Goal: Task Accomplishment & Management: Manage account settings

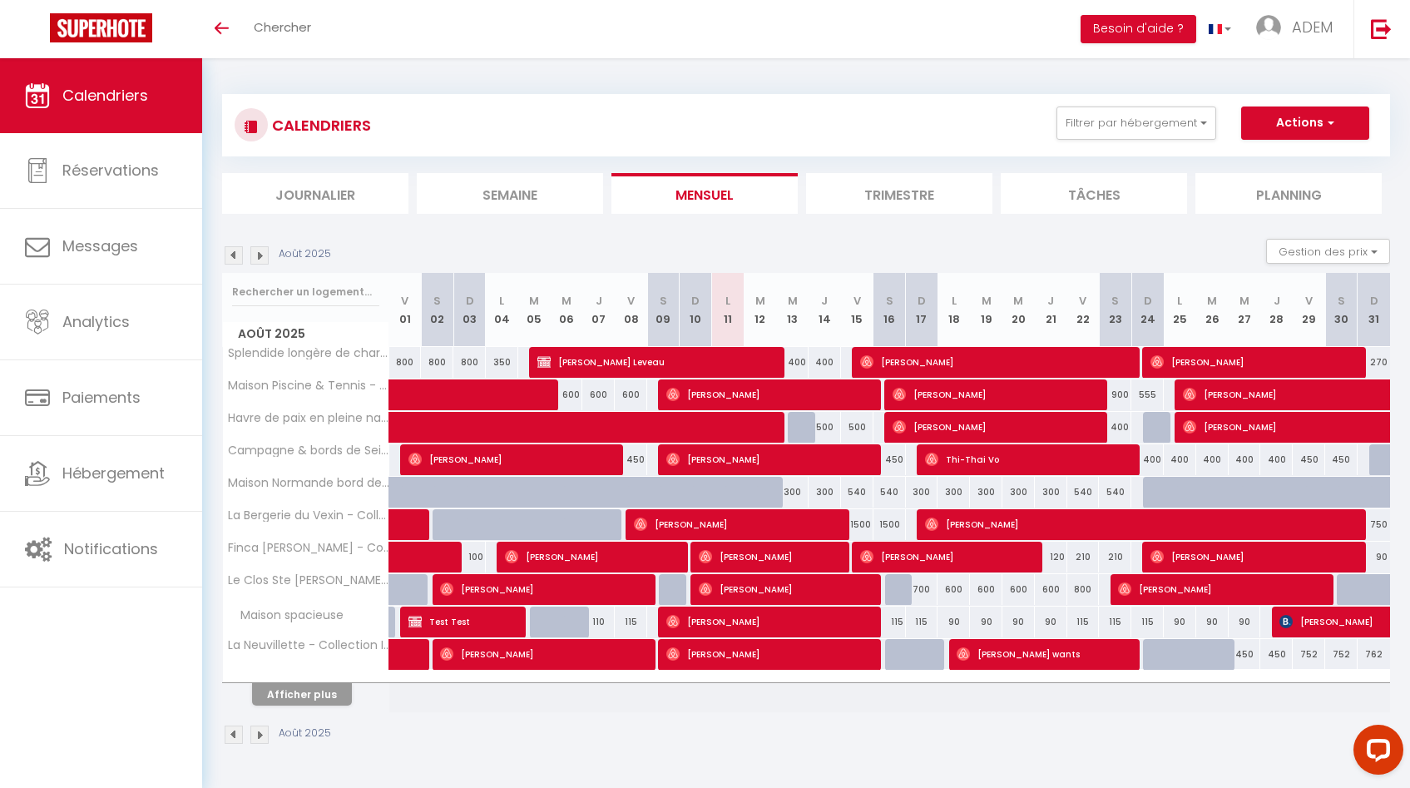
click at [476, 190] on li "Semaine" at bounding box center [510, 193] width 186 height 41
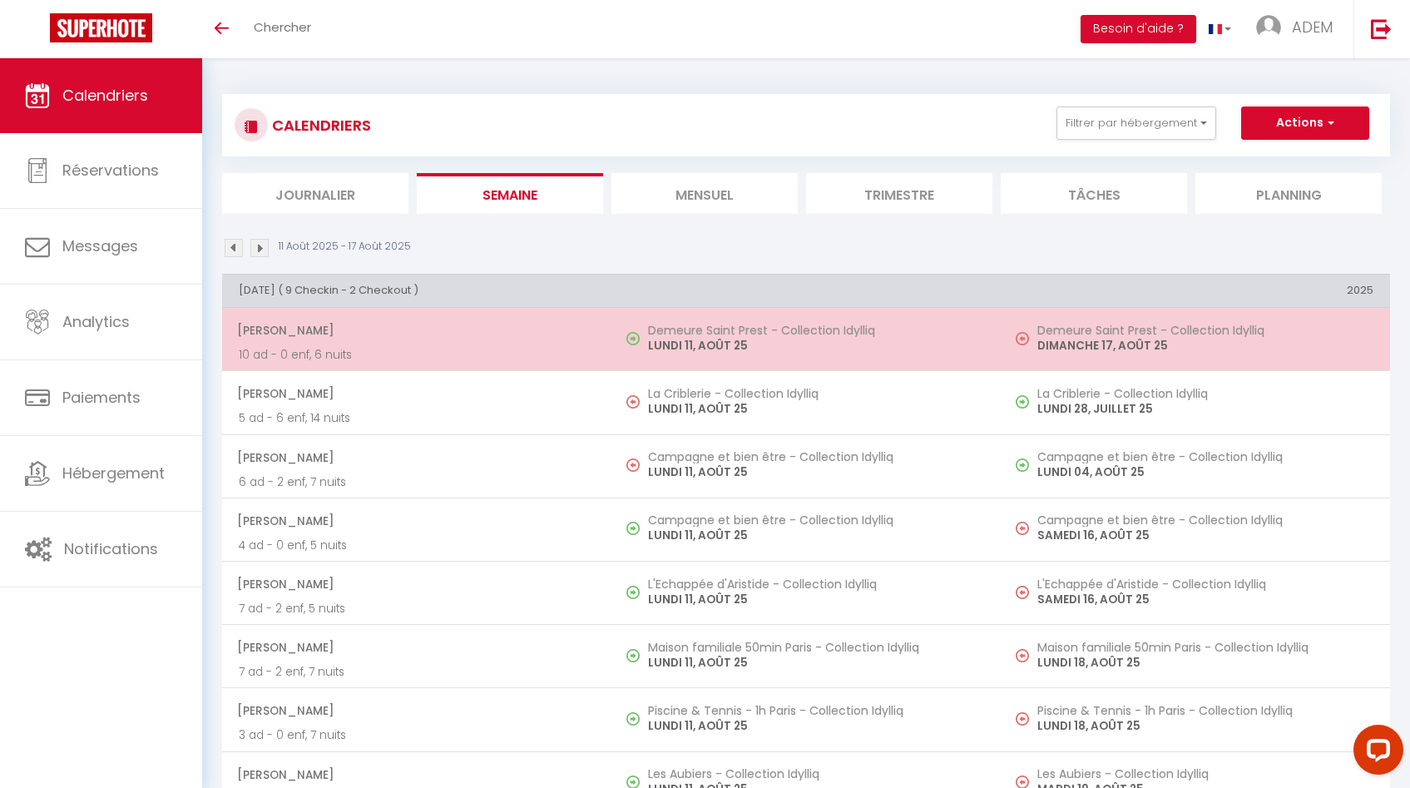
click at [715, 324] on h5 "Demeure Saint Prest - Collection Idylliq" at bounding box center [816, 330] width 336 height 13
select select "OK"
select select "0"
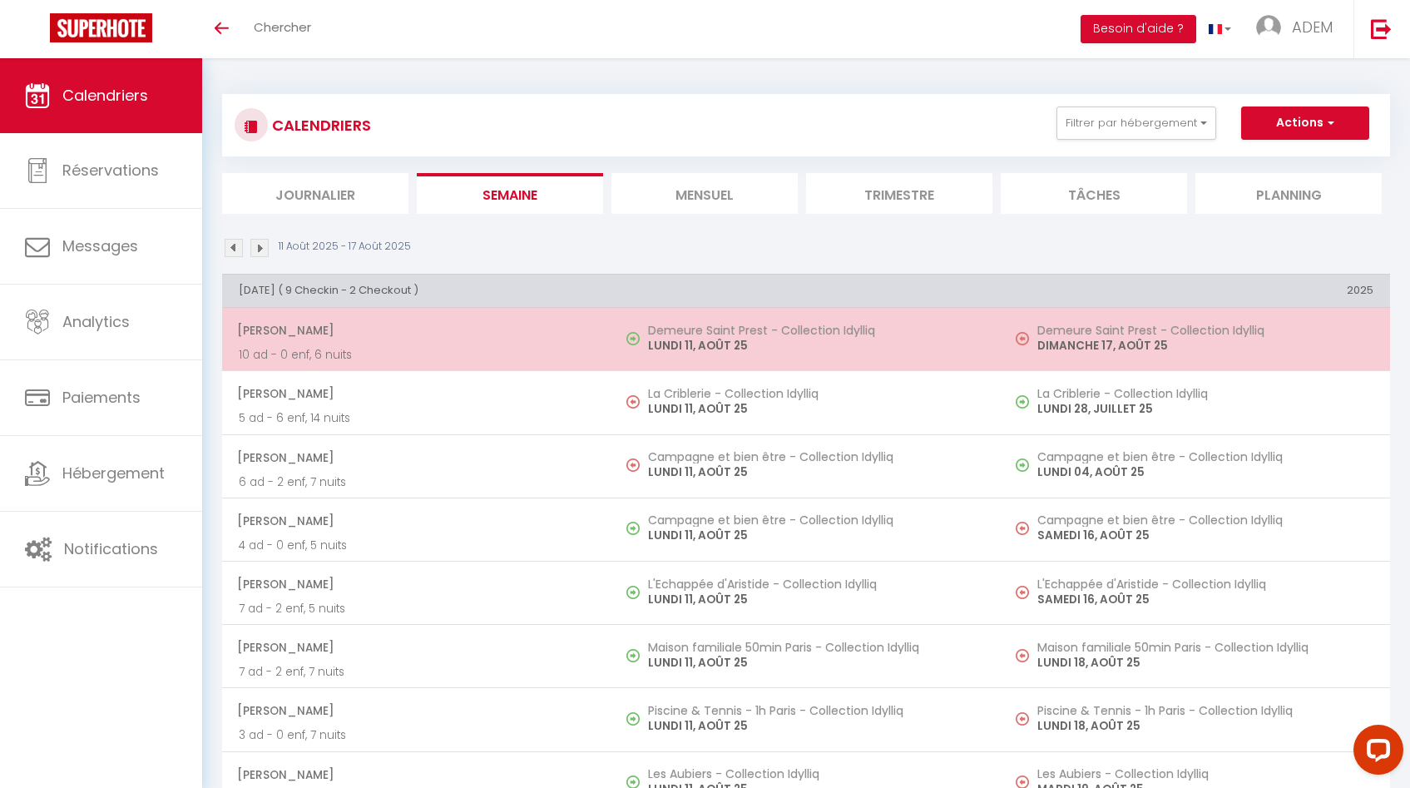
select select "1"
select select
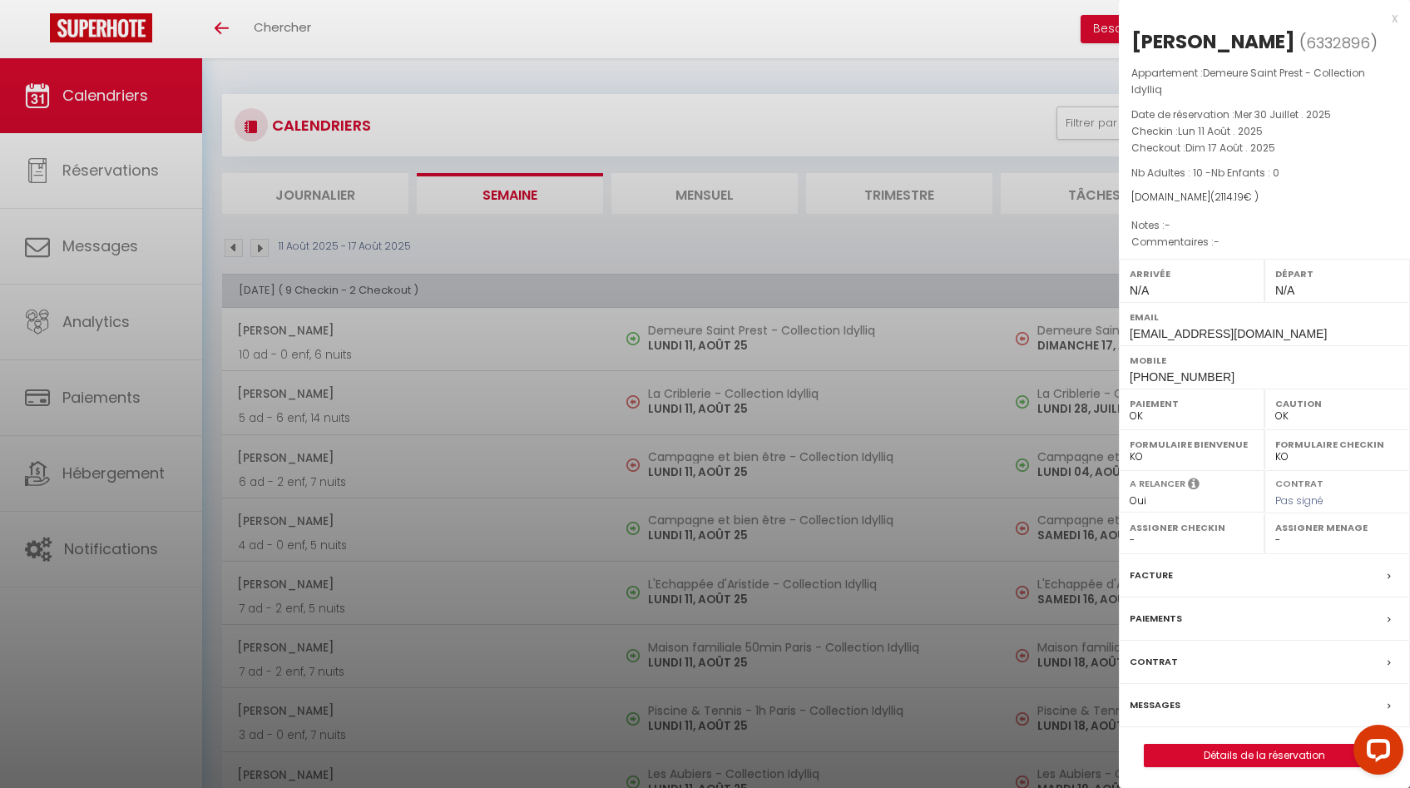
click at [712, 337] on div at bounding box center [705, 394] width 1410 height 788
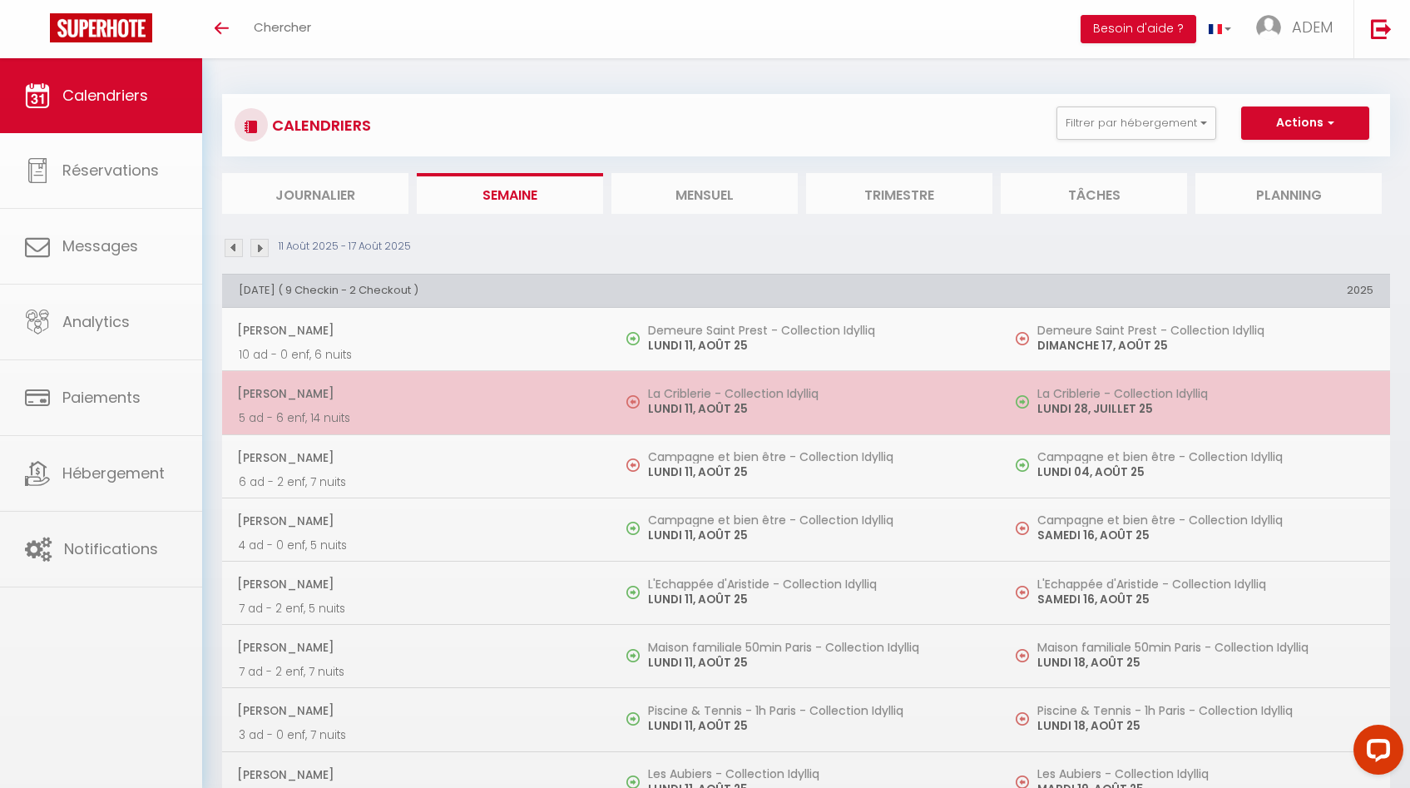
click at [722, 428] on td "La Criblerie - Collection Idylliq [DATE]" at bounding box center [805, 402] width 389 height 63
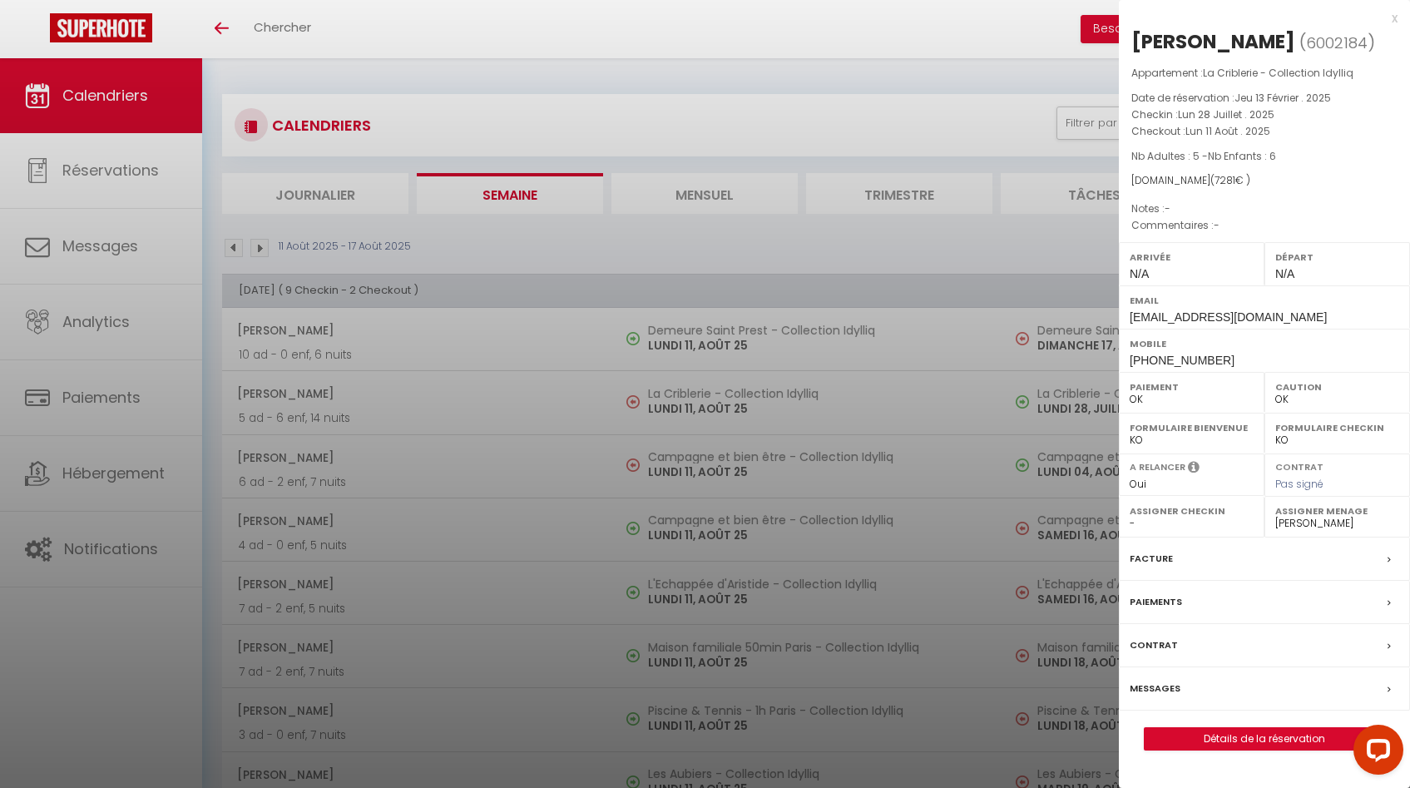
click at [724, 414] on div at bounding box center [705, 394] width 1410 height 788
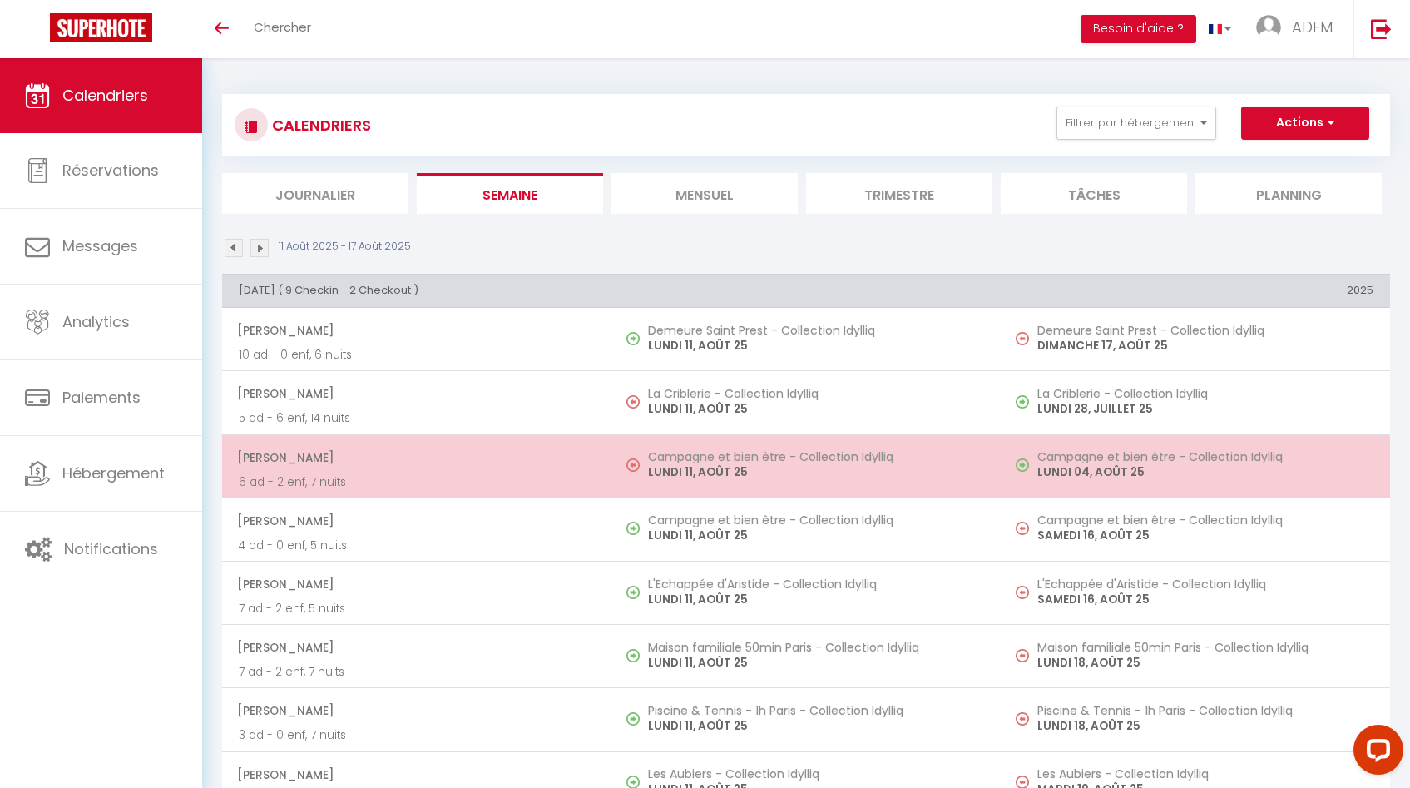
click at [724, 452] on h5 "Campagne et bien être - Collection Idylliq" at bounding box center [816, 456] width 336 height 13
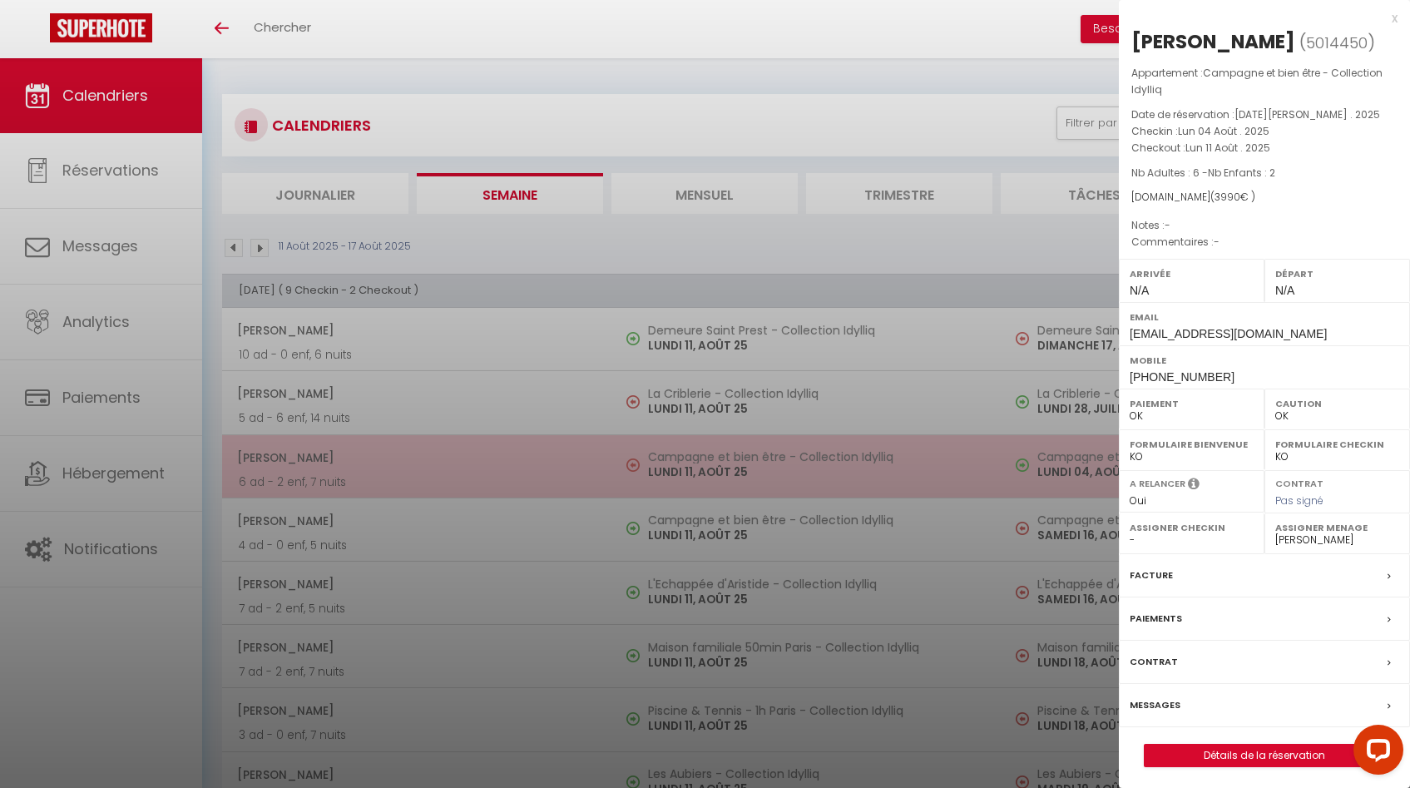
click at [724, 452] on div at bounding box center [705, 394] width 1410 height 788
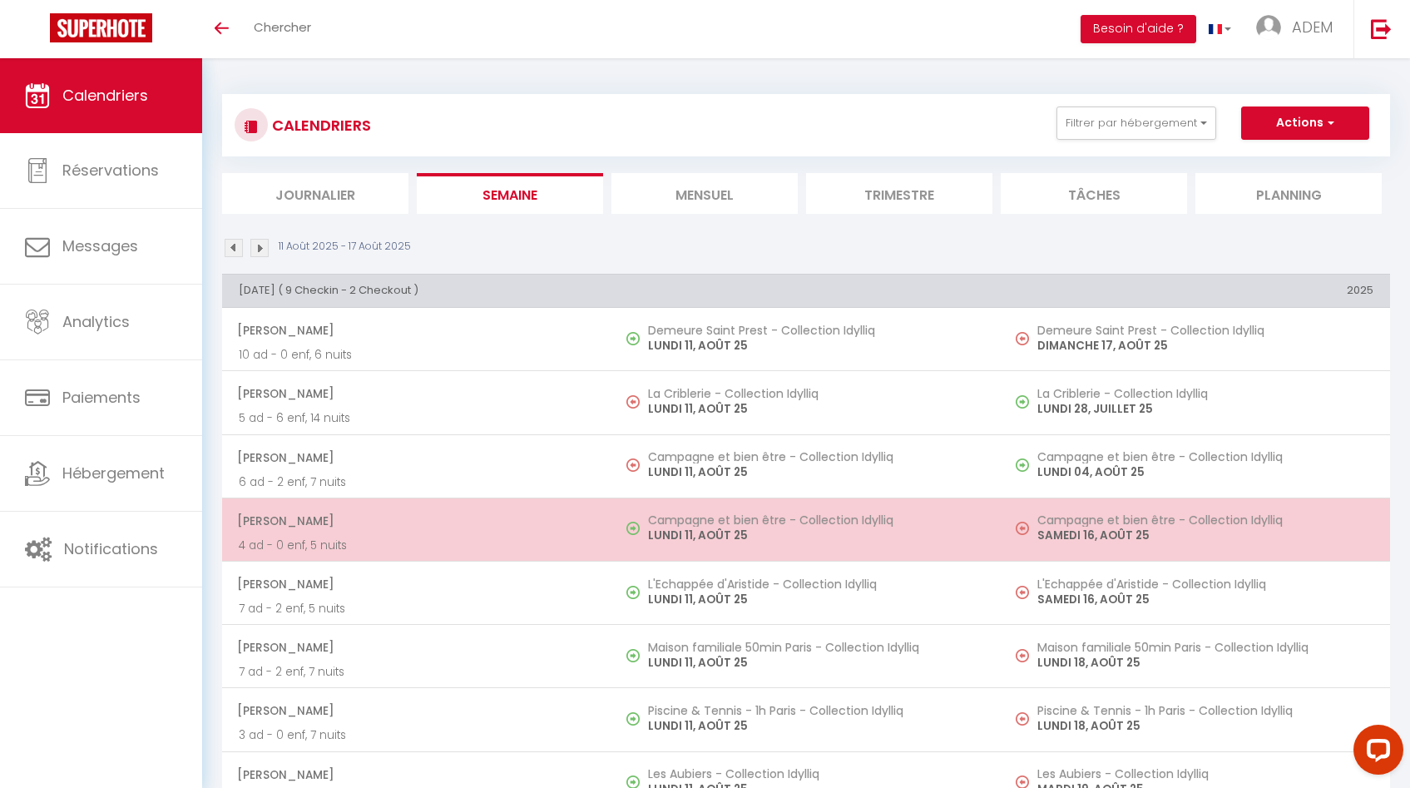
click at [724, 524] on h5 "Campagne et bien être - Collection Idylliq" at bounding box center [816, 519] width 336 height 13
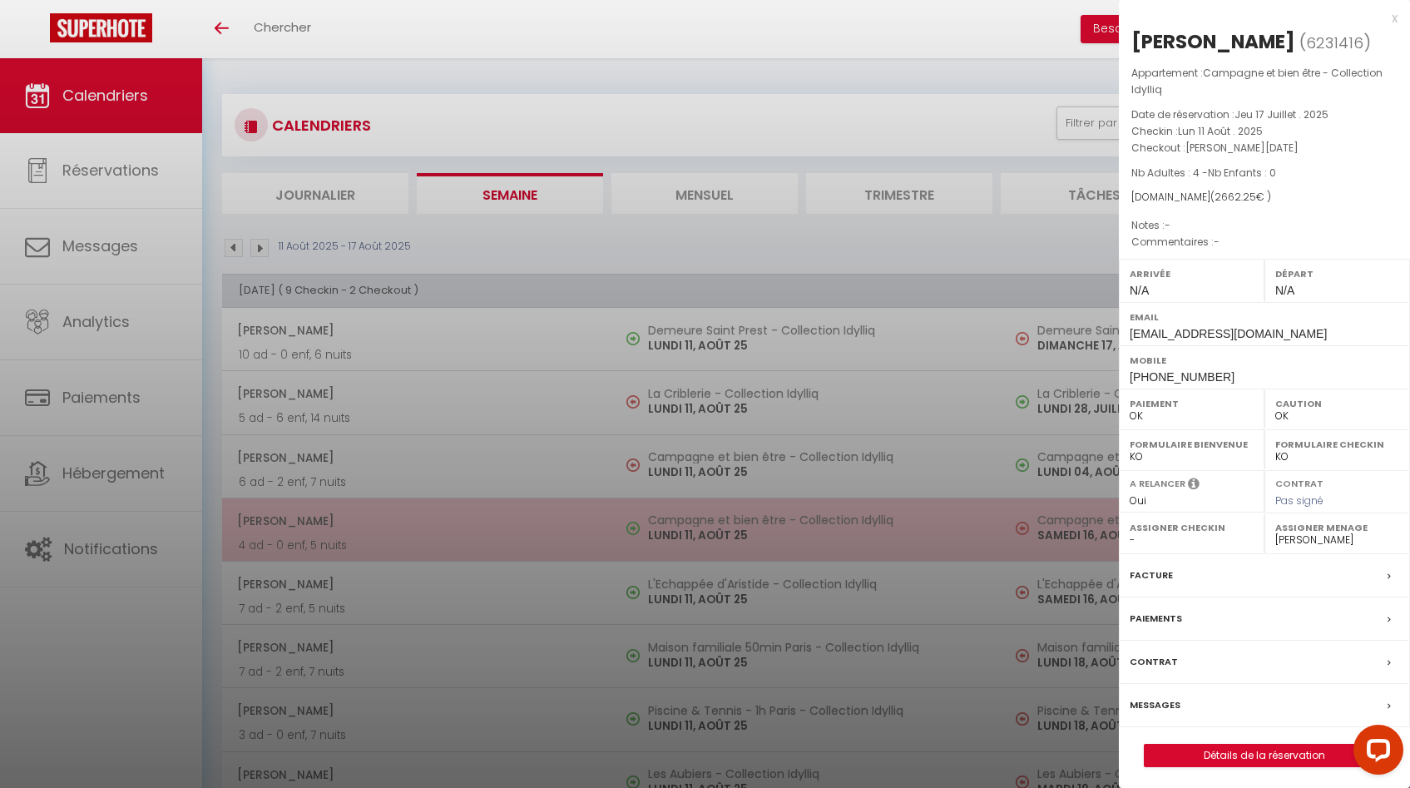
click at [724, 524] on div at bounding box center [705, 394] width 1410 height 788
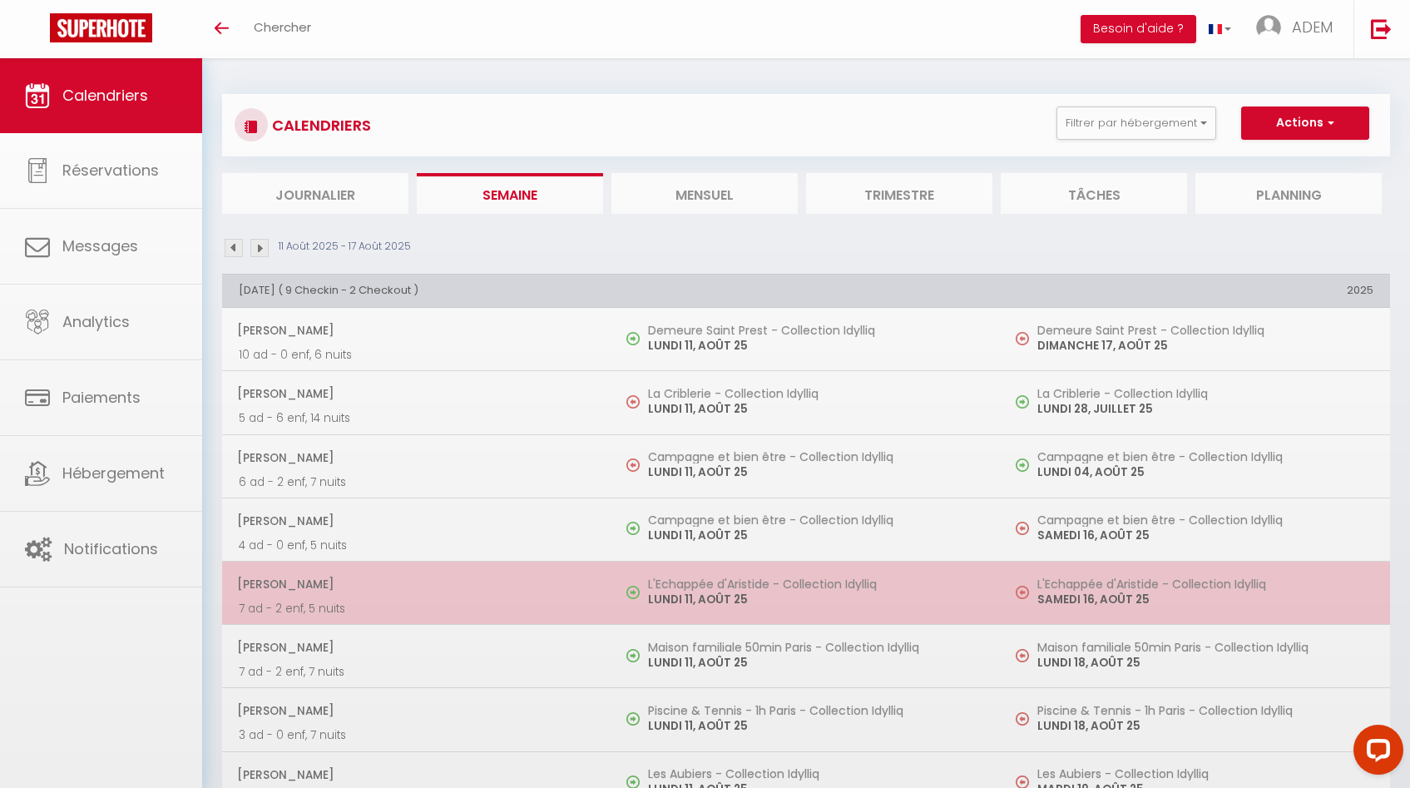
click at [722, 593] on p "LUNDI 11, AOÛT 25" at bounding box center [816, 599] width 336 height 17
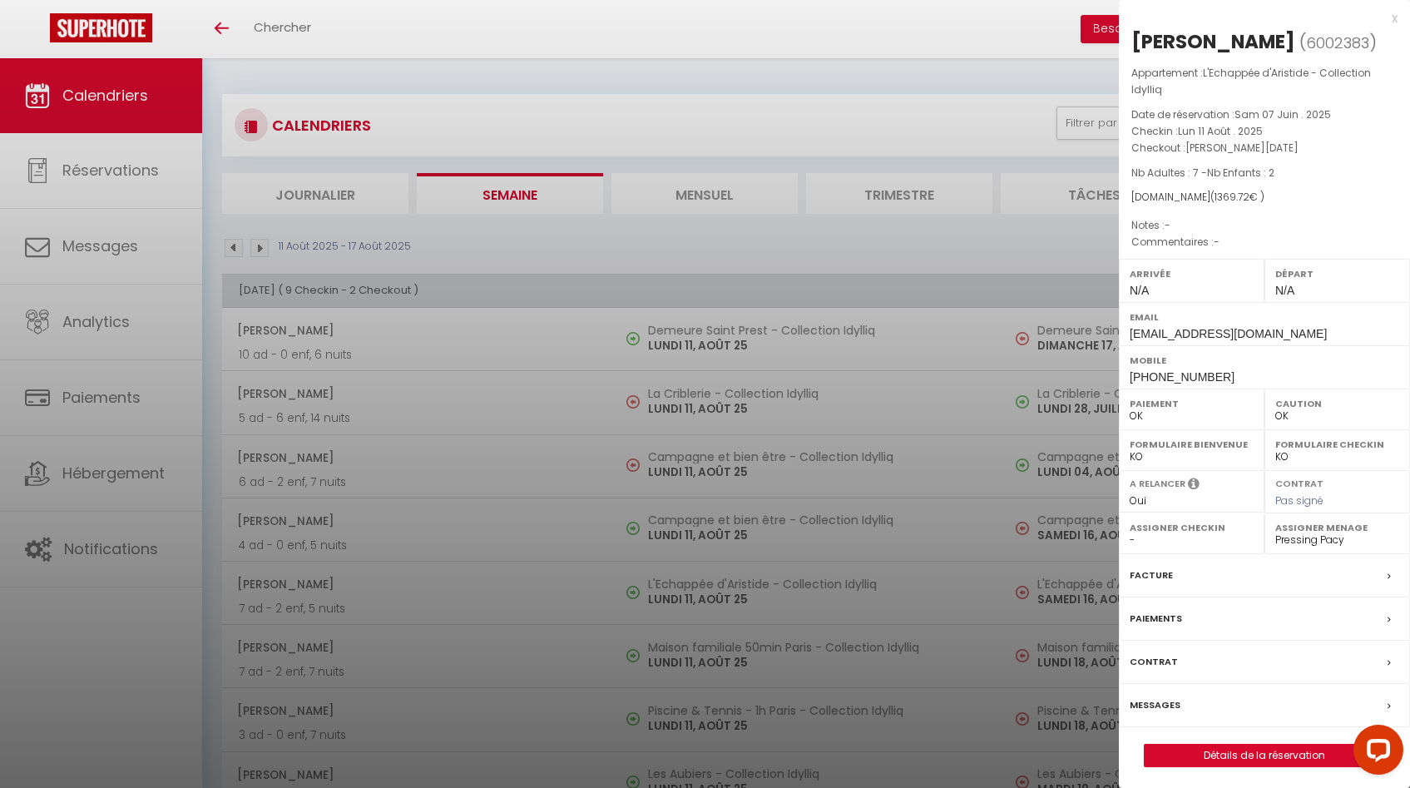
click at [721, 593] on div at bounding box center [705, 394] width 1410 height 788
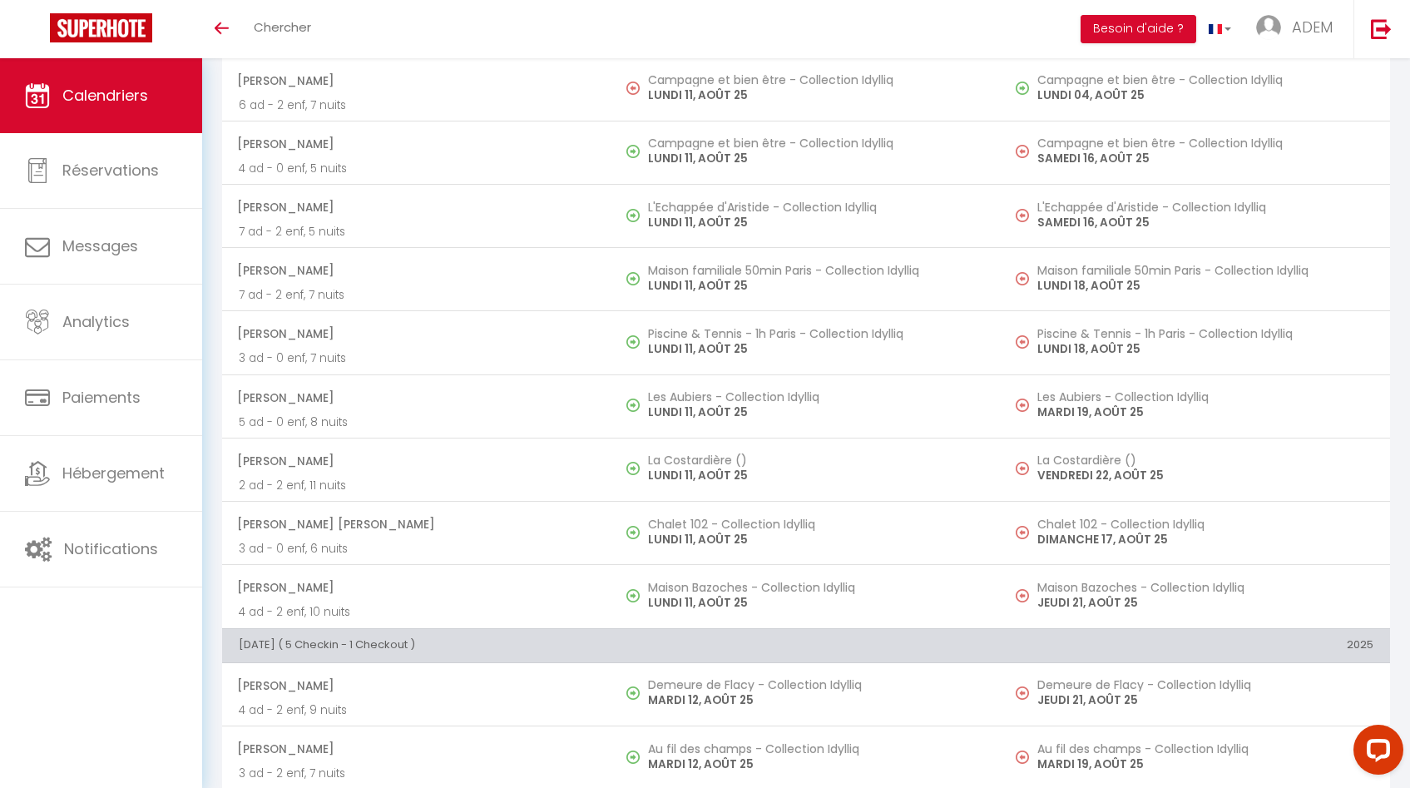
scroll to position [394, 0]
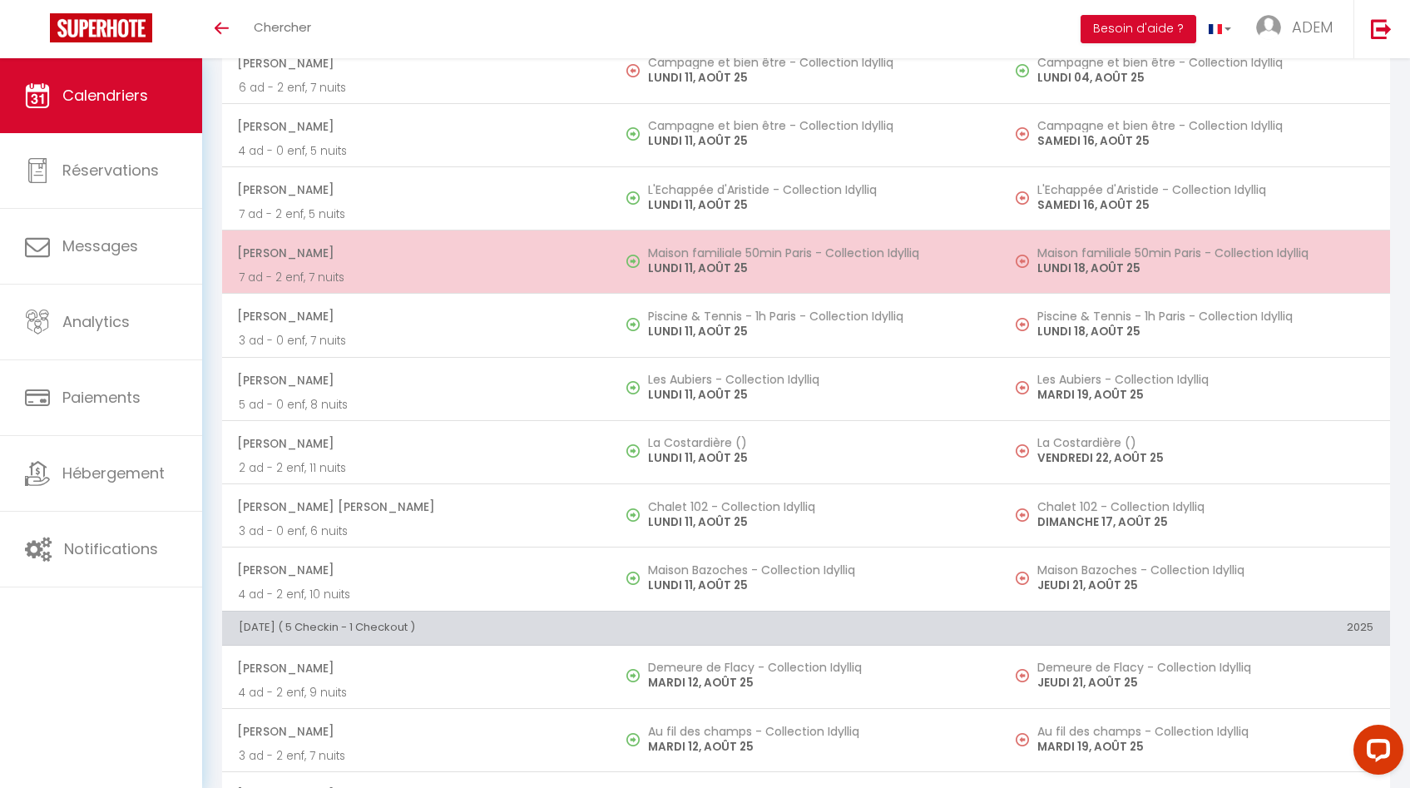
click at [769, 247] on h5 "Maison familiale 50min Paris - Collection Idylliq" at bounding box center [816, 252] width 336 height 13
select select "29881"
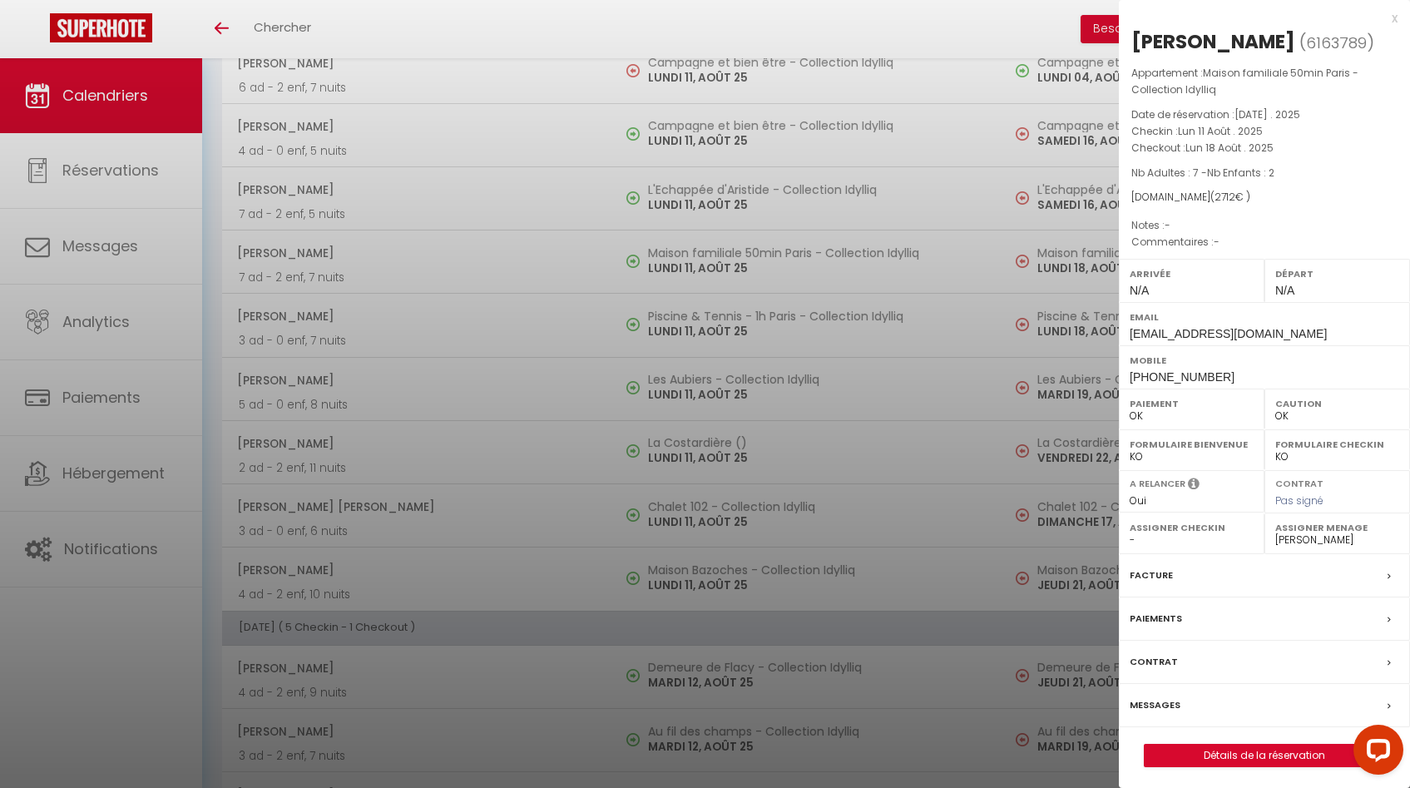
click at [762, 241] on div at bounding box center [705, 394] width 1410 height 788
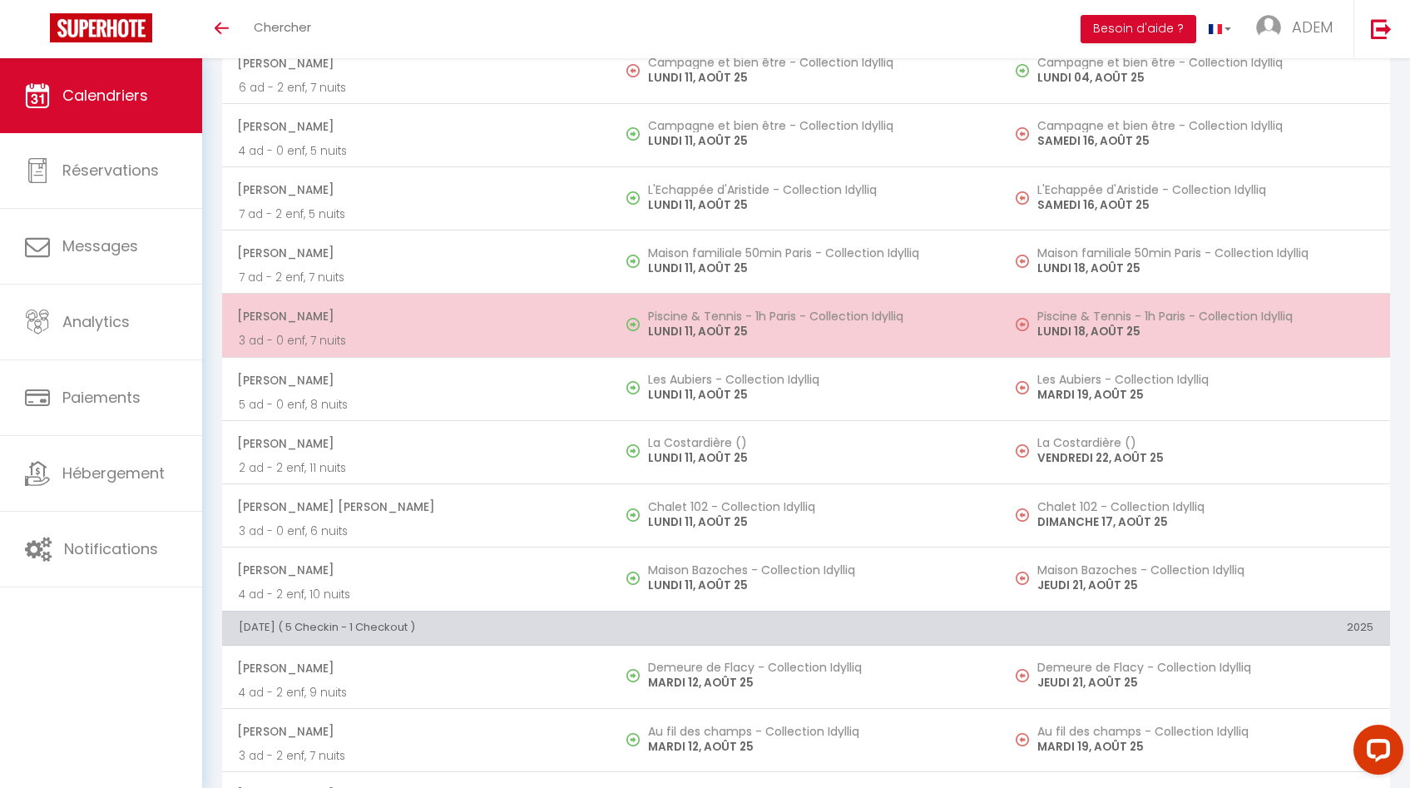
click at [712, 309] on h5 "Piscine & Tennis - 1h Paris - Collection Idylliq" at bounding box center [816, 315] width 336 height 13
select select "KO"
select select "42069"
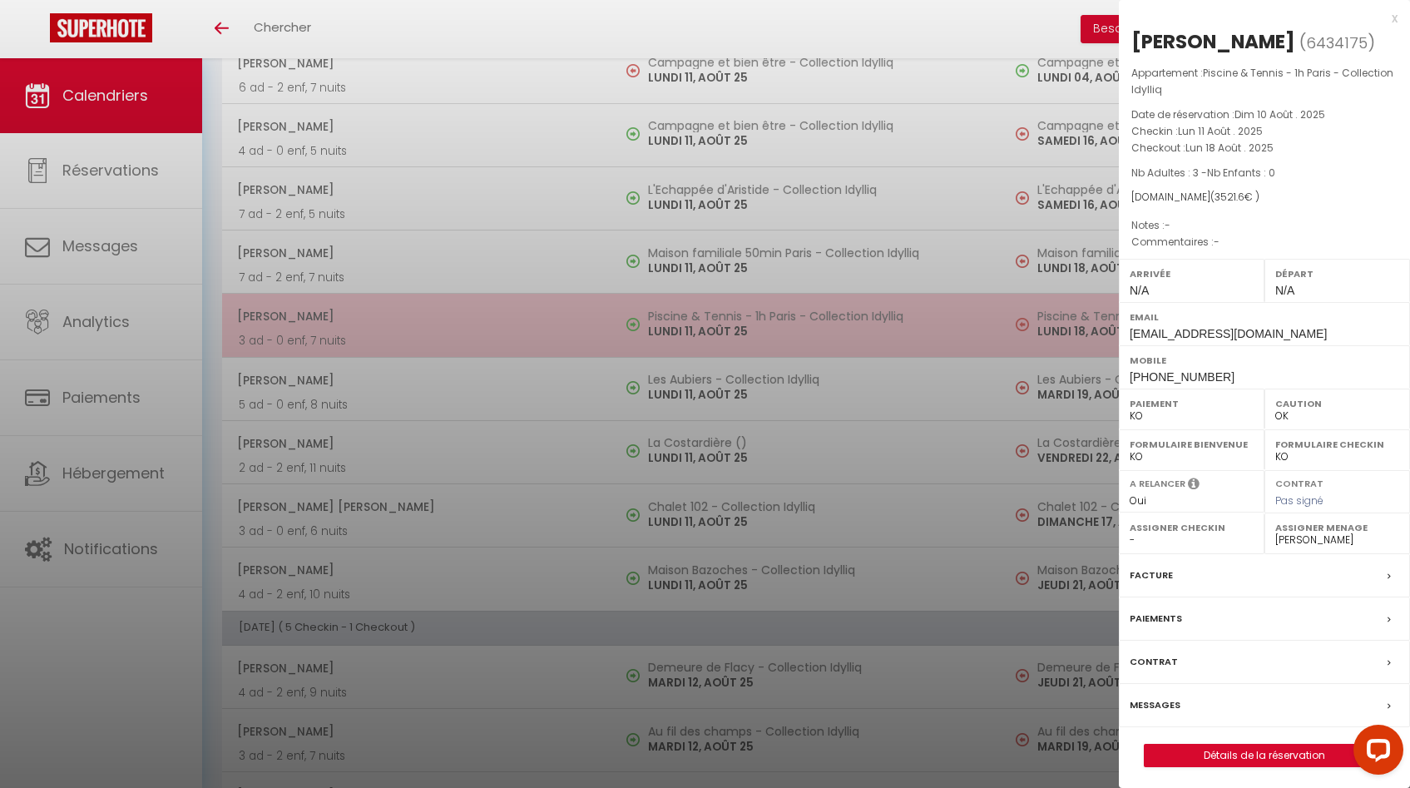
click at [712, 309] on div at bounding box center [705, 394] width 1410 height 788
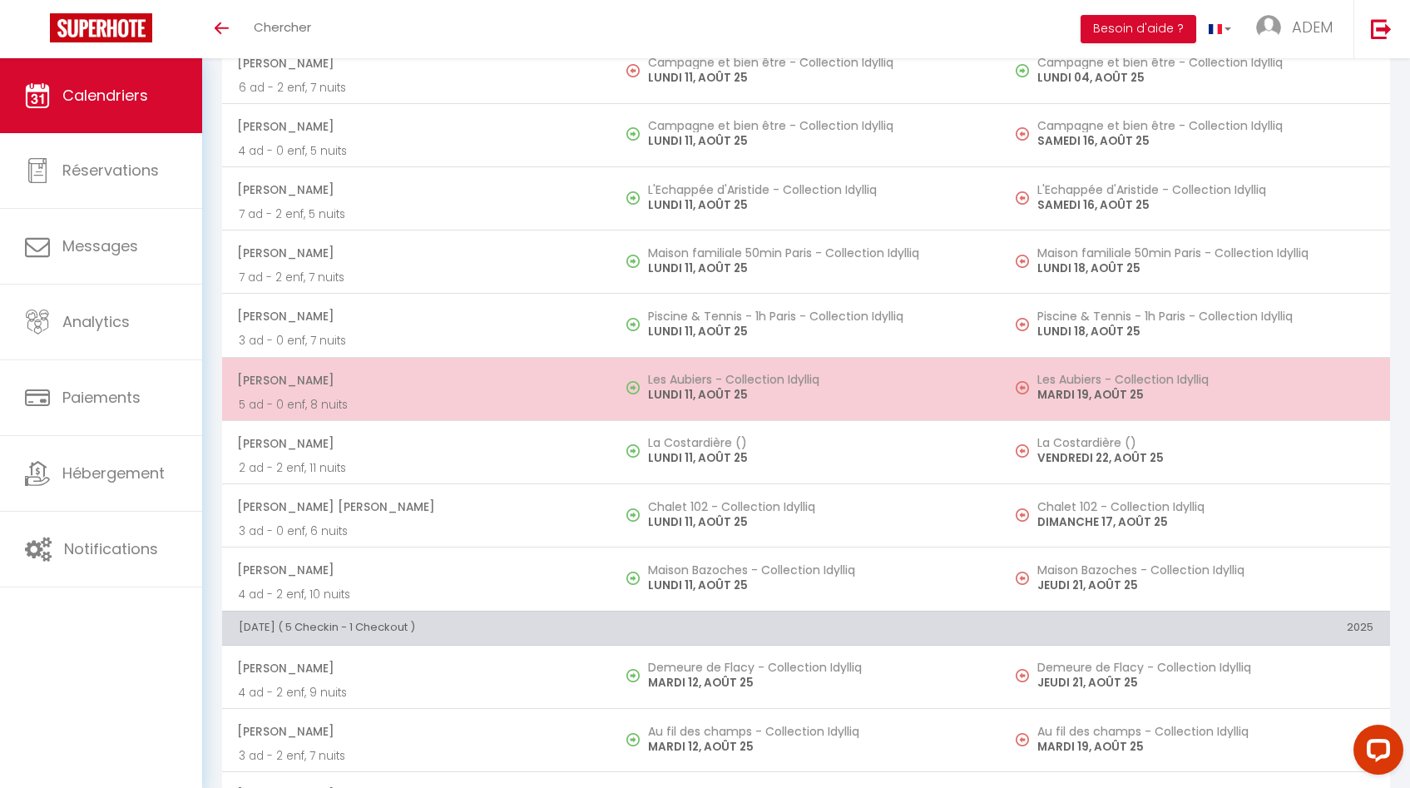
click at [710, 400] on p "LUNDI 11, AOÛT 25" at bounding box center [816, 394] width 336 height 17
select select "OK"
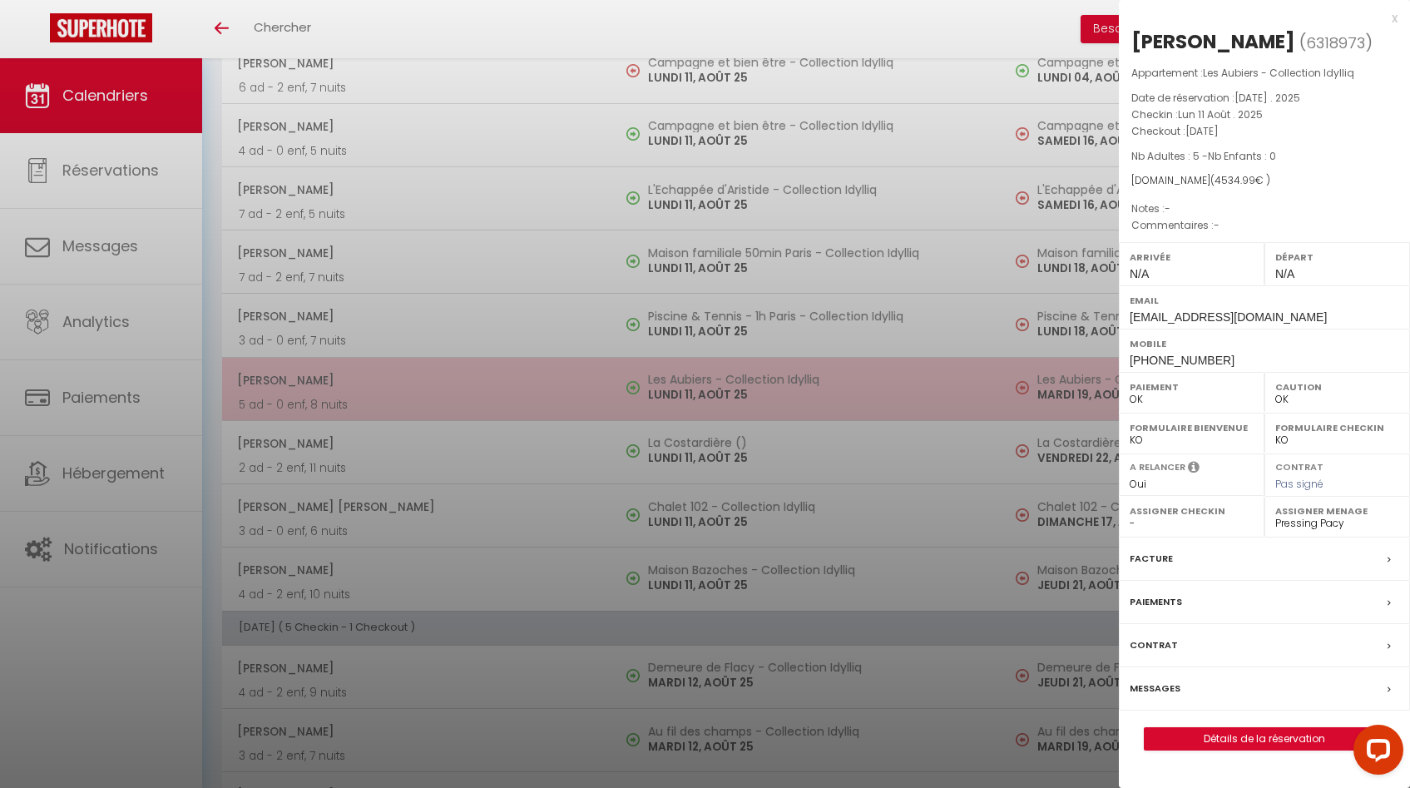
click at [710, 400] on div at bounding box center [705, 394] width 1410 height 788
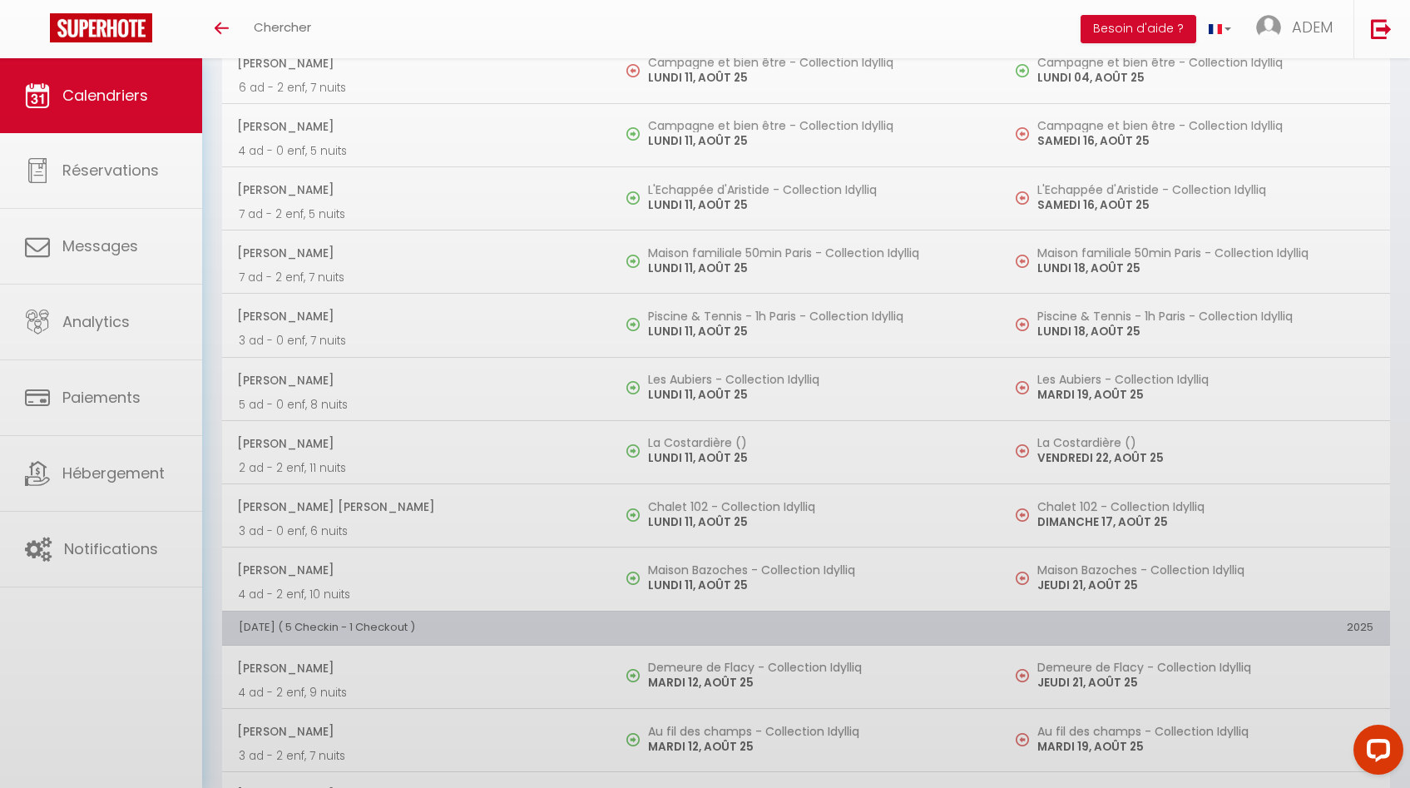
click at [707, 461] on p "LUNDI 11, AOÛT 25" at bounding box center [816, 457] width 336 height 17
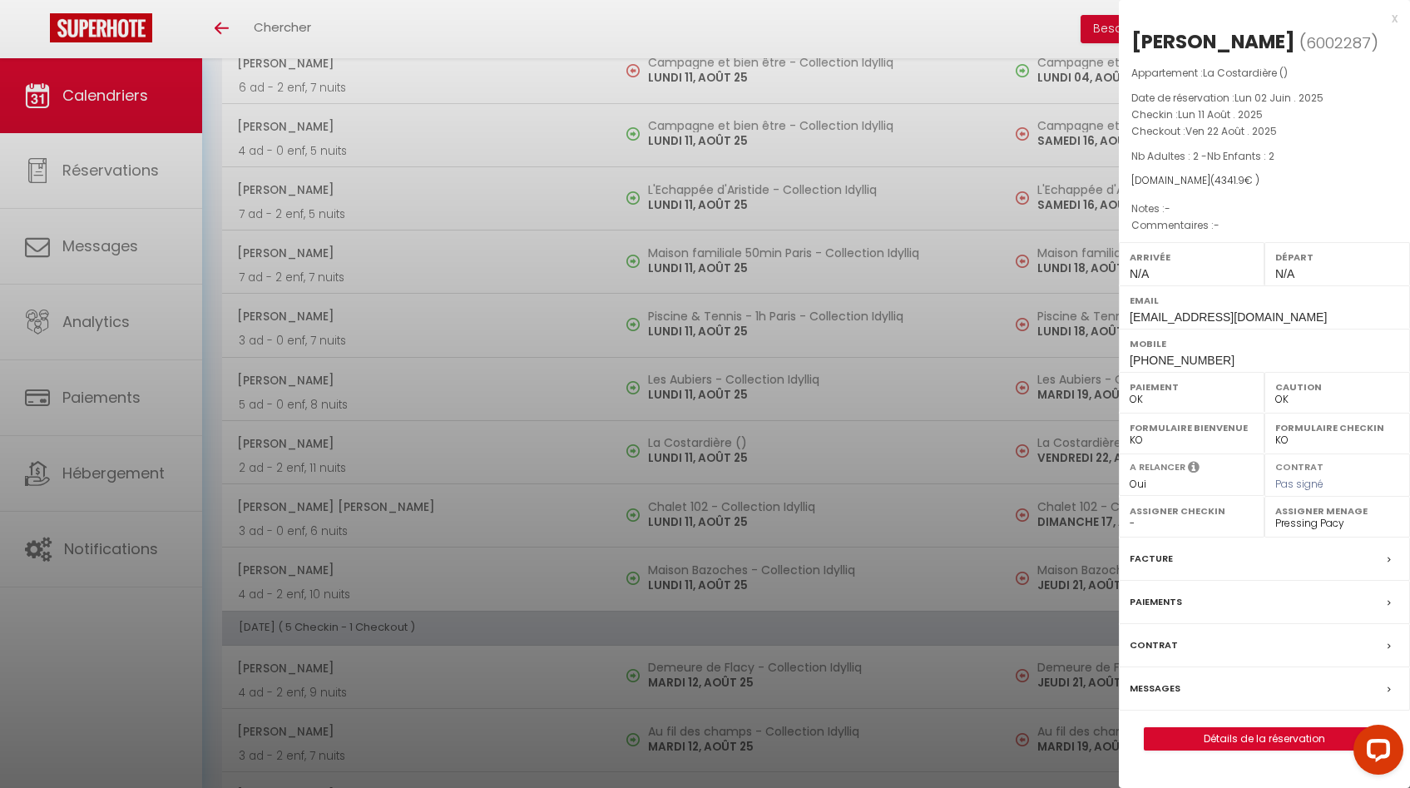
click at [705, 461] on div at bounding box center [705, 394] width 1410 height 788
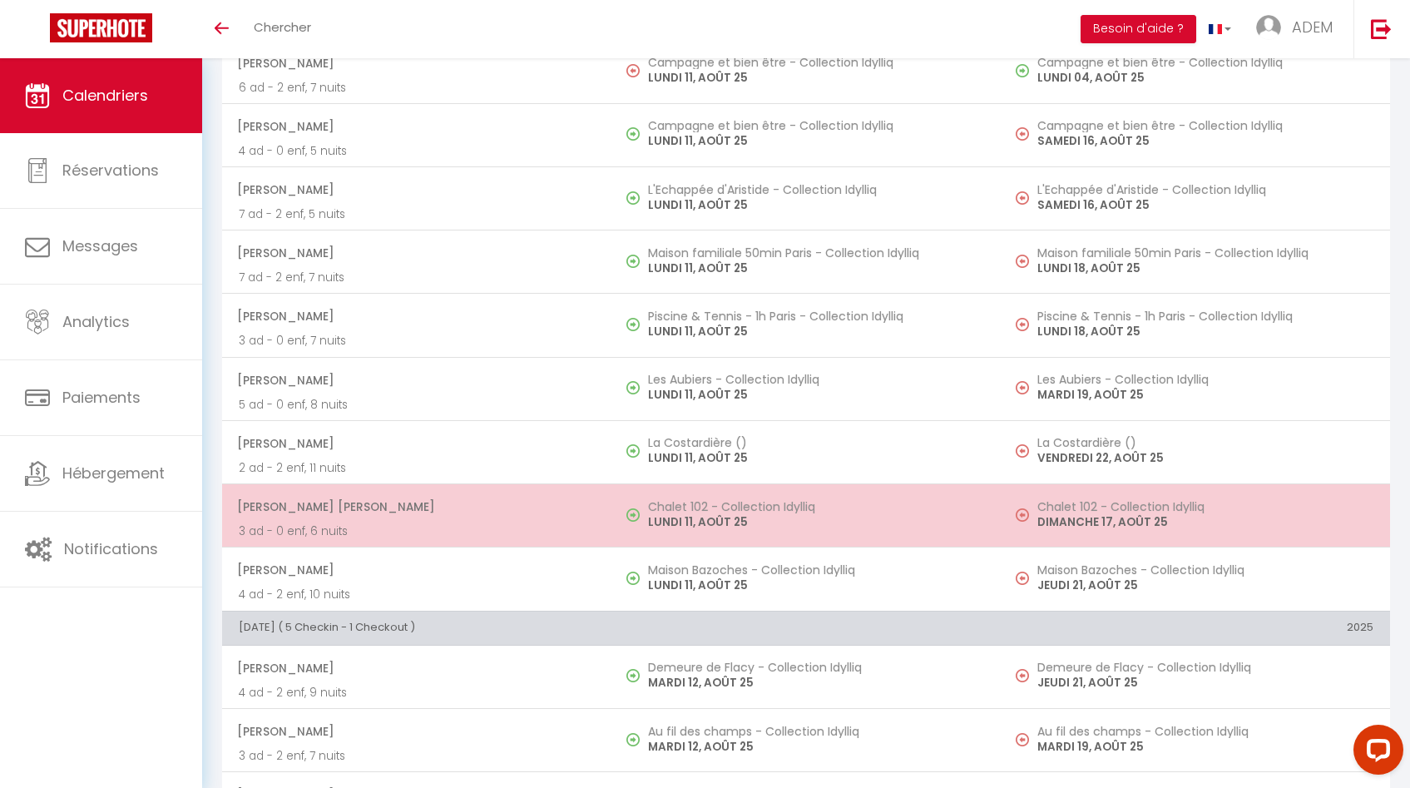
click at [683, 508] on h5 "Chalet 102 - Collection Idylliq" at bounding box center [816, 506] width 336 height 13
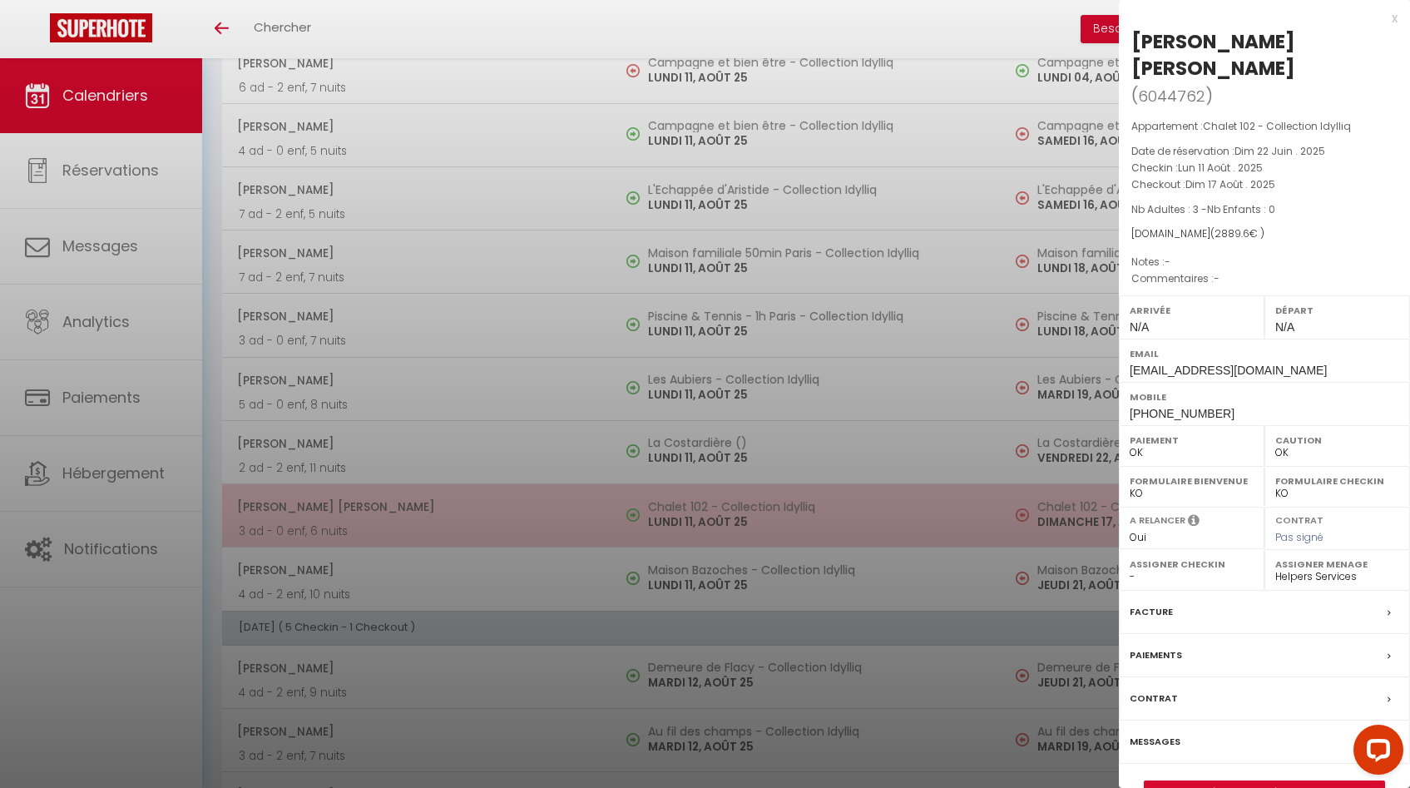
click at [683, 508] on div at bounding box center [705, 394] width 1410 height 788
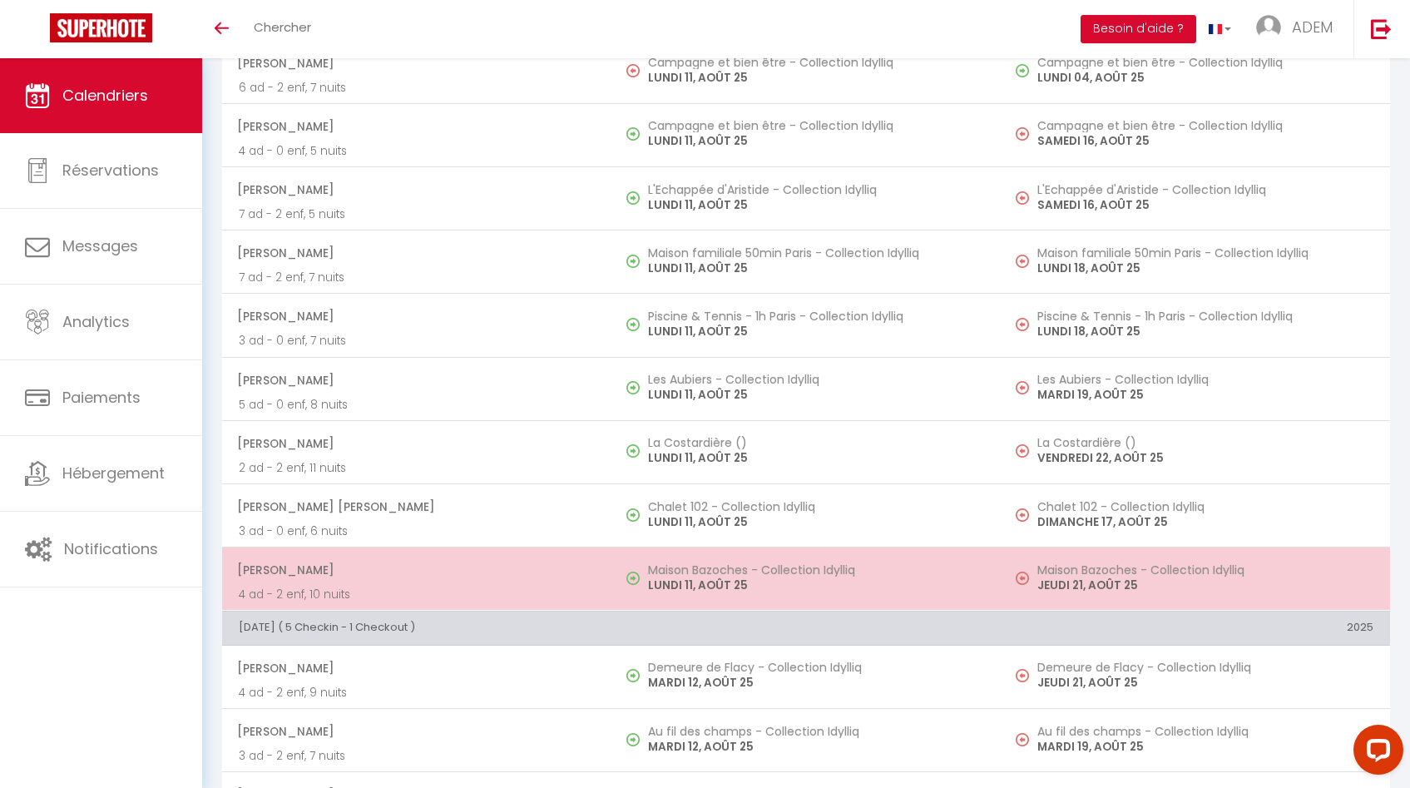
click at [684, 560] on td "Maison Bazoches - Collection Idylliq [DATE]" at bounding box center [805, 578] width 389 height 63
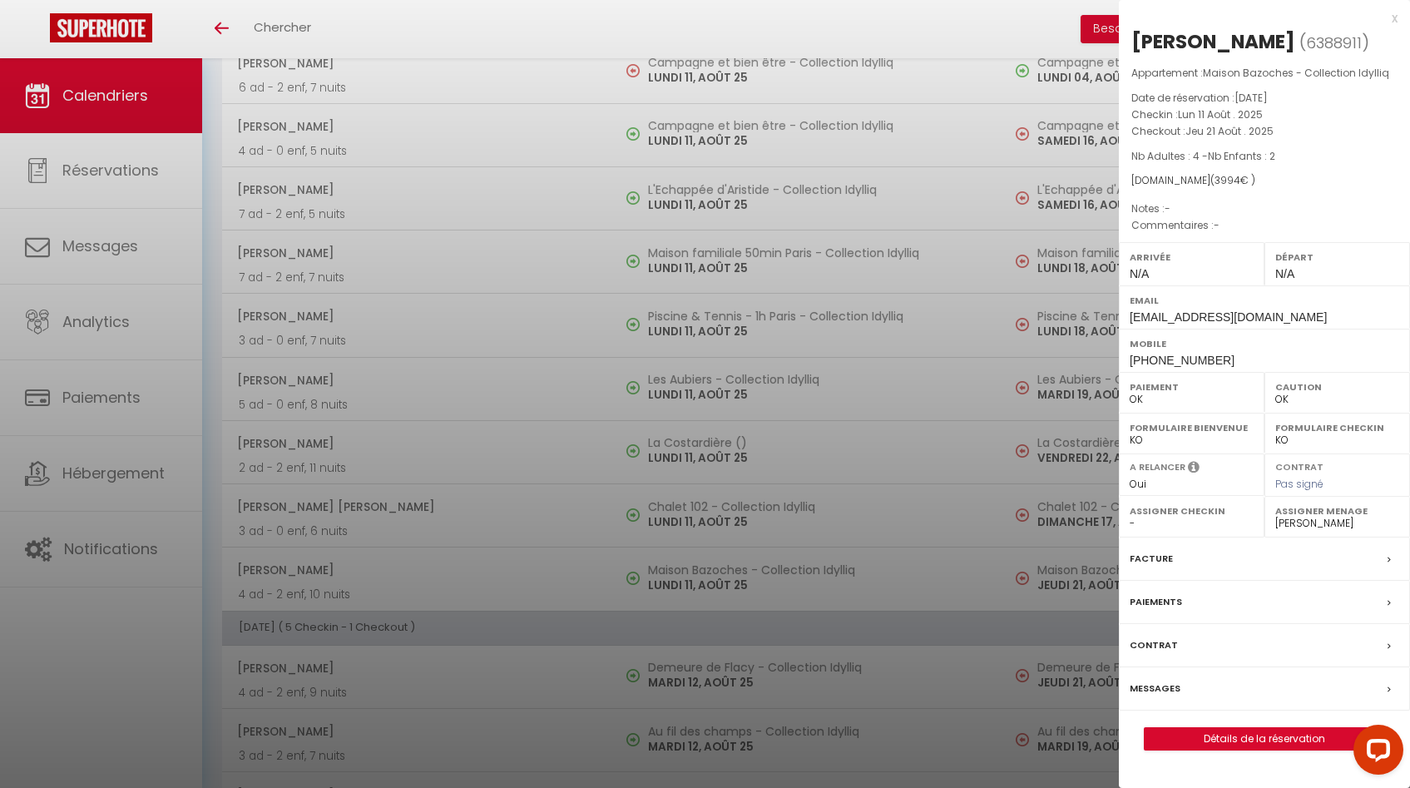
click at [680, 560] on div at bounding box center [705, 394] width 1410 height 788
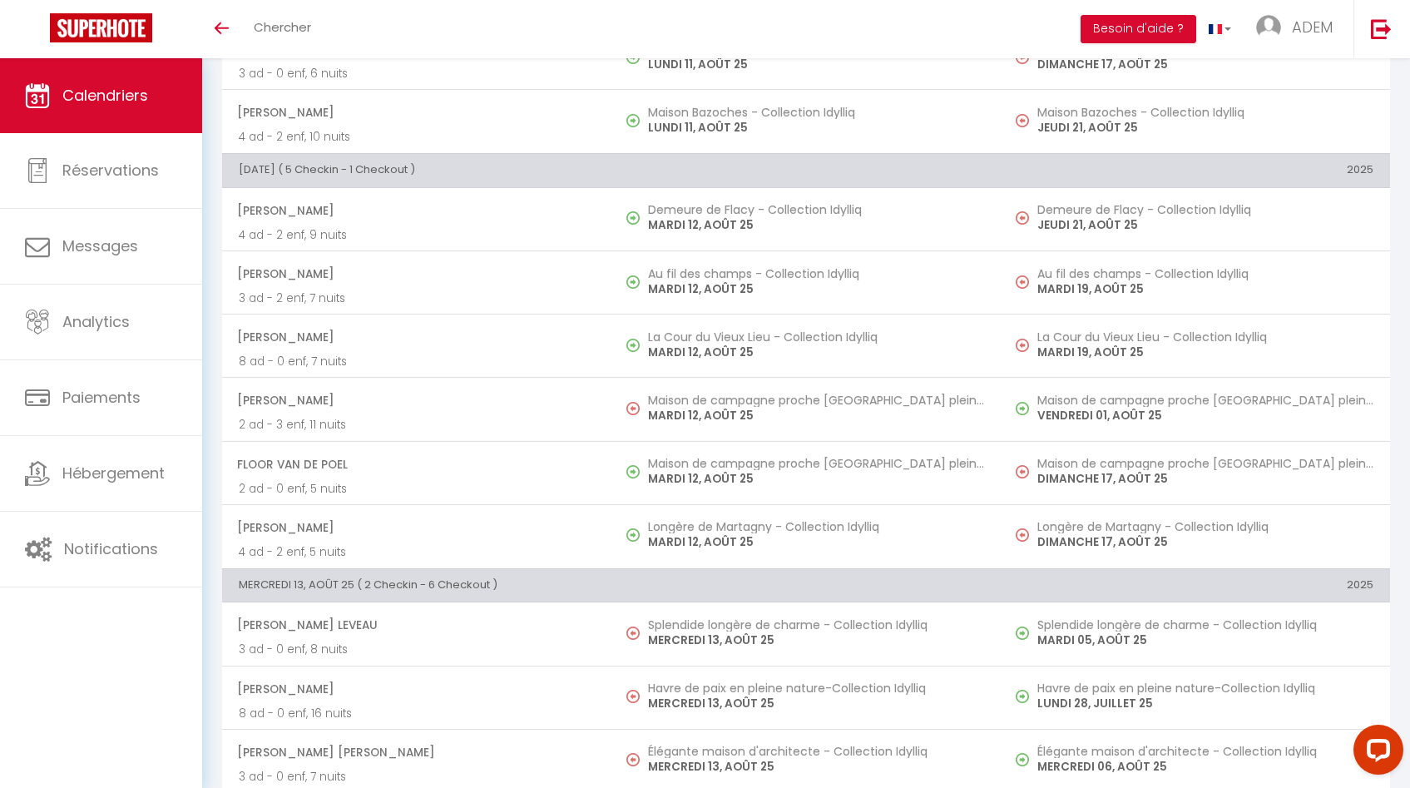
scroll to position [863, 0]
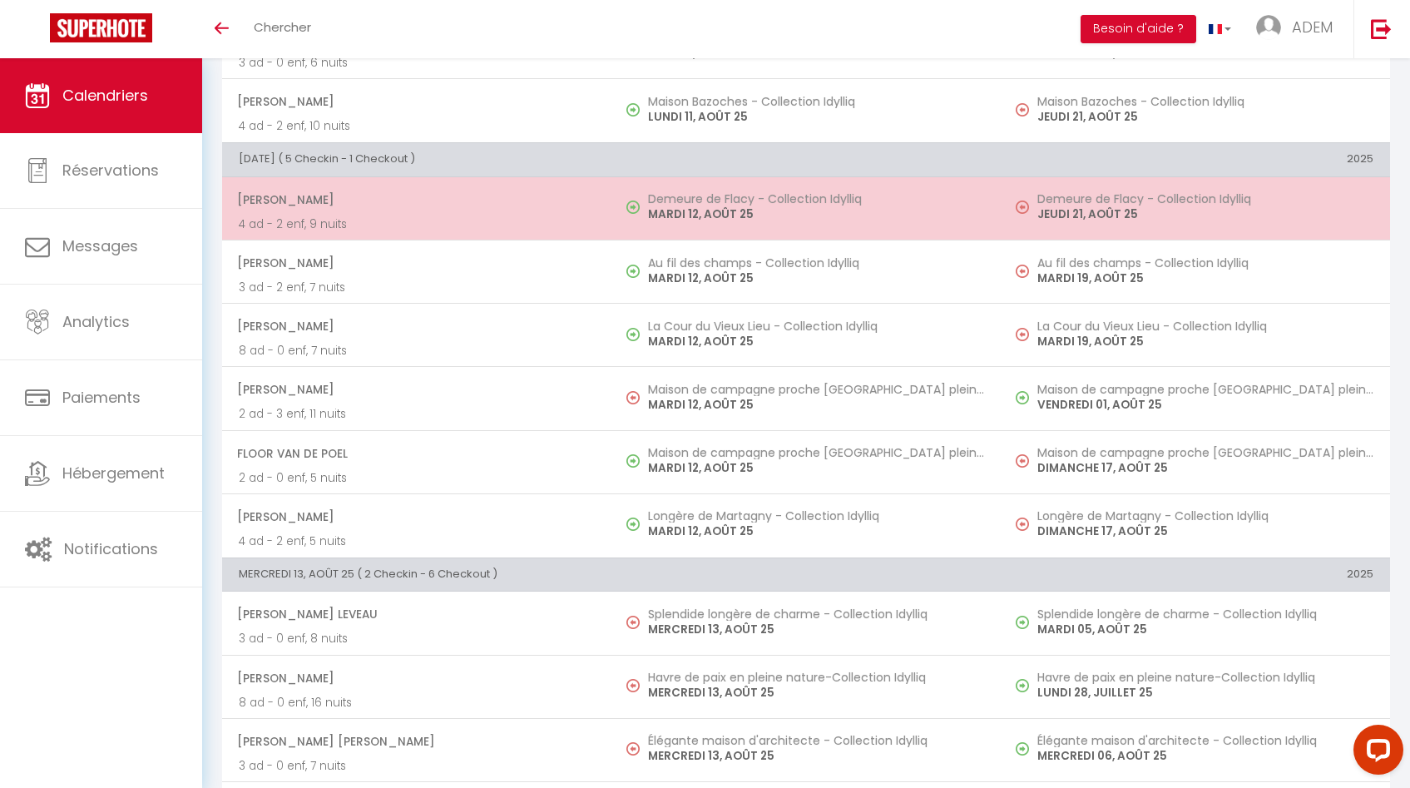
click at [751, 208] on p "MARDI 12, AOÛT 25" at bounding box center [816, 213] width 336 height 17
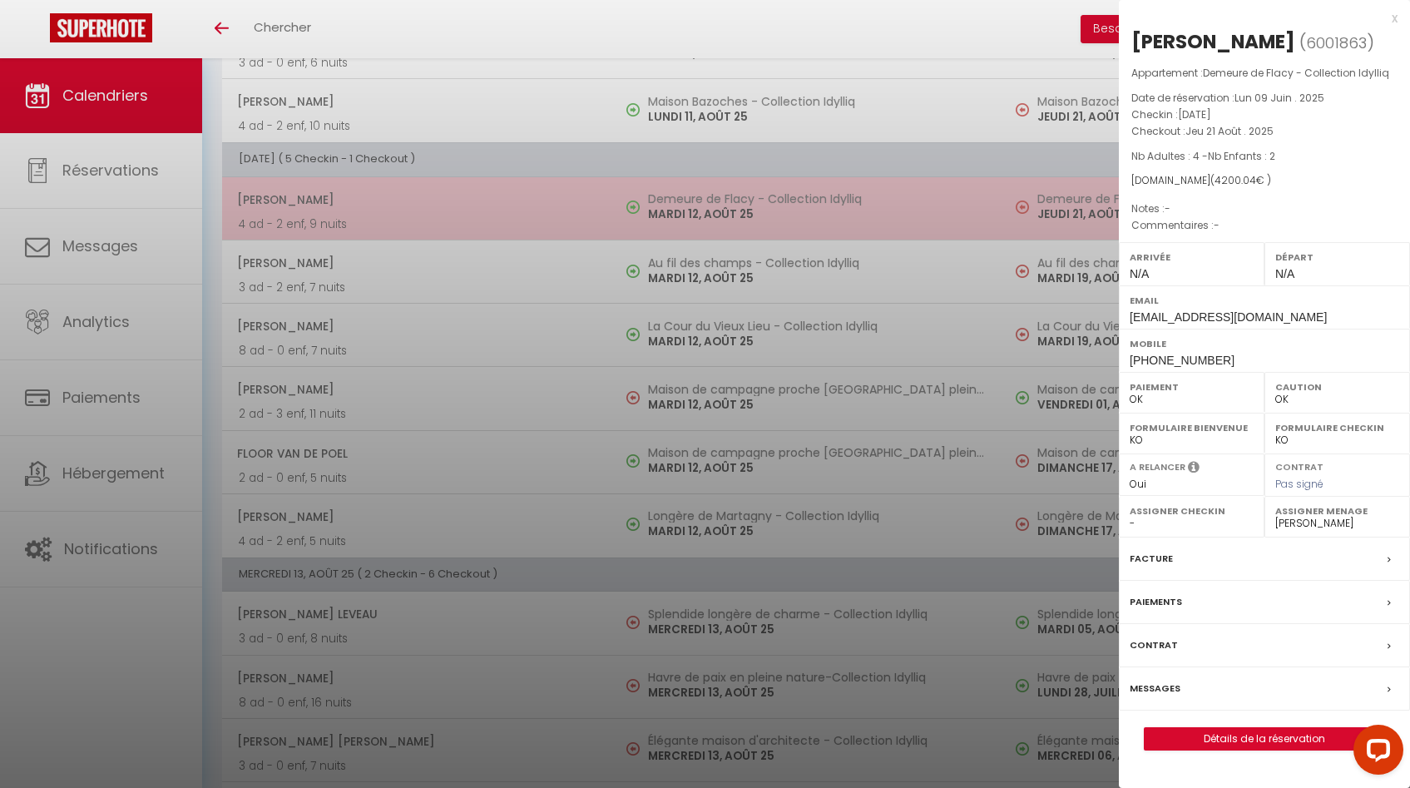
click at [751, 208] on div at bounding box center [705, 394] width 1410 height 788
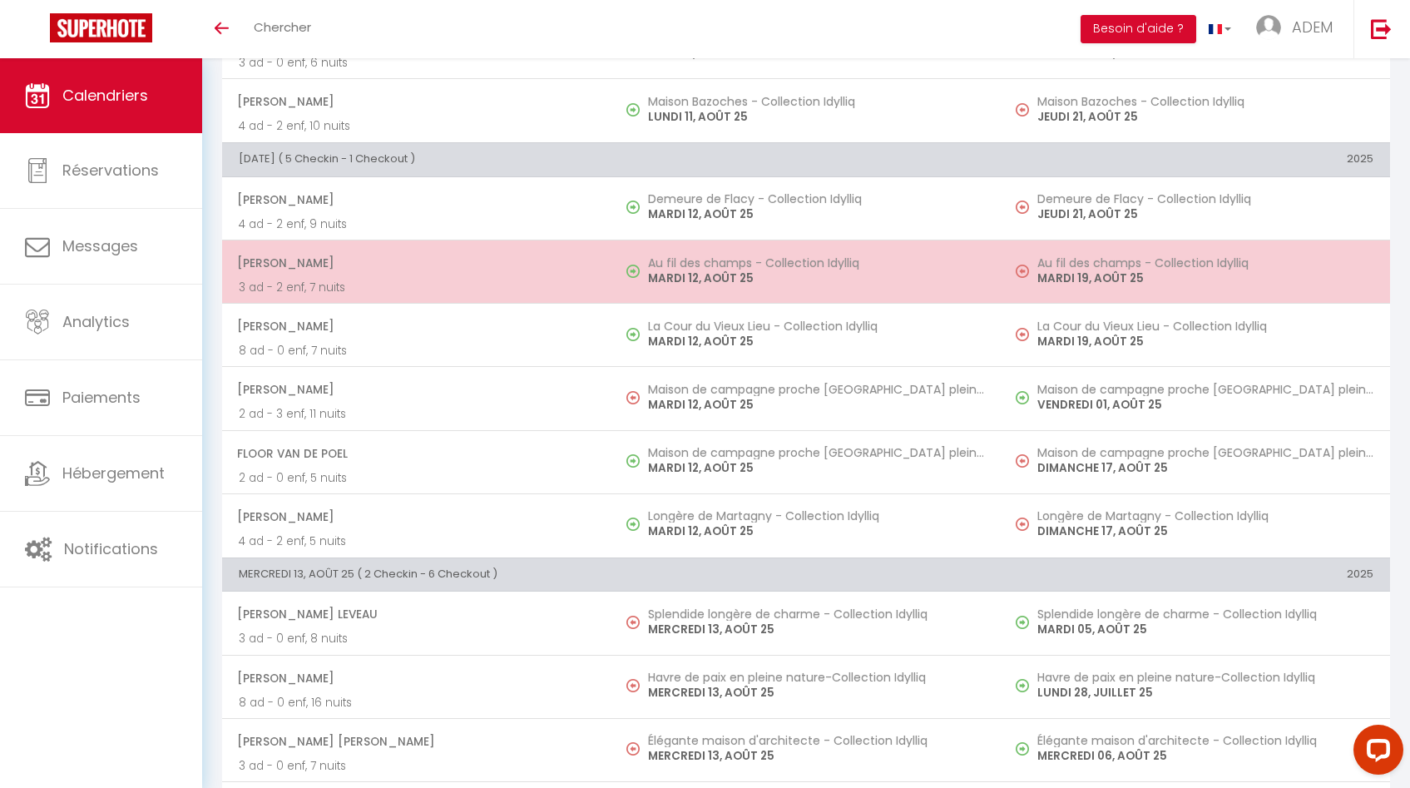
click at [756, 260] on h5 "Au fil des champs - Collection Idylliq" at bounding box center [816, 262] width 336 height 13
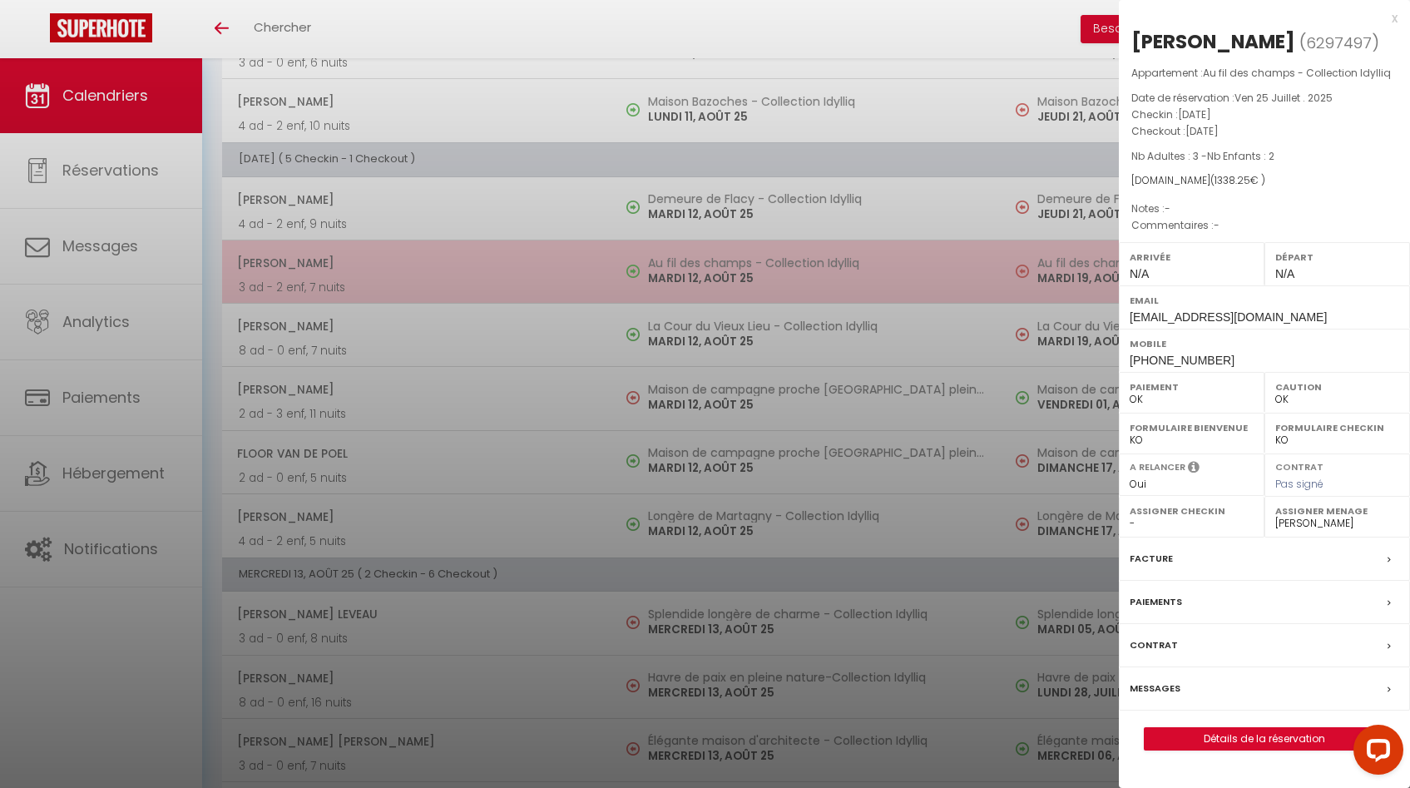
click at [756, 260] on div at bounding box center [705, 394] width 1410 height 788
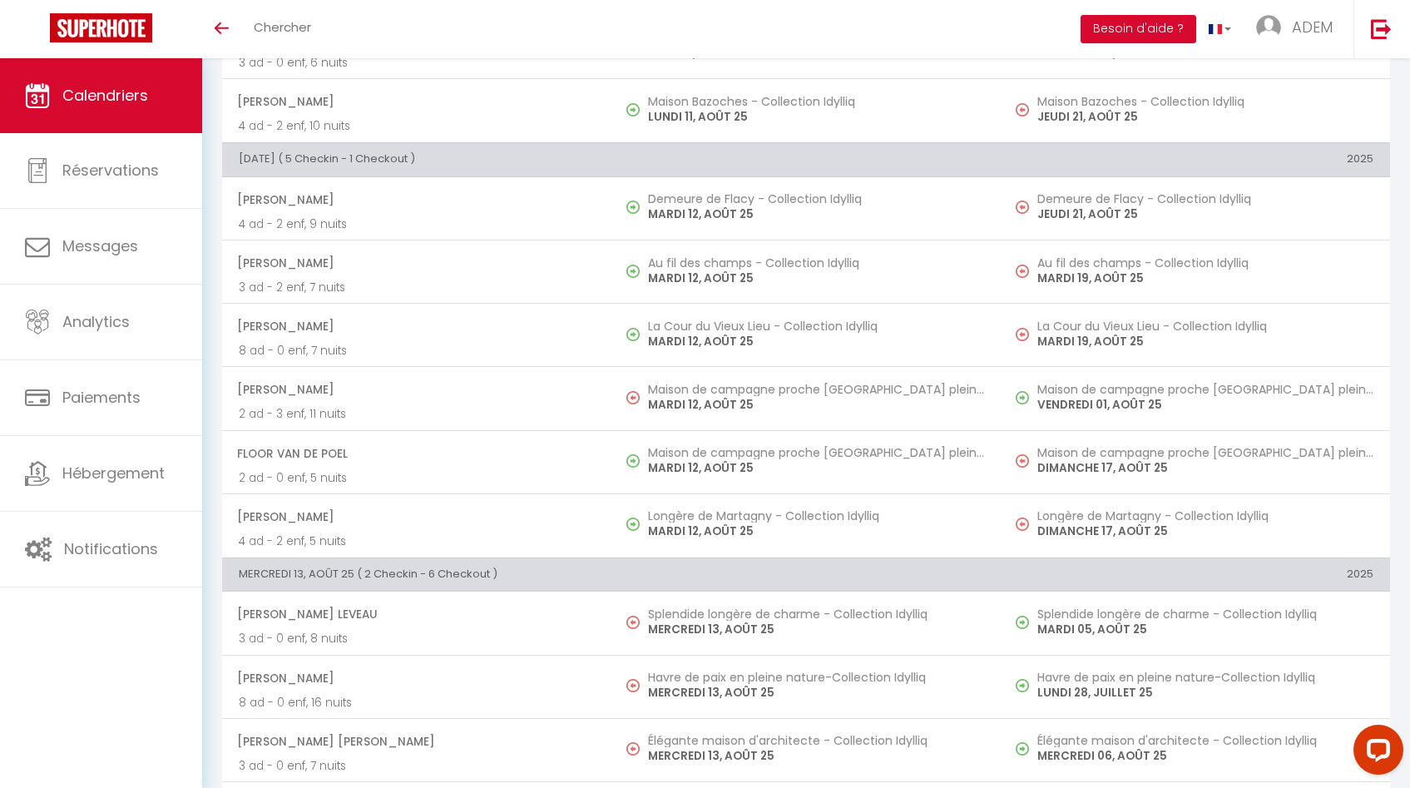
click at [748, 344] on p "MARDI 12, AOÛT 25" at bounding box center [816, 341] width 336 height 17
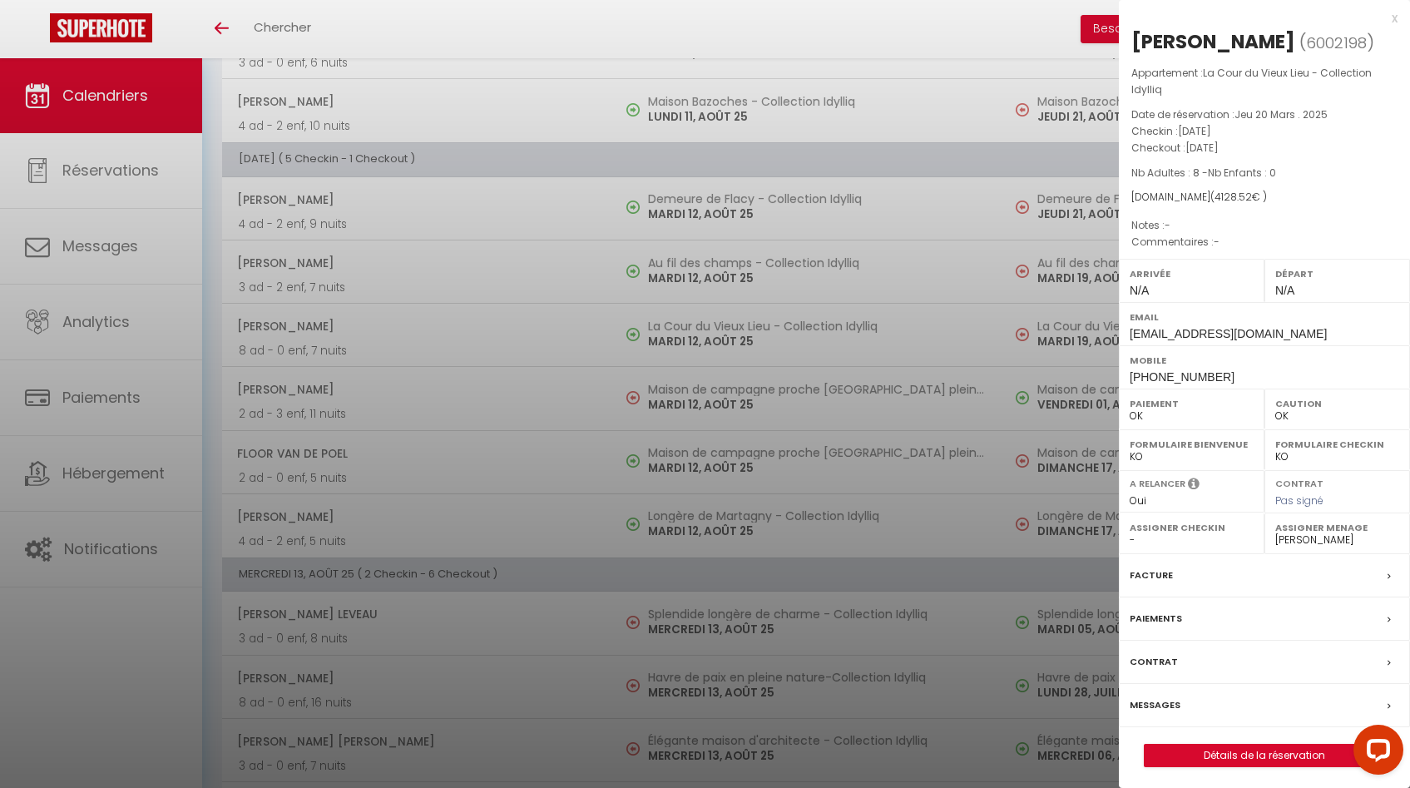
click at [748, 344] on div at bounding box center [705, 394] width 1410 height 788
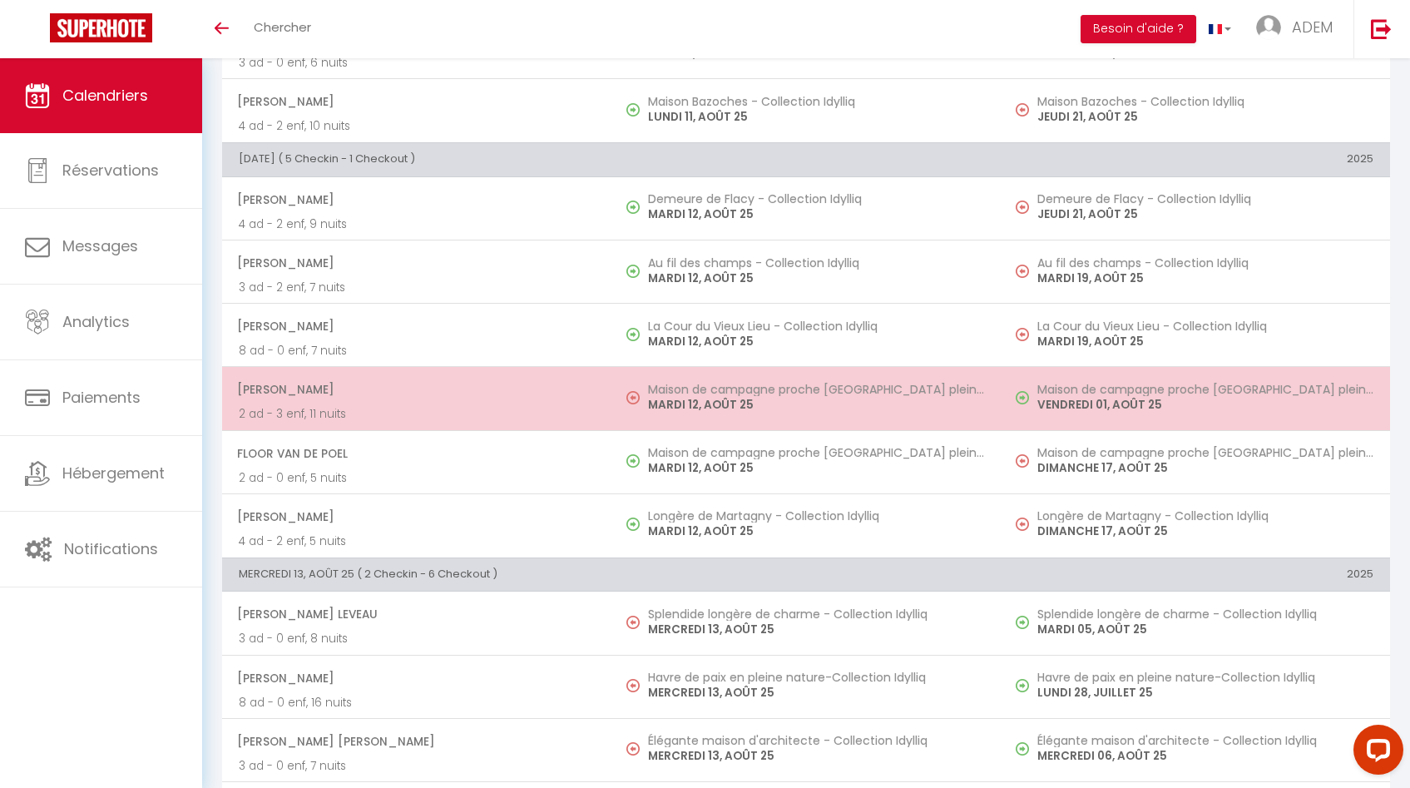
click at [733, 406] on p "MARDI 12, AOÛT 25" at bounding box center [816, 404] width 336 height 17
select select "42159"
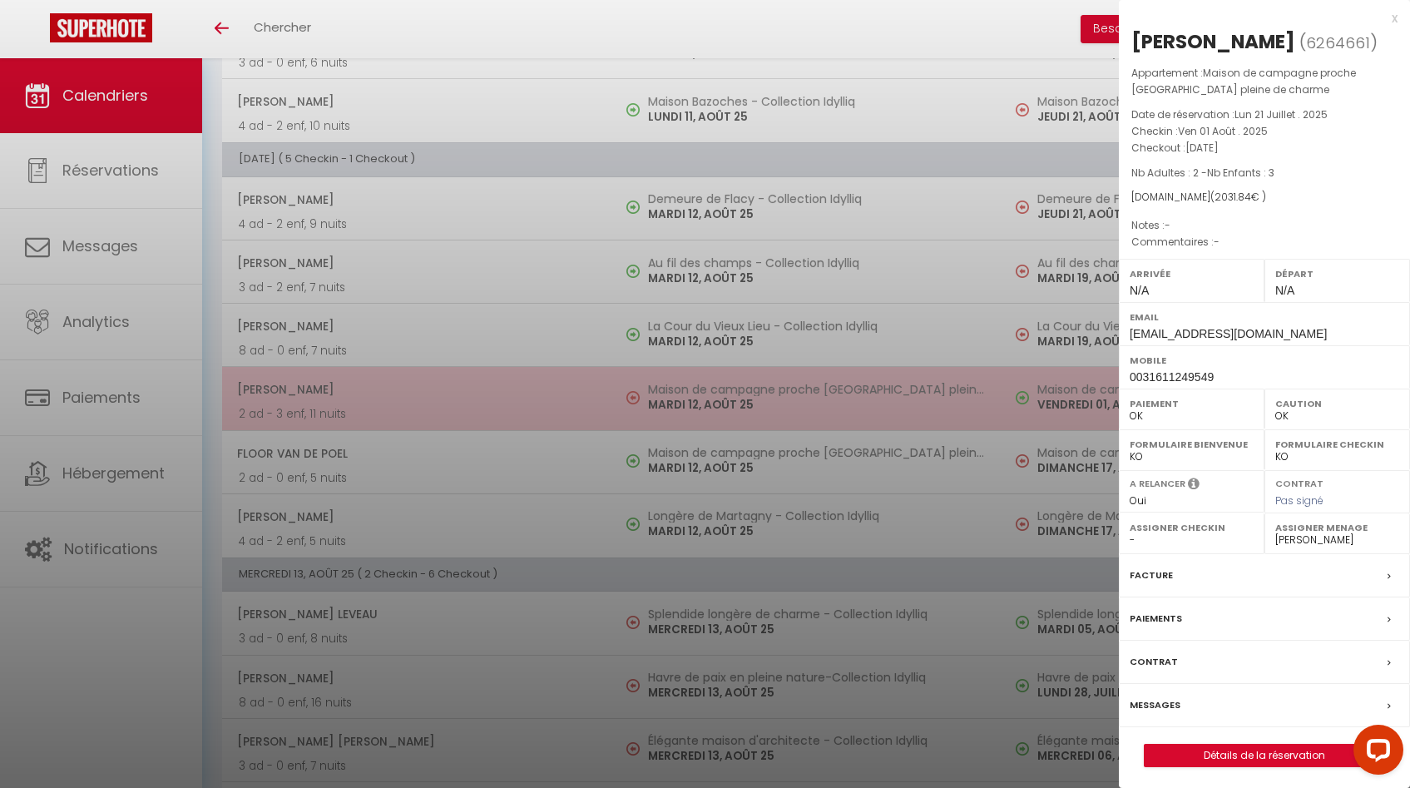
click at [733, 406] on div at bounding box center [705, 394] width 1410 height 788
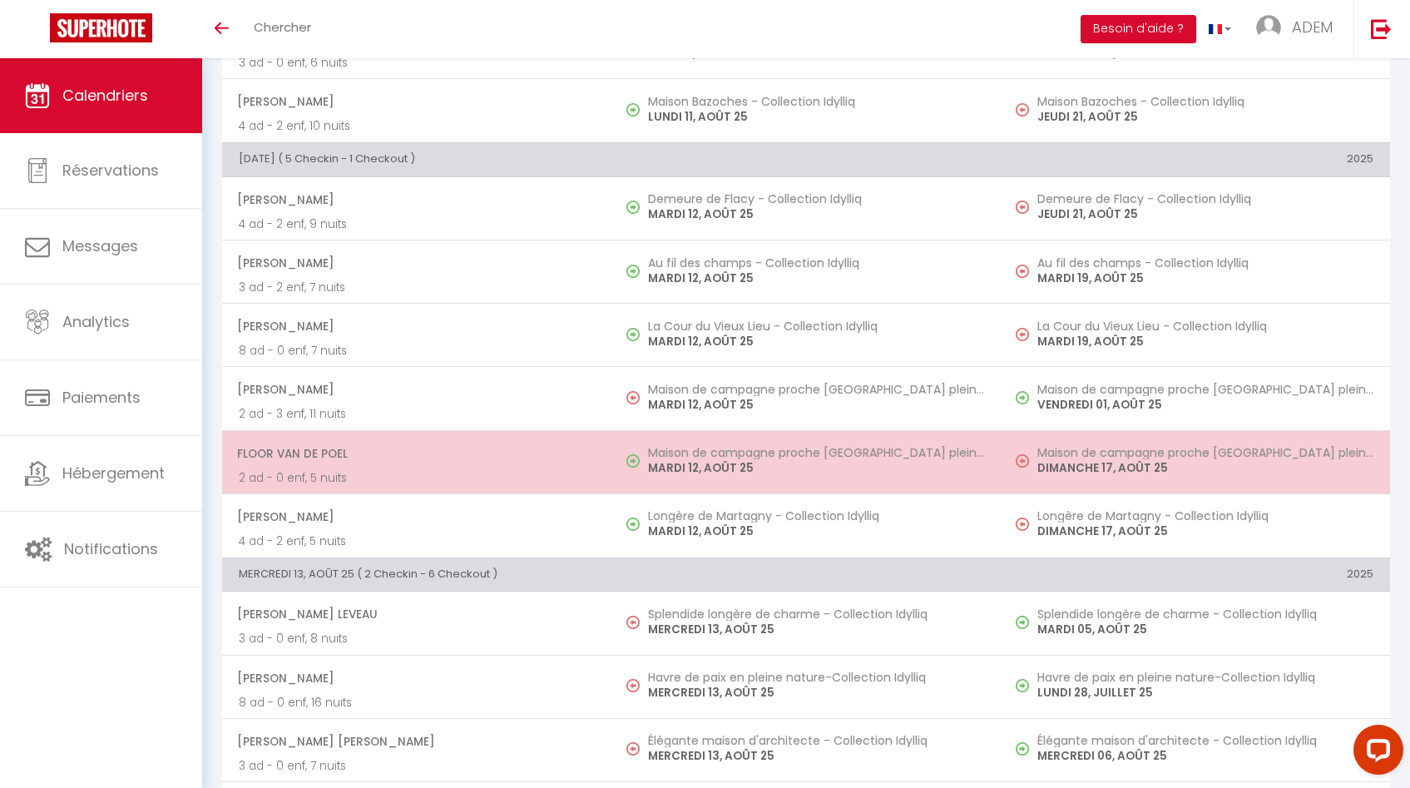
click at [727, 463] on p "MARDI 12, AOÛT 25" at bounding box center [816, 467] width 336 height 17
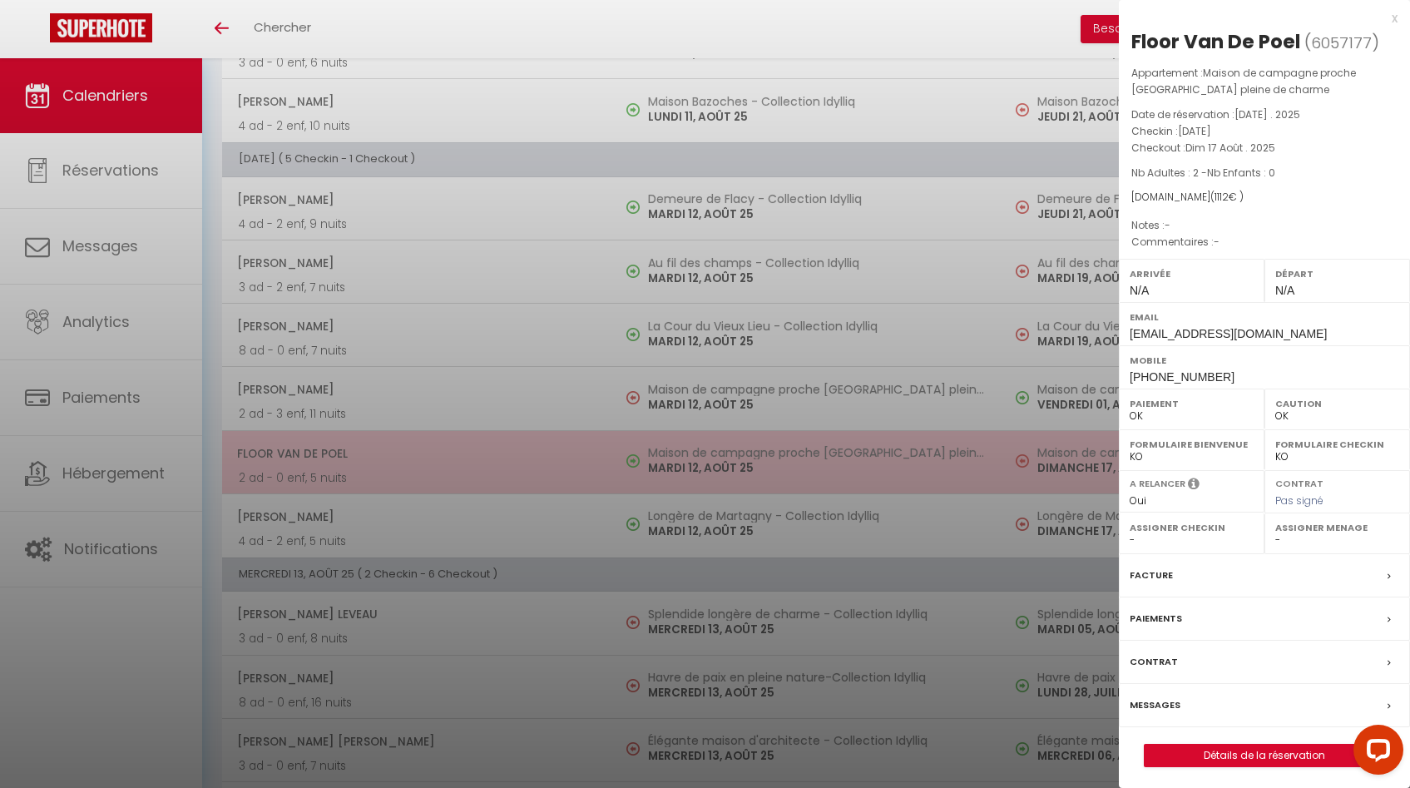
click at [727, 463] on div at bounding box center [705, 394] width 1410 height 788
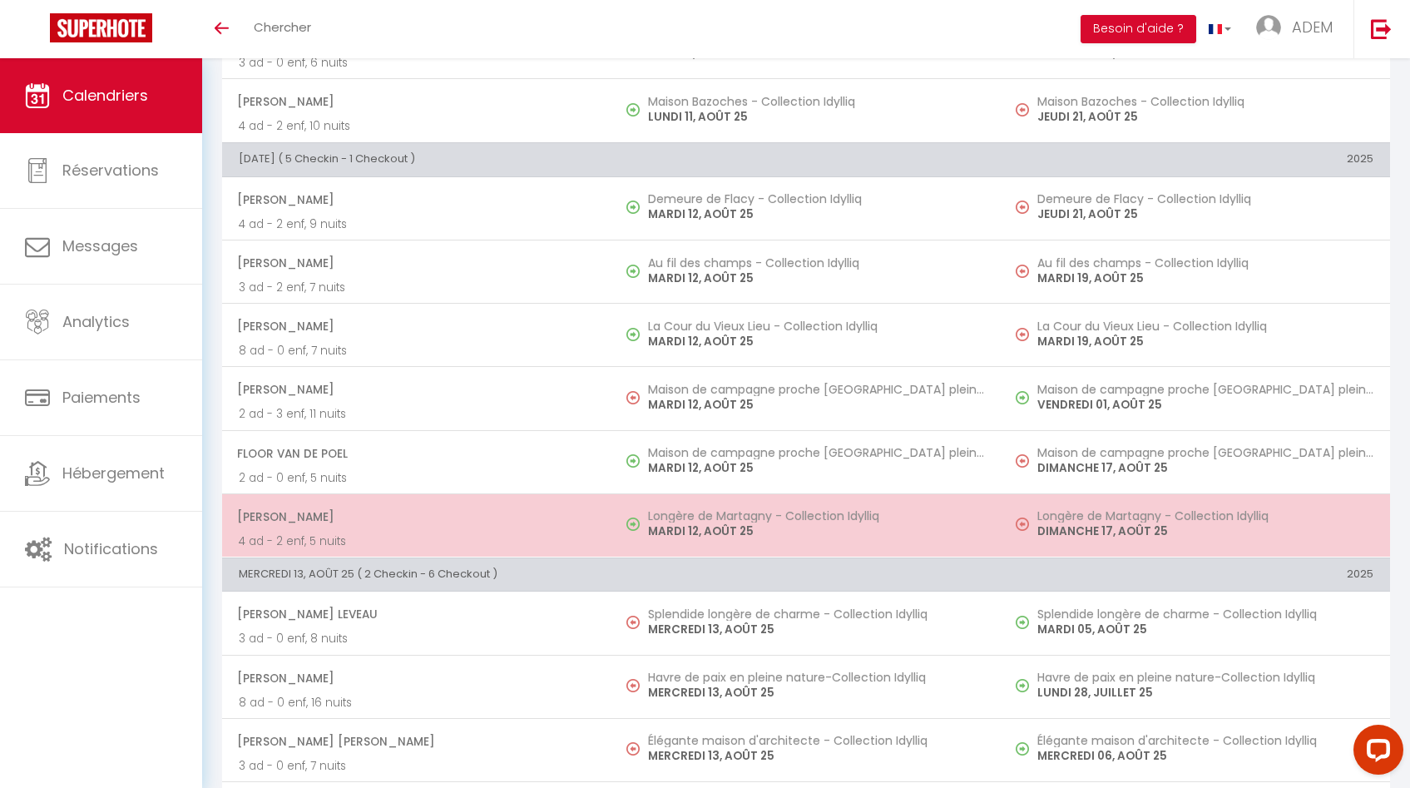
click at [710, 531] on p "MARDI 12, AOÛT 25" at bounding box center [816, 530] width 336 height 17
select select "50314"
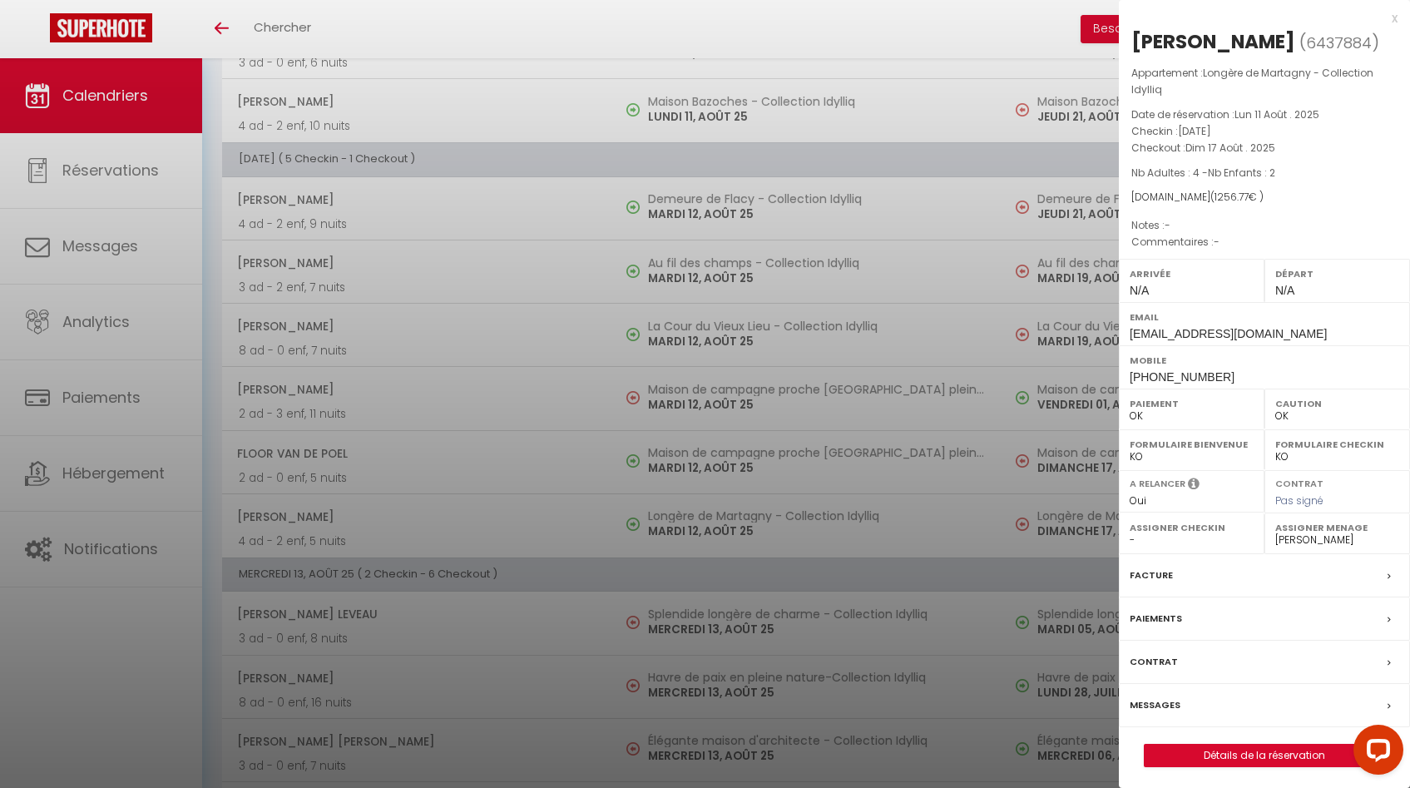
click at [712, 492] on div at bounding box center [705, 394] width 1410 height 788
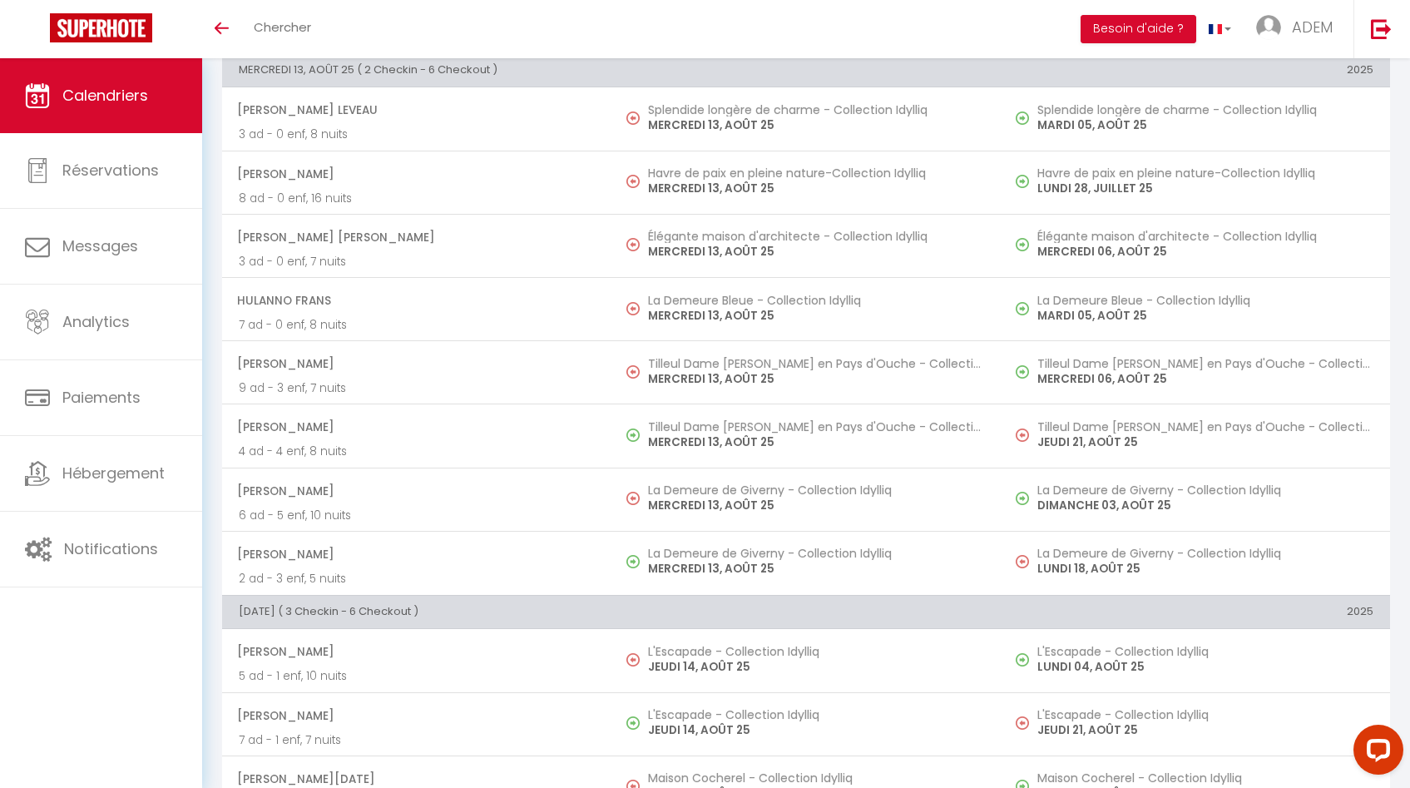
scroll to position [1368, 0]
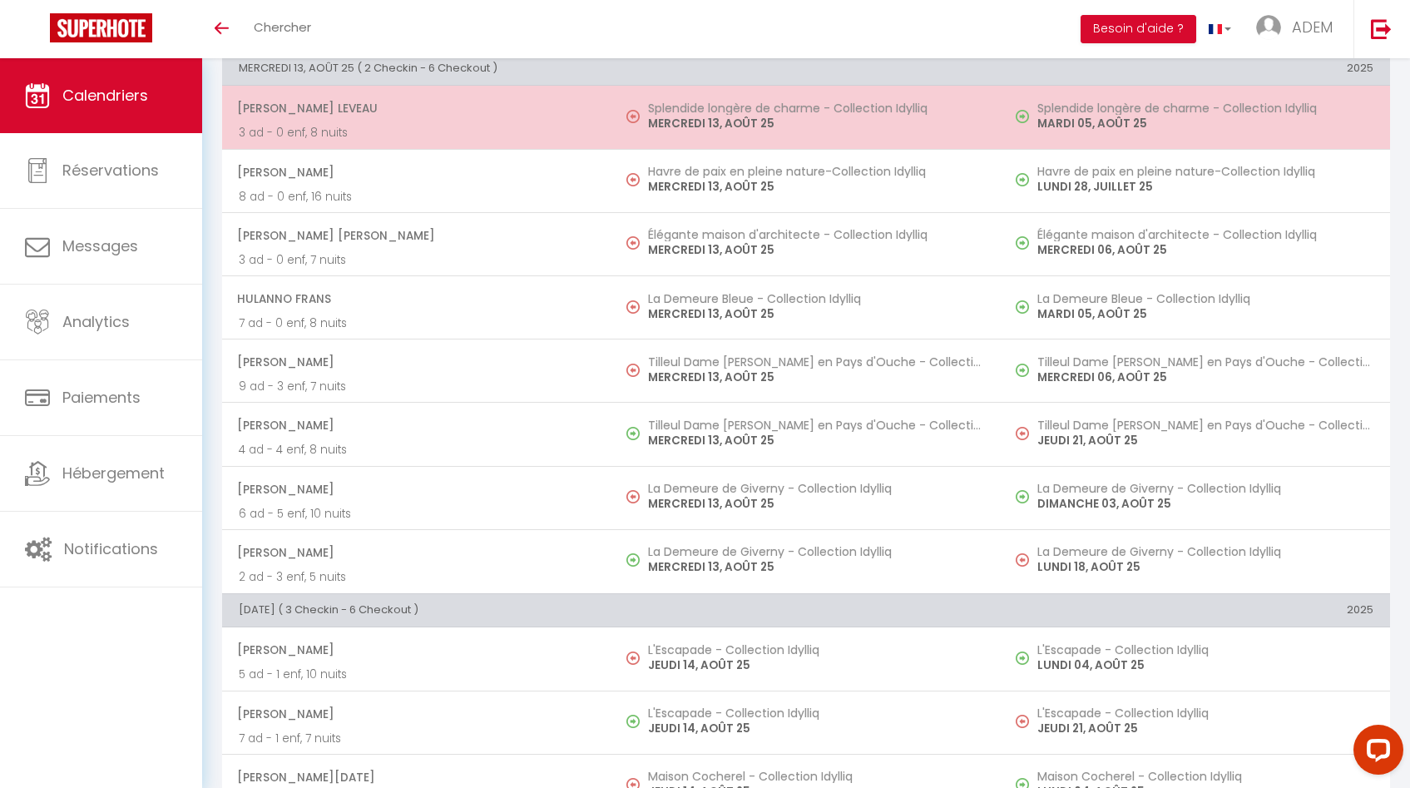
click at [715, 131] on p "MERCREDI 13, AOÛT 25" at bounding box center [816, 123] width 336 height 17
select select
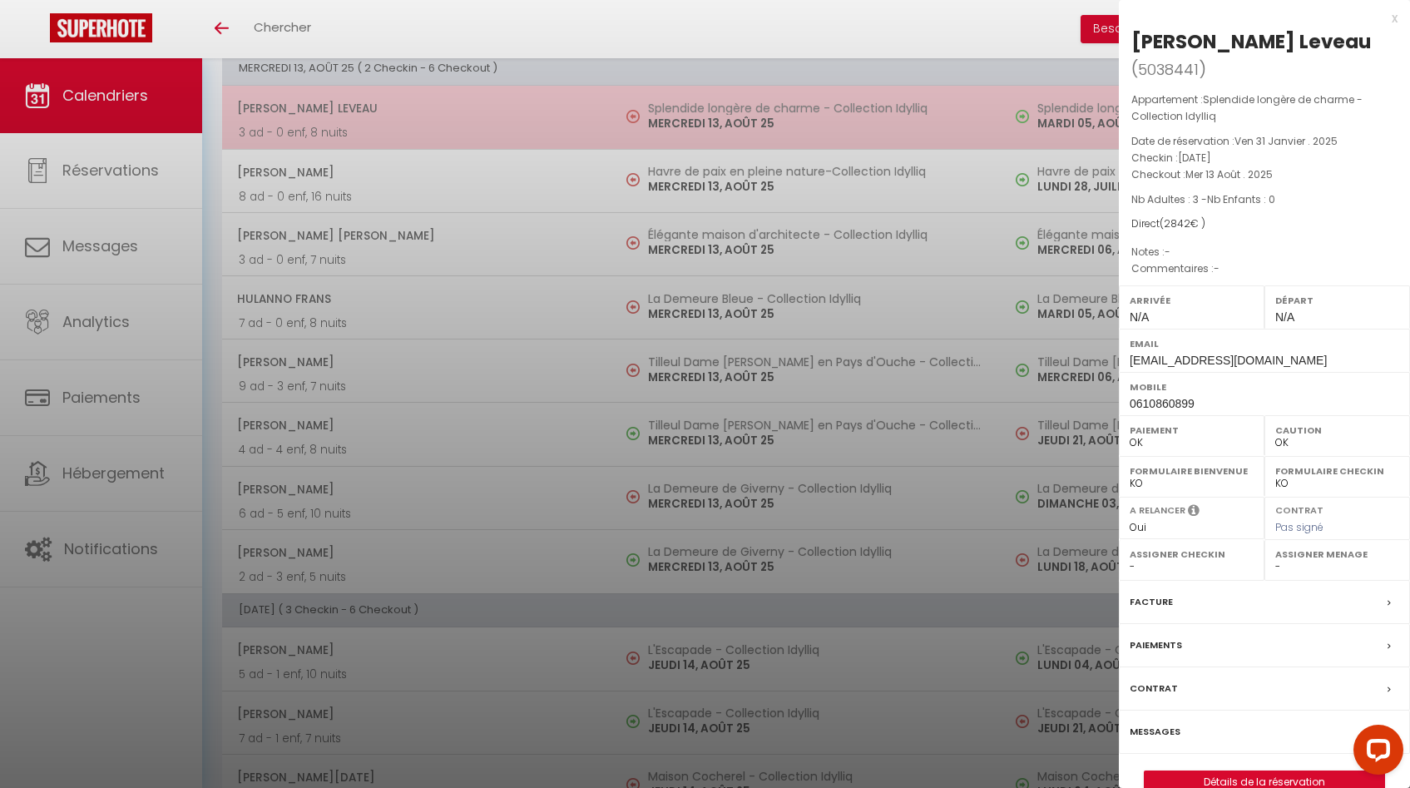
click at [715, 131] on div at bounding box center [705, 394] width 1410 height 788
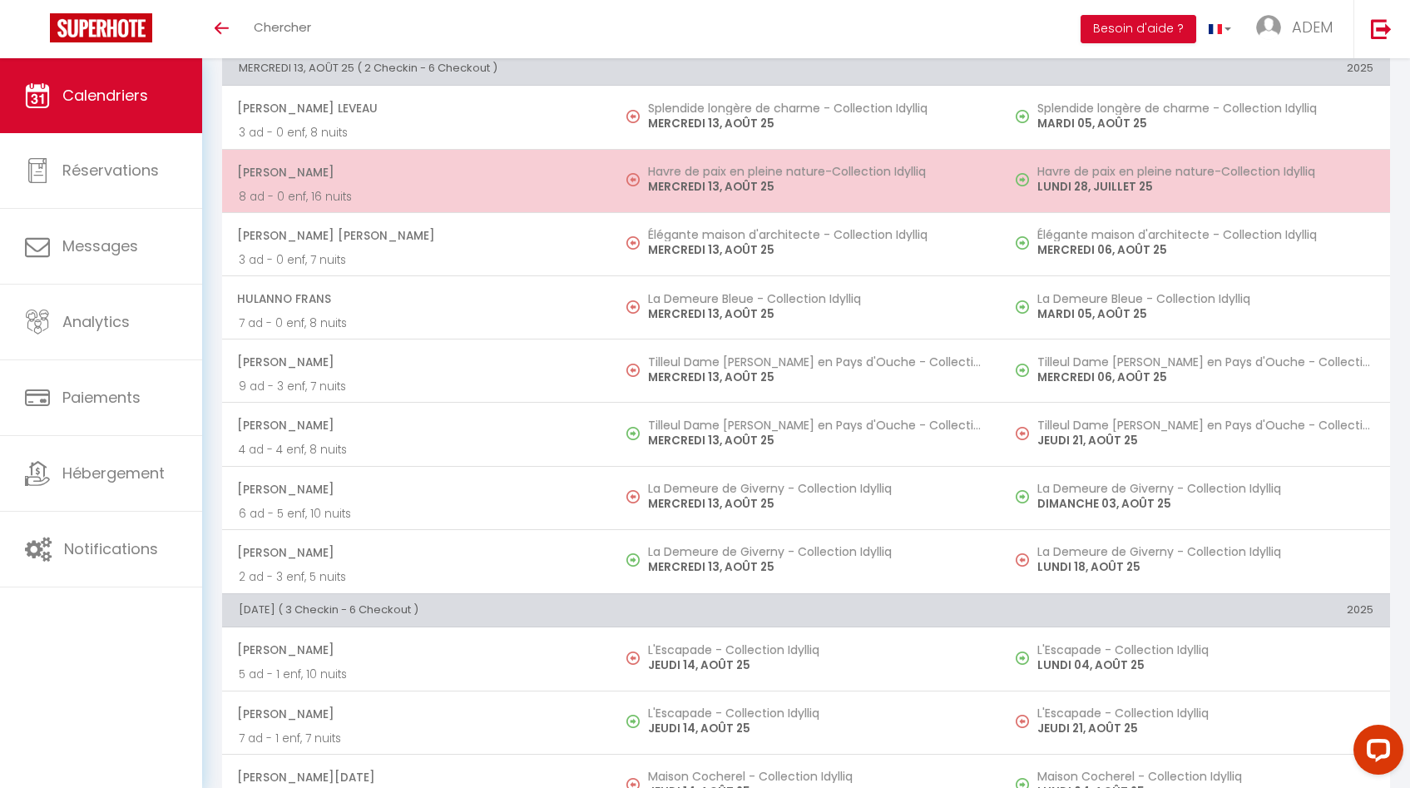
click at [737, 185] on p "MERCREDI 13, AOÛT 25" at bounding box center [816, 186] width 336 height 17
select select "KO"
select select "31460"
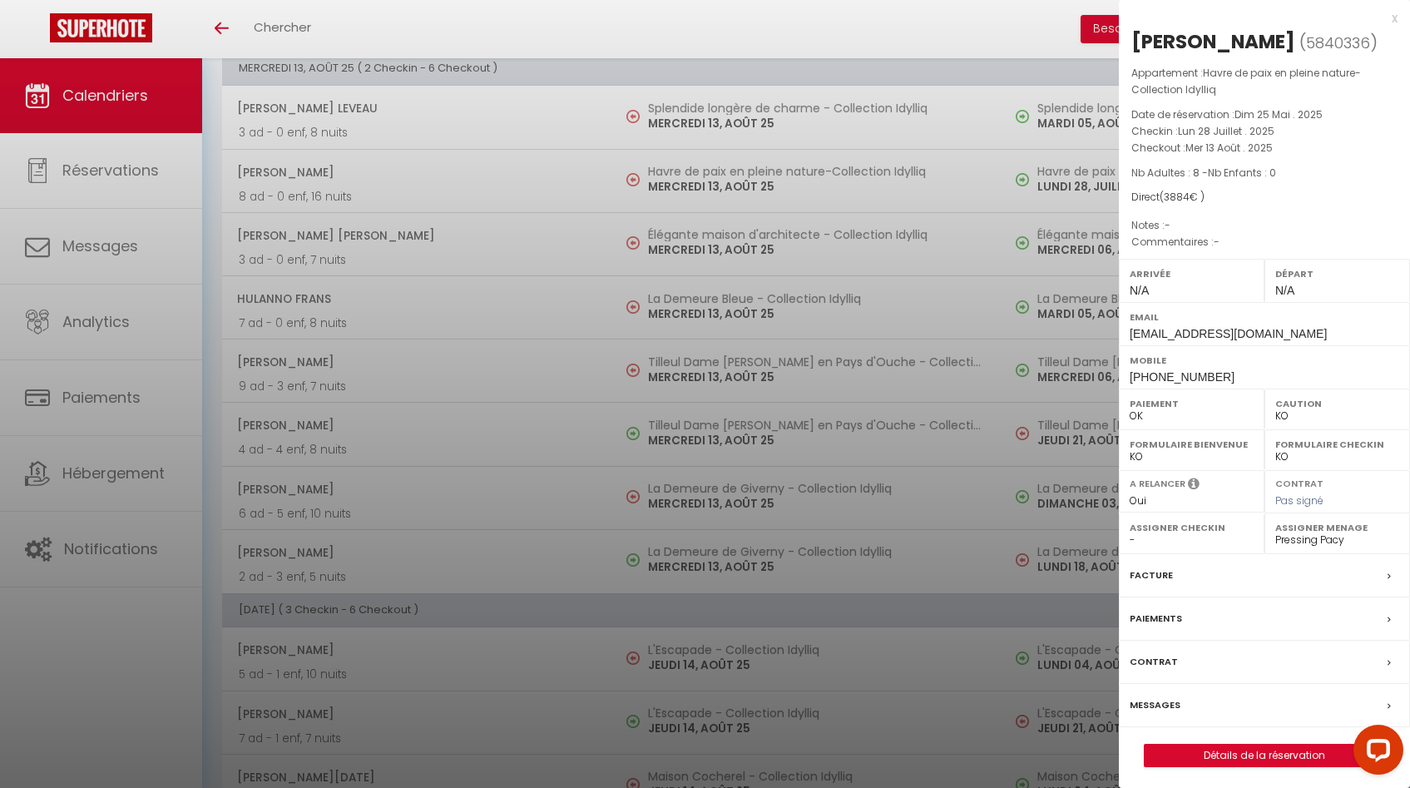
click at [730, 205] on div at bounding box center [705, 394] width 1410 height 788
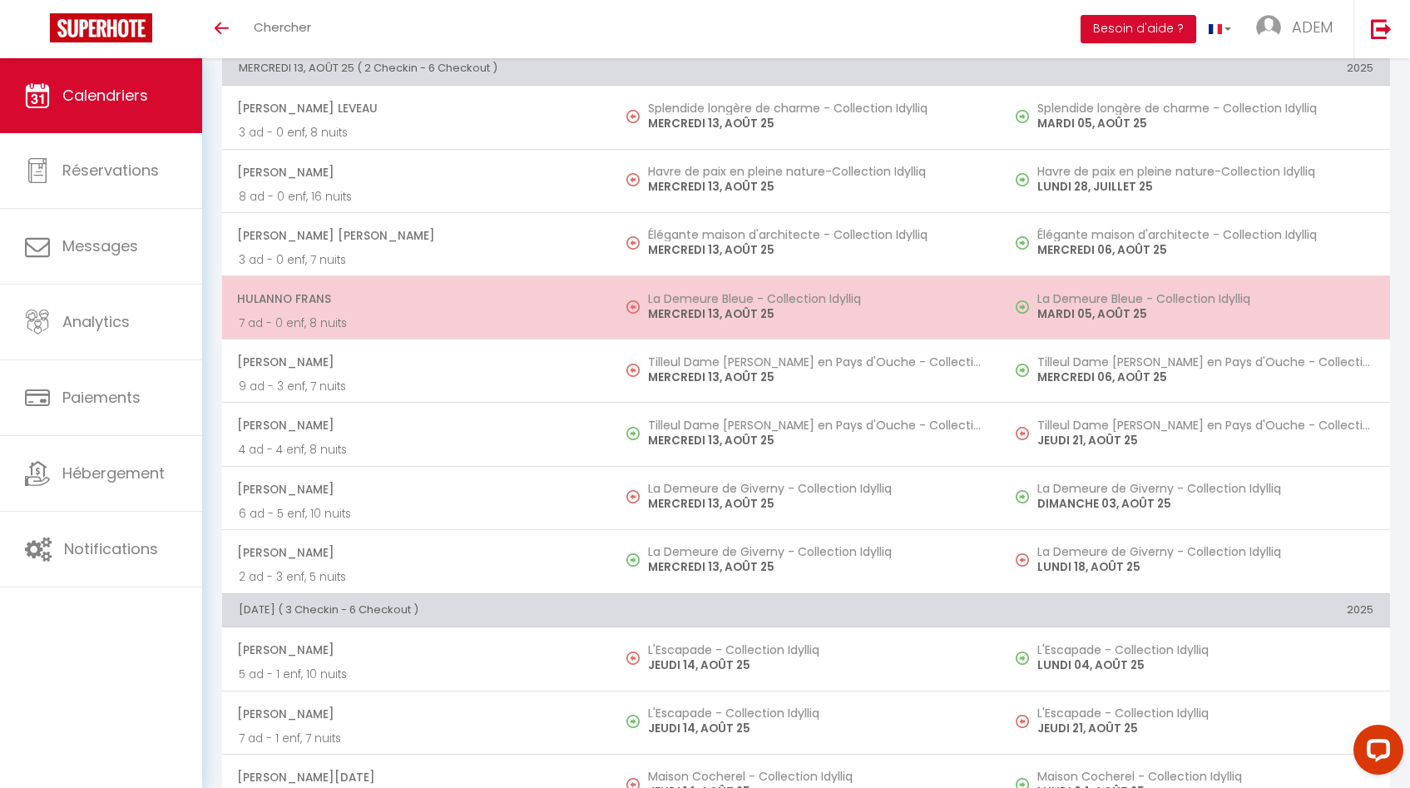
click at [704, 276] on td "La Demeure Bleue - Collection Idylliq [DATE]" at bounding box center [805, 307] width 389 height 63
select select "OK"
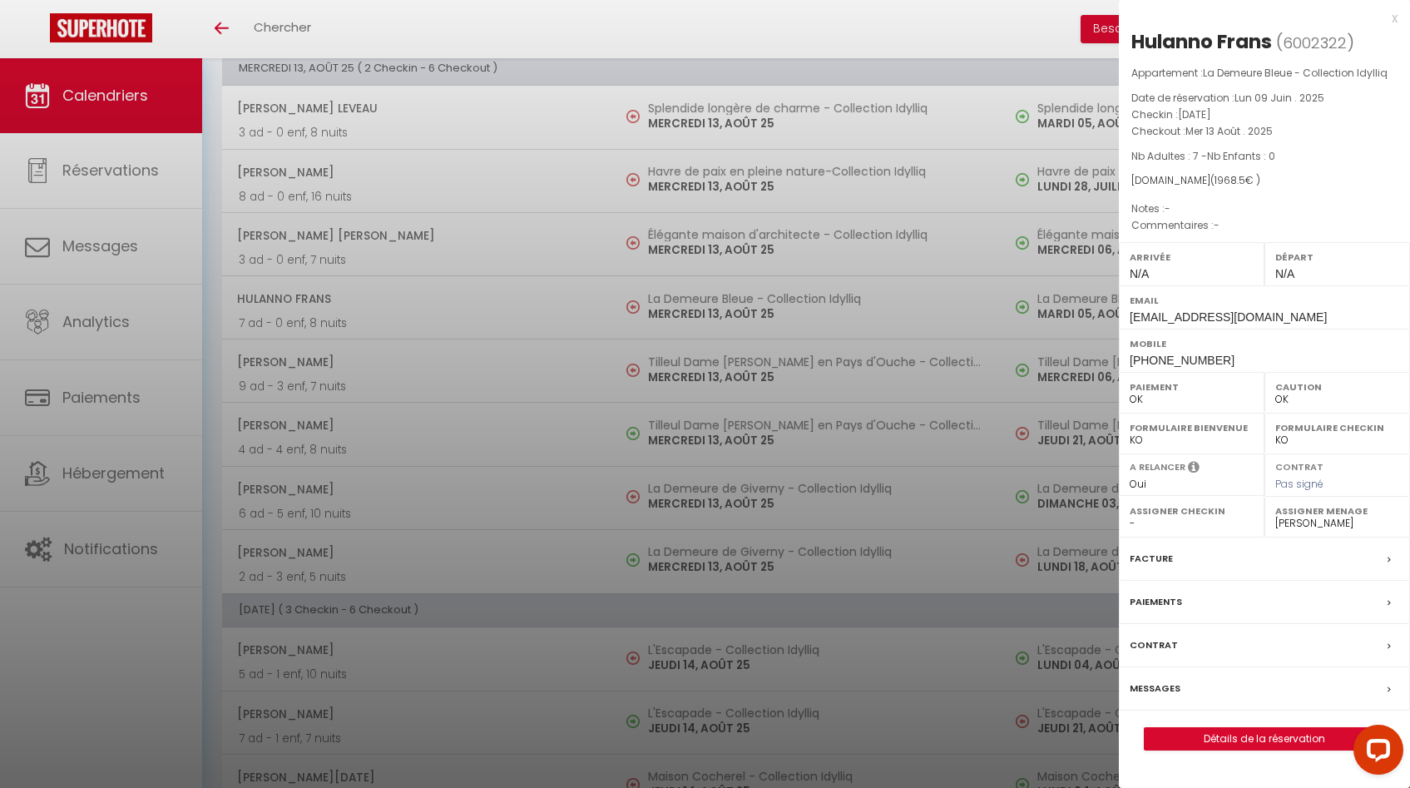
click at [711, 229] on div at bounding box center [705, 394] width 1410 height 788
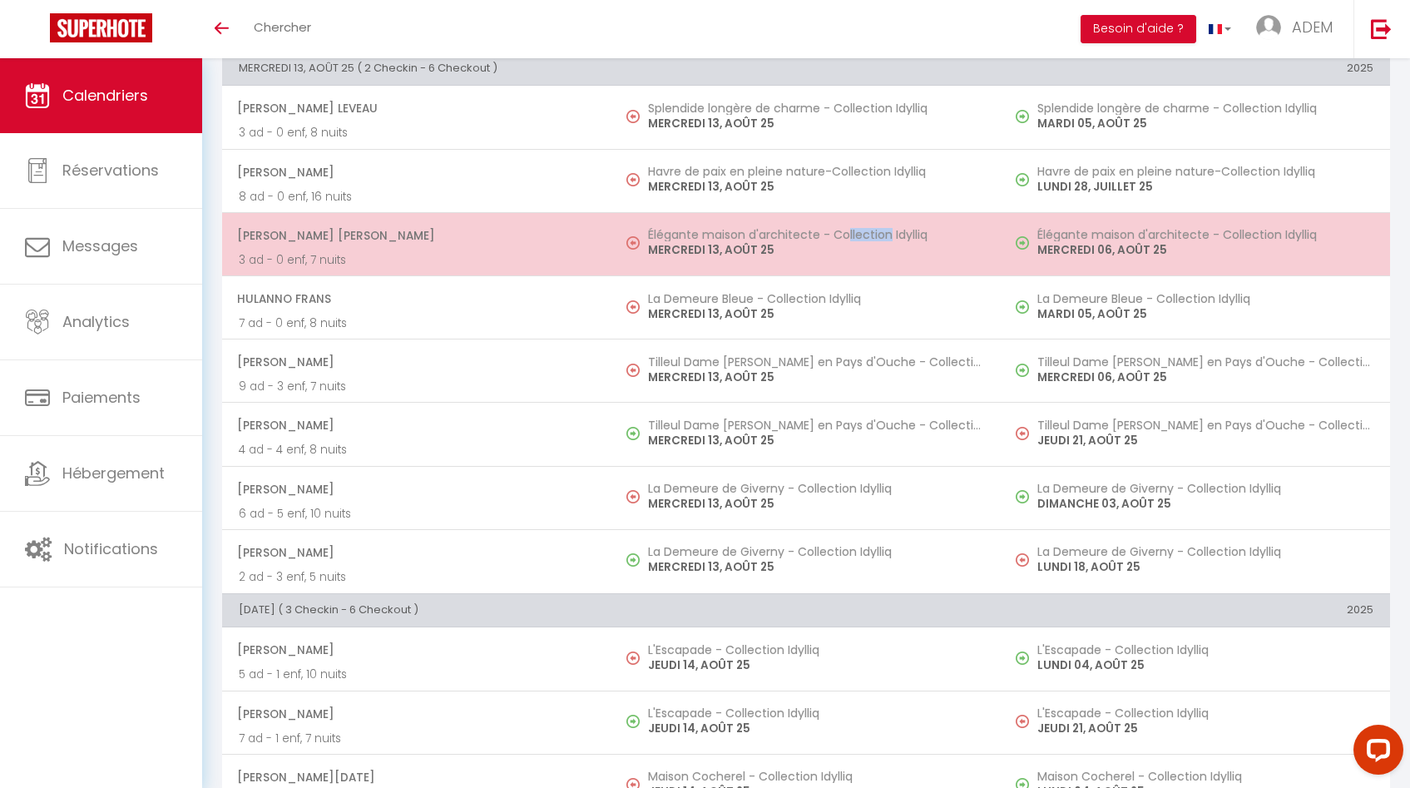
click at [711, 222] on td "Élégante maison d'architecte - Collection Idylliq [DATE]" at bounding box center [805, 243] width 389 height 63
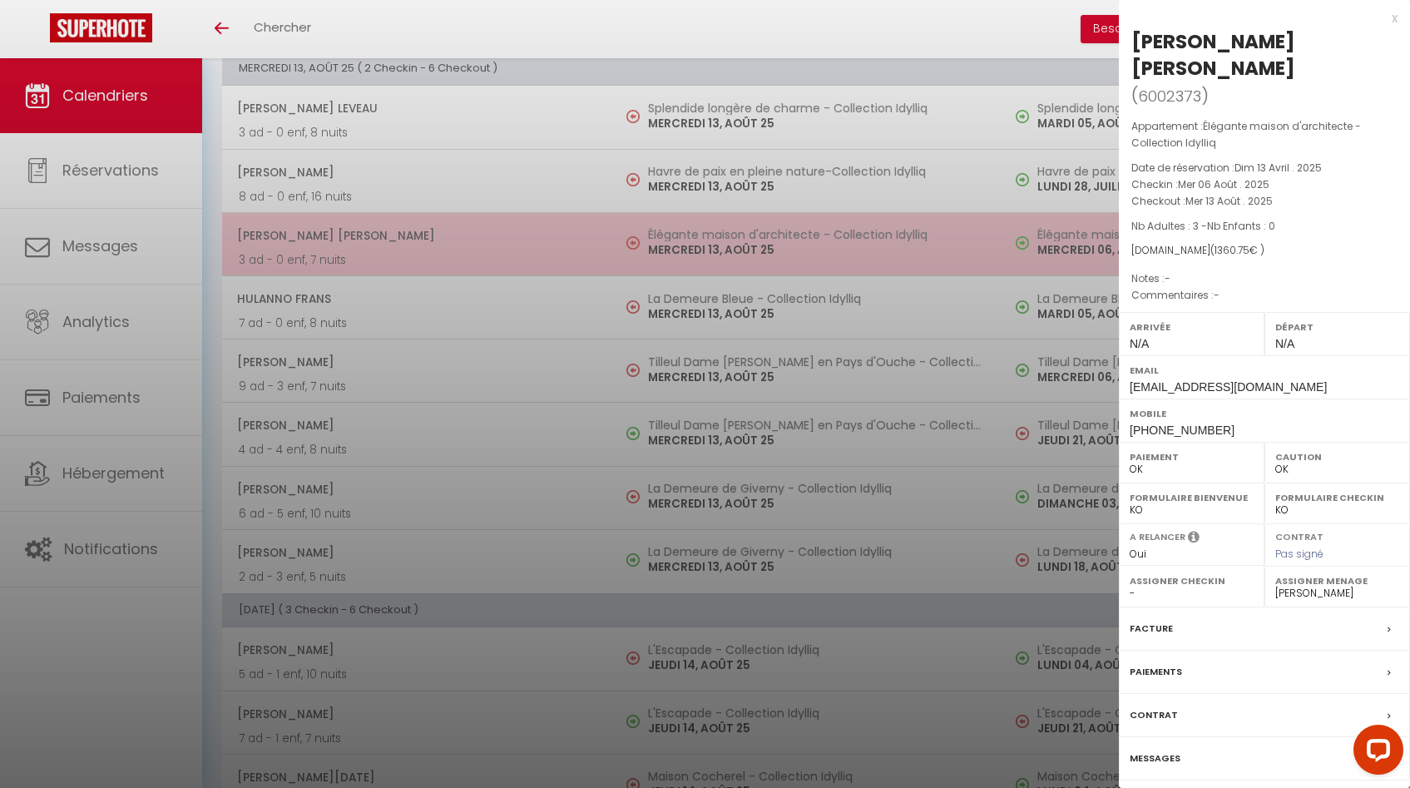
click at [711, 222] on div at bounding box center [705, 394] width 1410 height 788
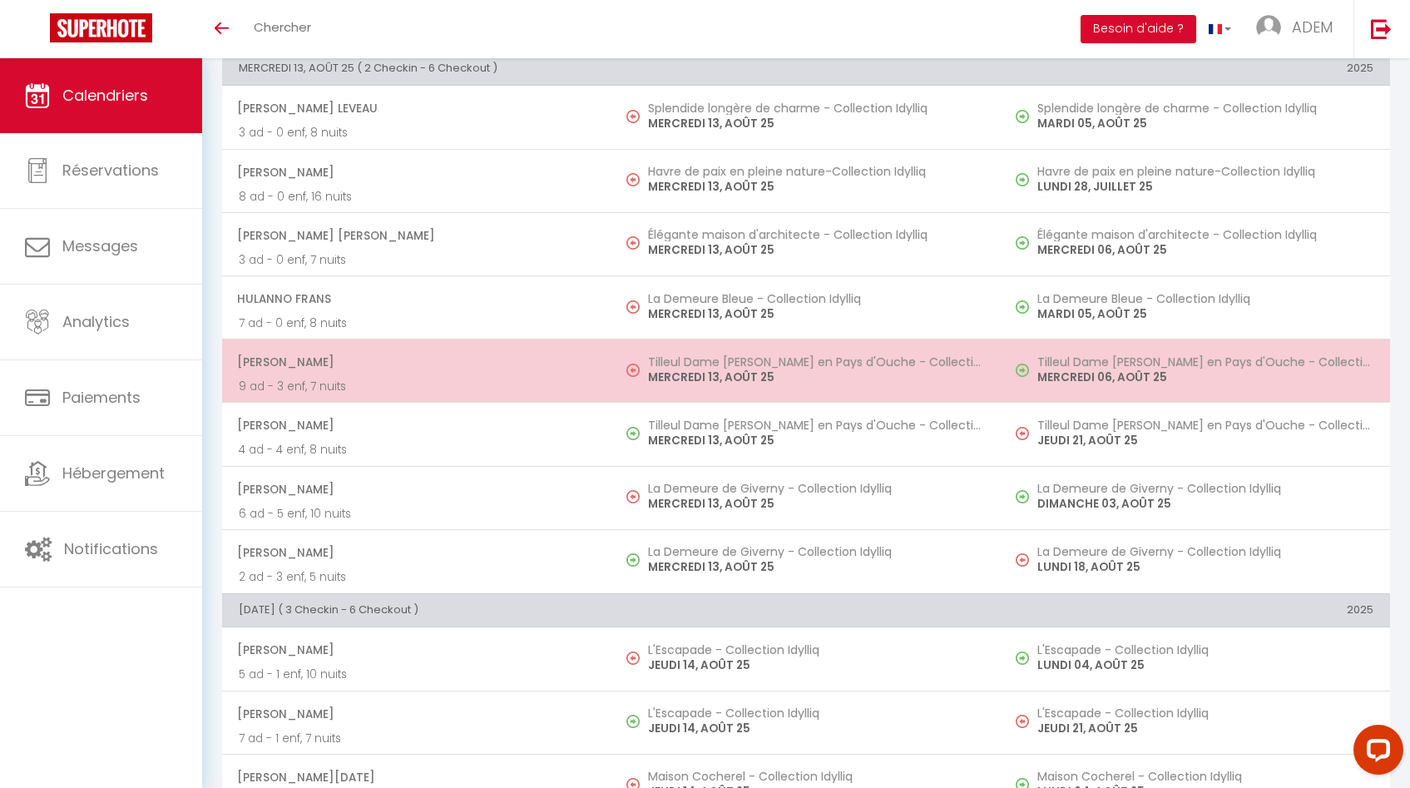
click at [704, 374] on p "MERCREDI 13, AOÛT 25" at bounding box center [816, 376] width 336 height 17
select select "31460"
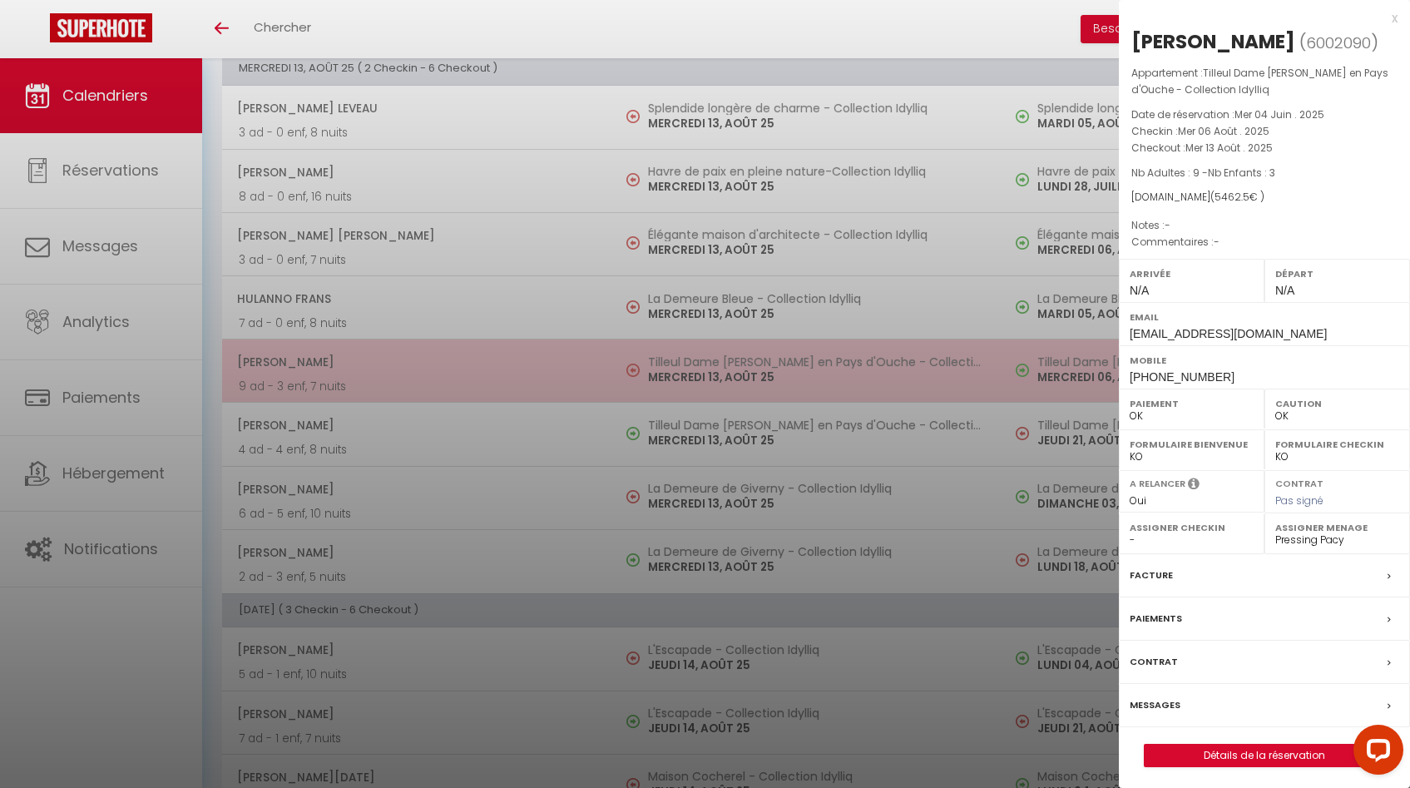
click at [704, 374] on div at bounding box center [705, 394] width 1410 height 788
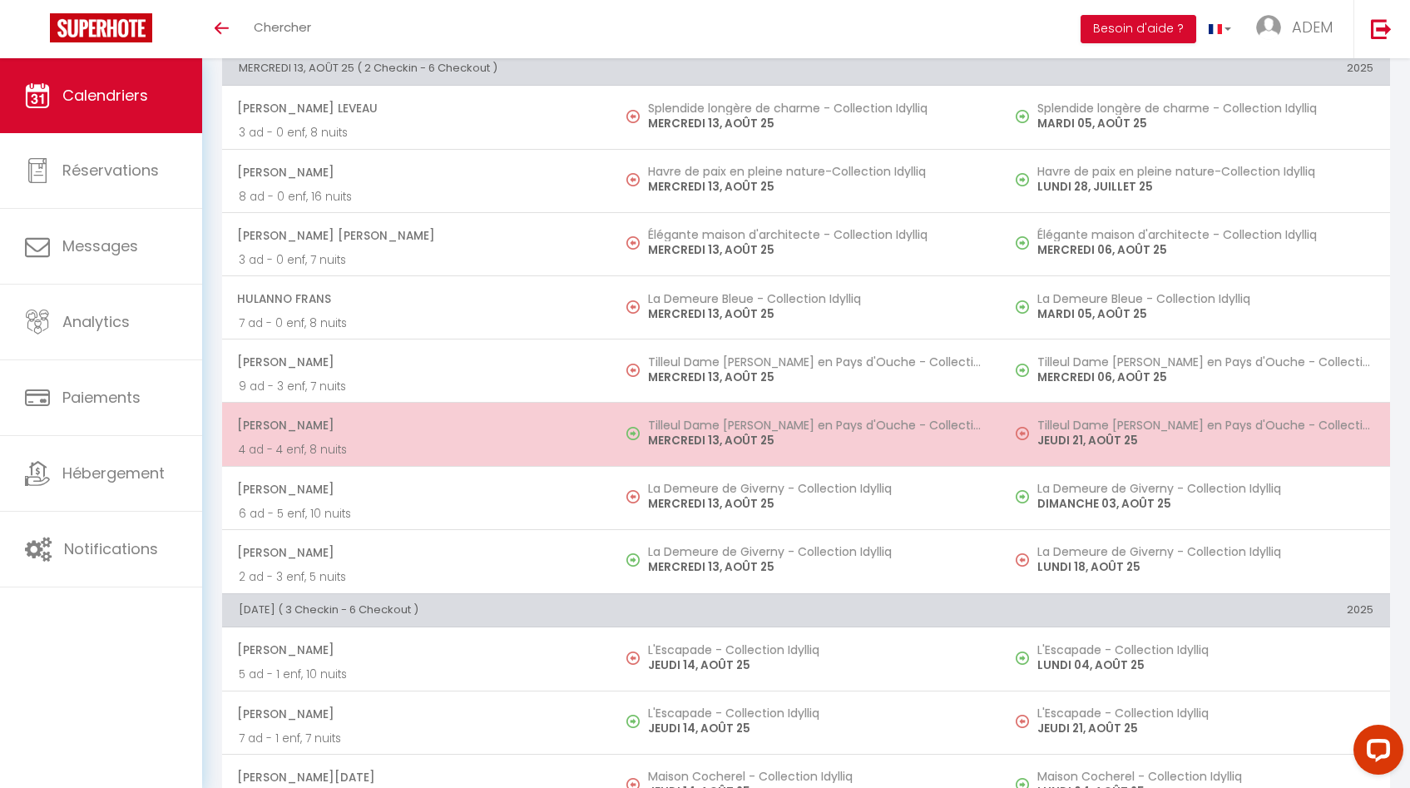
click at [697, 448] on p "MERCREDI 13, AOÛT 25" at bounding box center [816, 440] width 336 height 17
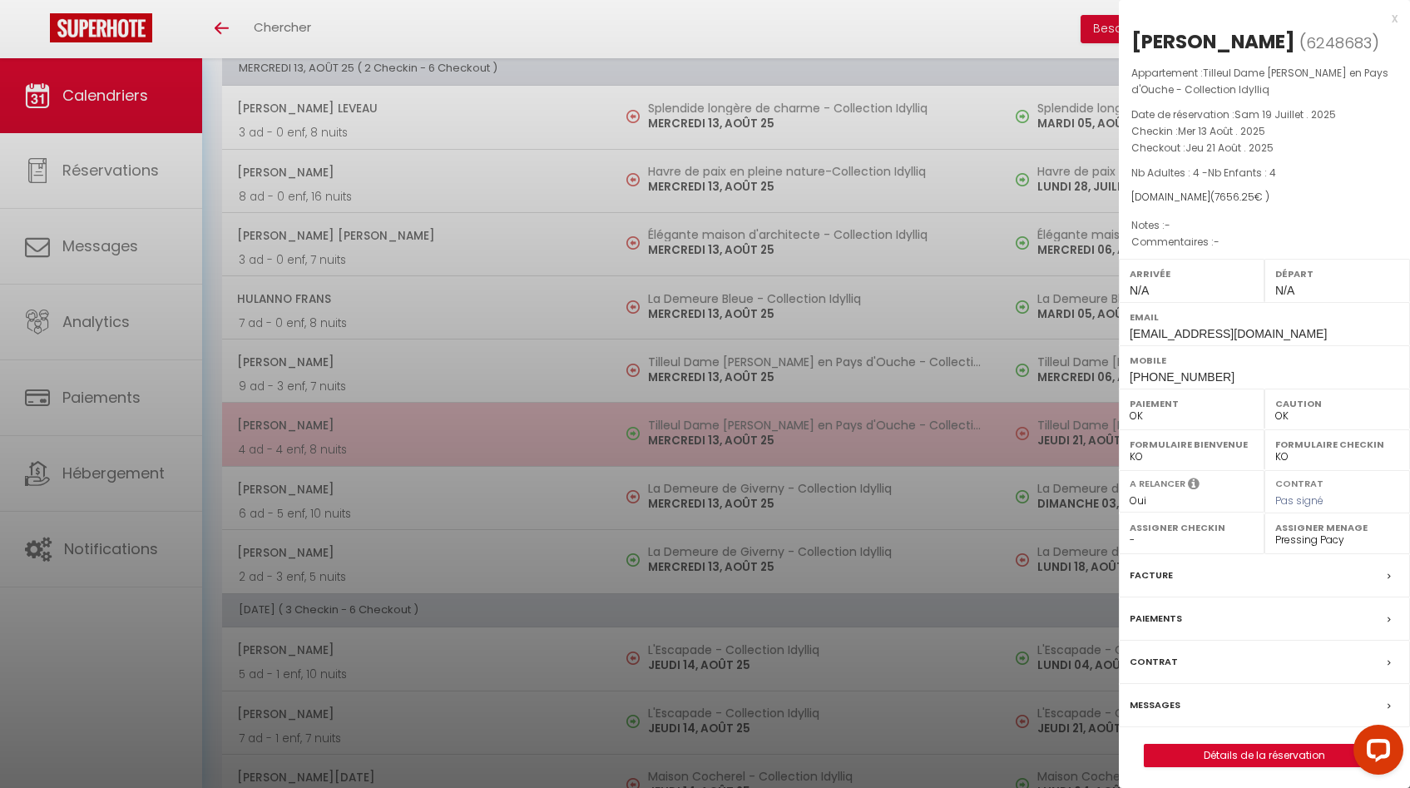
click at [697, 448] on div at bounding box center [705, 394] width 1410 height 788
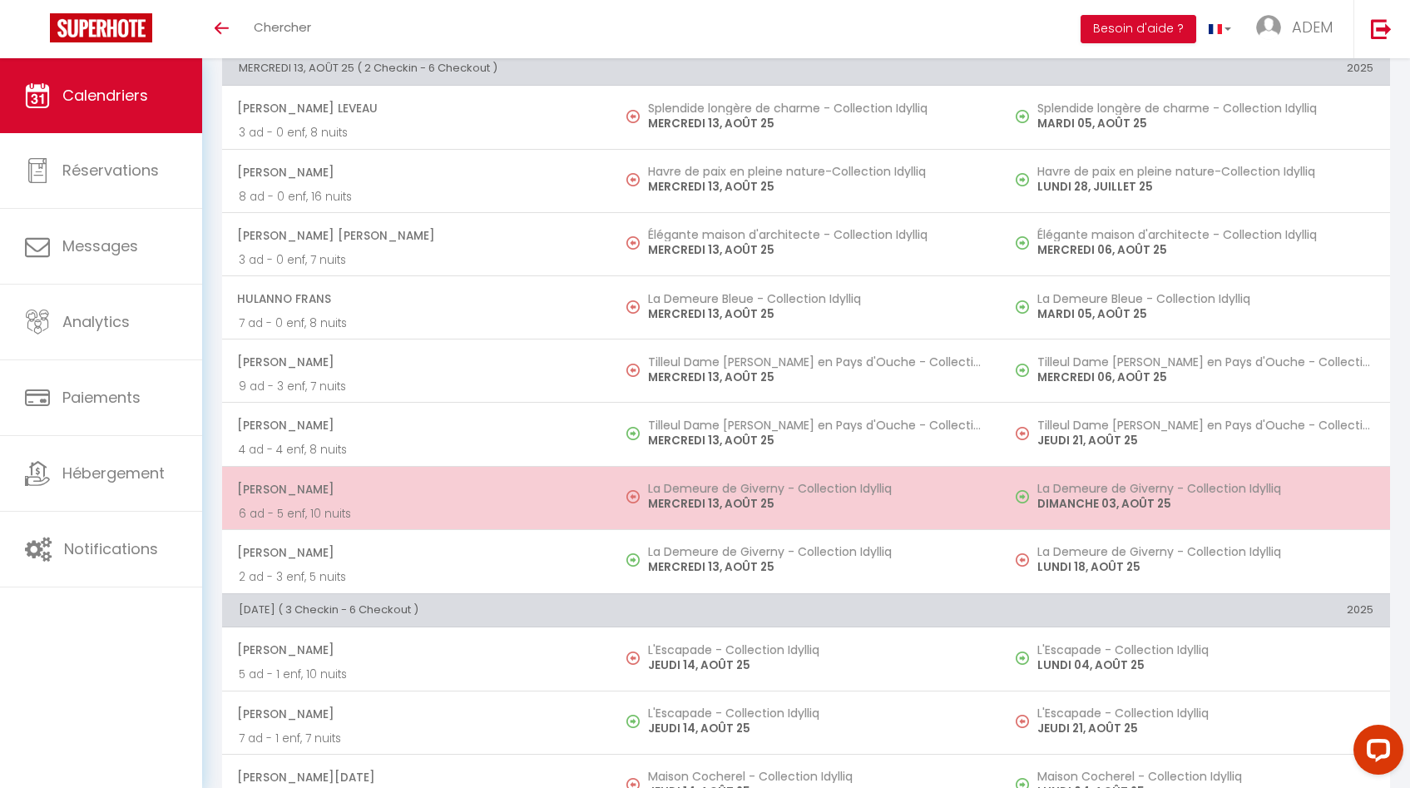
click at [695, 499] on p "MERCREDI 13, AOÛT 25" at bounding box center [816, 503] width 336 height 17
select select
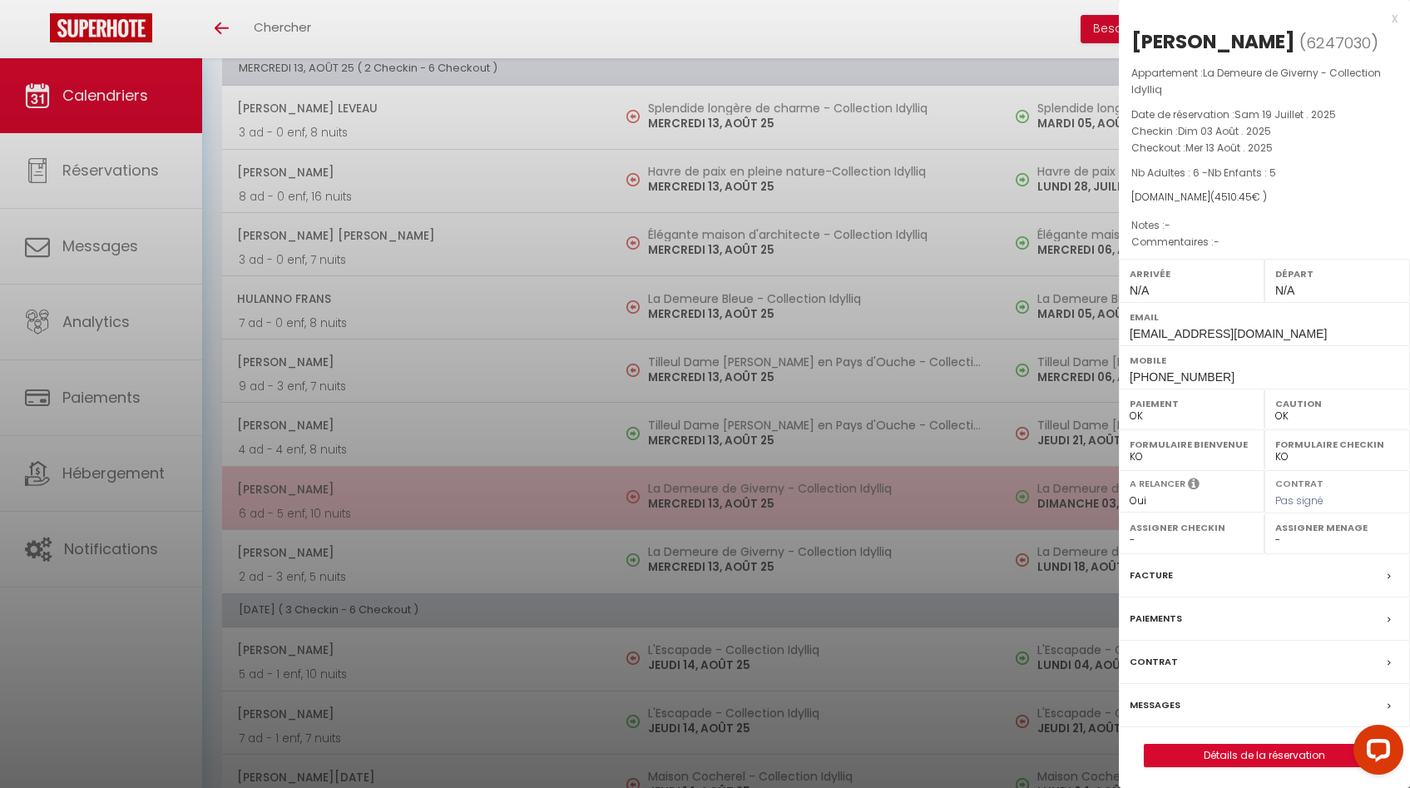
click at [695, 499] on div at bounding box center [705, 394] width 1410 height 788
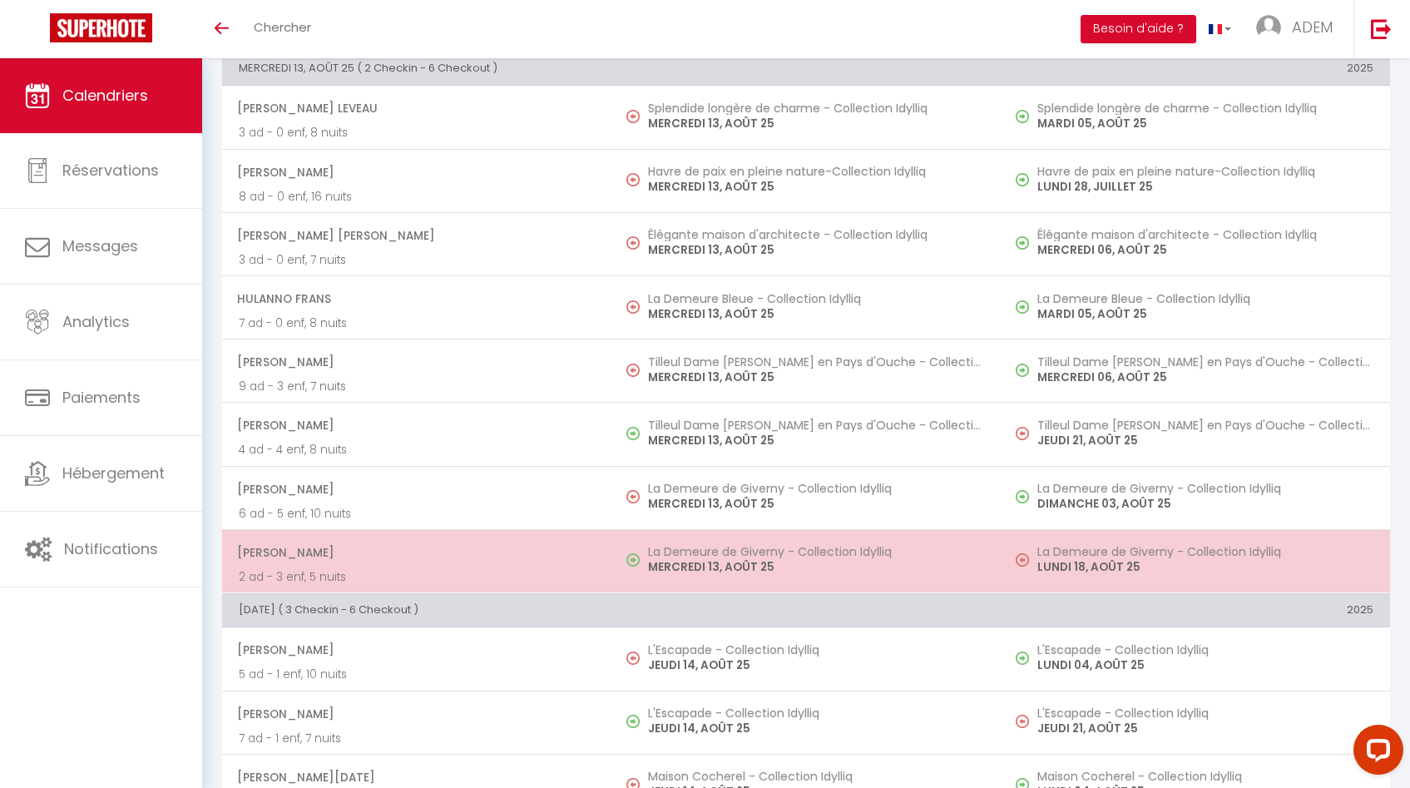
click at [676, 554] on h5 "La Demeure de Giverny - Collection Idylliq" at bounding box center [816, 551] width 336 height 13
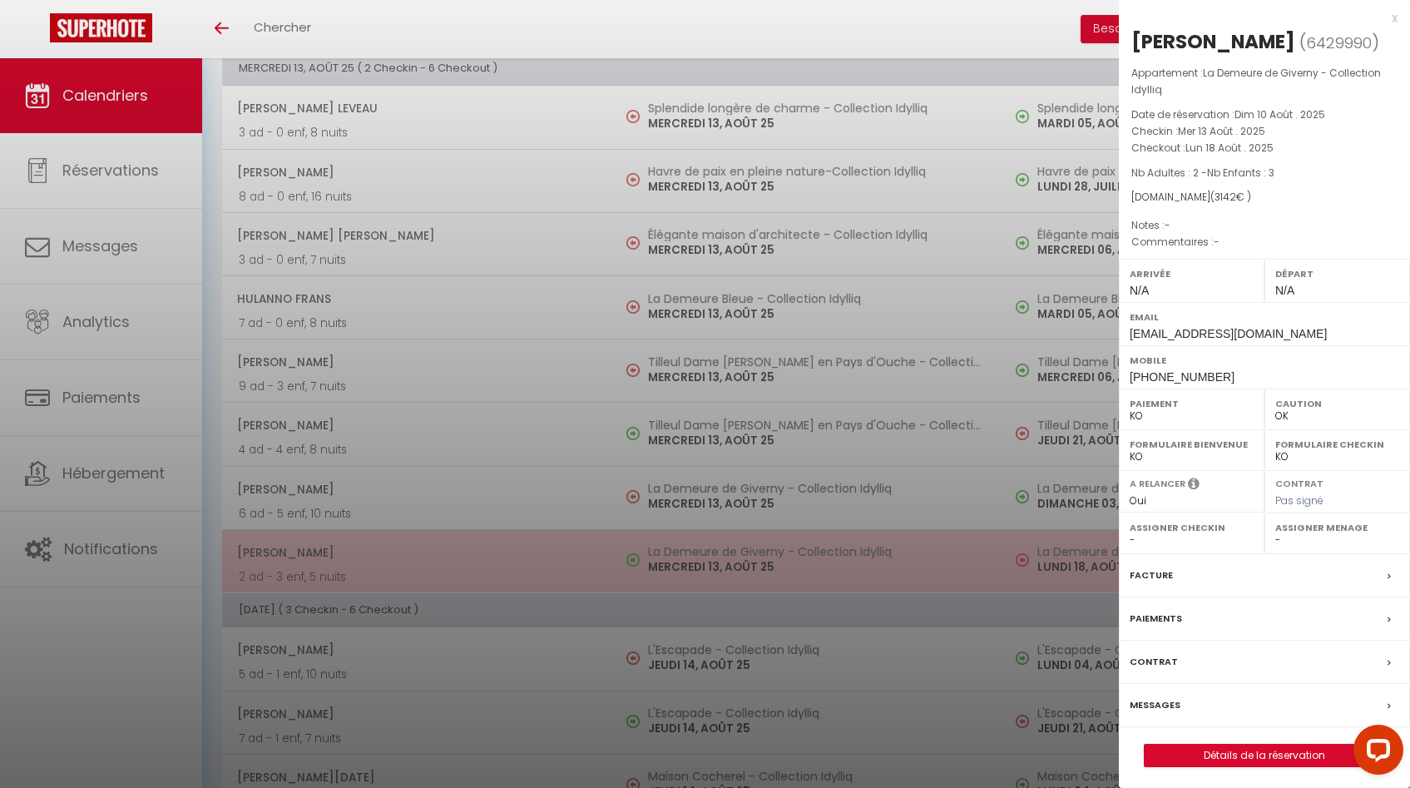
click at [676, 554] on div at bounding box center [705, 394] width 1410 height 788
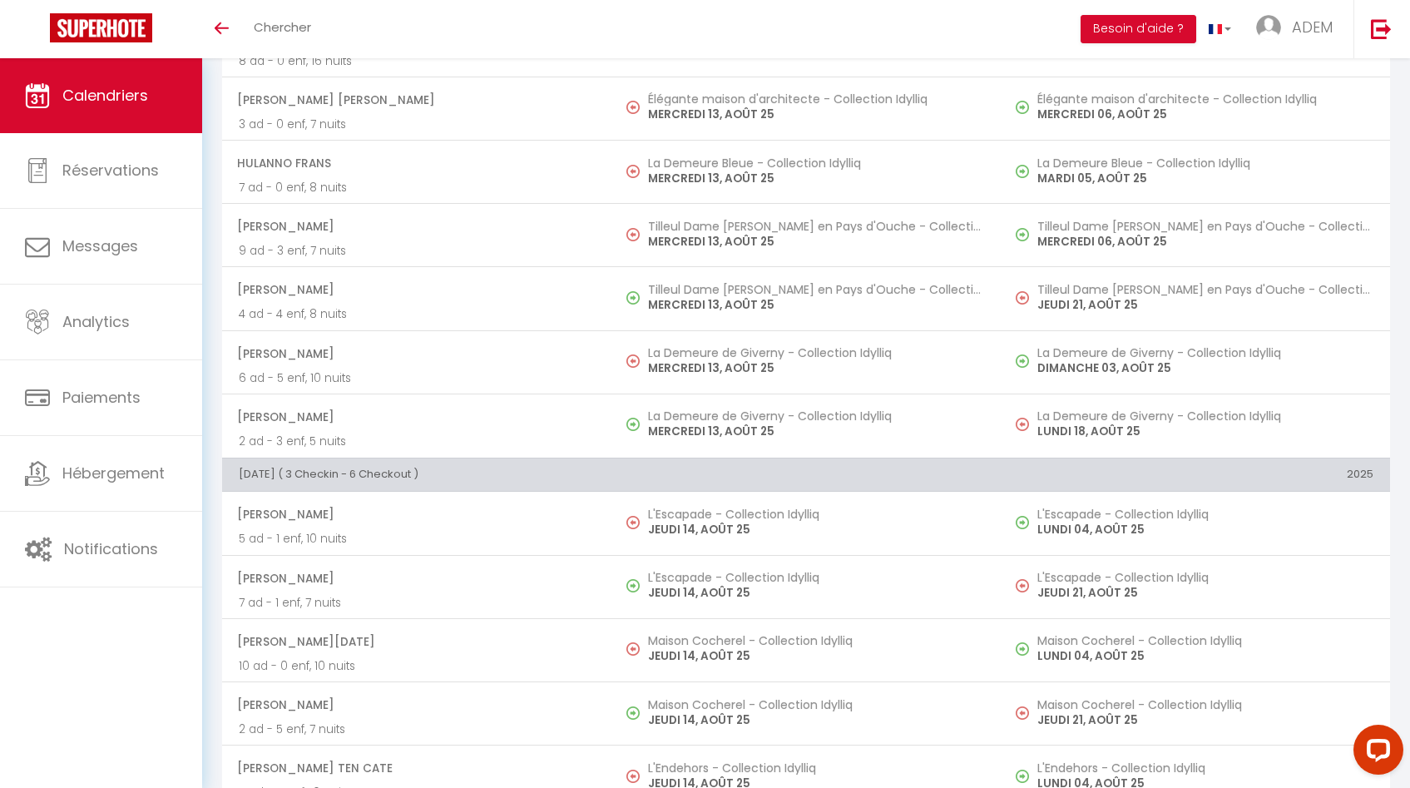
scroll to position [1545, 0]
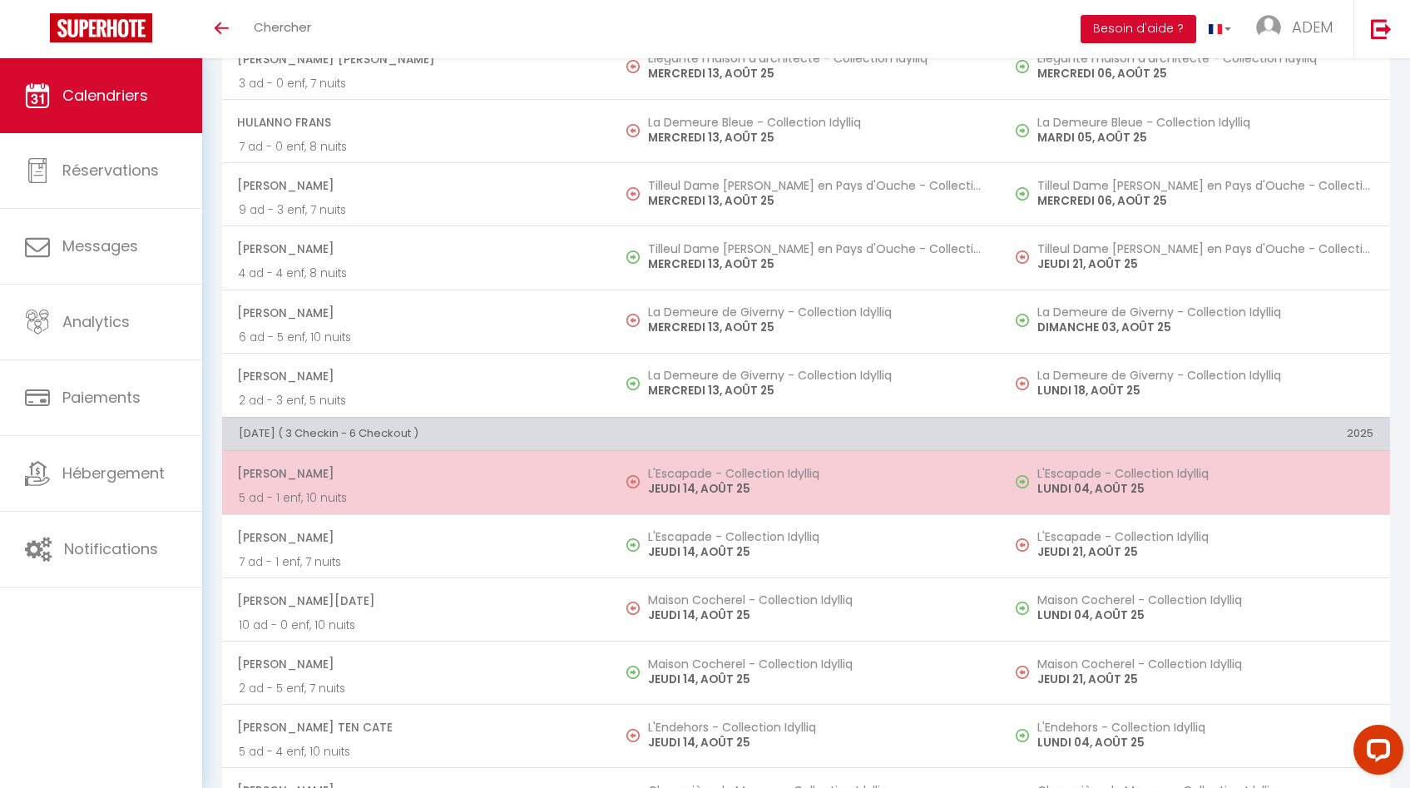
click at [683, 473] on h5 "L'Escapade - Collection Idylliq" at bounding box center [816, 473] width 336 height 13
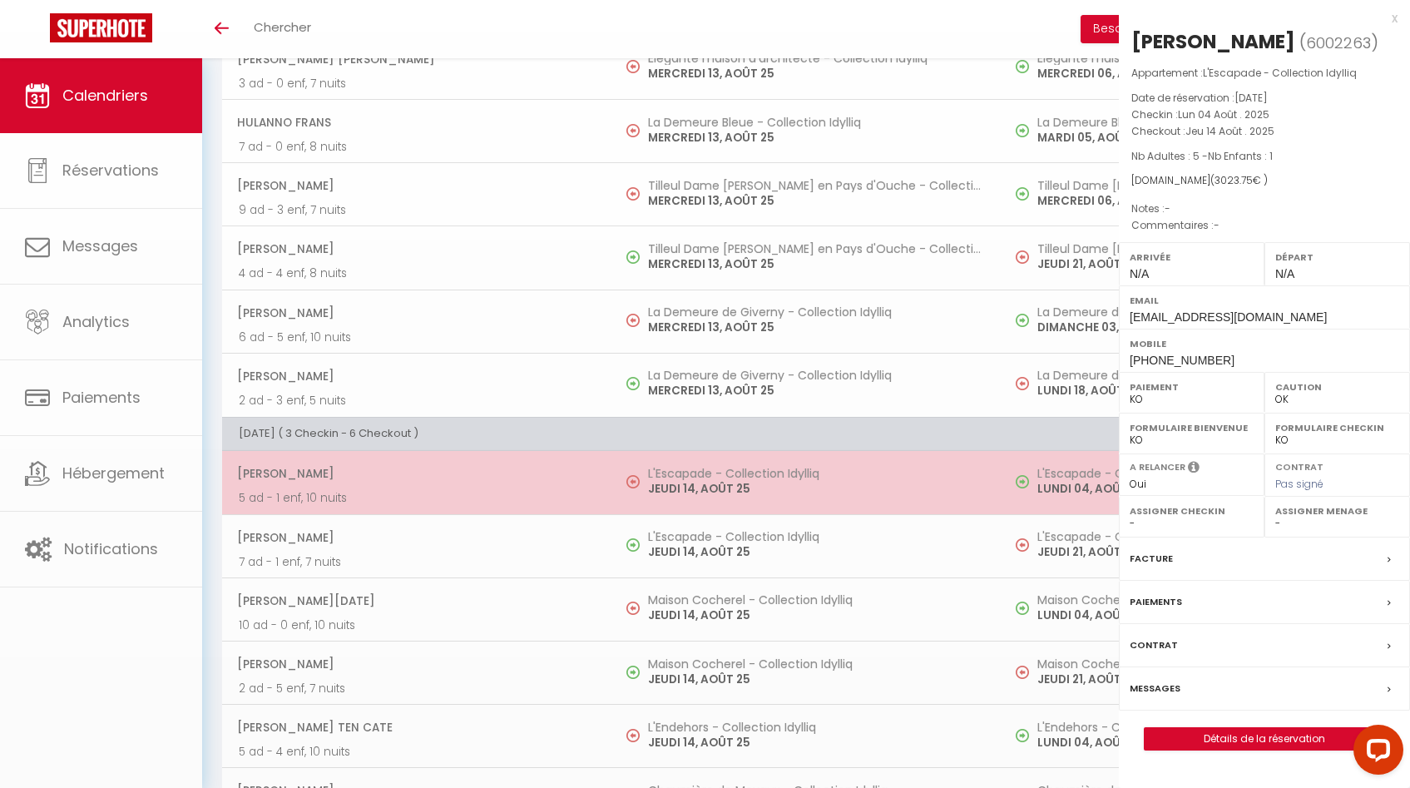
select select "OK"
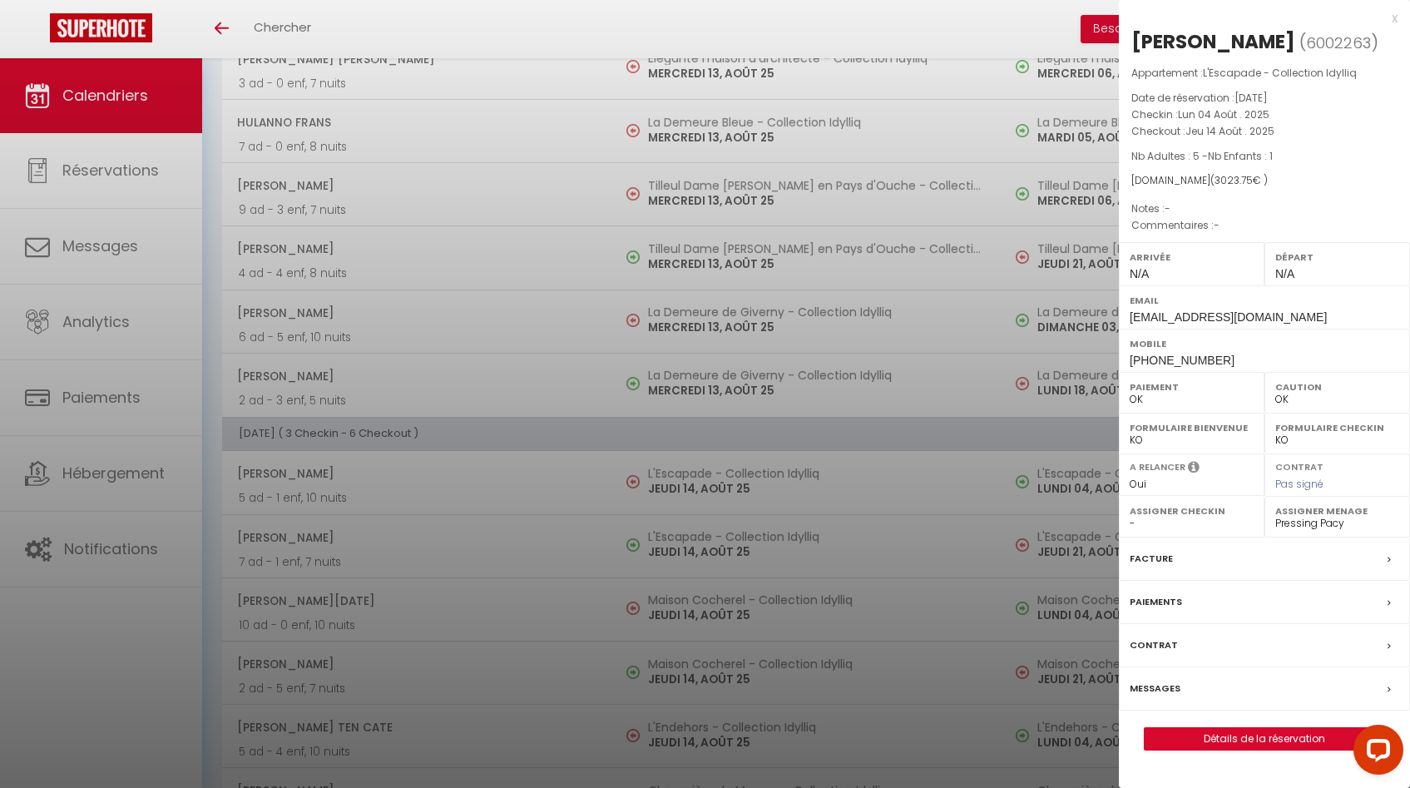
click at [682, 473] on div at bounding box center [705, 394] width 1410 height 788
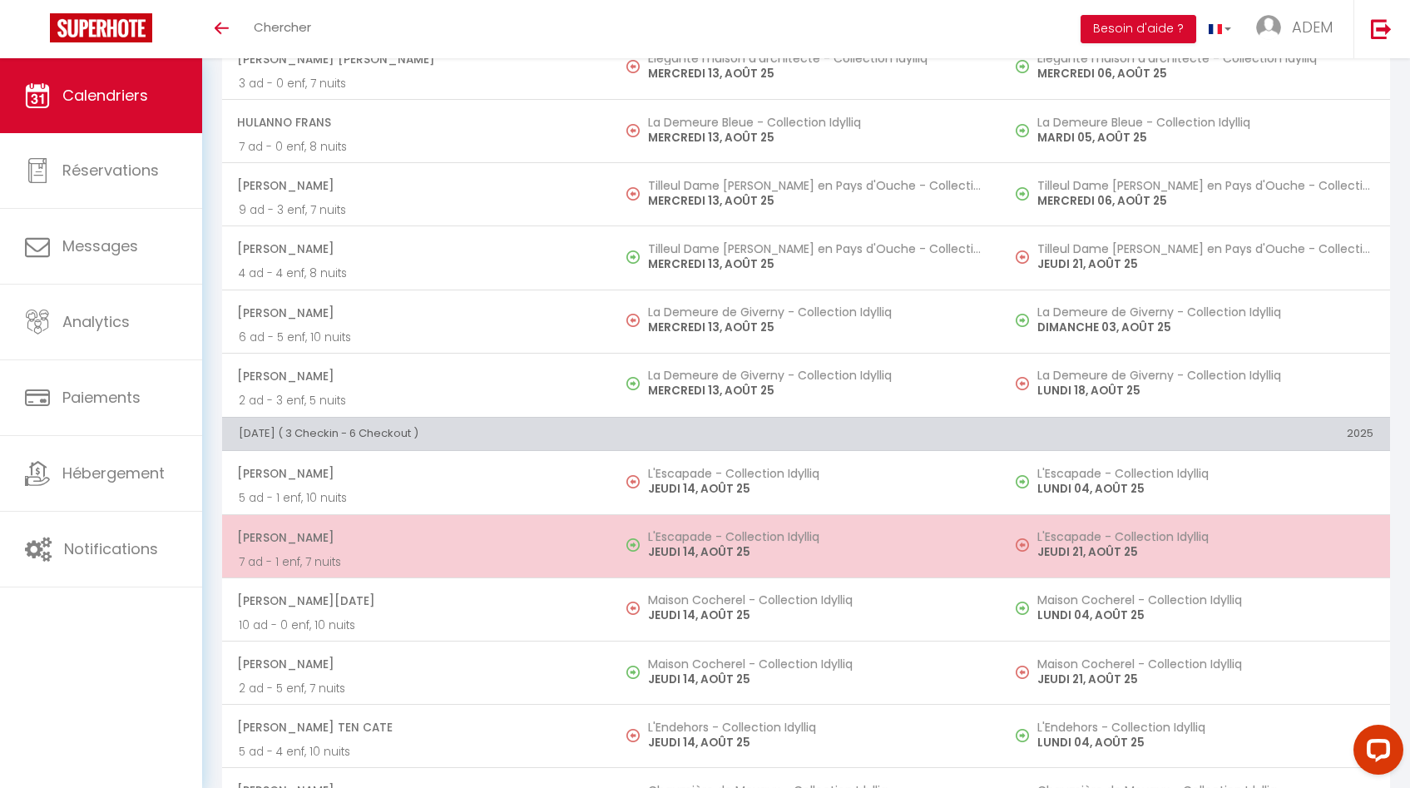
click at [682, 536] on h5 "L'Escapade - Collection Idylliq" at bounding box center [816, 536] width 336 height 13
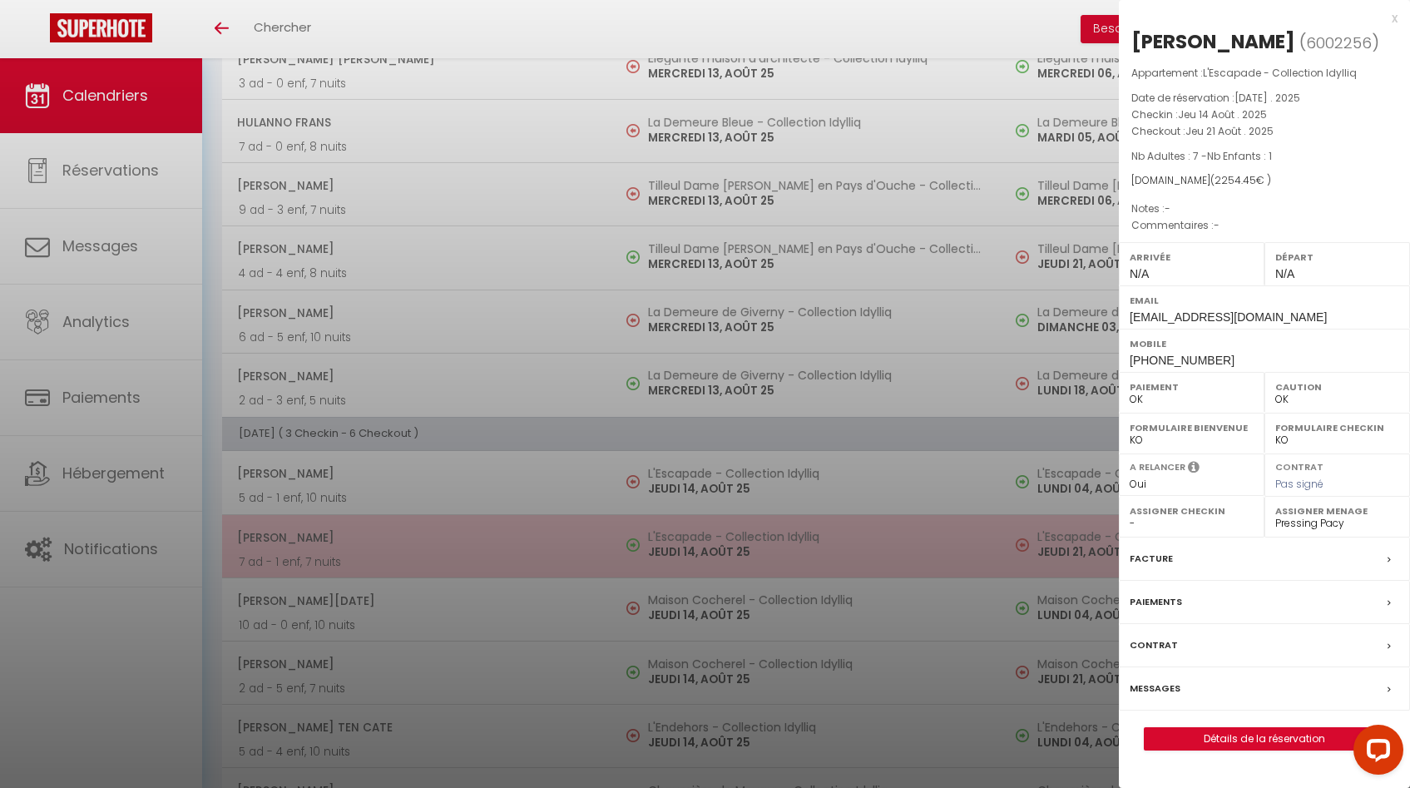
click at [682, 536] on div at bounding box center [705, 394] width 1410 height 788
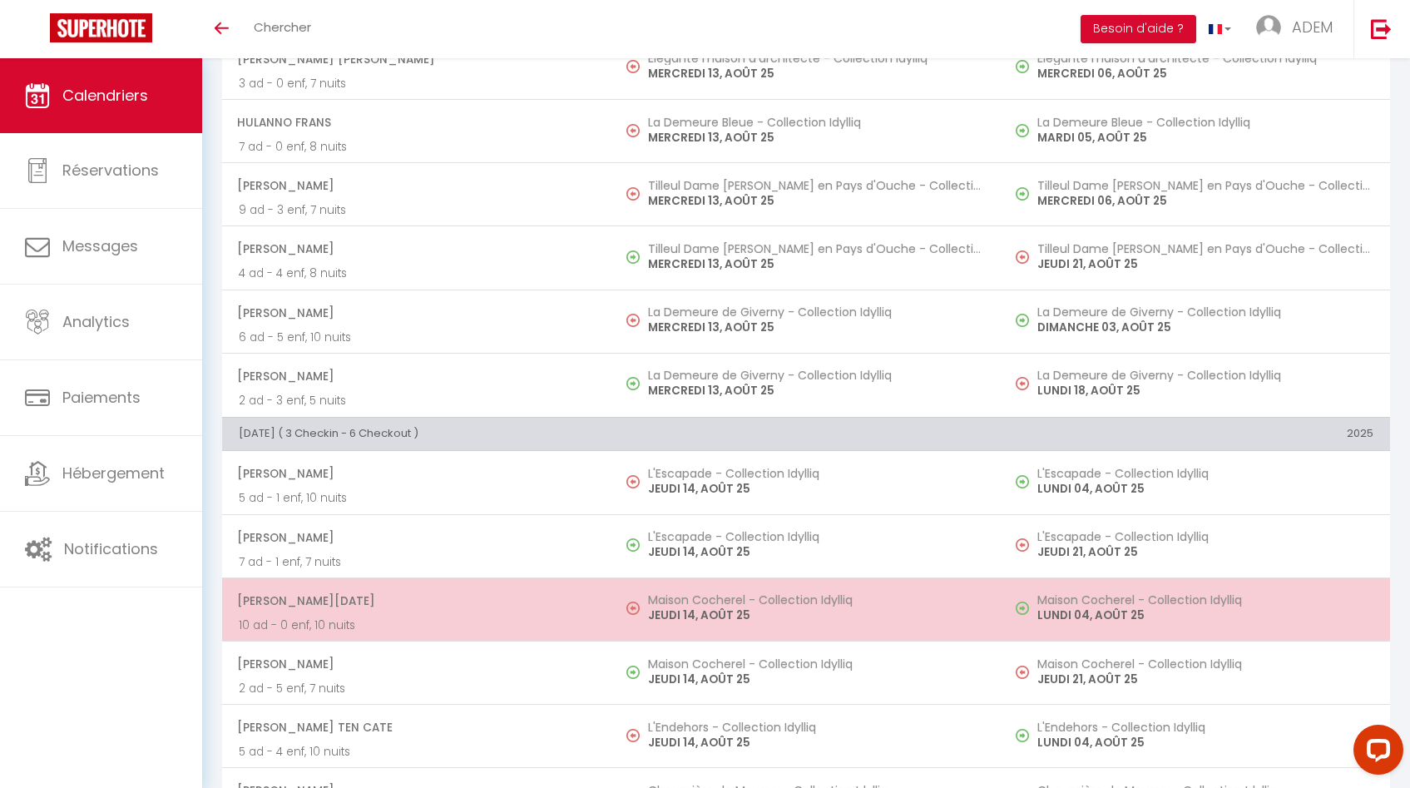
click at [675, 602] on h5 "Maison Cocherel - Collection Idylliq" at bounding box center [816, 599] width 336 height 13
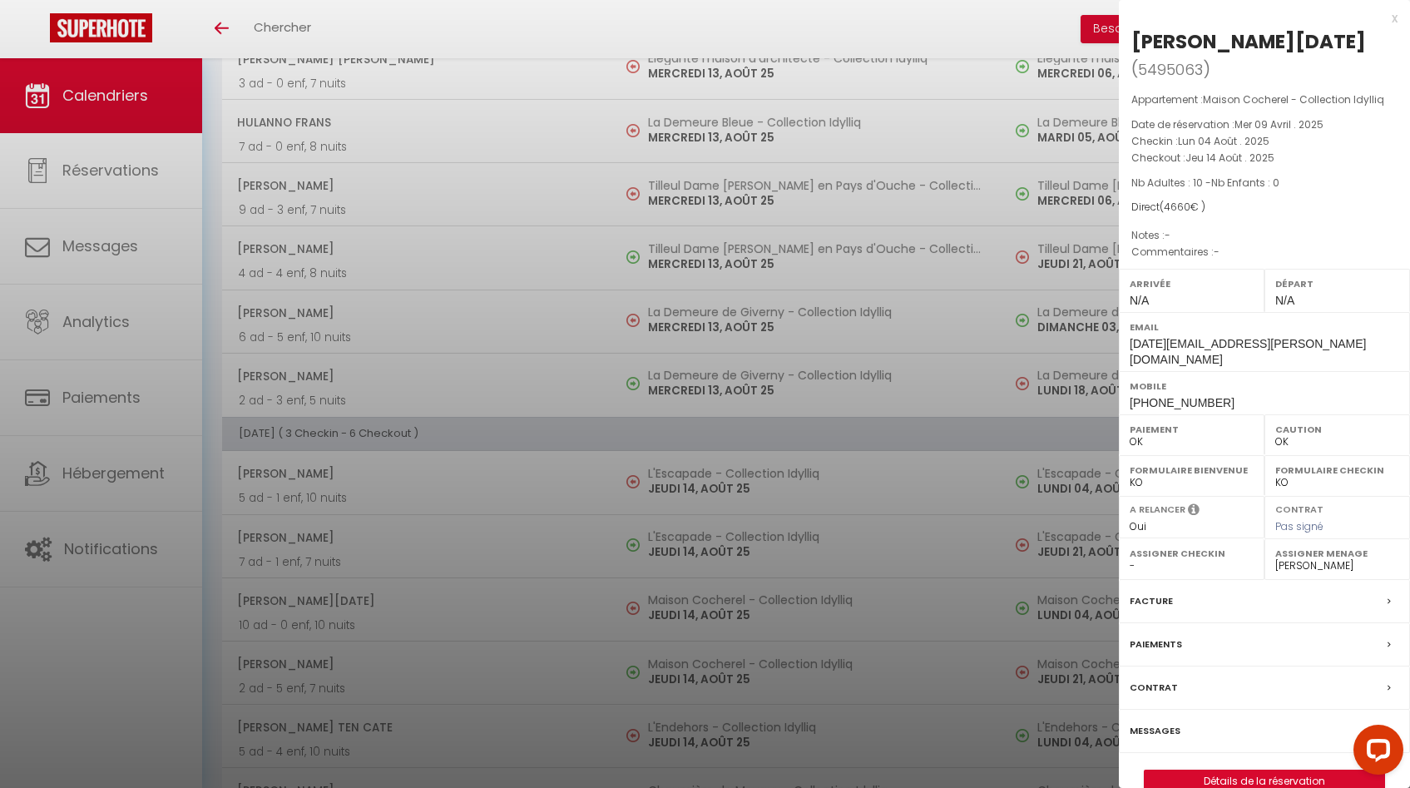
click at [675, 602] on div at bounding box center [705, 394] width 1410 height 788
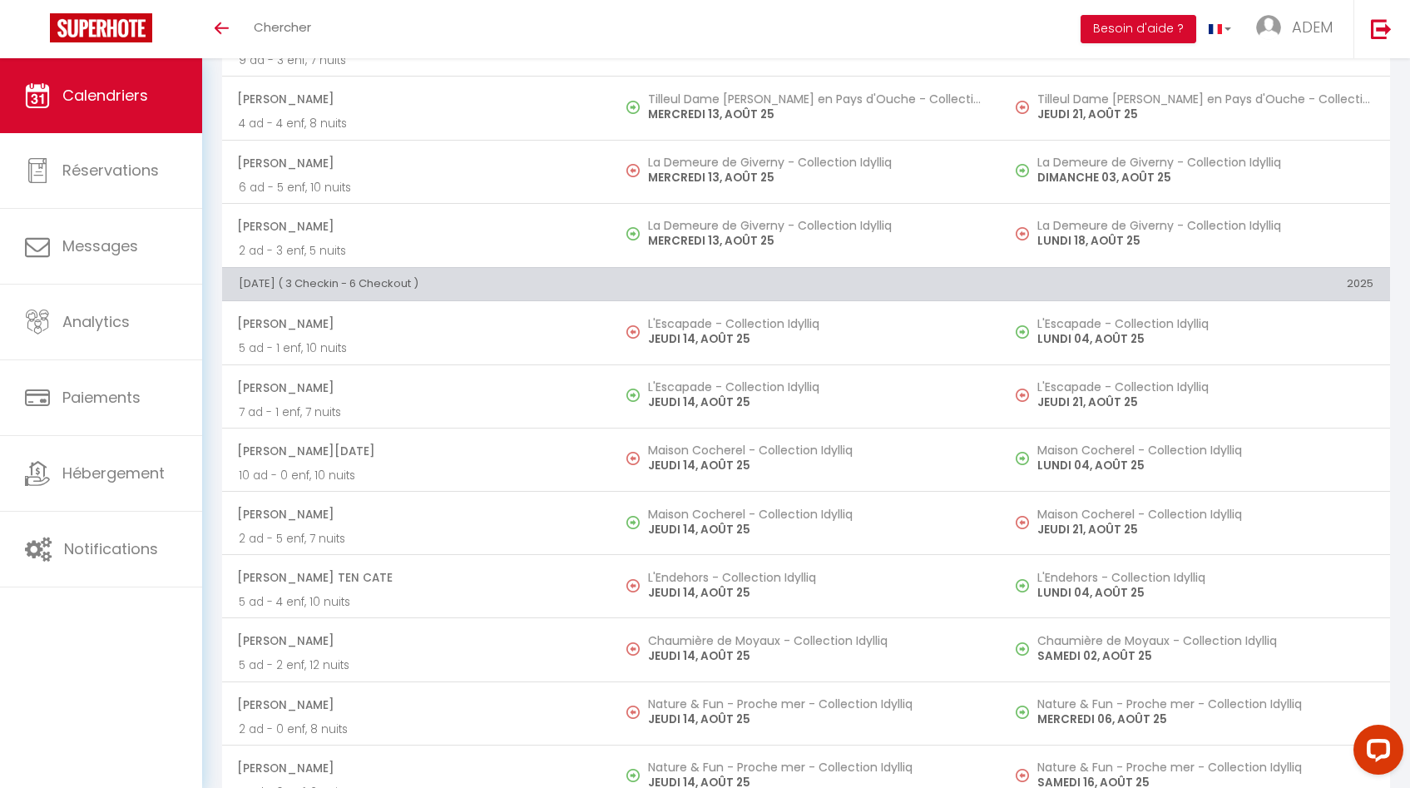
scroll to position [1716, 0]
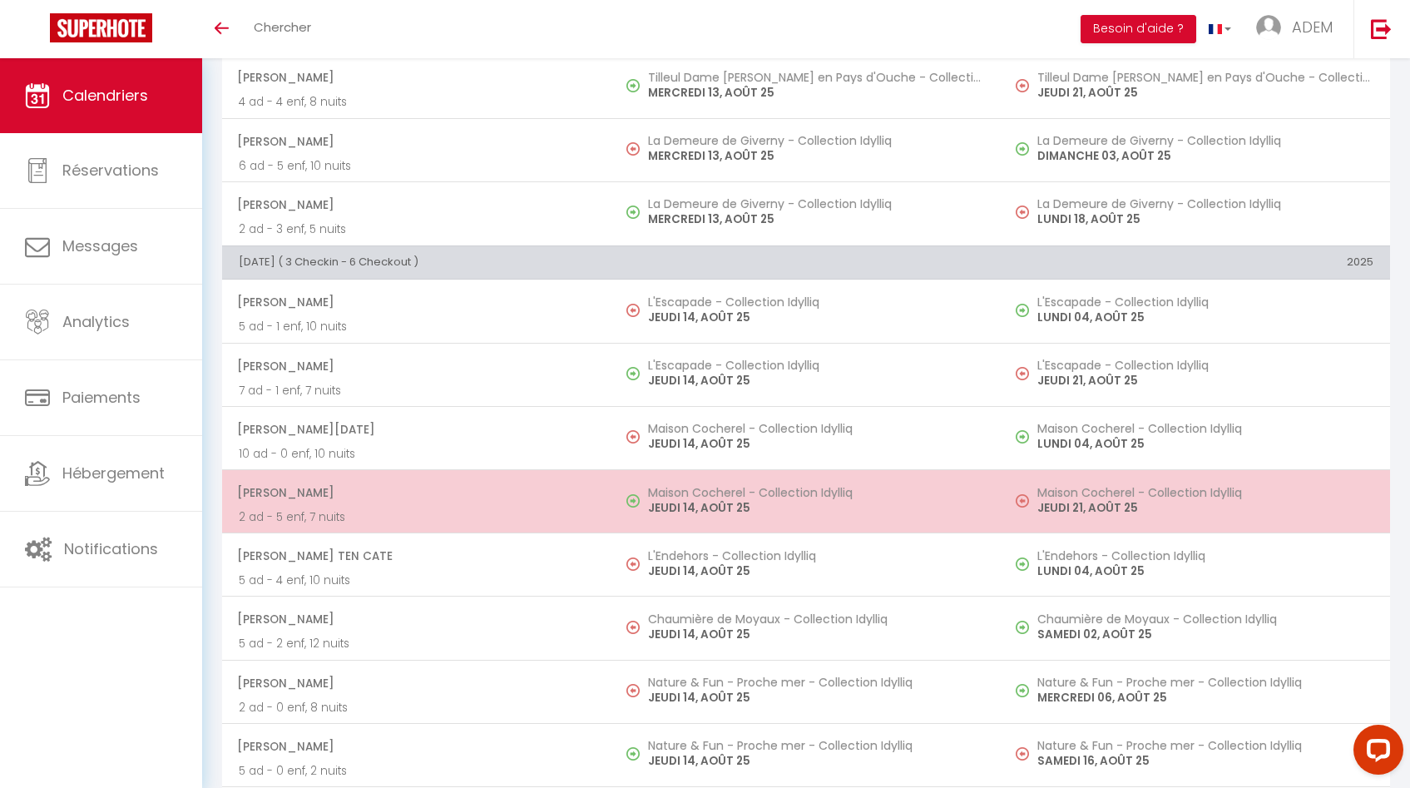
click at [703, 474] on td "Maison Cocherel - Collection Idylliq [DATE]" at bounding box center [805, 501] width 389 height 63
select select "31460"
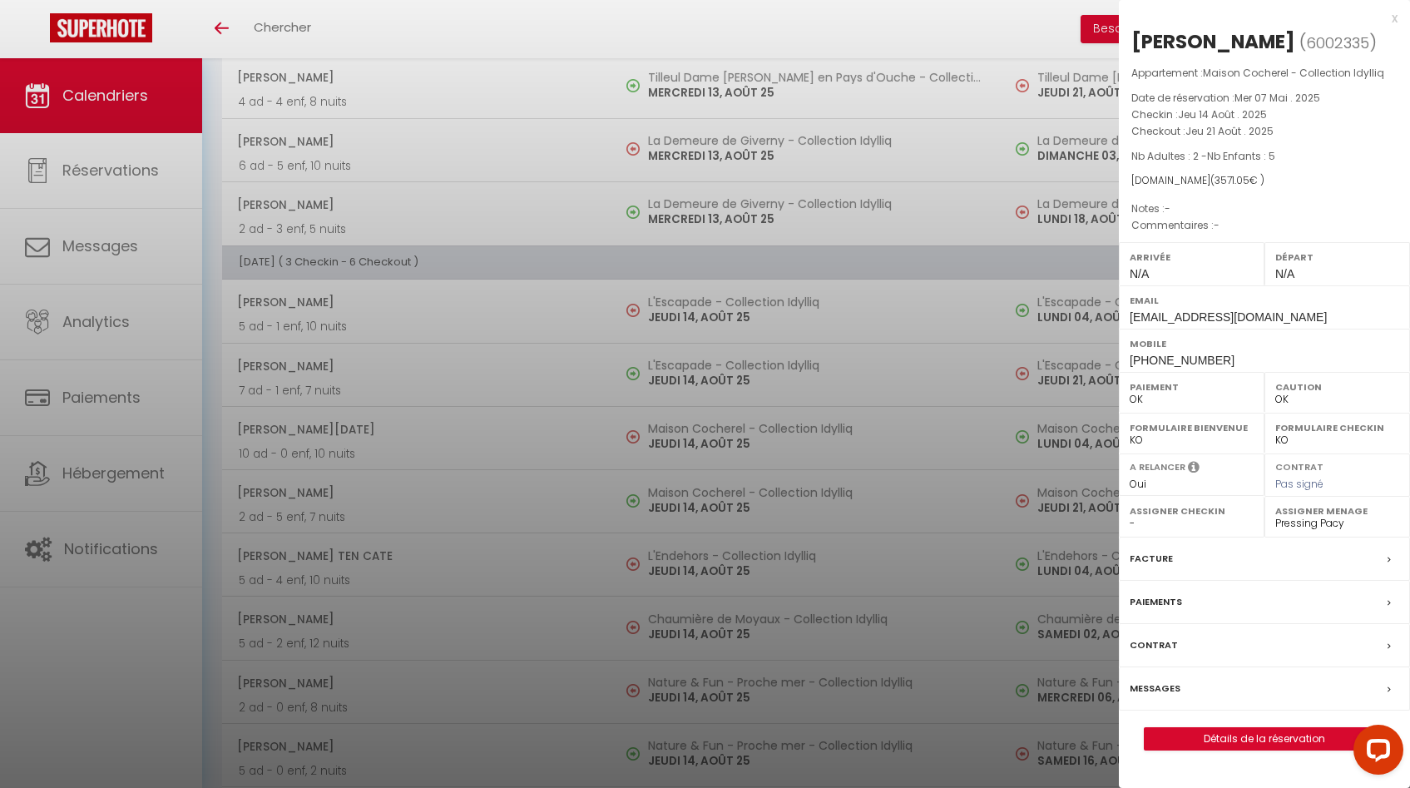
click at [702, 475] on div at bounding box center [705, 394] width 1410 height 788
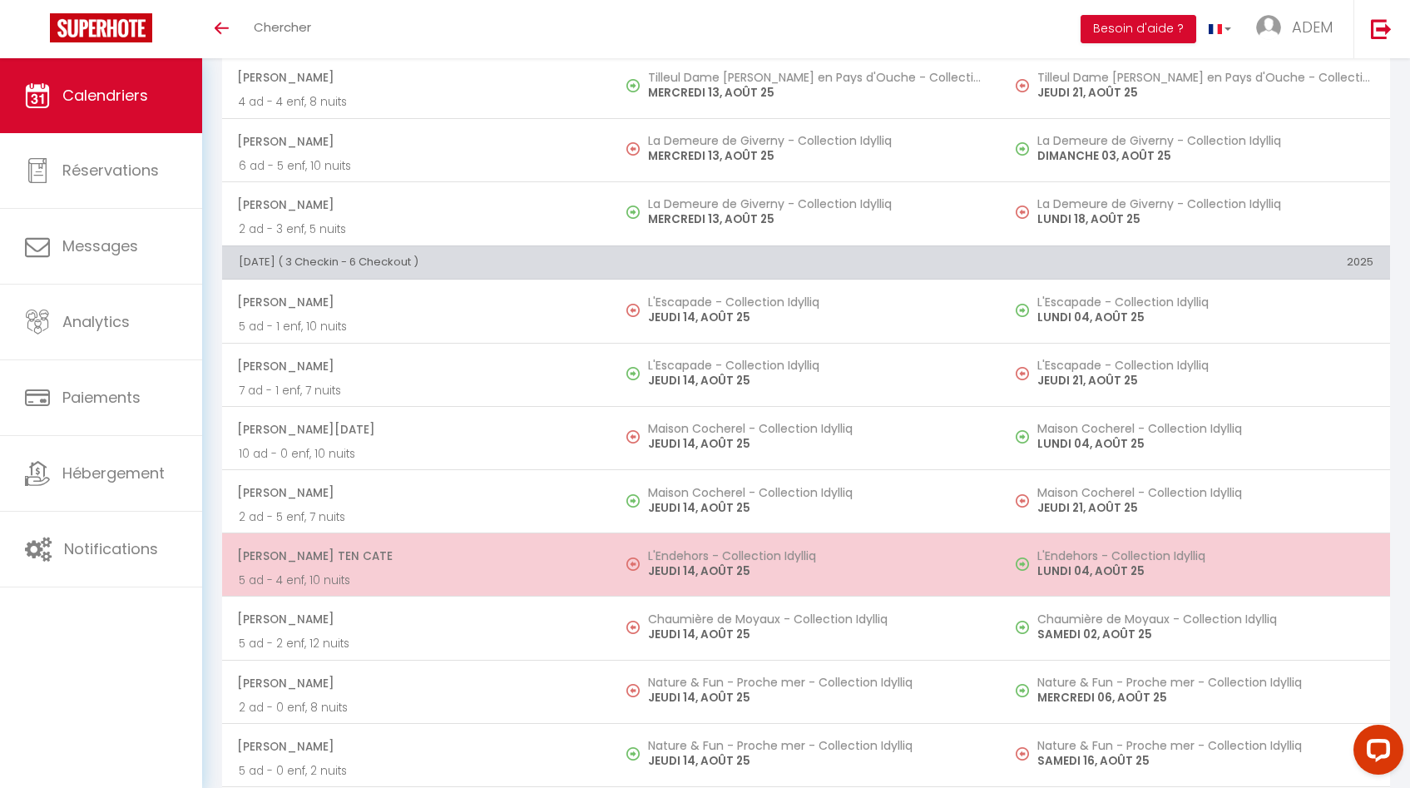
click at [679, 566] on p "JEUDI 14, AOÛT 25" at bounding box center [816, 570] width 336 height 17
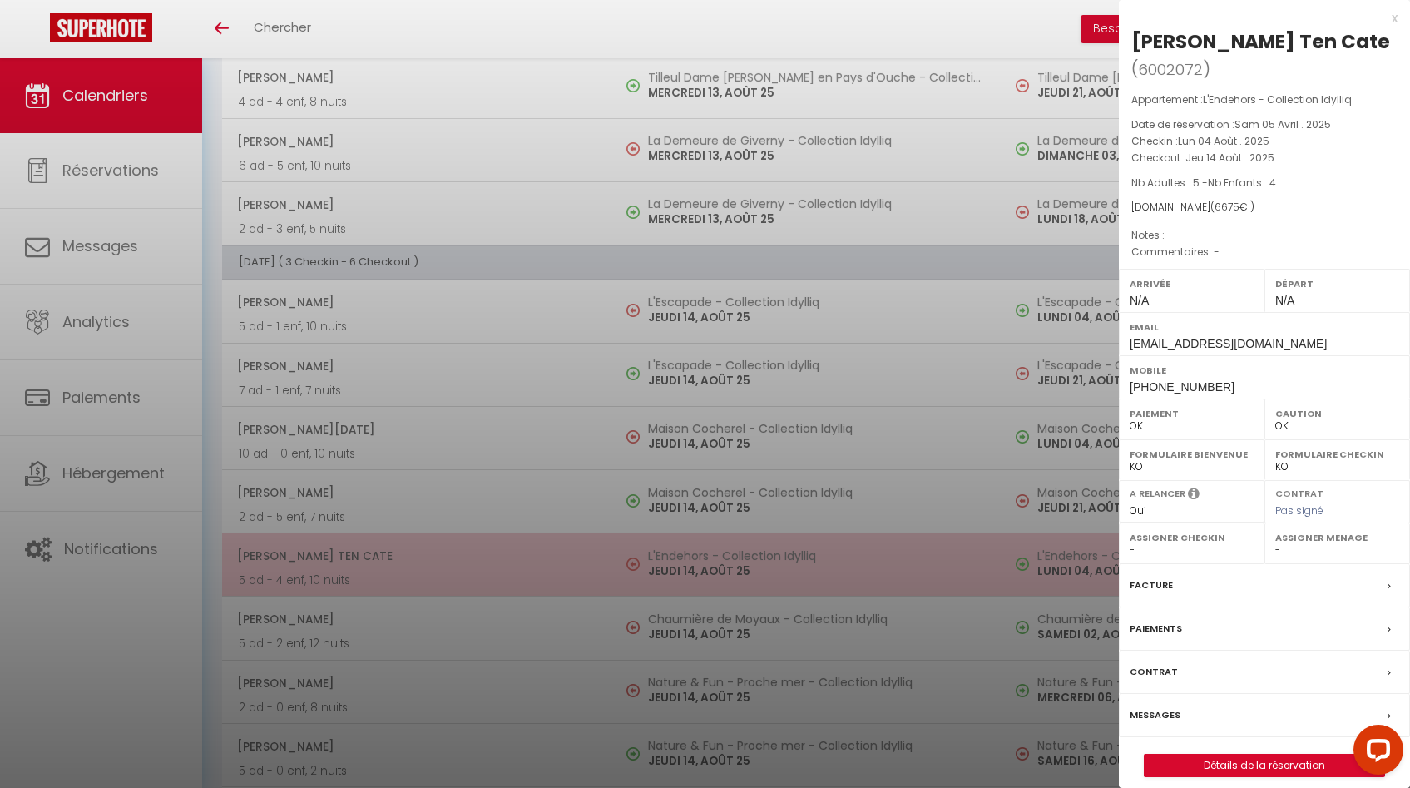
click at [679, 566] on div at bounding box center [705, 394] width 1410 height 788
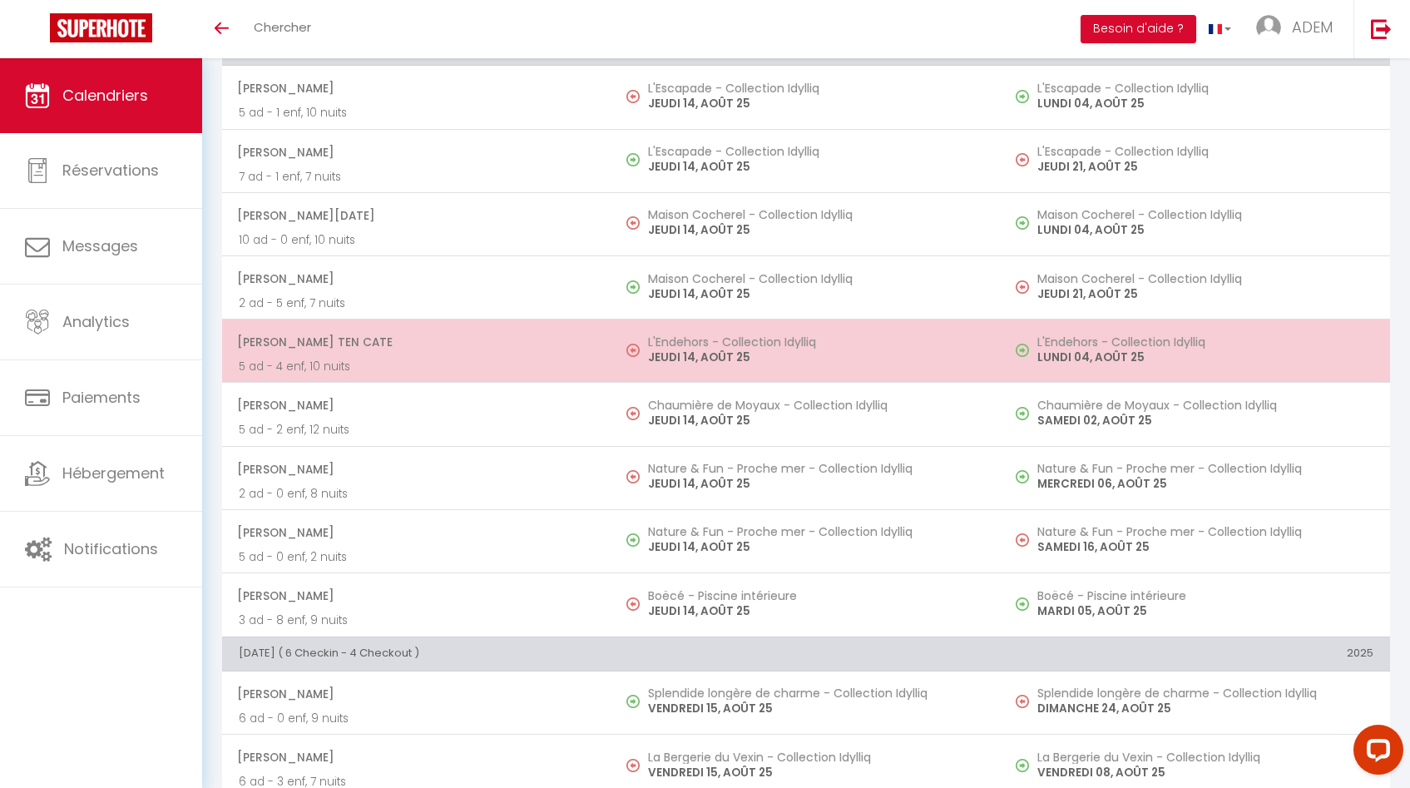
scroll to position [1936, 0]
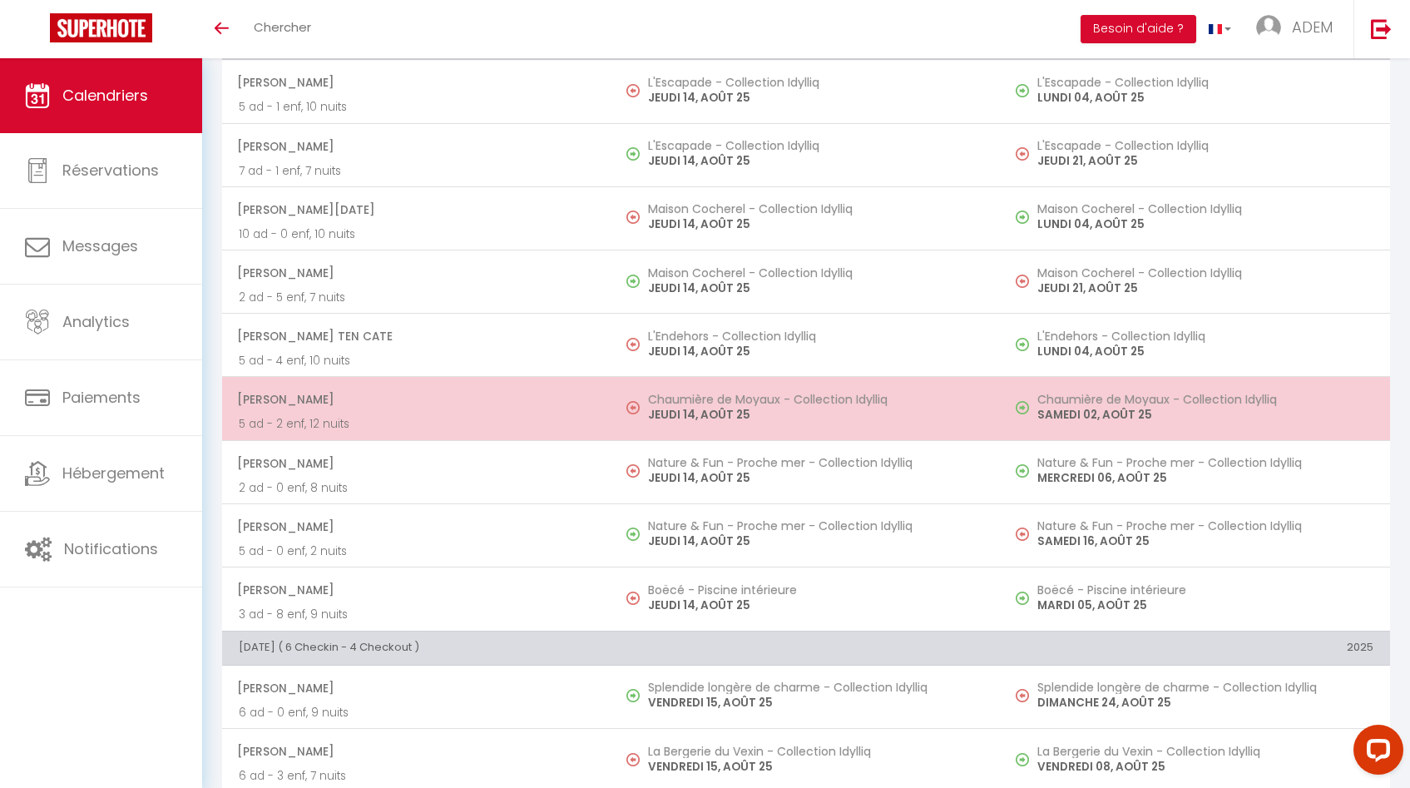
click at [694, 410] on p "JEUDI 14, AOÛT 25" at bounding box center [816, 414] width 336 height 17
select select "37532"
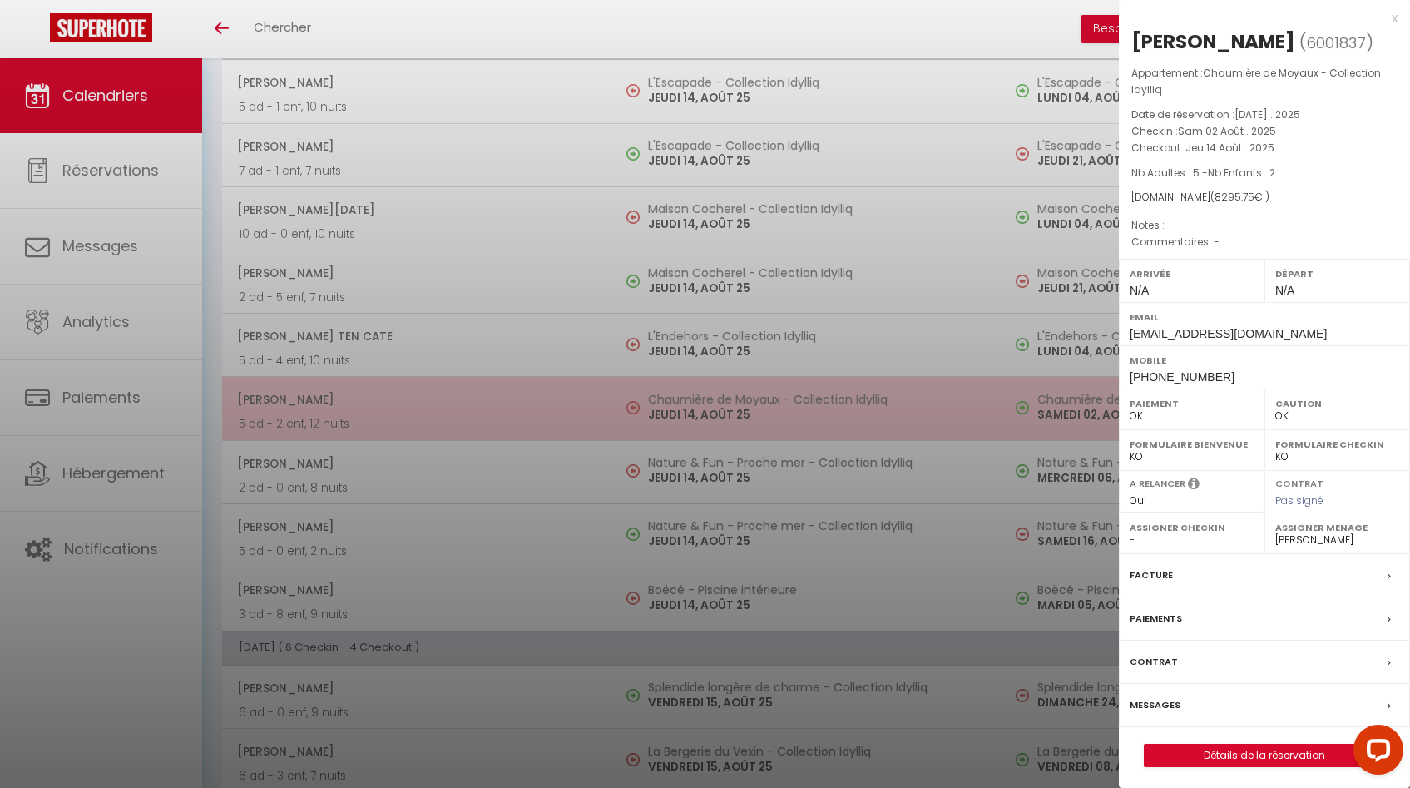
click at [694, 410] on div at bounding box center [705, 394] width 1410 height 788
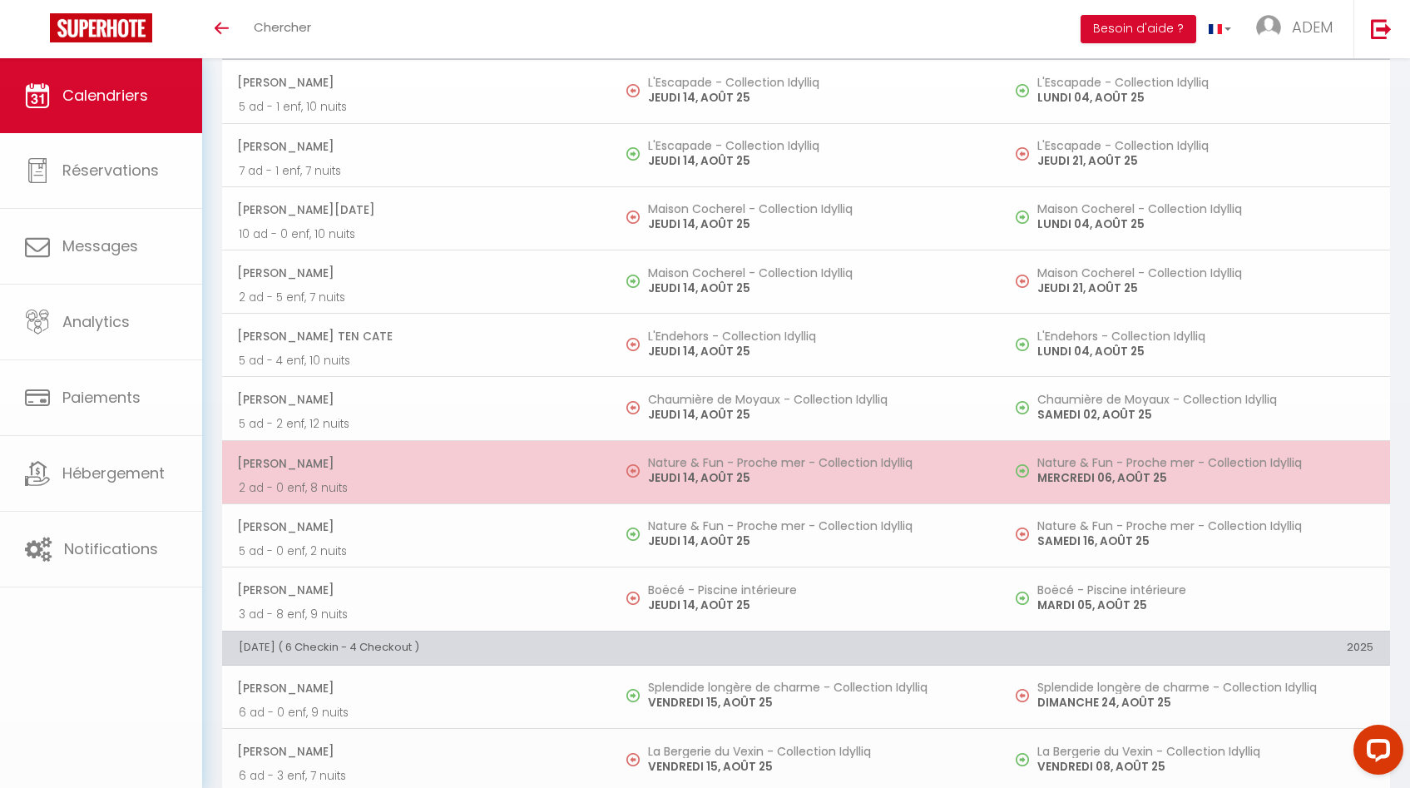
click at [693, 480] on p "JEUDI 14, AOÛT 25" at bounding box center [816, 477] width 336 height 17
select select
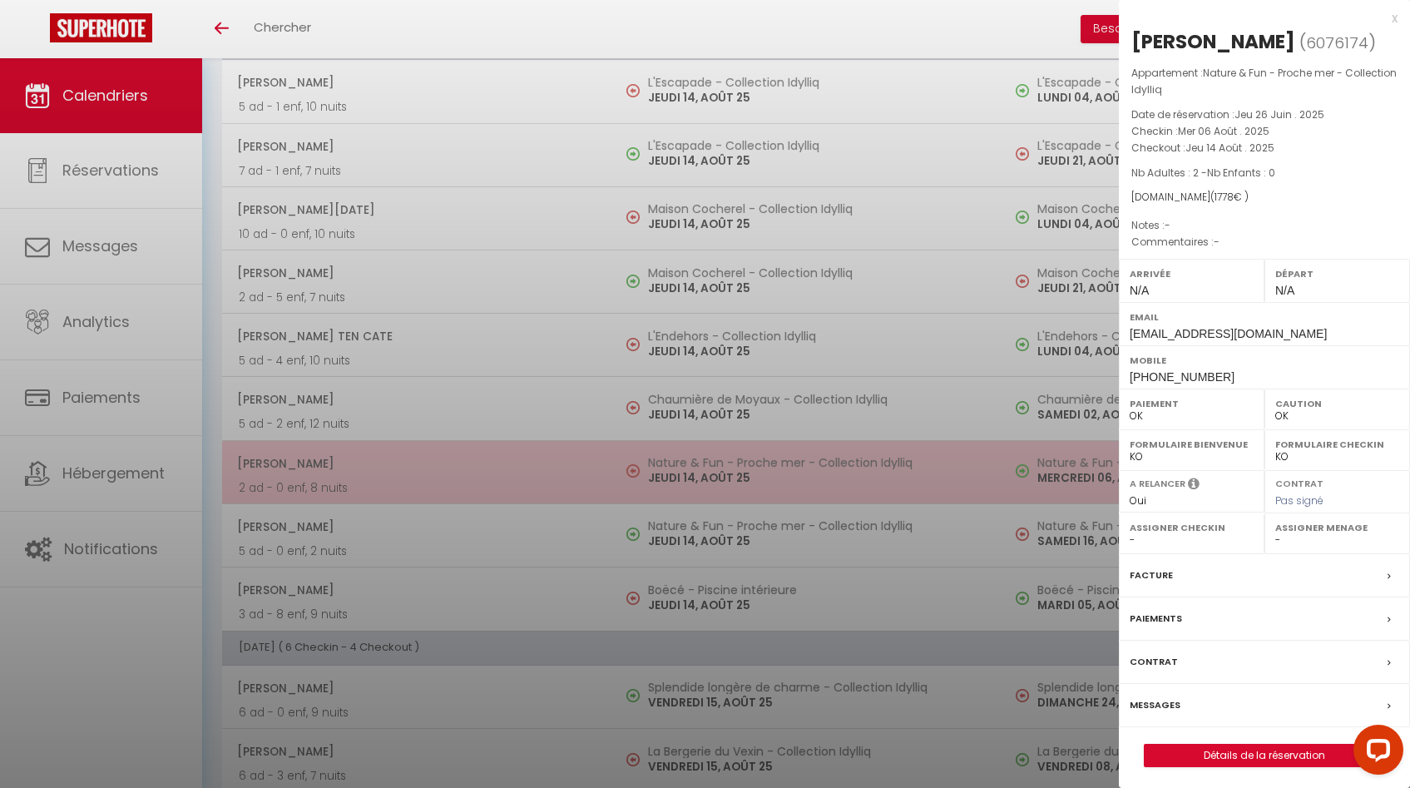
click at [693, 480] on div at bounding box center [705, 394] width 1410 height 788
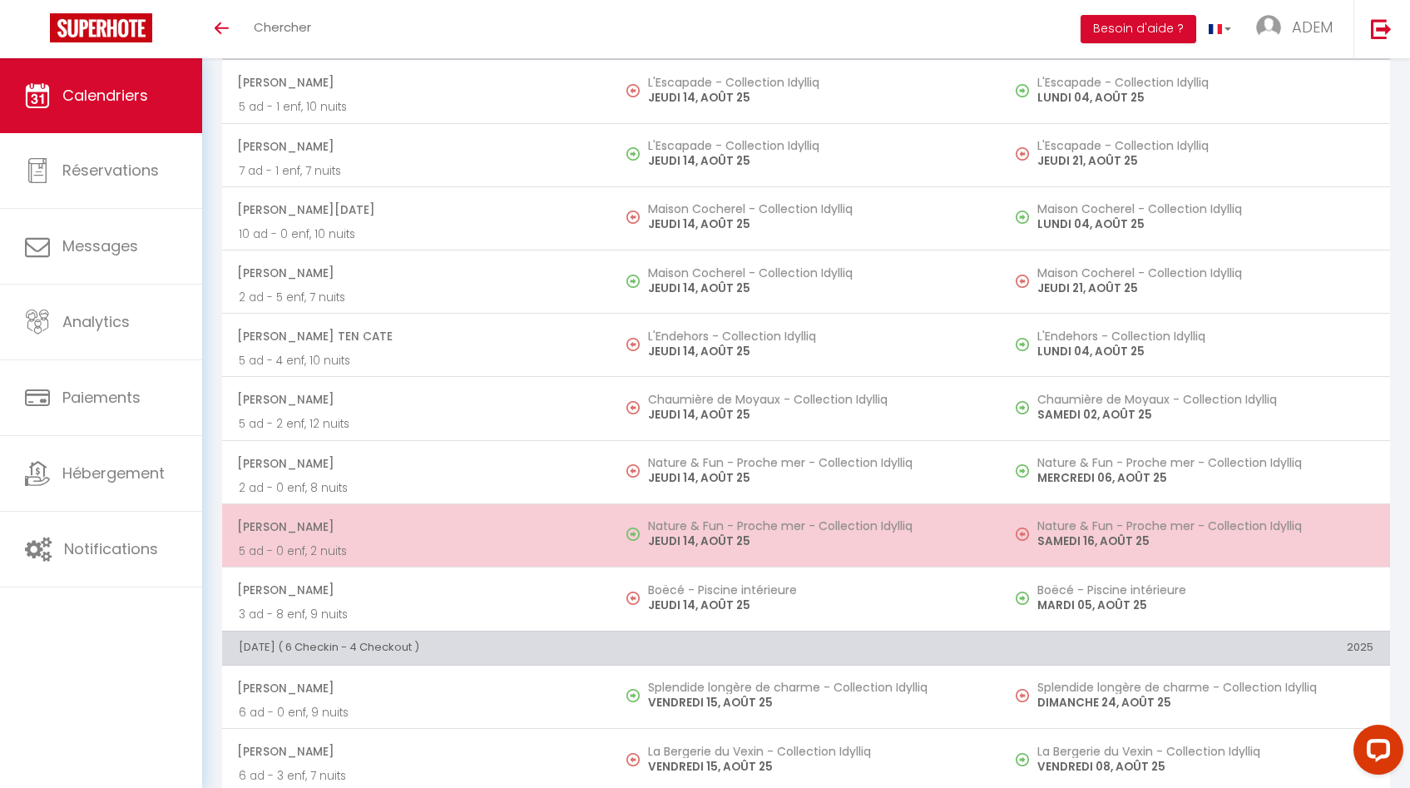
click at [680, 523] on h5 "Nature & Fun - Proche mer - Collection Idylliq" at bounding box center [816, 525] width 336 height 13
select select "KO"
select select "34967"
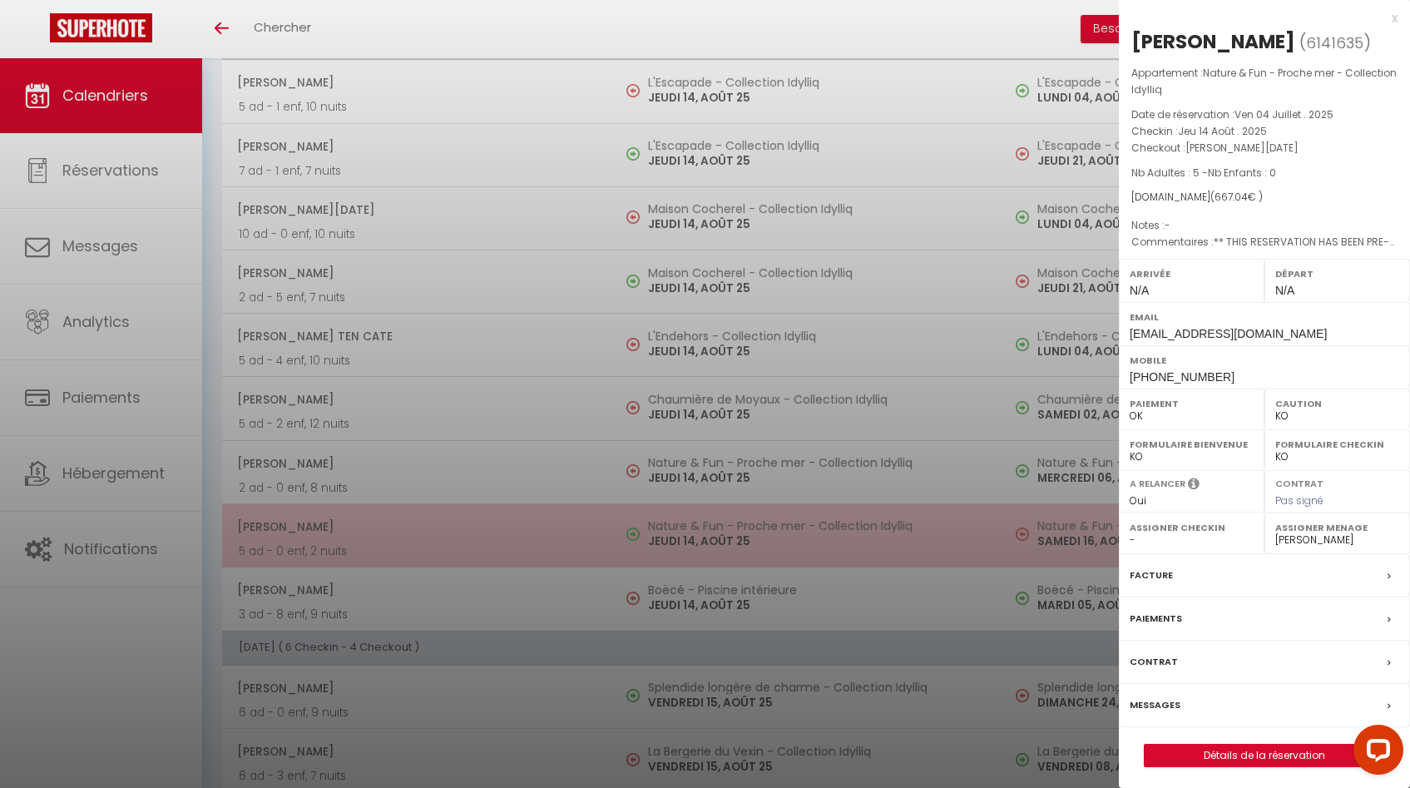
click at [680, 523] on div at bounding box center [705, 394] width 1410 height 788
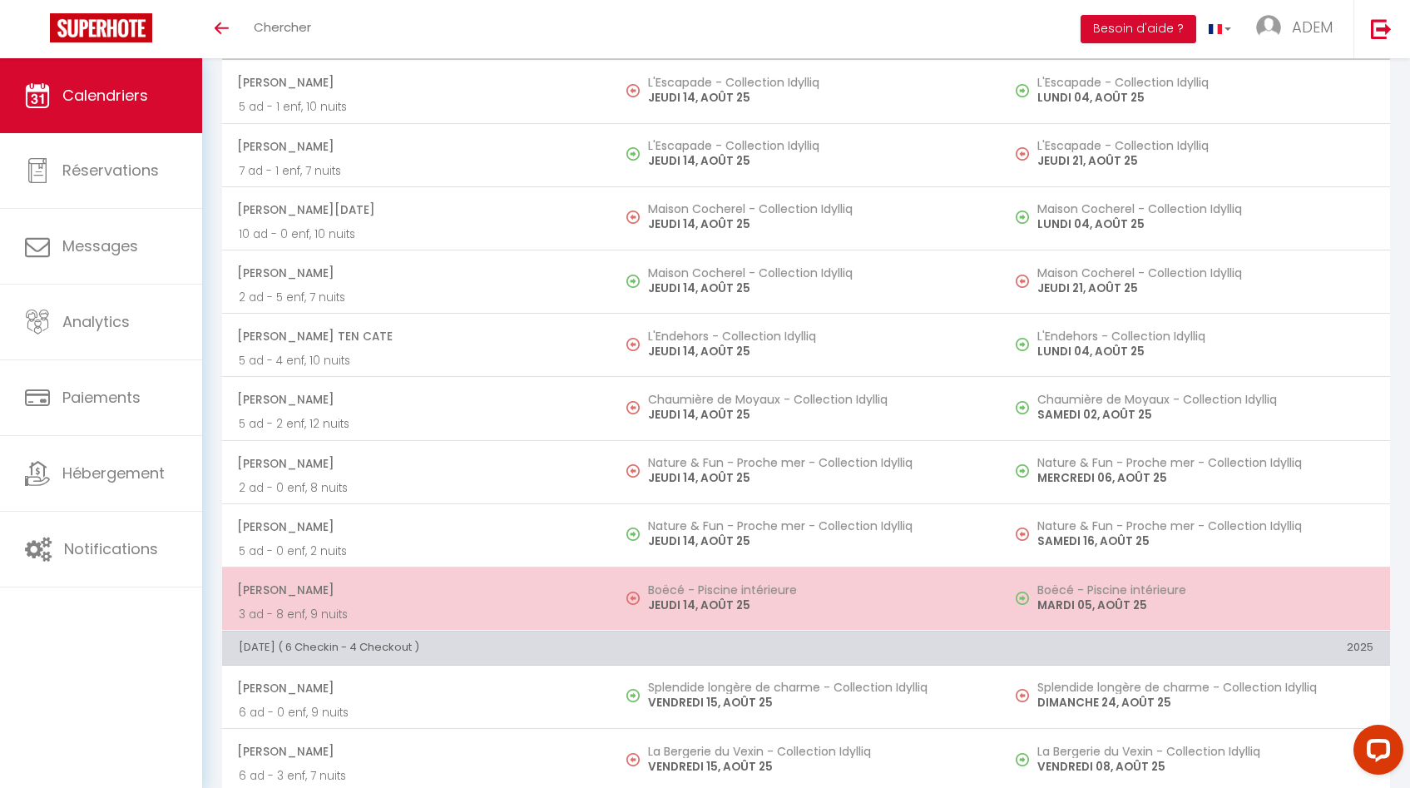
click at [682, 591] on h5 "Boëcé - Piscine intérieure" at bounding box center [816, 589] width 336 height 13
select select "OK"
select select "51028"
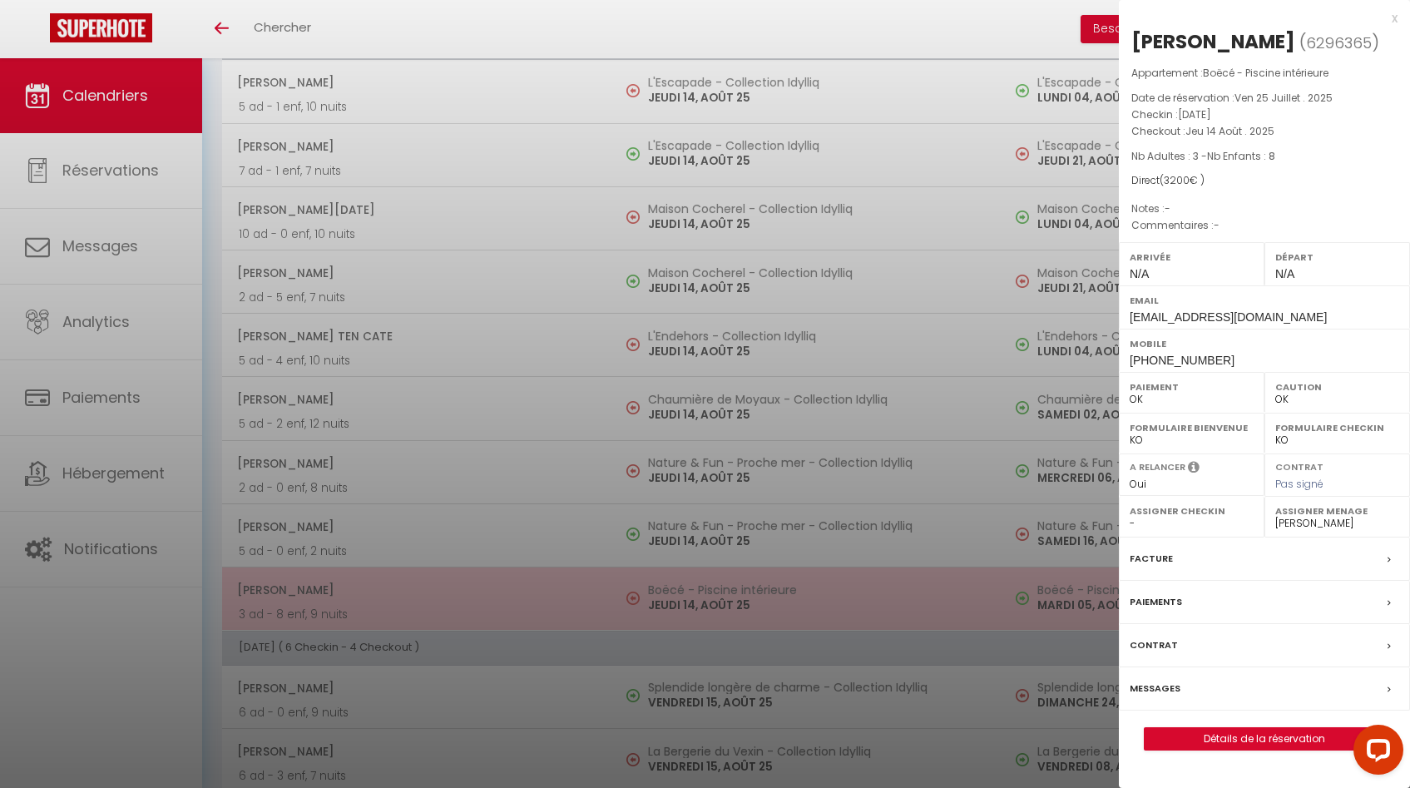
click at [682, 591] on div at bounding box center [705, 394] width 1410 height 788
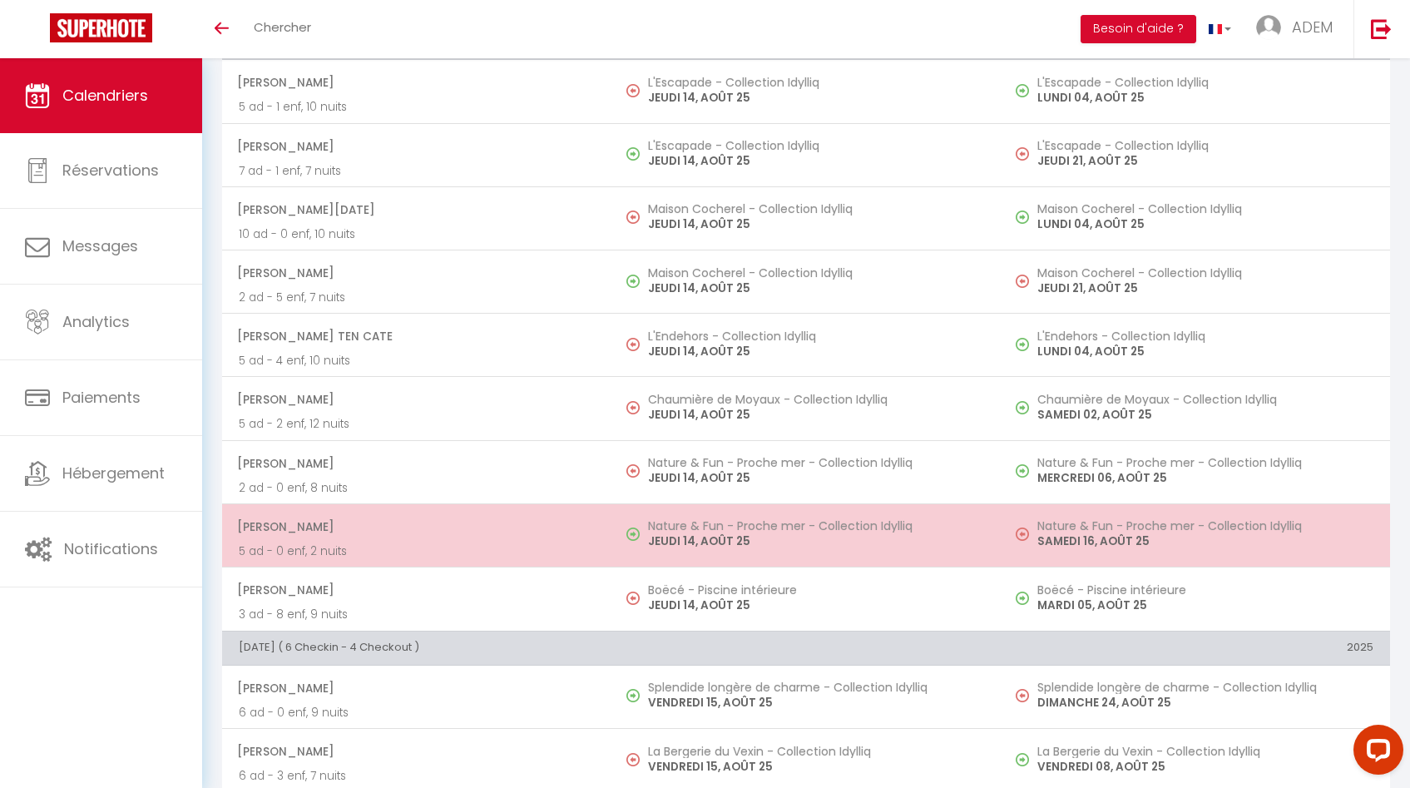
click at [696, 523] on h5 "Nature & Fun - Proche mer - Collection Idylliq" at bounding box center [816, 525] width 336 height 13
select select "KO"
select select "34967"
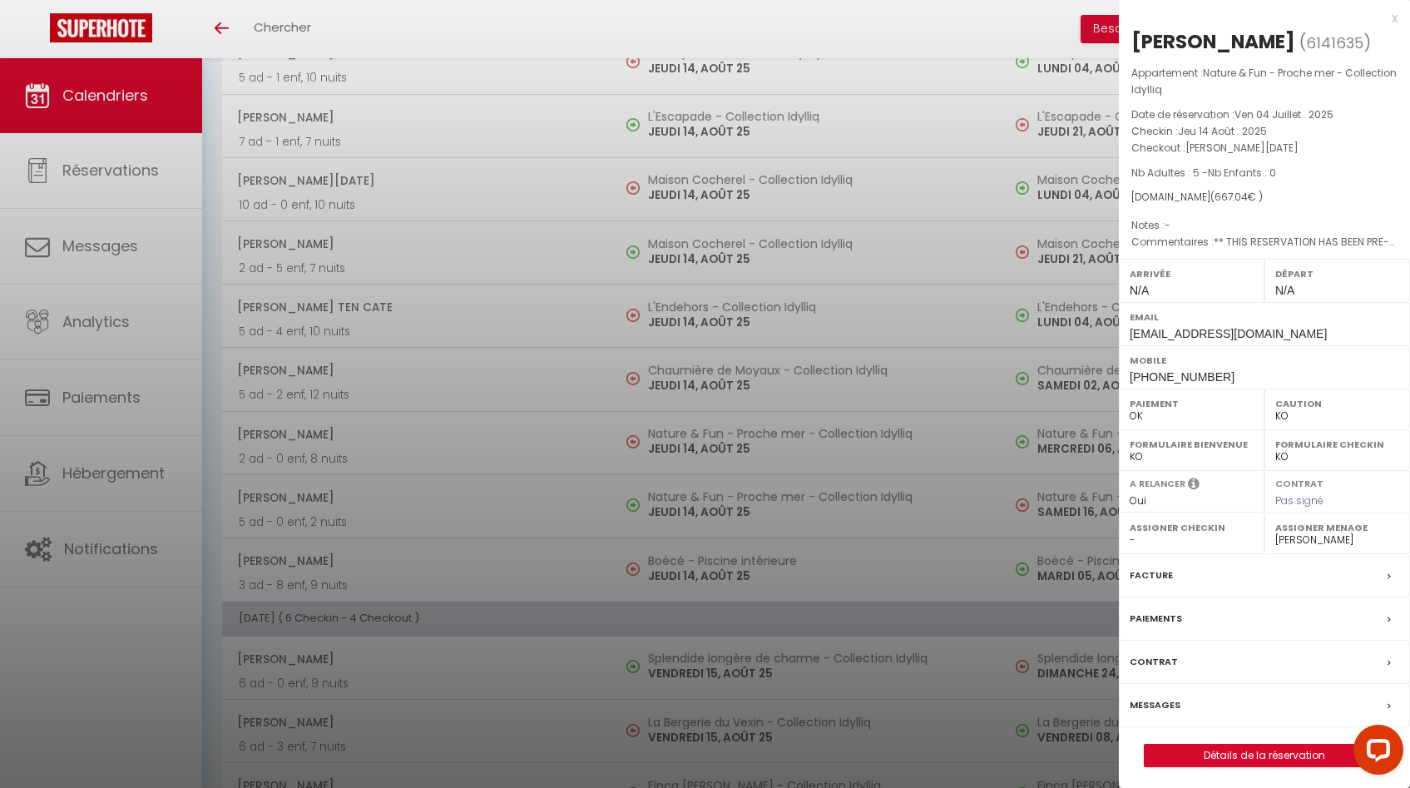
scroll to position [1970, 0]
click at [744, 408] on div at bounding box center [705, 394] width 1410 height 788
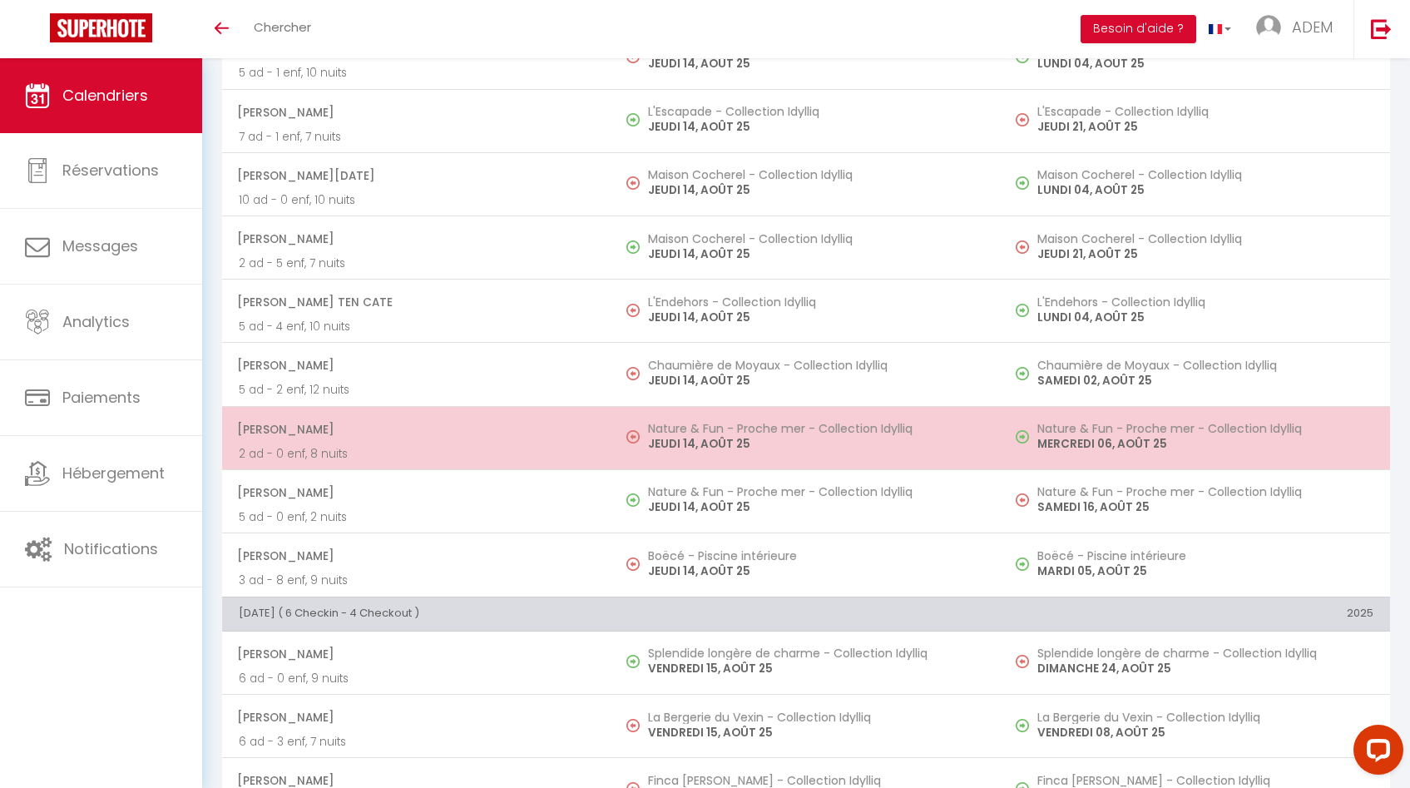
click at [728, 438] on p "JEUDI 14, AOÛT 25" at bounding box center [816, 443] width 336 height 17
select select "OK"
select select
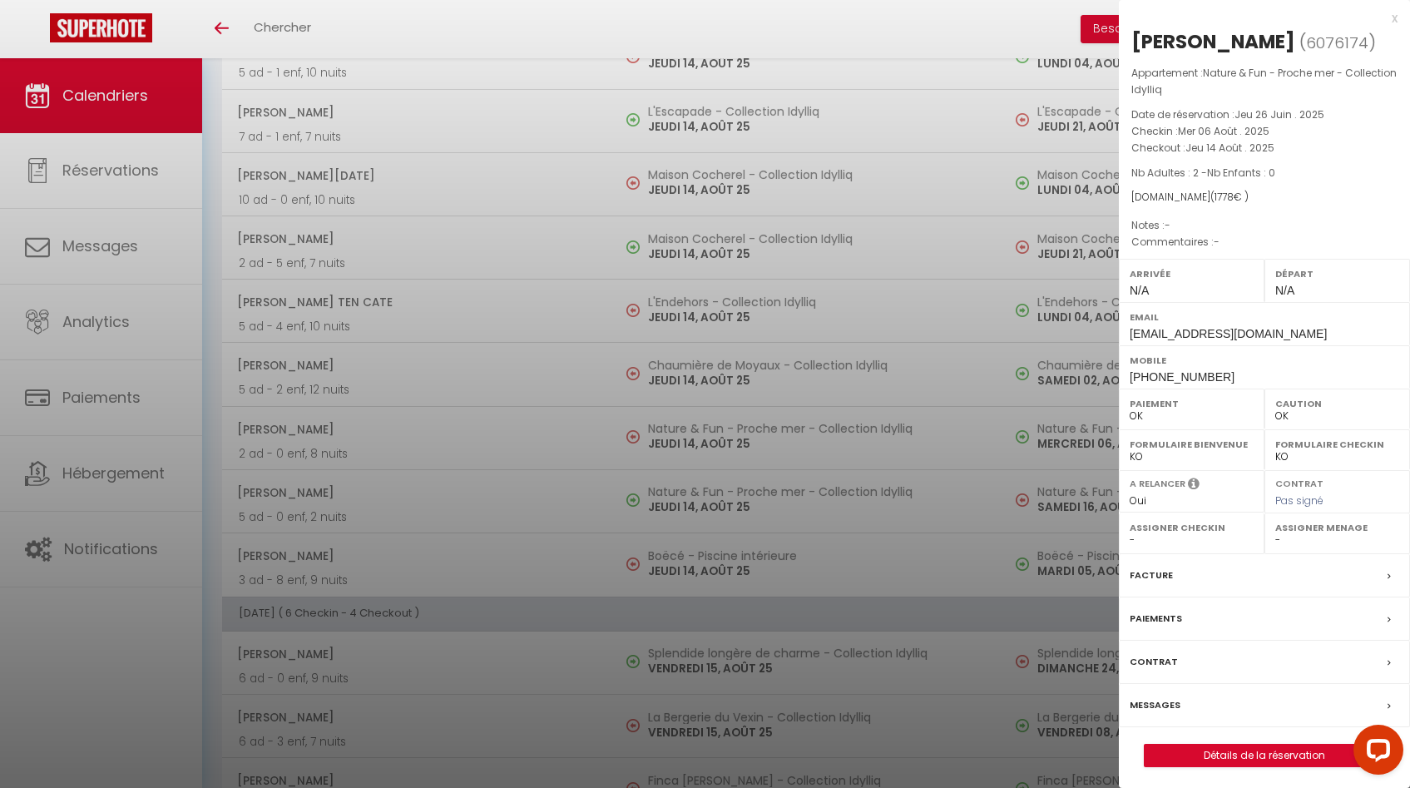
click at [728, 438] on div at bounding box center [705, 394] width 1410 height 788
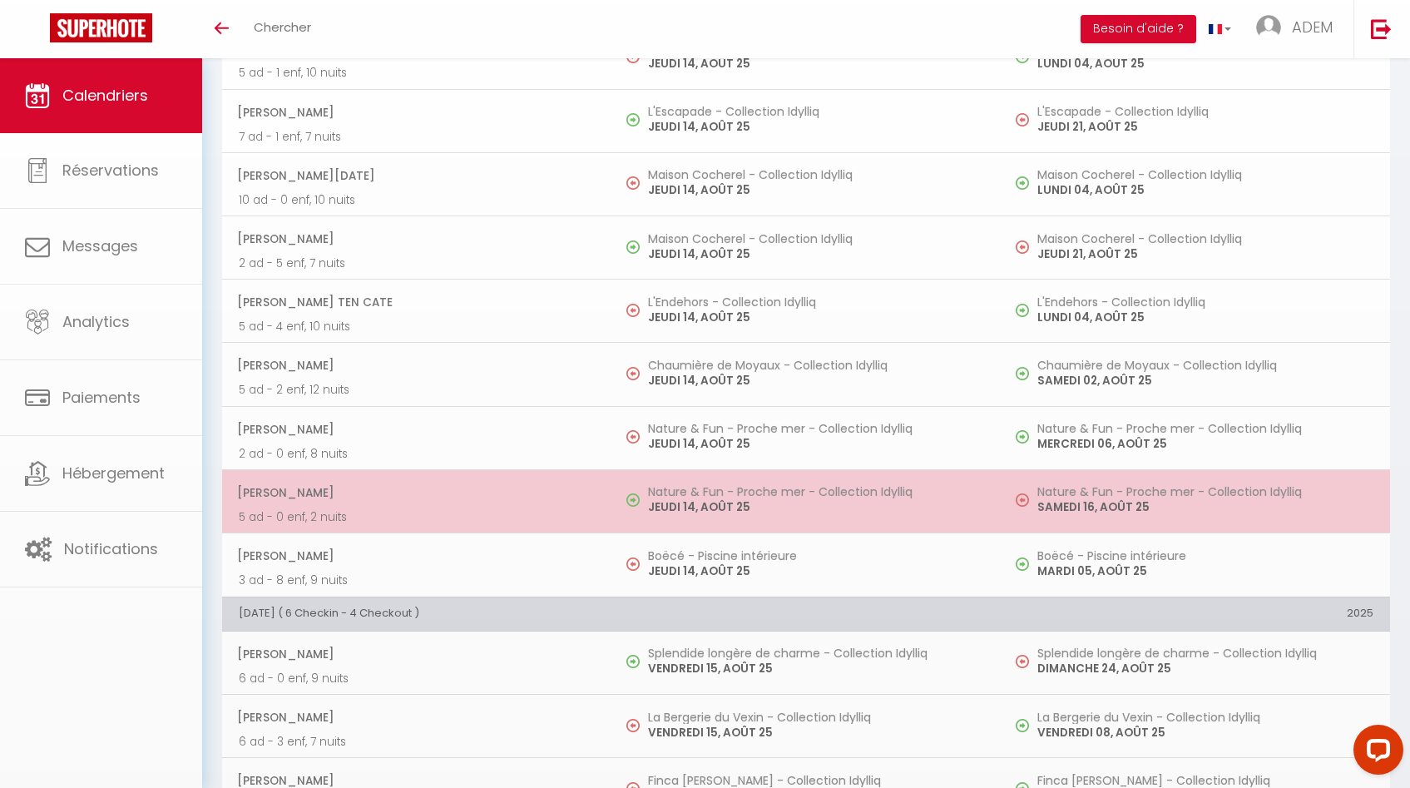
click at [722, 491] on h5 "Nature & Fun - Proche mer - Collection Idylliq" at bounding box center [816, 491] width 336 height 13
select select "KO"
select select "34967"
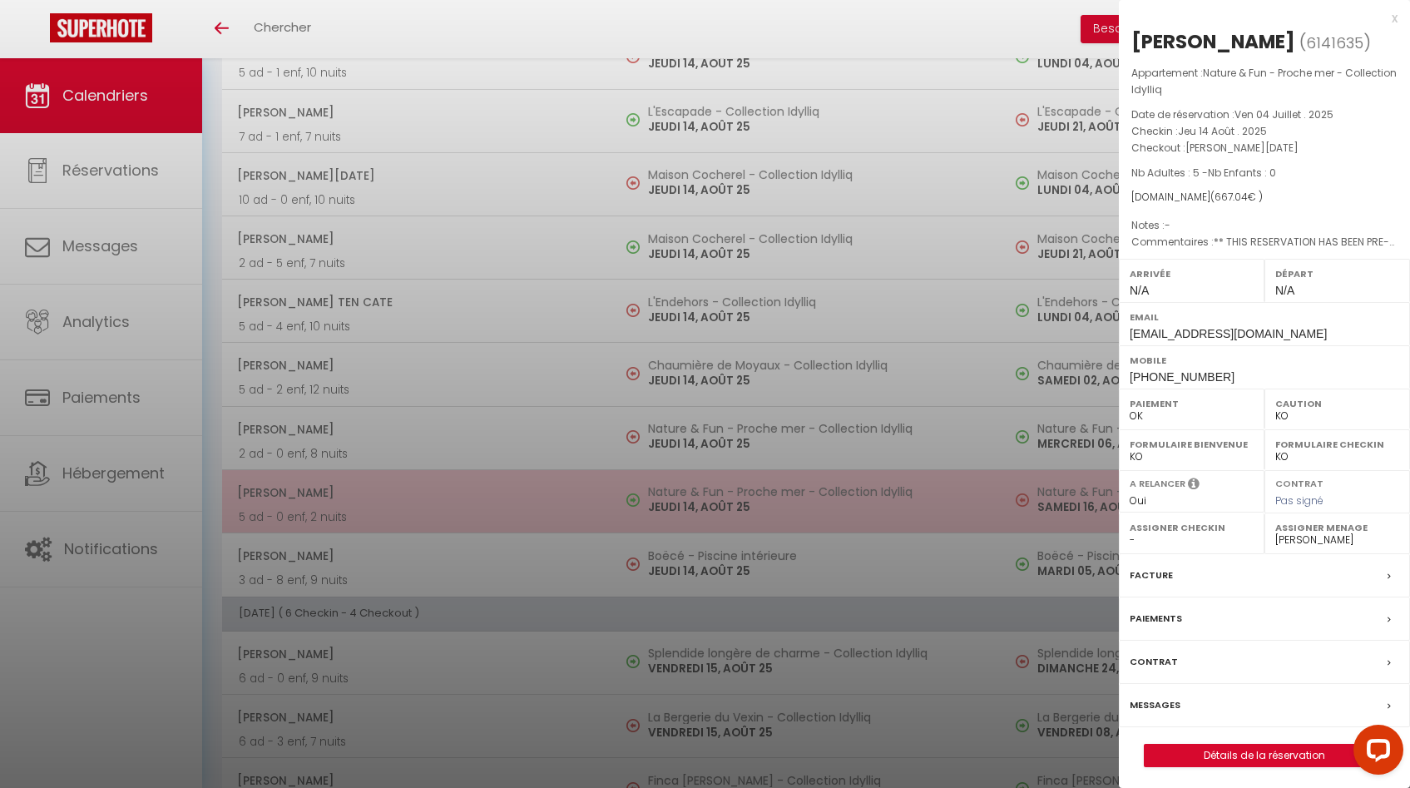
click at [722, 491] on div at bounding box center [705, 394] width 1410 height 788
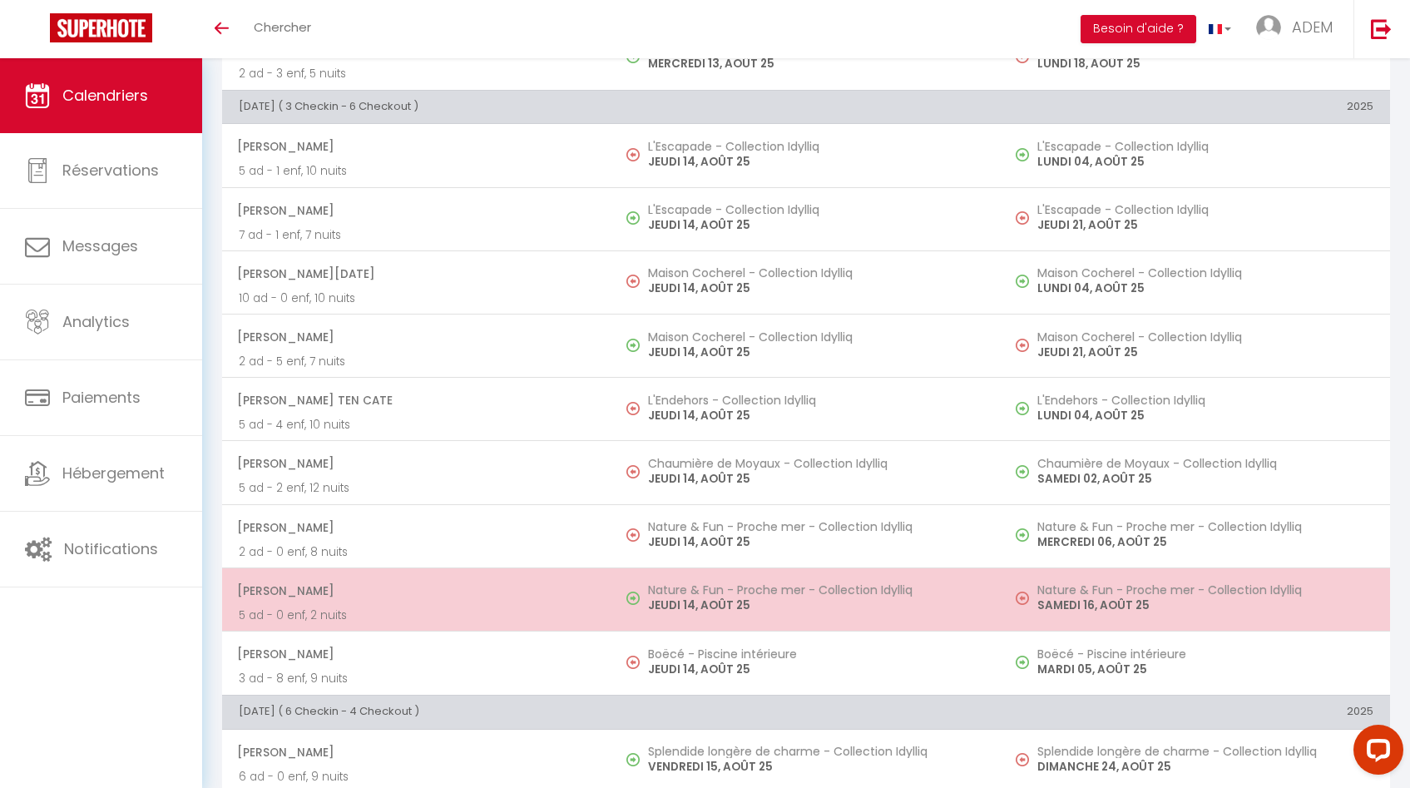
scroll to position [1878, 0]
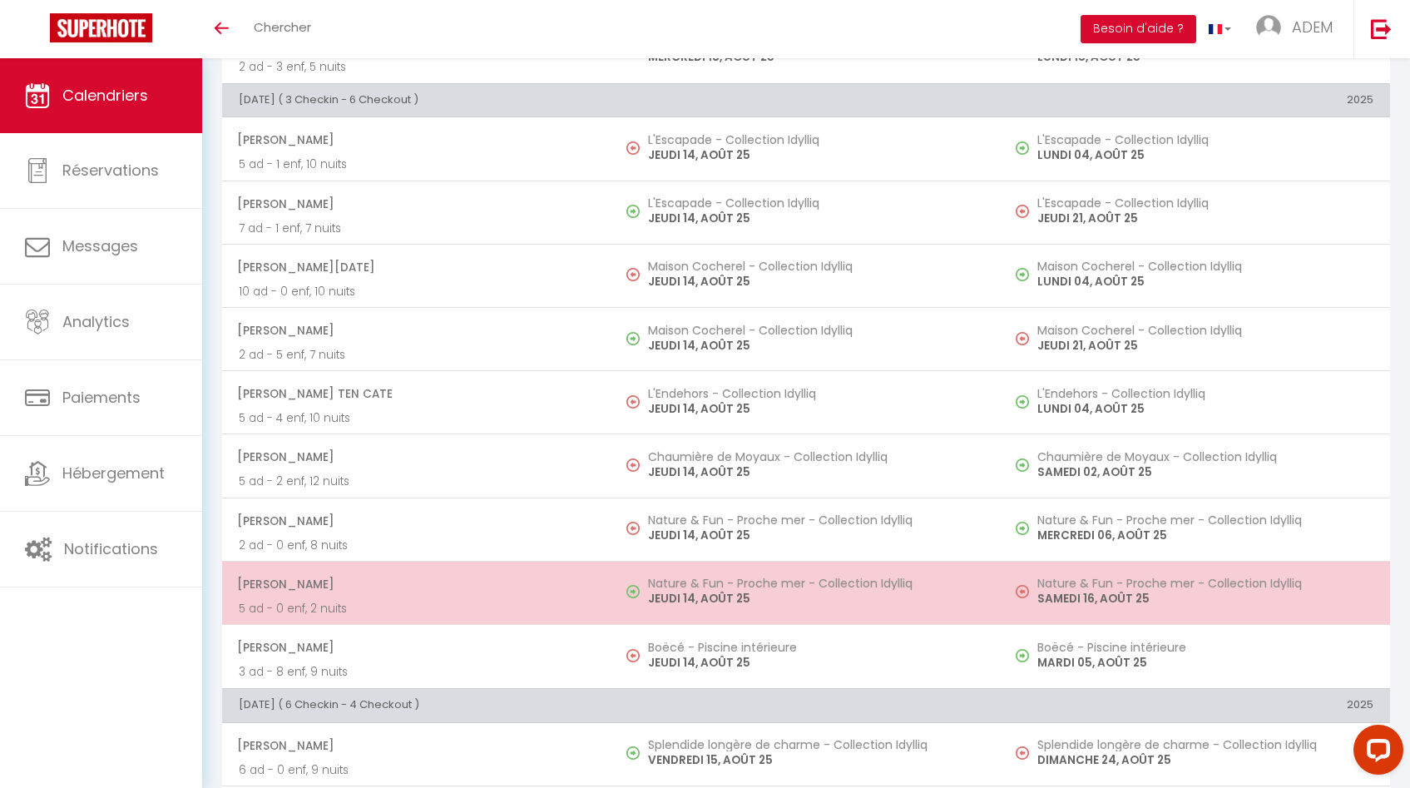
click at [698, 596] on p "JEUDI 14, AOÛT 25" at bounding box center [816, 598] width 336 height 17
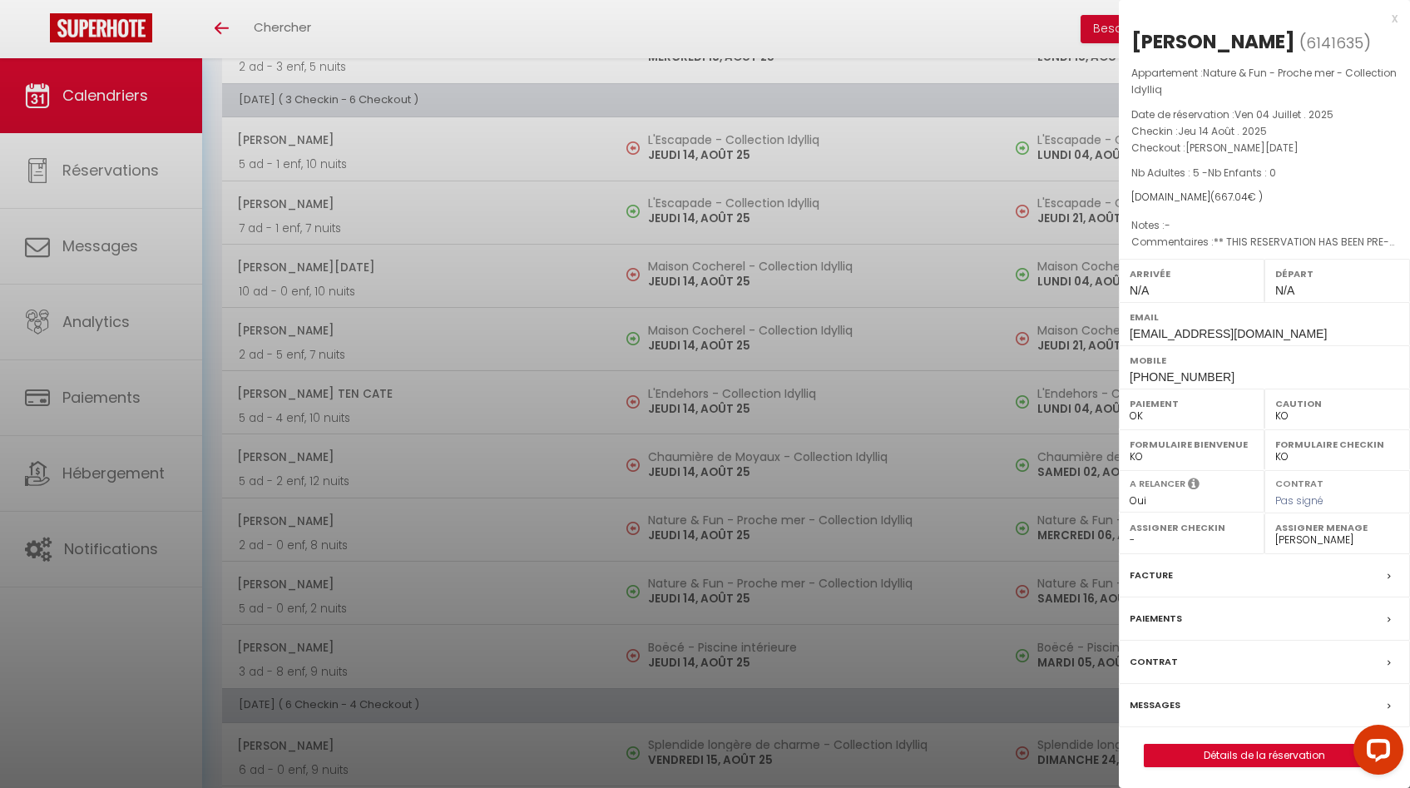
click at [1170, 365] on label "Mobile" at bounding box center [1264, 360] width 269 height 17
click at [1170, 371] on span "[PHONE_NUMBER]" at bounding box center [1182, 376] width 105 height 13
copy div "[PHONE_NUMBER]"
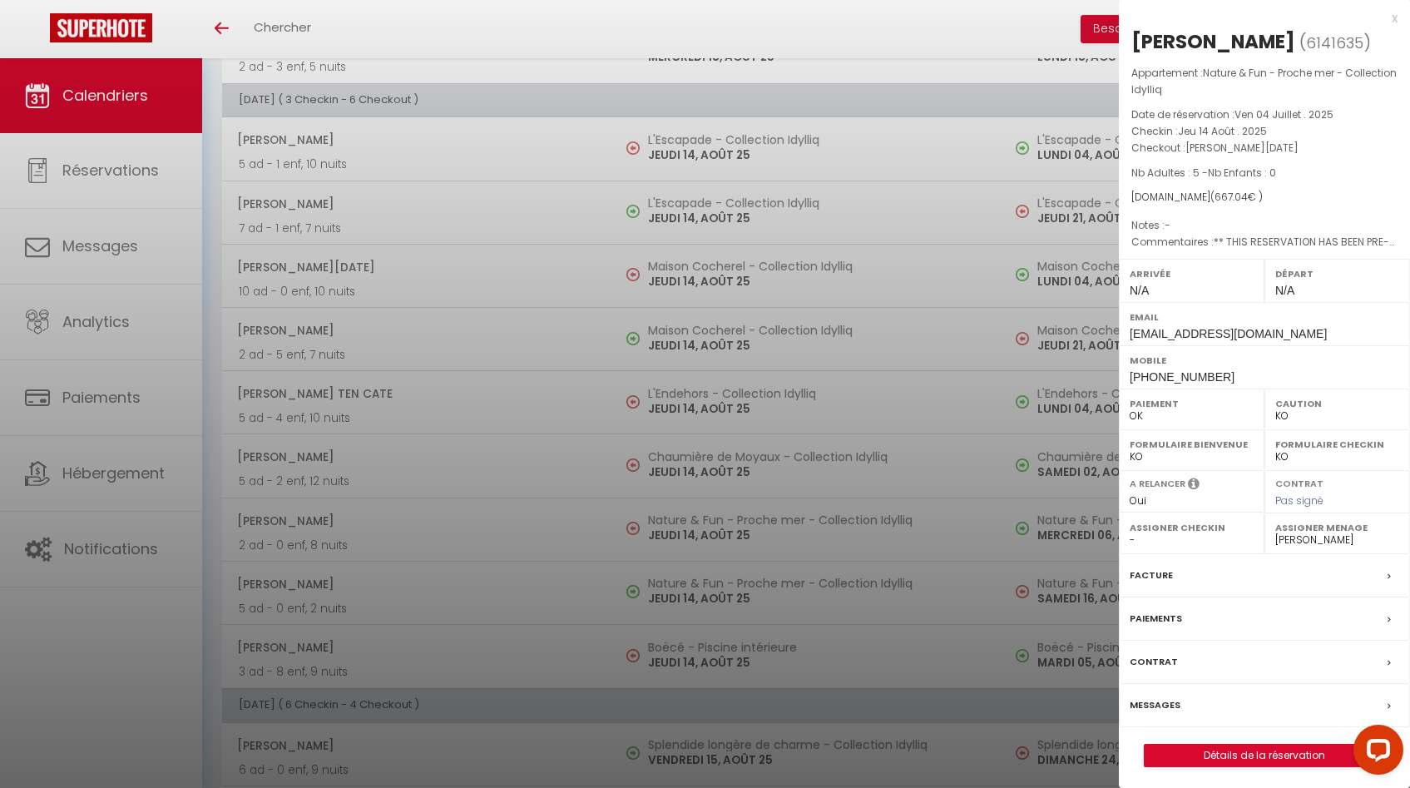
click at [1226, 329] on span "[EMAIL_ADDRESS][DOMAIN_NAME]" at bounding box center [1228, 333] width 197 height 13
copy div "[EMAIL_ADDRESS][DOMAIN_NAME]"
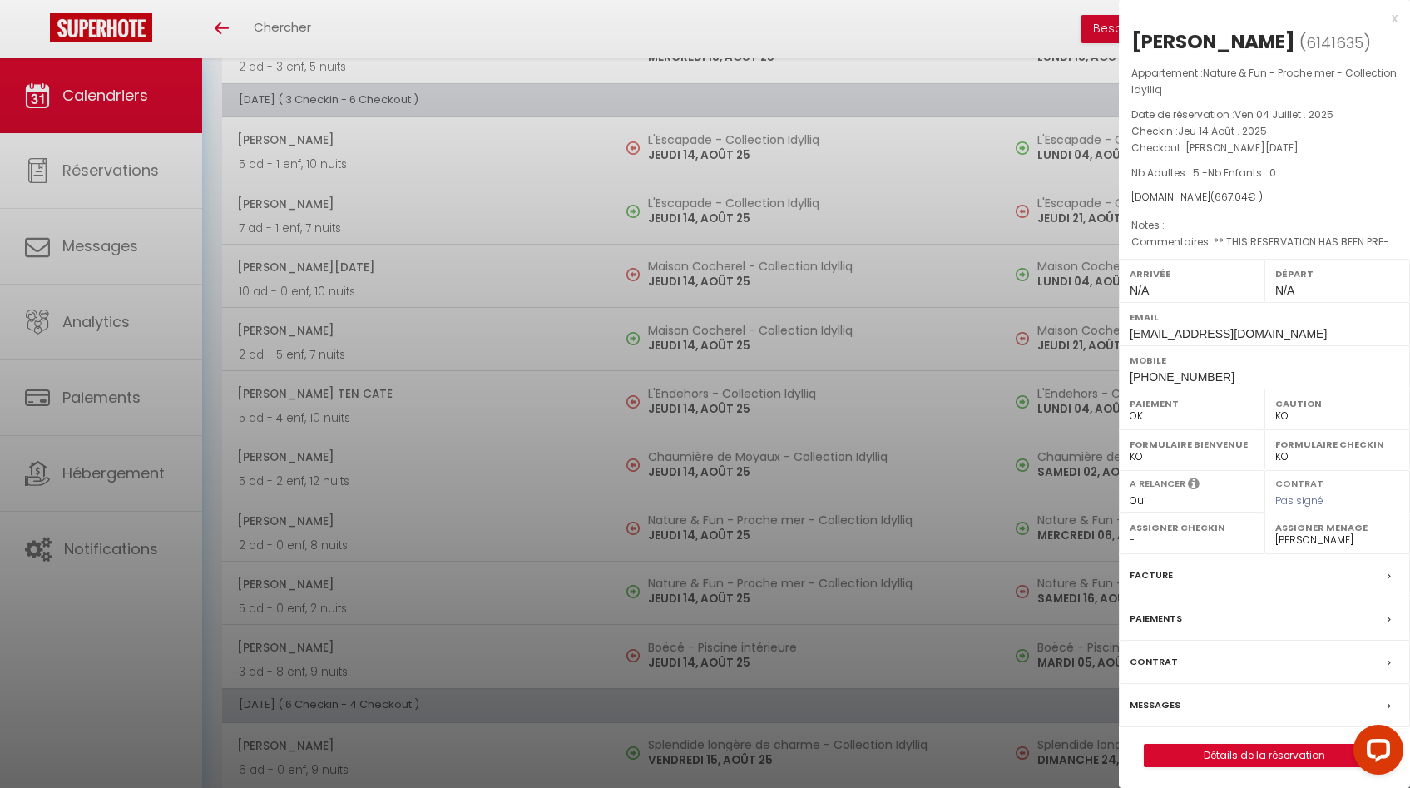
click at [808, 275] on div at bounding box center [705, 394] width 1410 height 788
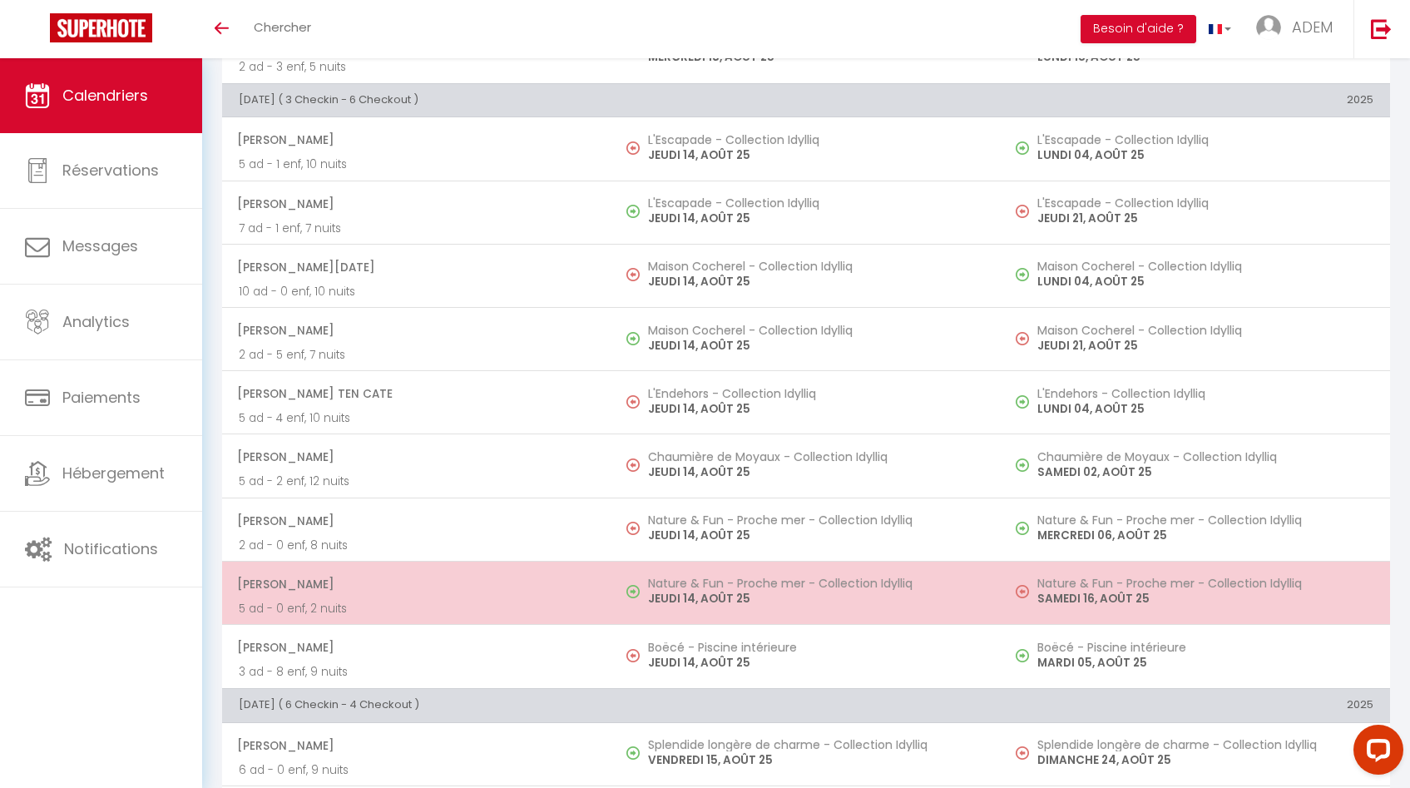
click at [719, 609] on td "Nature & Fun - Proche mer - Collection Idylliq [DATE]" at bounding box center [805, 592] width 389 height 63
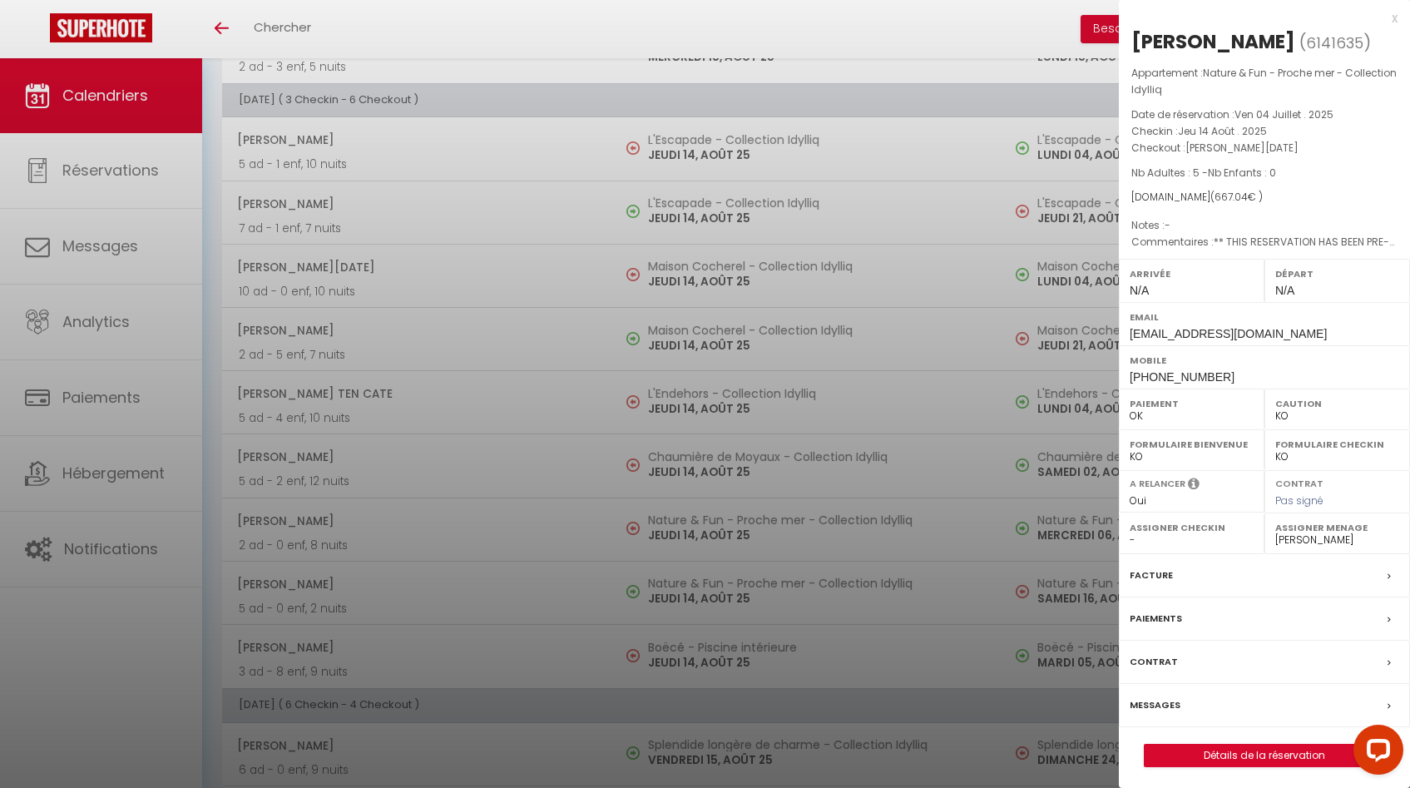
click at [1386, 702] on div "Messages" at bounding box center [1264, 705] width 291 height 43
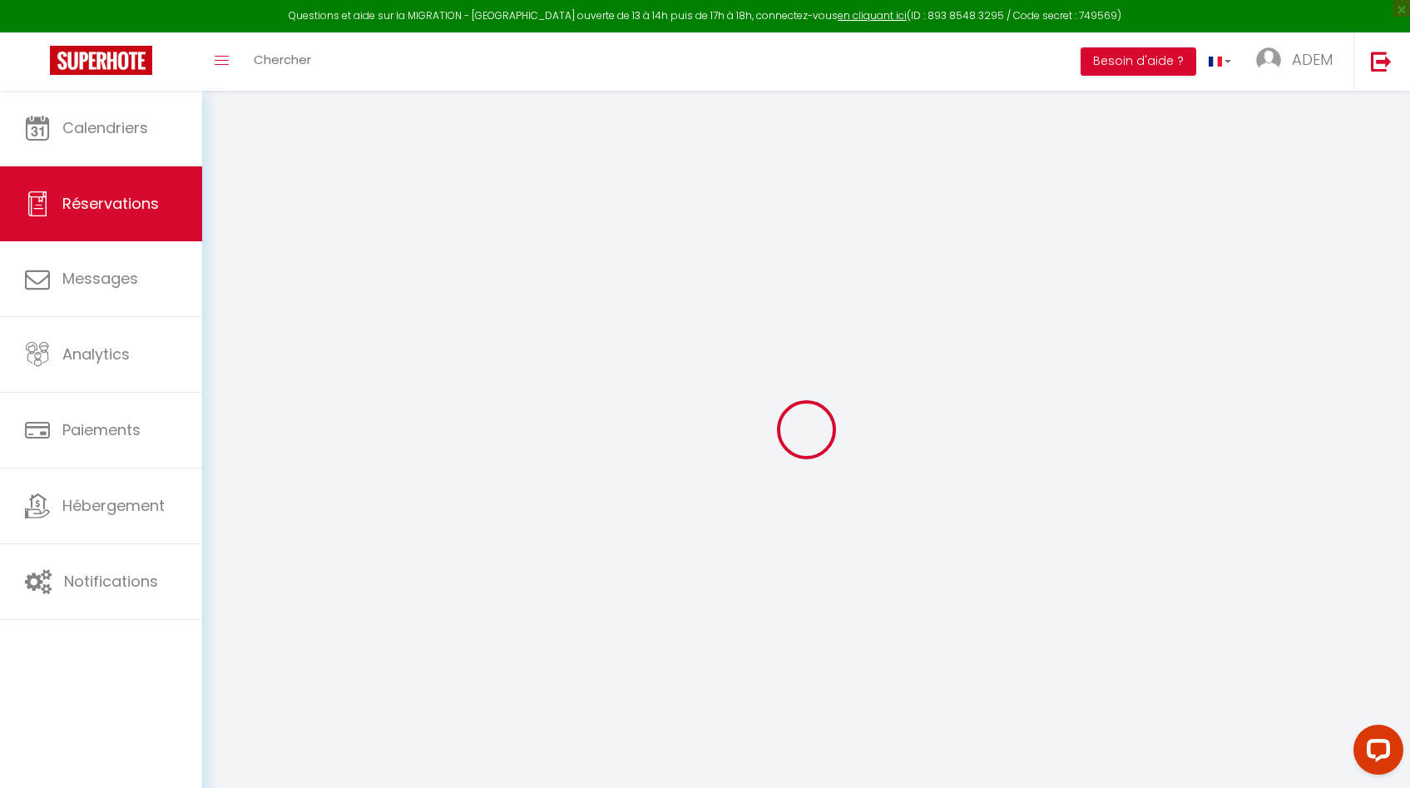
type input "[PERSON_NAME]"
type input "Langa"
type input "[EMAIL_ADDRESS][DOMAIN_NAME]"
type input "[PHONE_NUMBER]"
select select "FR"
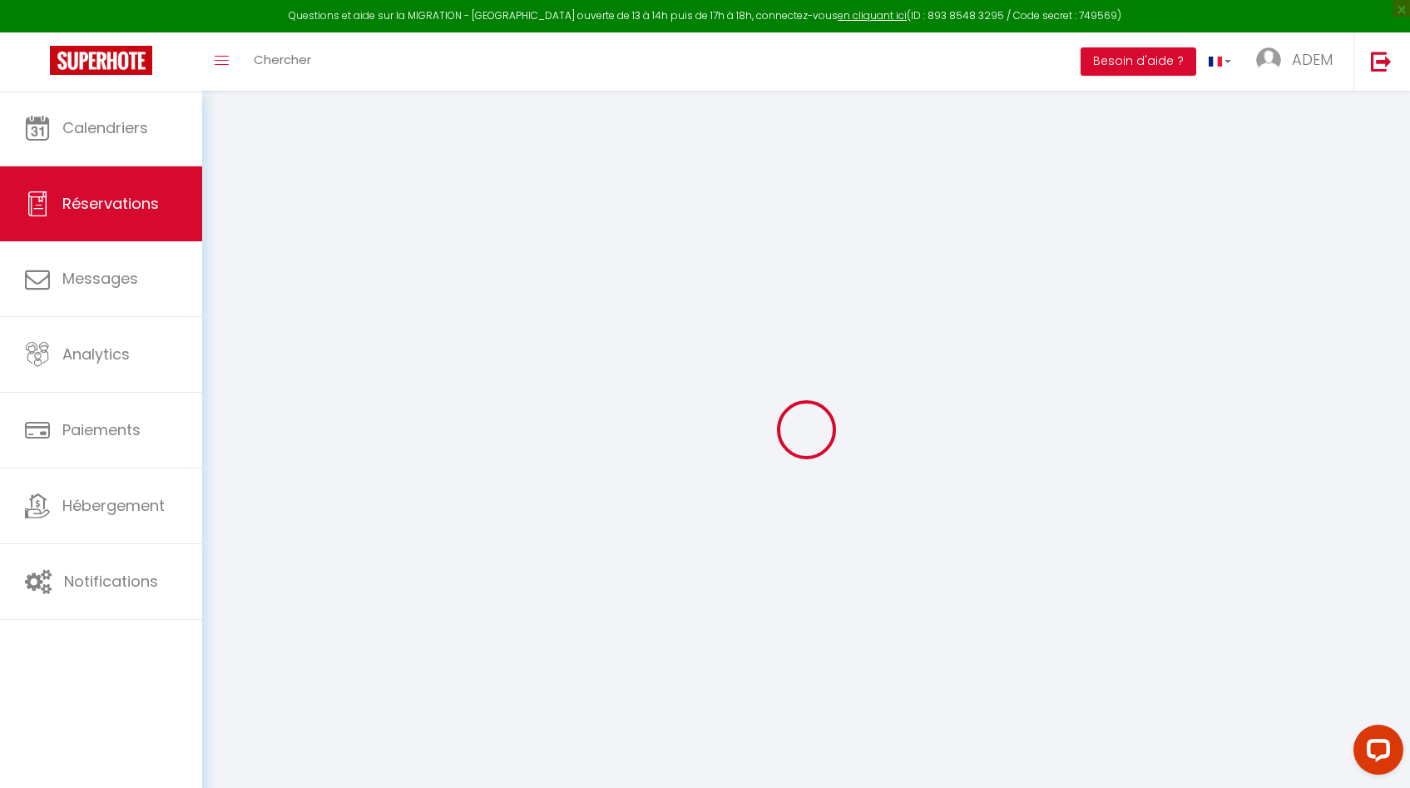
type input "96.11"
type input "9.34"
select select "68339"
select select "1"
select select
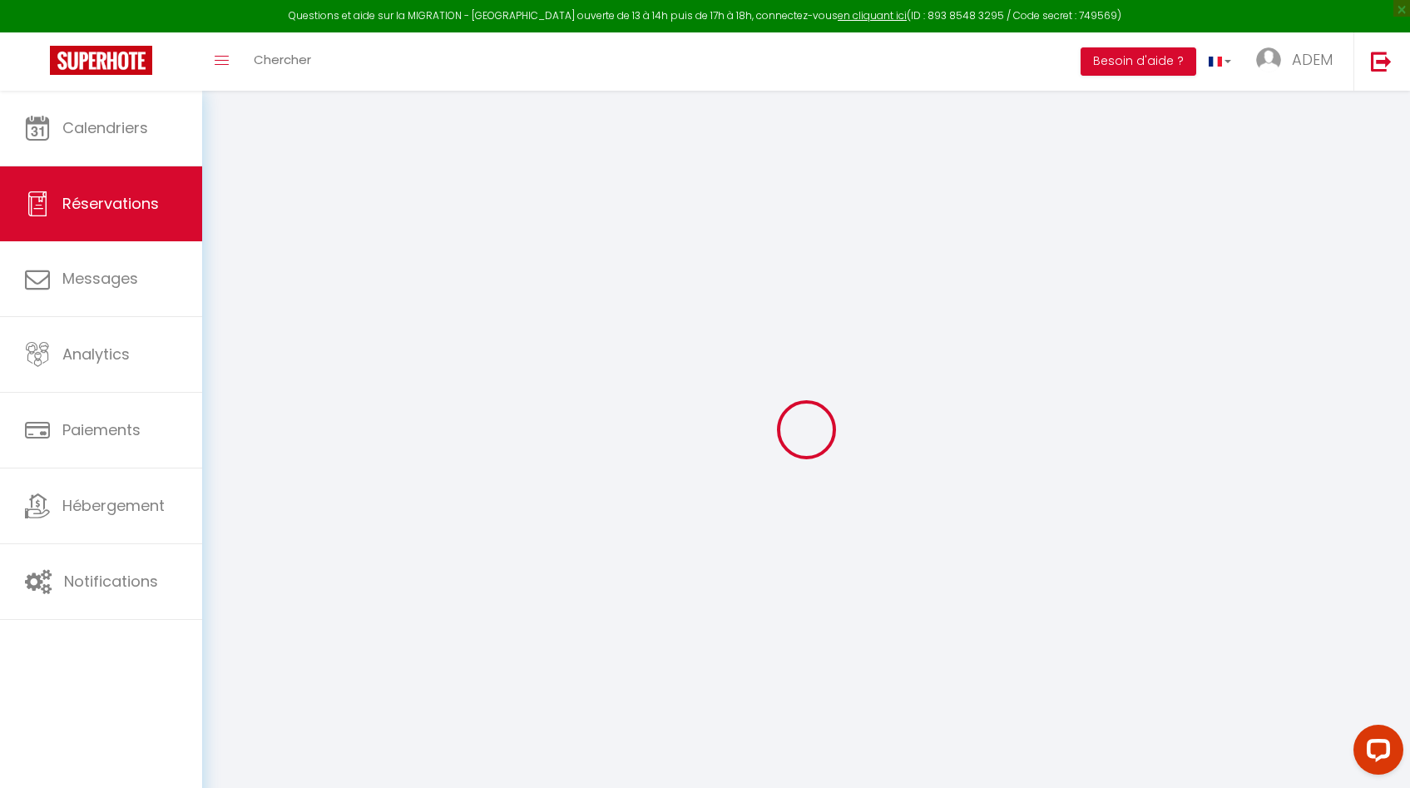
select select
type input "5"
select select "12"
select select
type input "525.75"
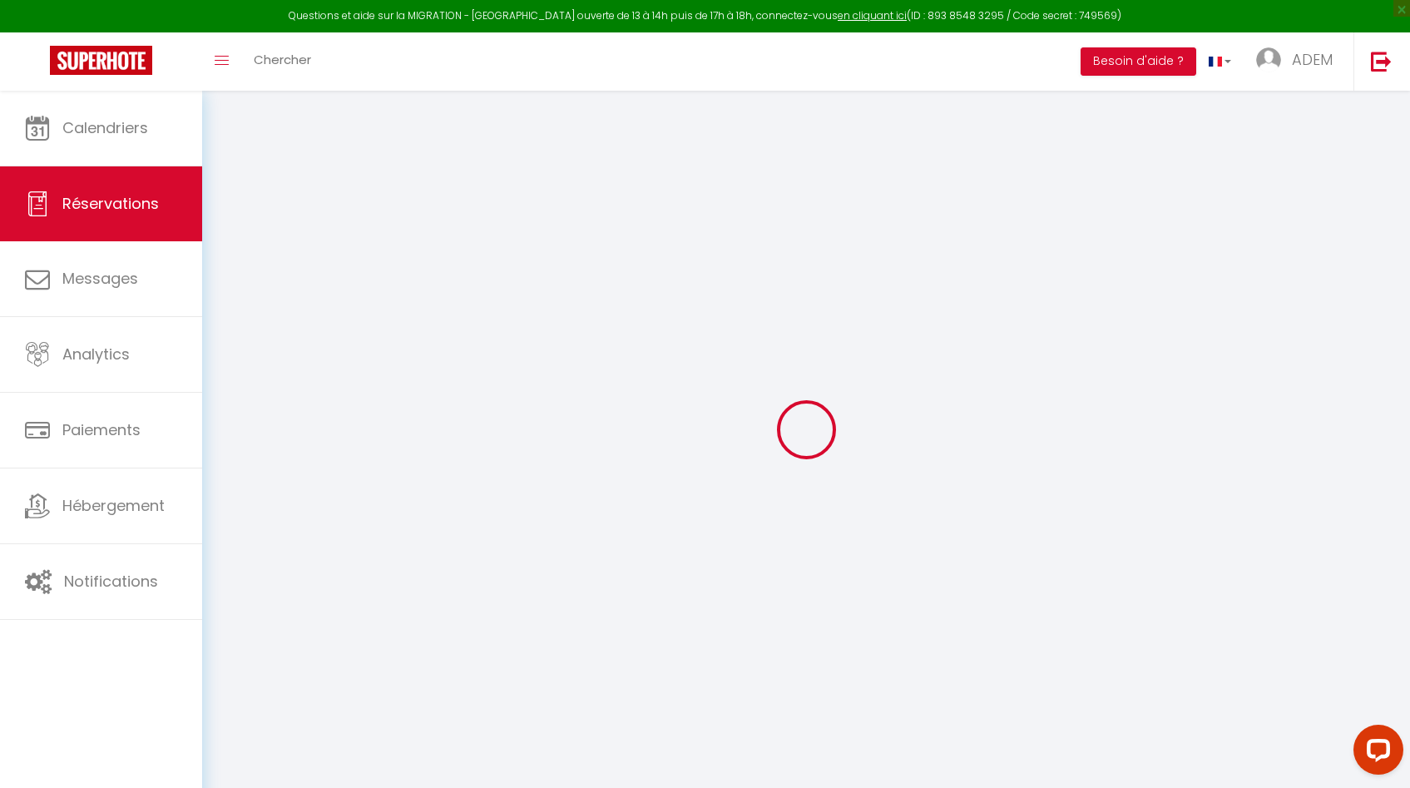
checkbox input "false"
type input "0"
select select "2"
type input "0"
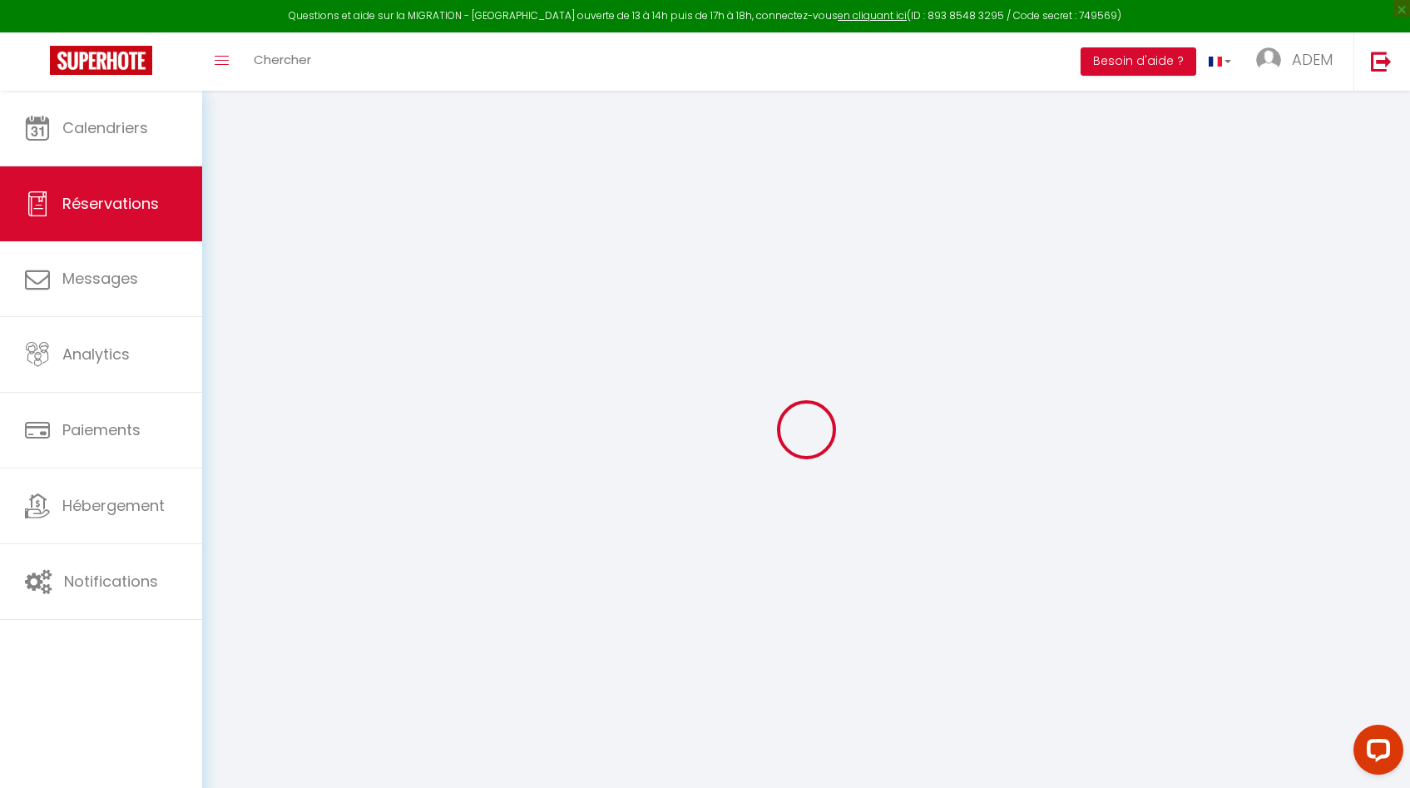
type input "0"
select select
select select "14"
checkbox input "false"
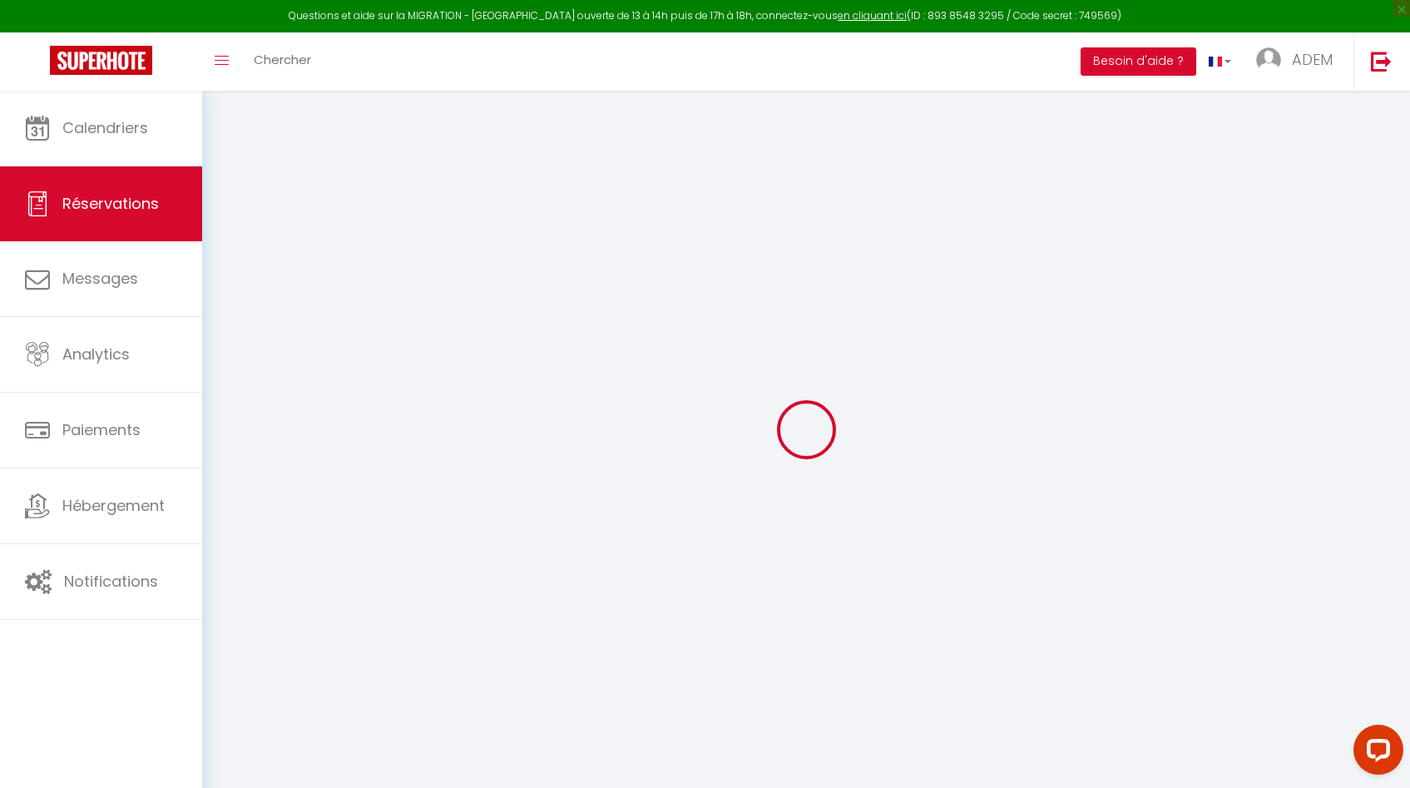
select select
checkbox input "false"
select select
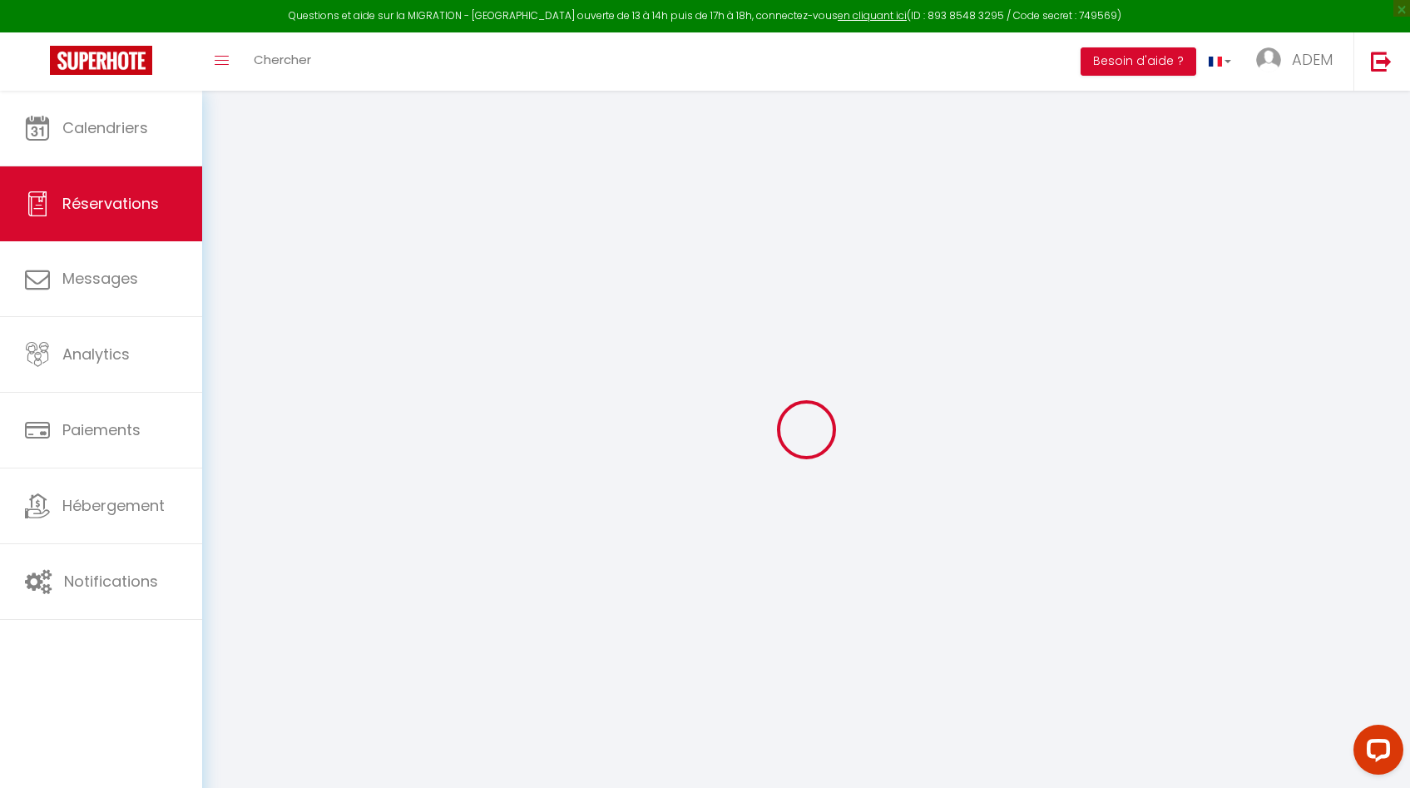
checkbox input "false"
select select
checkbox input "false"
type textarea "** THIS RESERVATION HAS BEEN PRE-PAID ** BOOKING NOTE : Payment charge is EUR 9…"
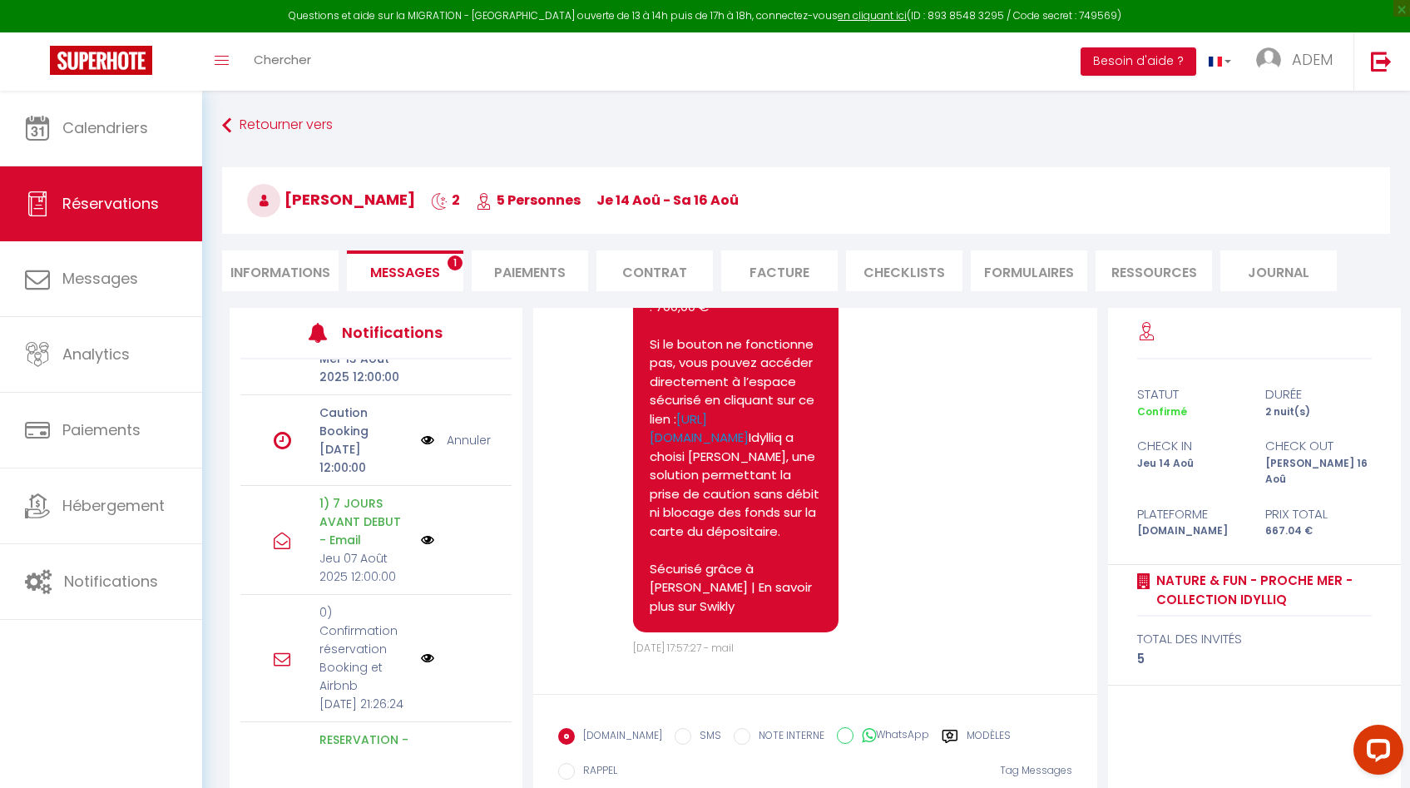
scroll to position [97, 0]
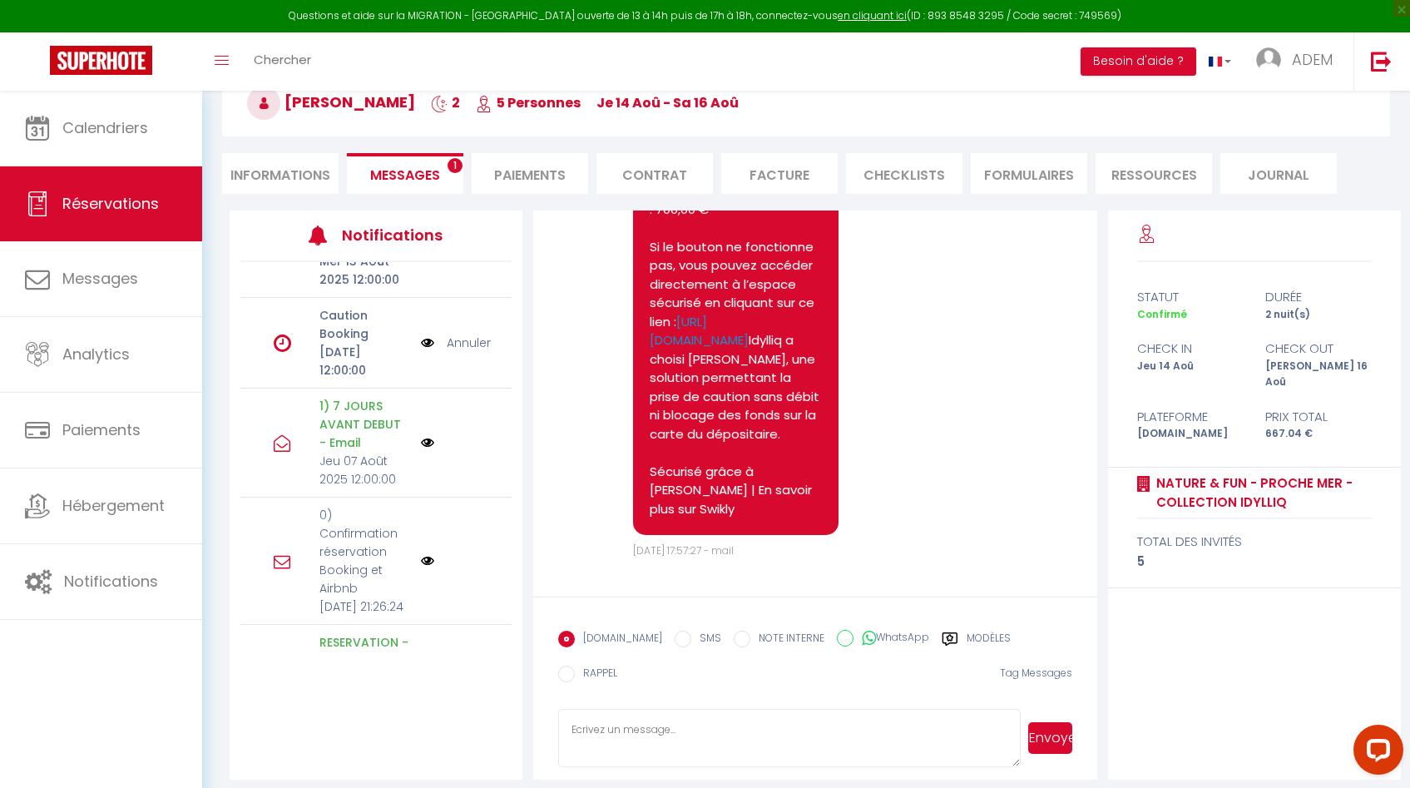
click at [426, 176] on span "Messages" at bounding box center [405, 175] width 70 height 19
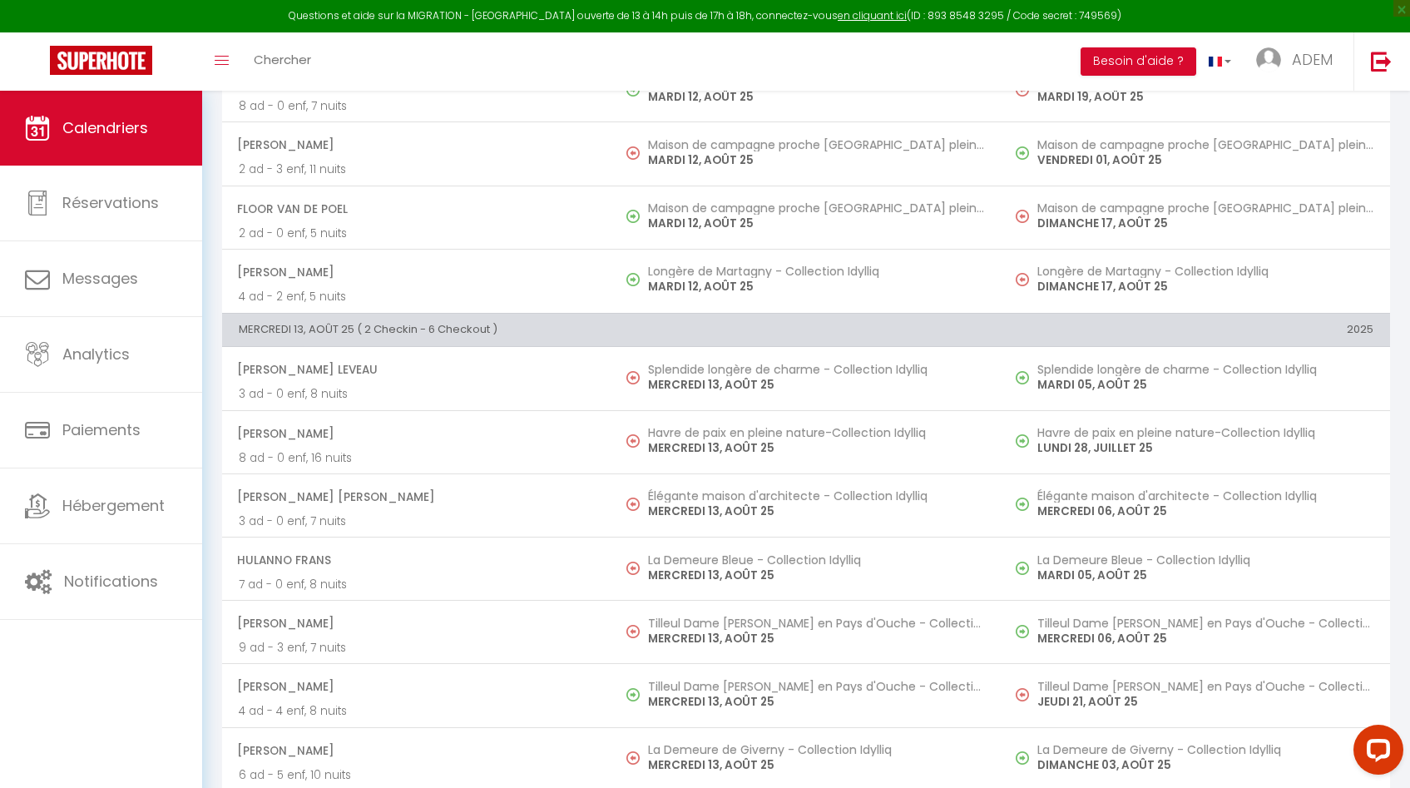
scroll to position [1185, 0]
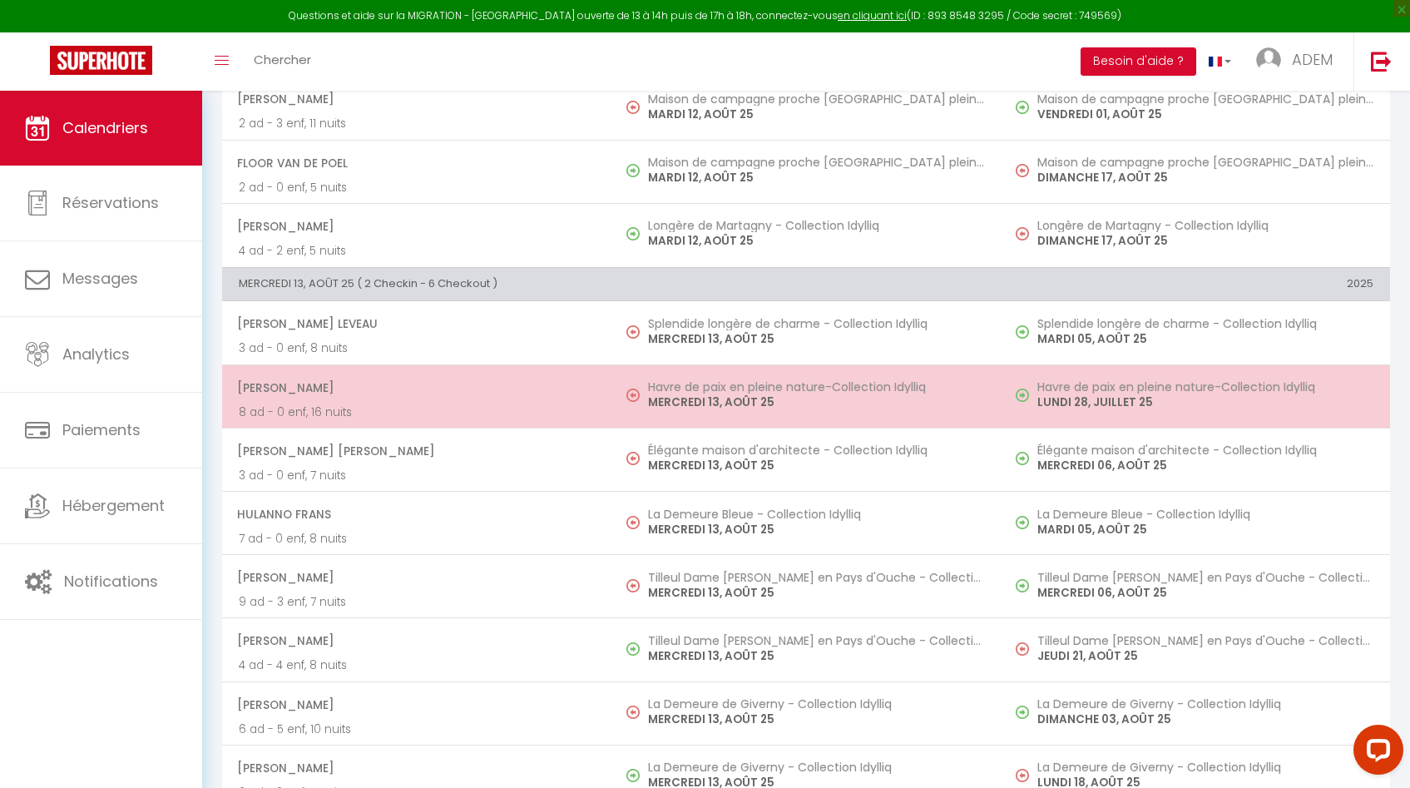
click at [687, 392] on h5 "Havre de paix en pleine nature-Collection Idylliq" at bounding box center [816, 386] width 336 height 13
select select "OK"
select select "KO"
select select "0"
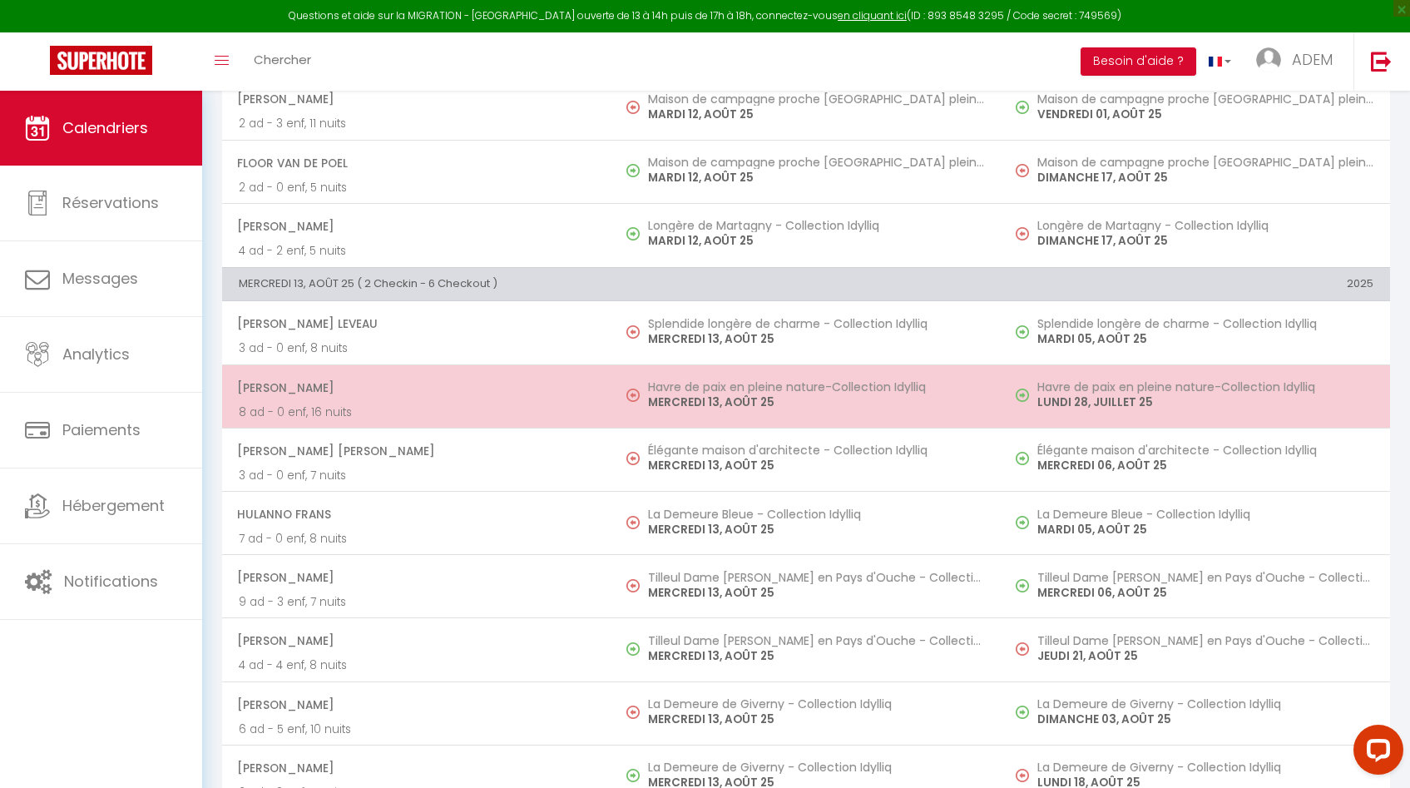
select select "1"
select select
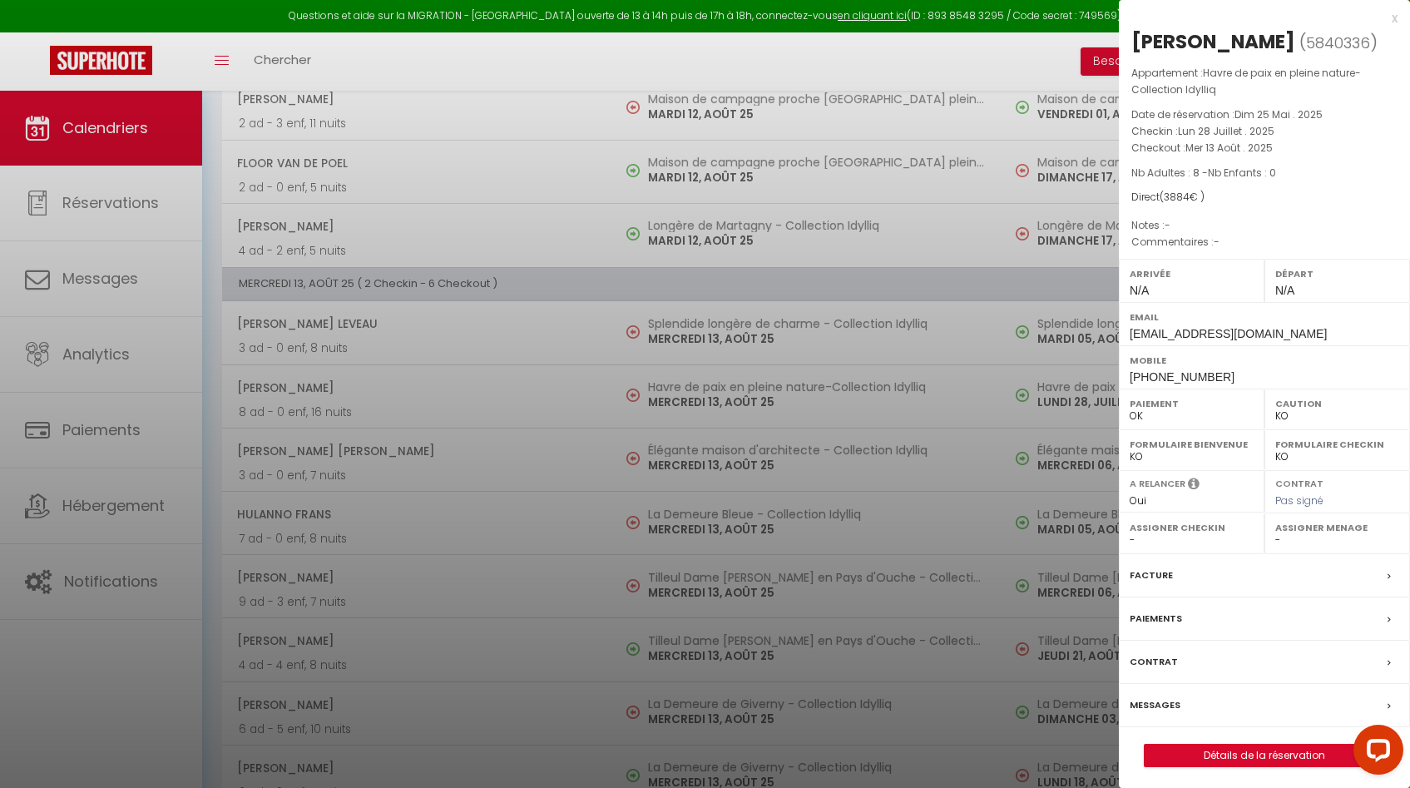
click at [685, 392] on div at bounding box center [705, 394] width 1410 height 788
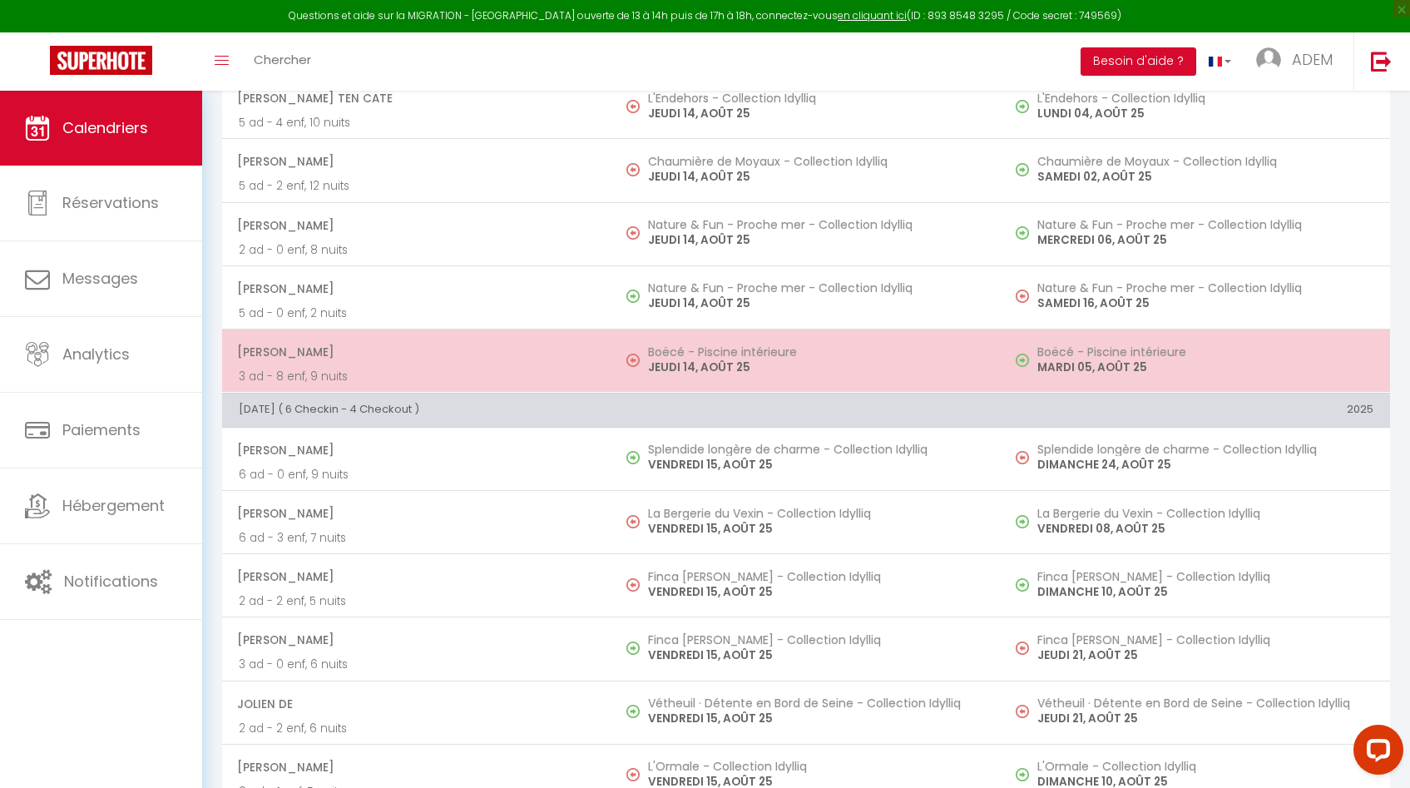
scroll to position [2231, 0]
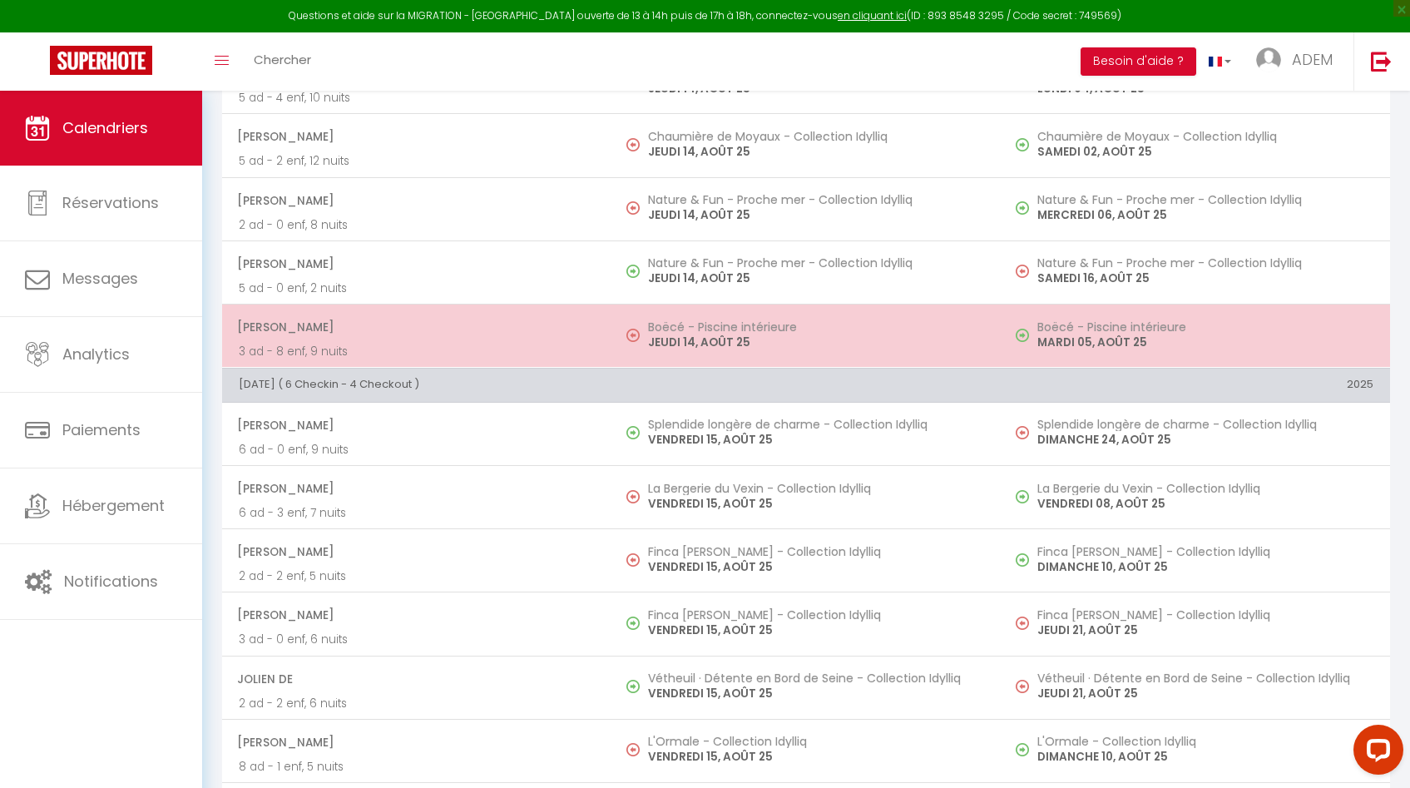
click at [709, 433] on p "VENDREDI 15, AOÛT 25" at bounding box center [816, 439] width 336 height 17
select select "OK"
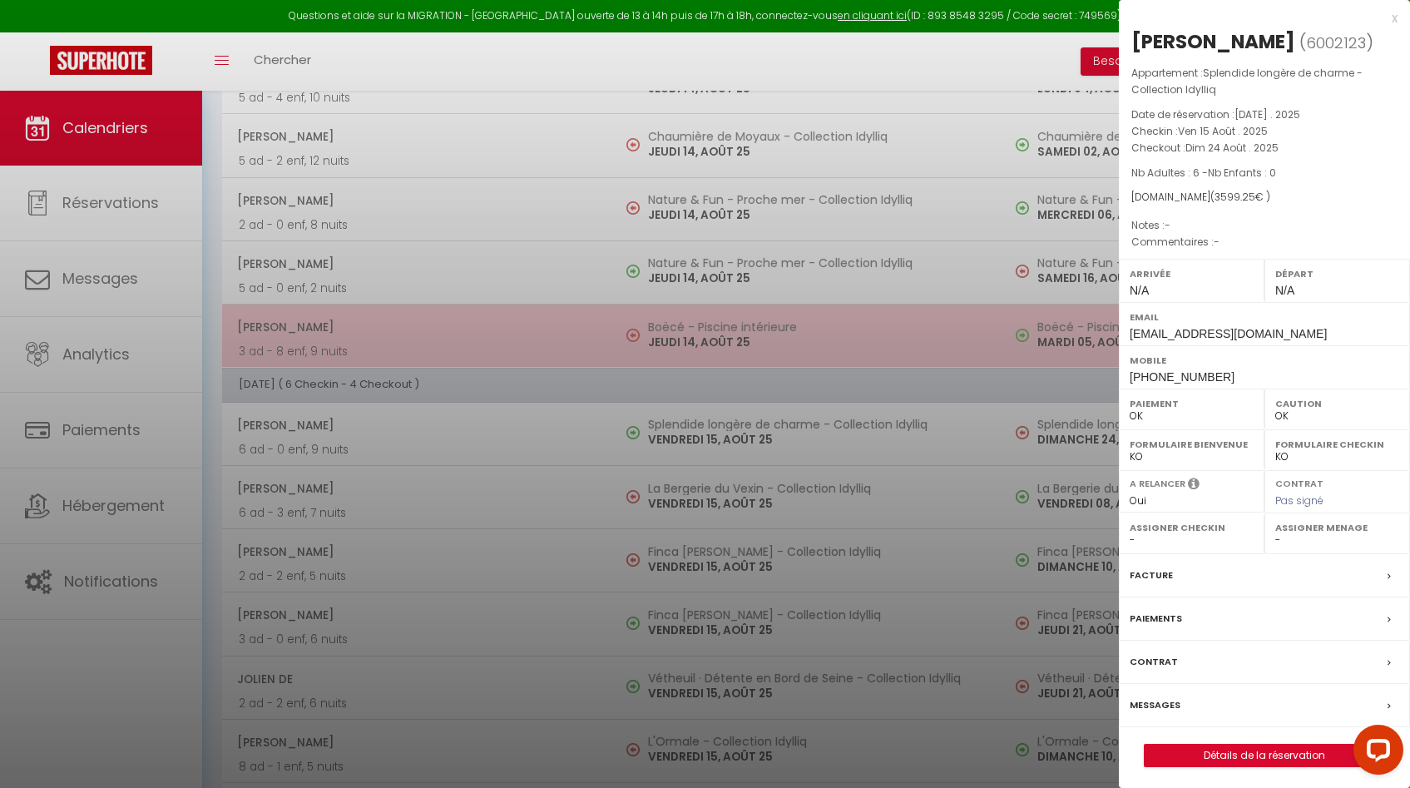
click at [709, 433] on div at bounding box center [705, 394] width 1410 height 788
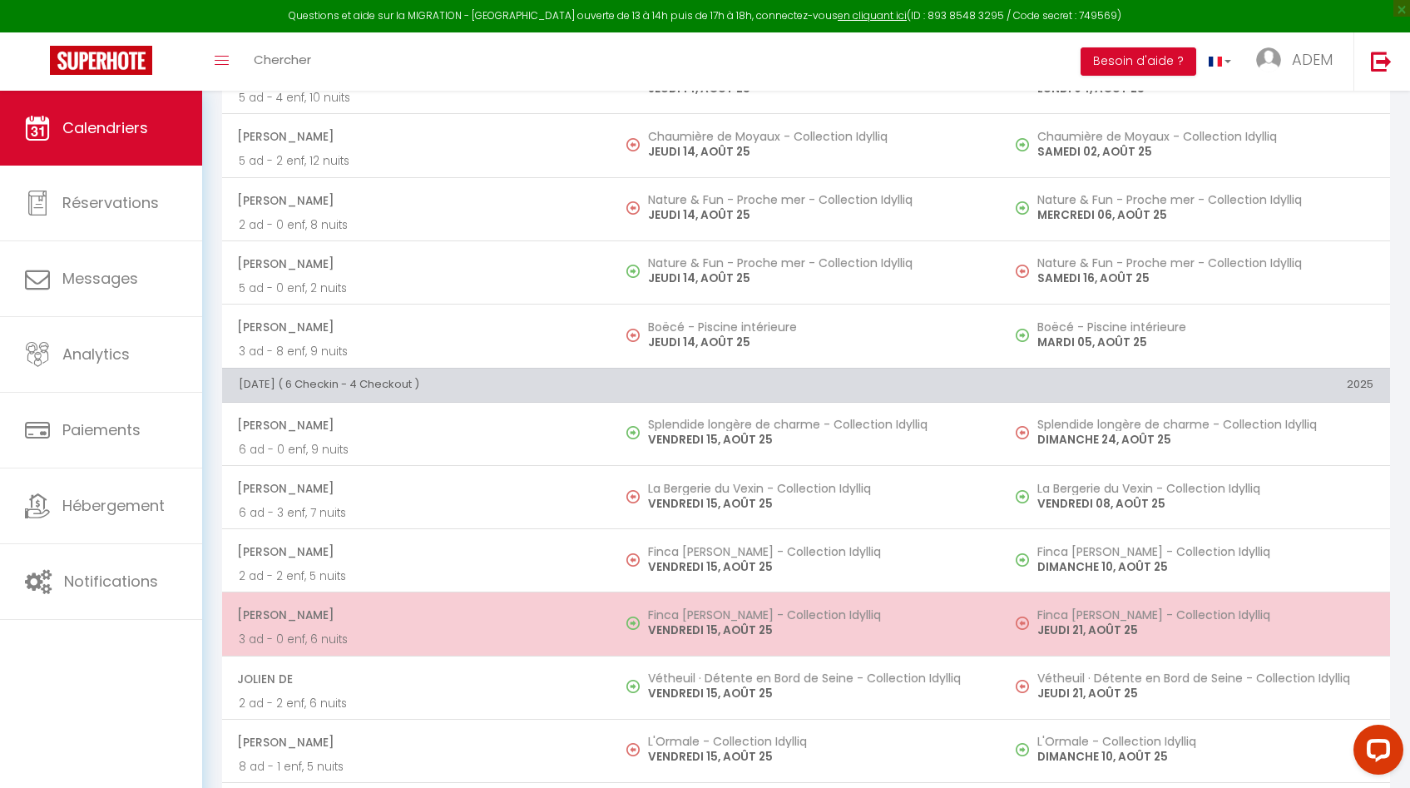
click at [717, 618] on h5 "Finca [PERSON_NAME] - Collection Idylliq" at bounding box center [816, 614] width 336 height 13
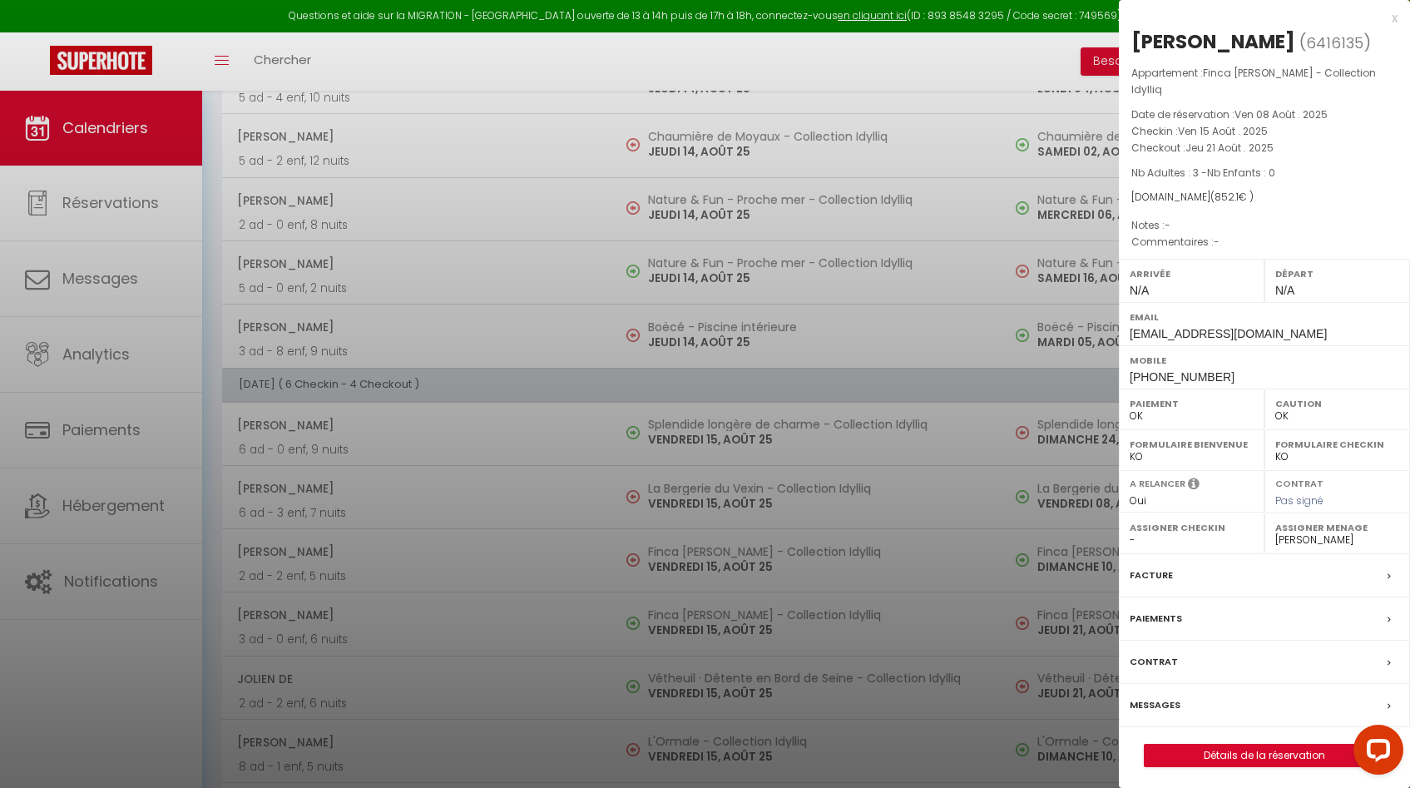
click at [717, 618] on div at bounding box center [705, 394] width 1410 height 788
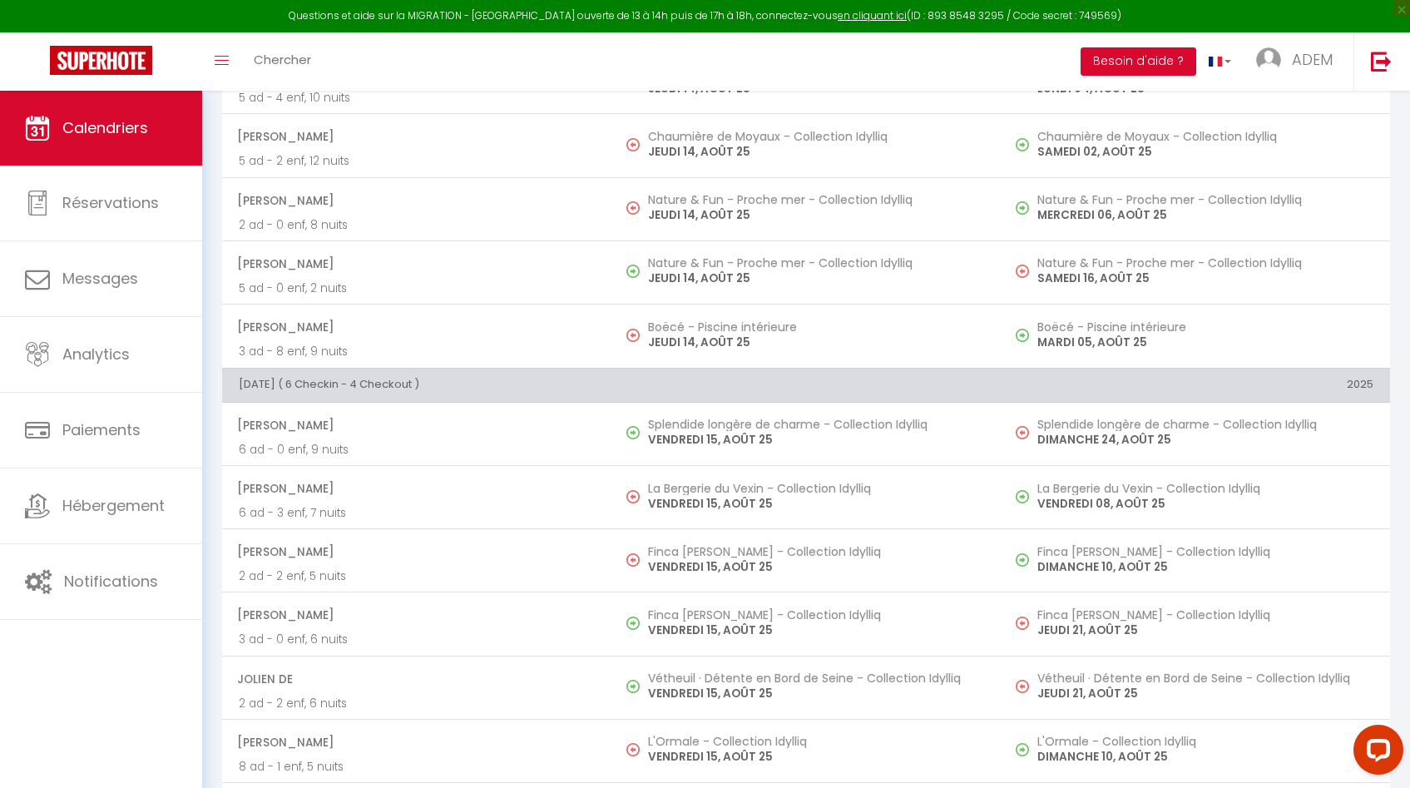
click at [697, 690] on p "VENDREDI 15, AOÛT 25" at bounding box center [816, 693] width 336 height 17
select select "29881"
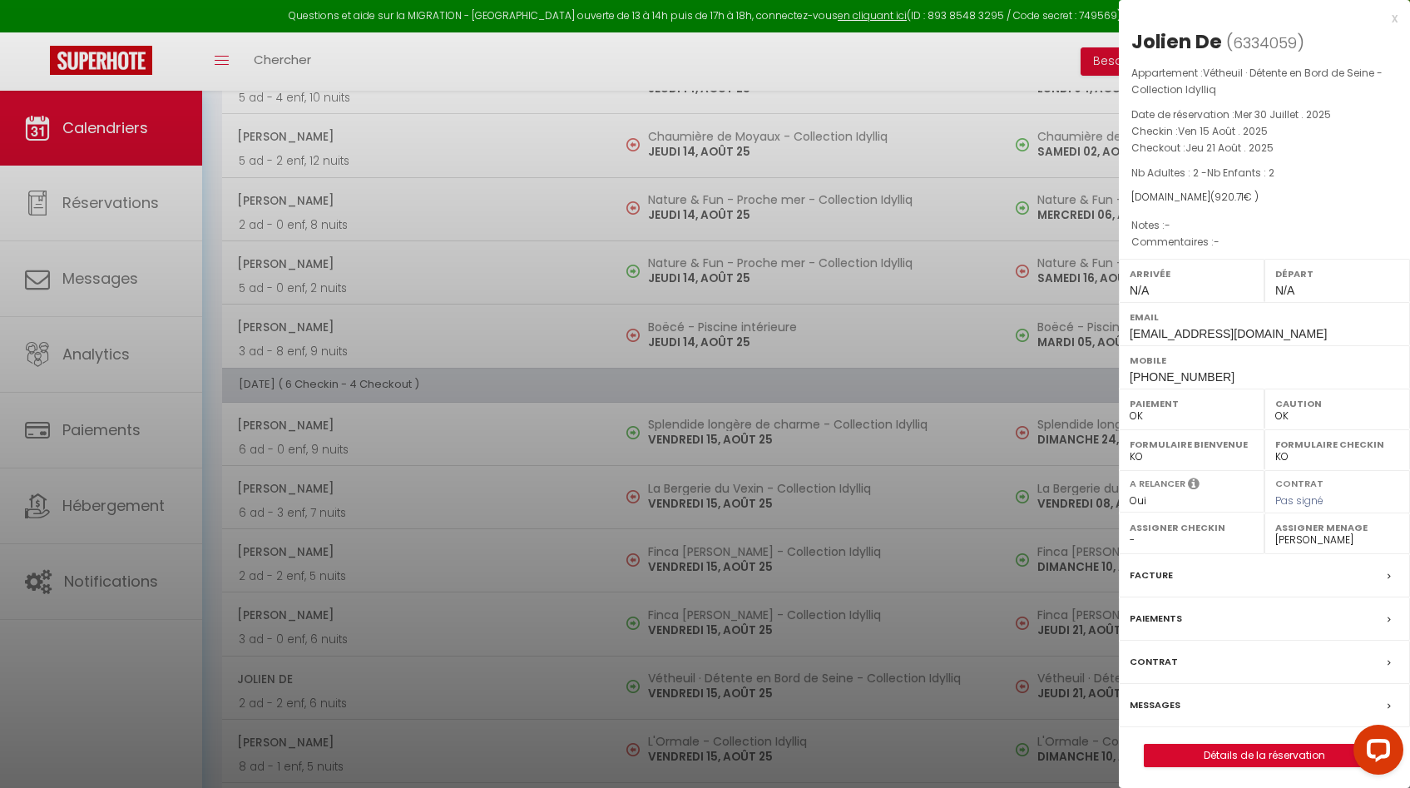
click at [697, 690] on div at bounding box center [705, 394] width 1410 height 788
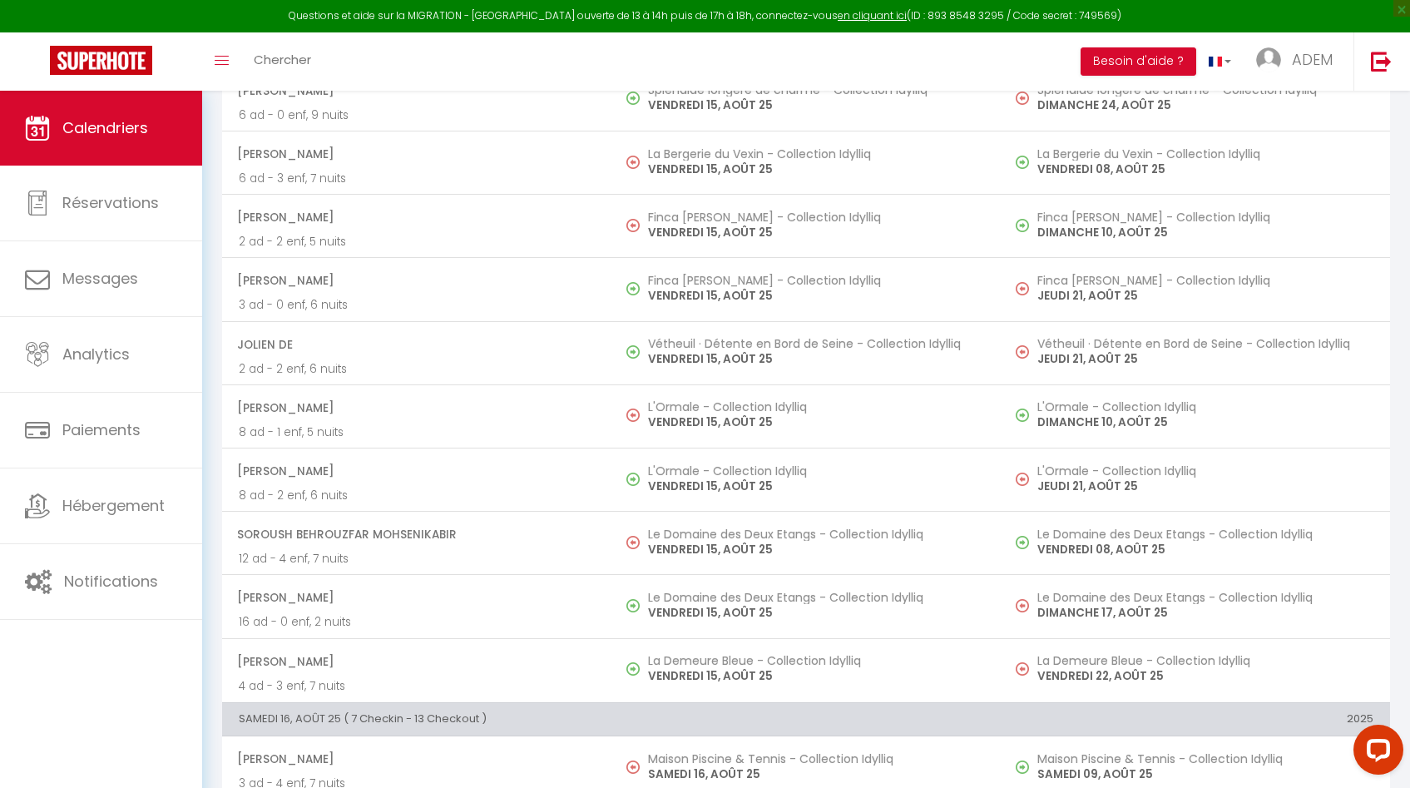
scroll to position [2593, 0]
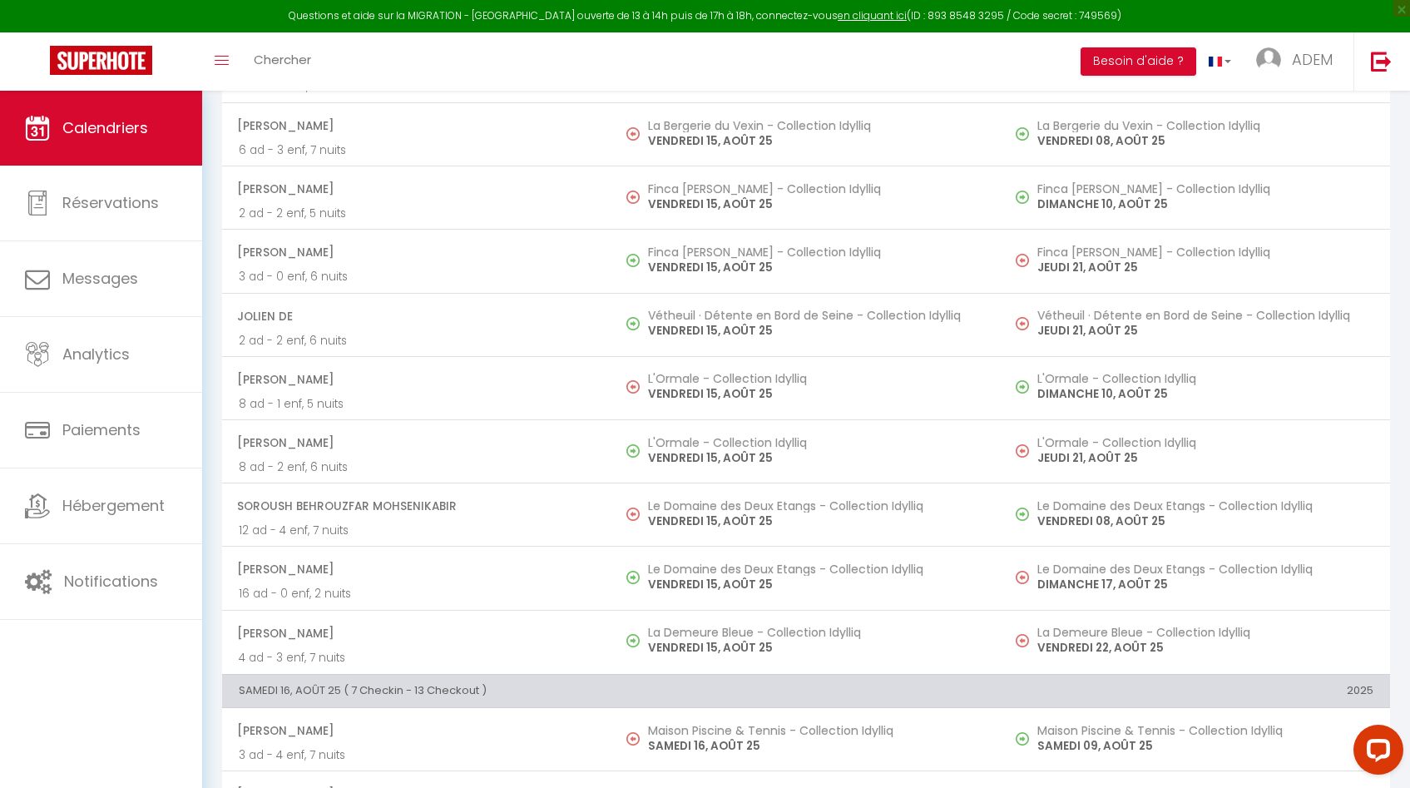
click at [761, 492] on td "Le Domaine des Deux Etangs - Collection Idylliq [DATE]" at bounding box center [805, 514] width 389 height 63
select select
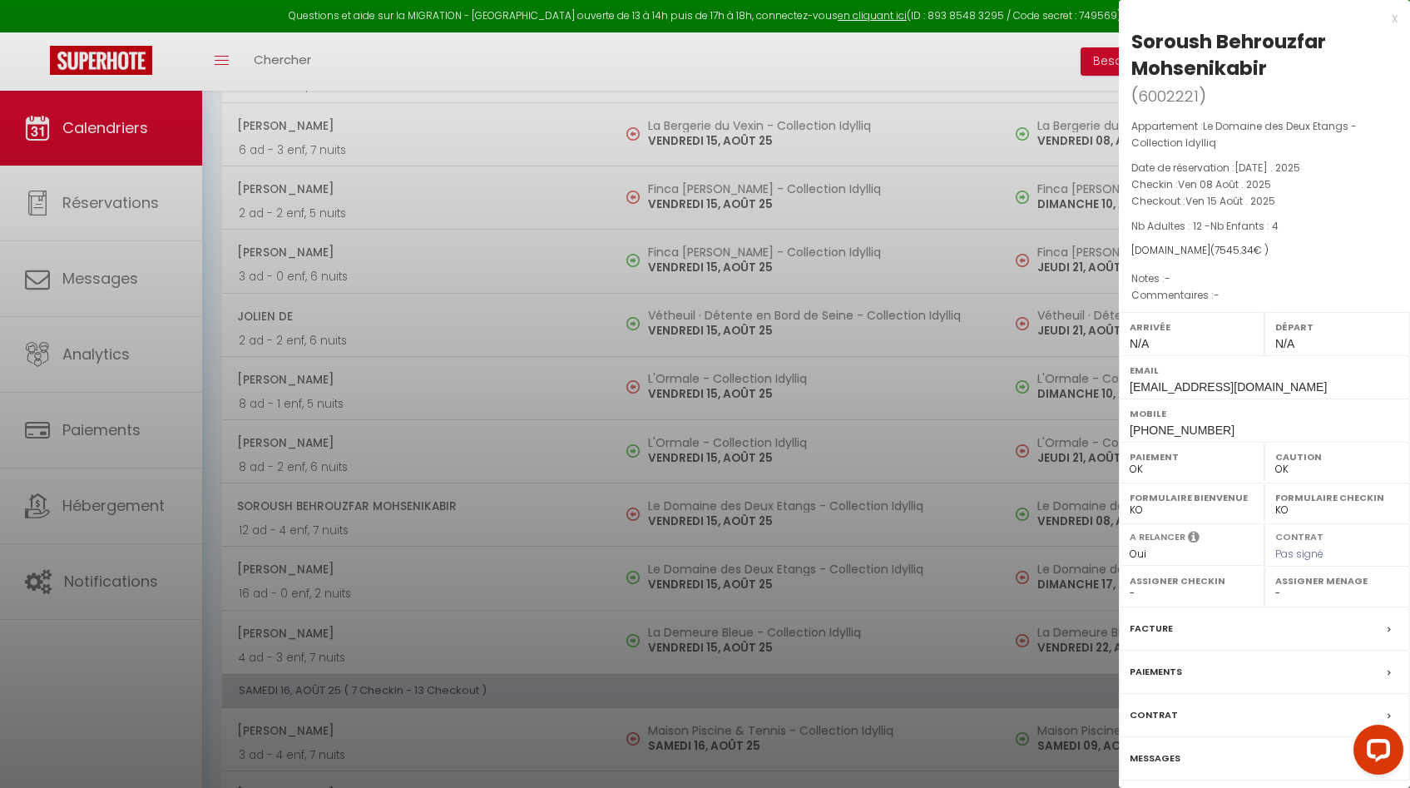
click at [766, 448] on div at bounding box center [705, 394] width 1410 height 788
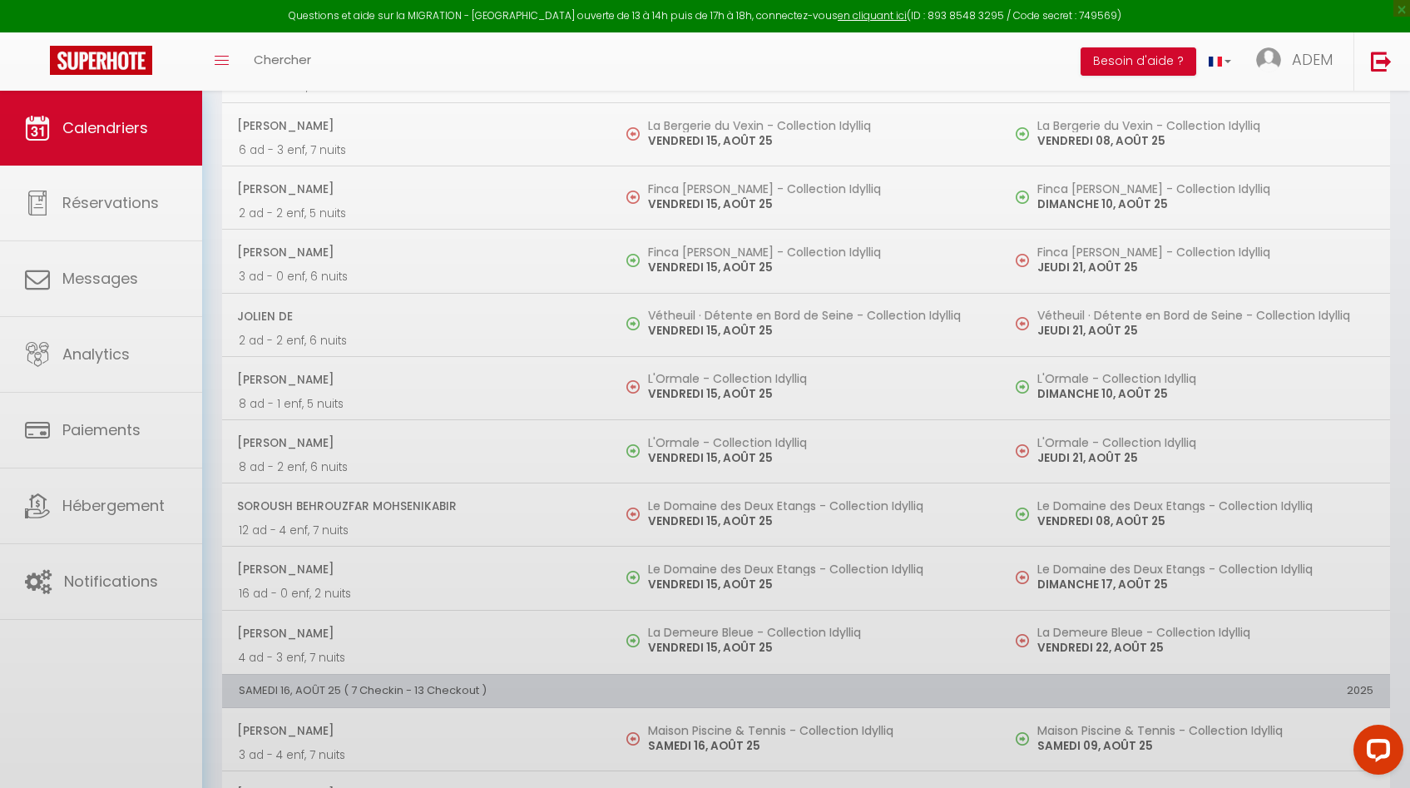
click at [766, 448] on body "Questions et aide sur la MIGRATION - [GEOGRAPHIC_DATA] ouverte de 13 à 14h puis…" at bounding box center [705, 48] width 1410 height 5103
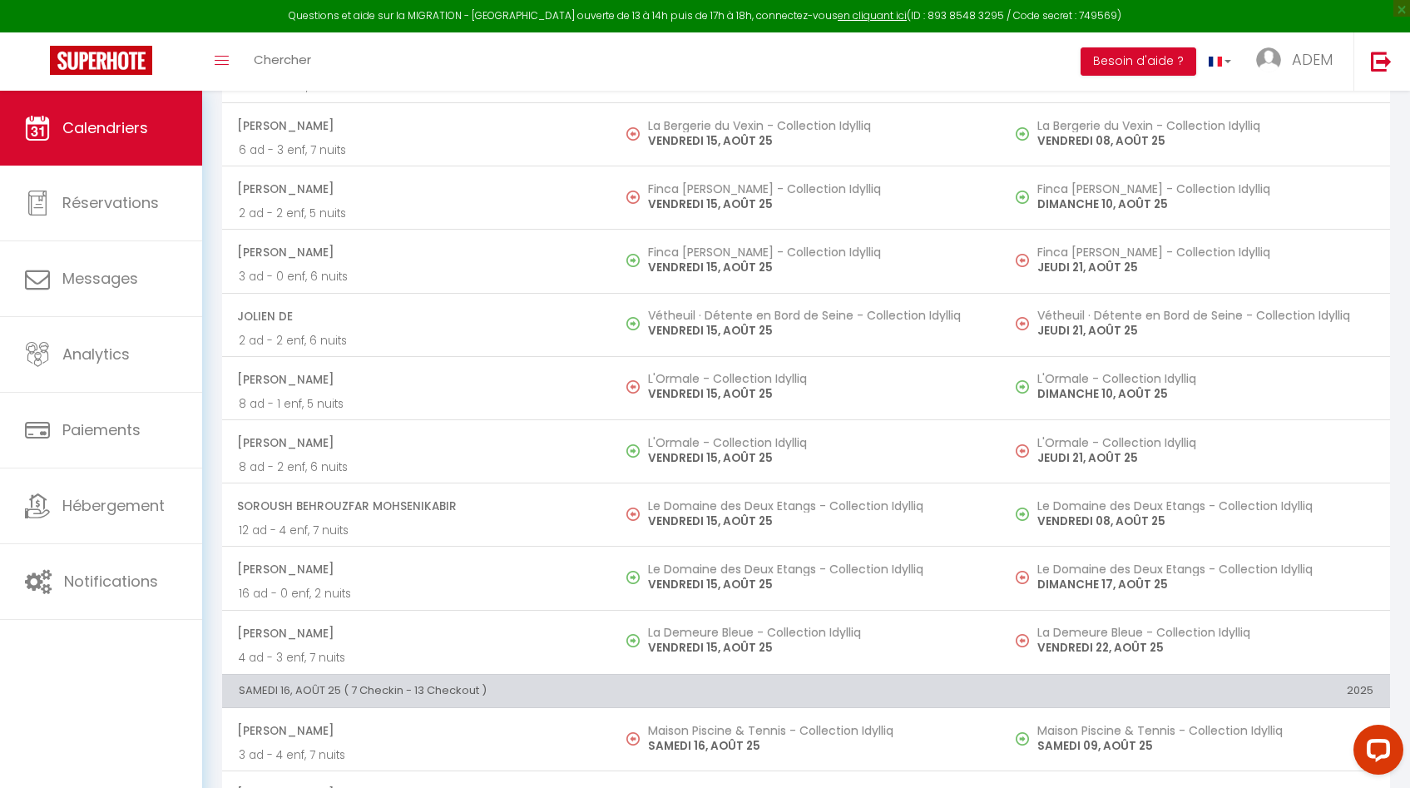
click at [766, 449] on p "VENDREDI 15, AOÛT 25" at bounding box center [816, 457] width 336 height 17
select select "KO"
select select "43019"
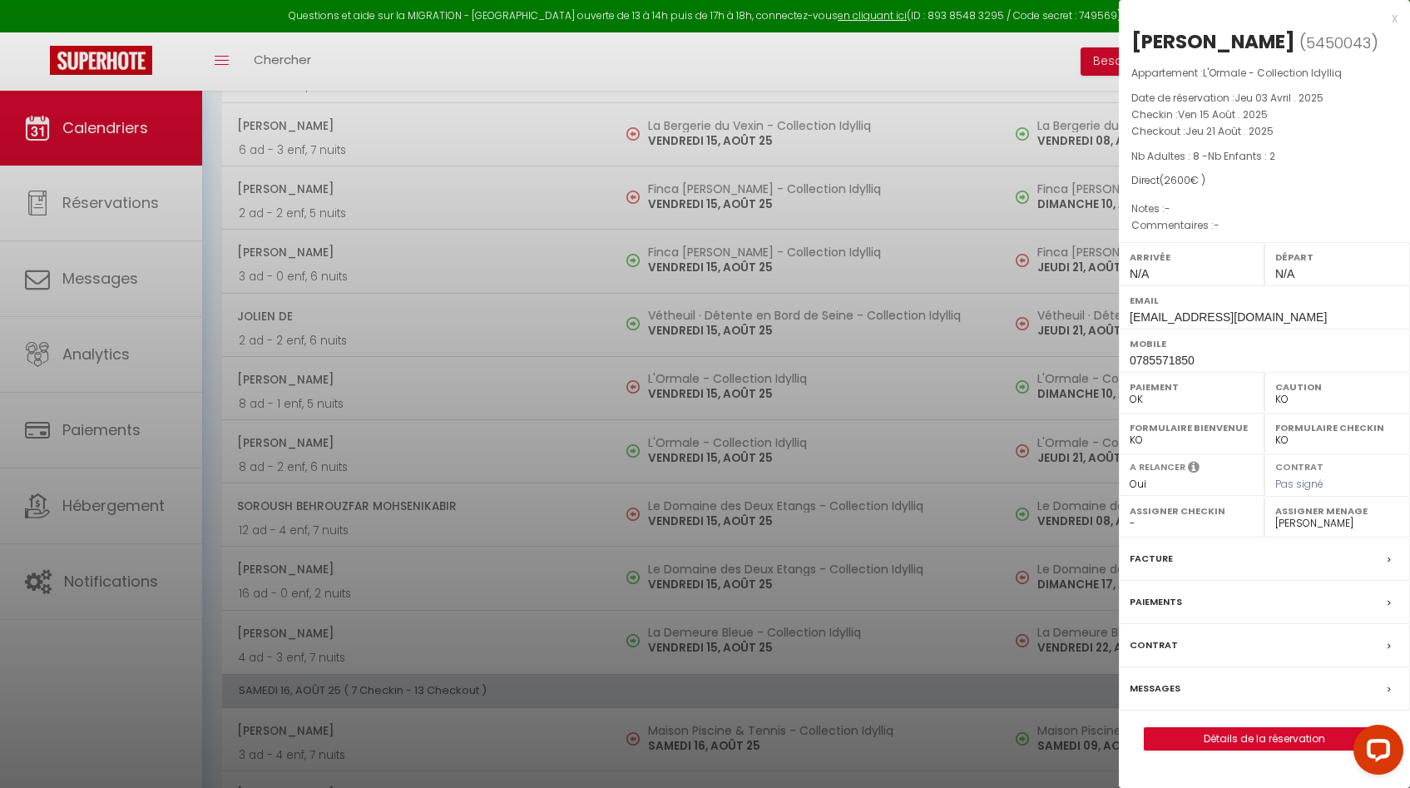
click at [765, 448] on div at bounding box center [705, 394] width 1410 height 788
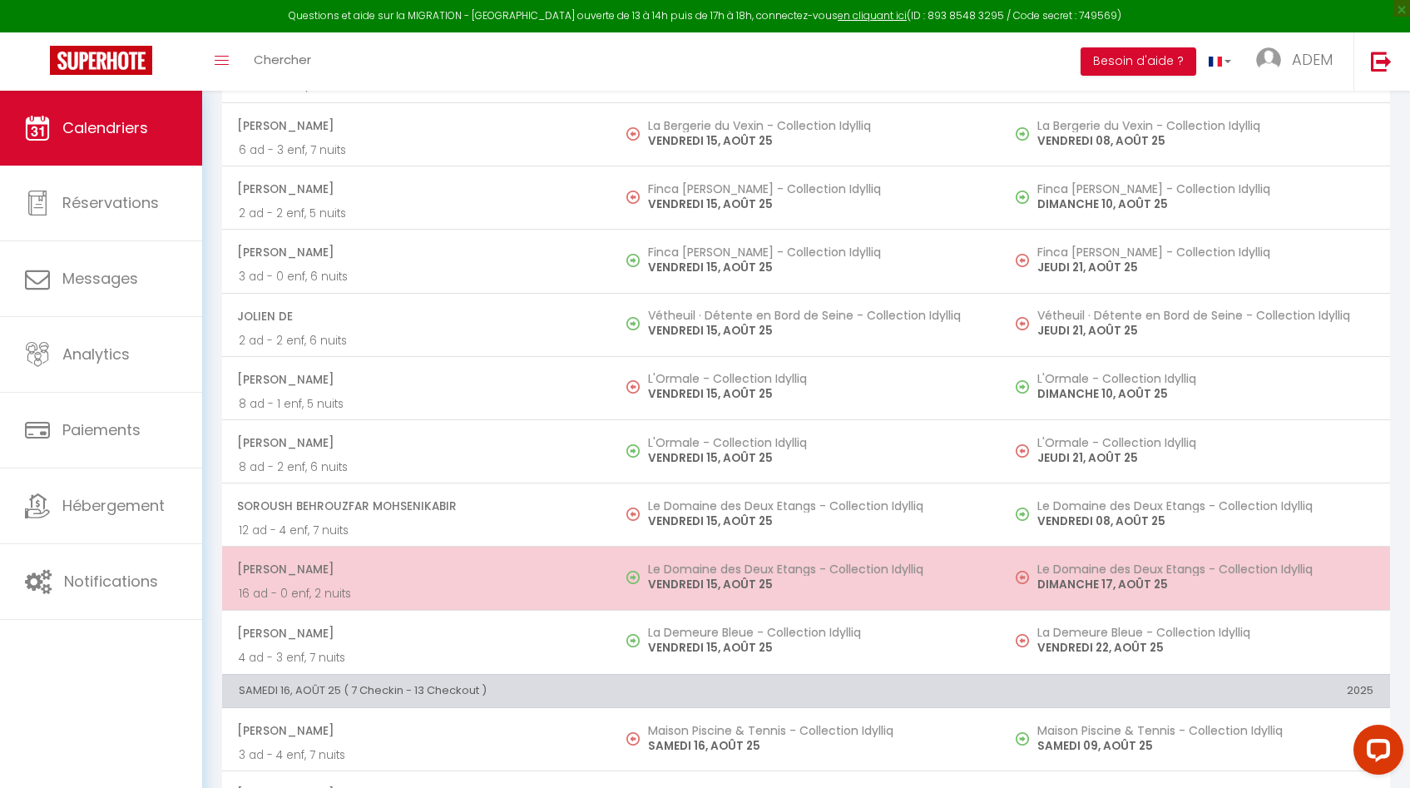
click at [739, 576] on p "VENDREDI 15, AOÛT 25" at bounding box center [816, 584] width 336 height 17
select select "OK"
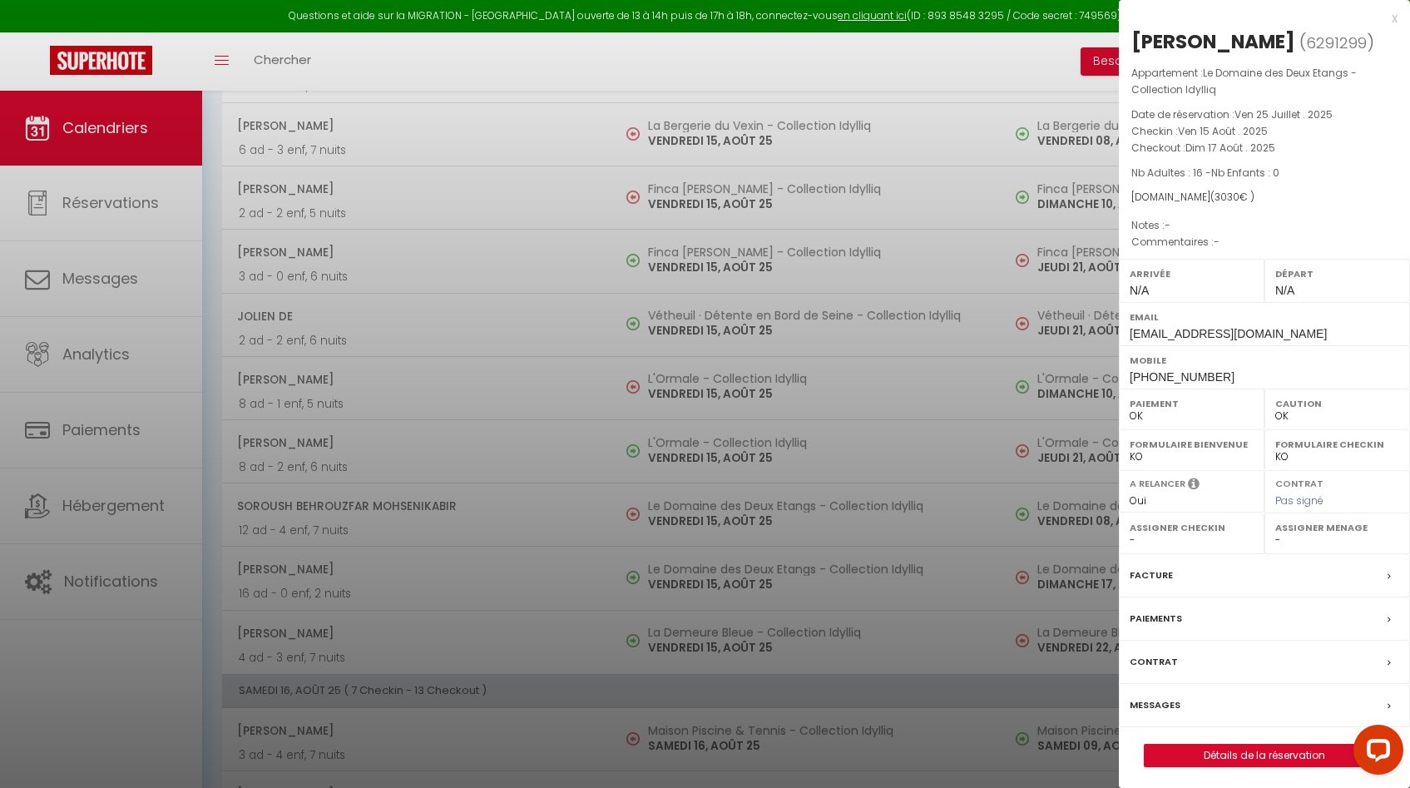
click at [739, 576] on div at bounding box center [705, 394] width 1410 height 788
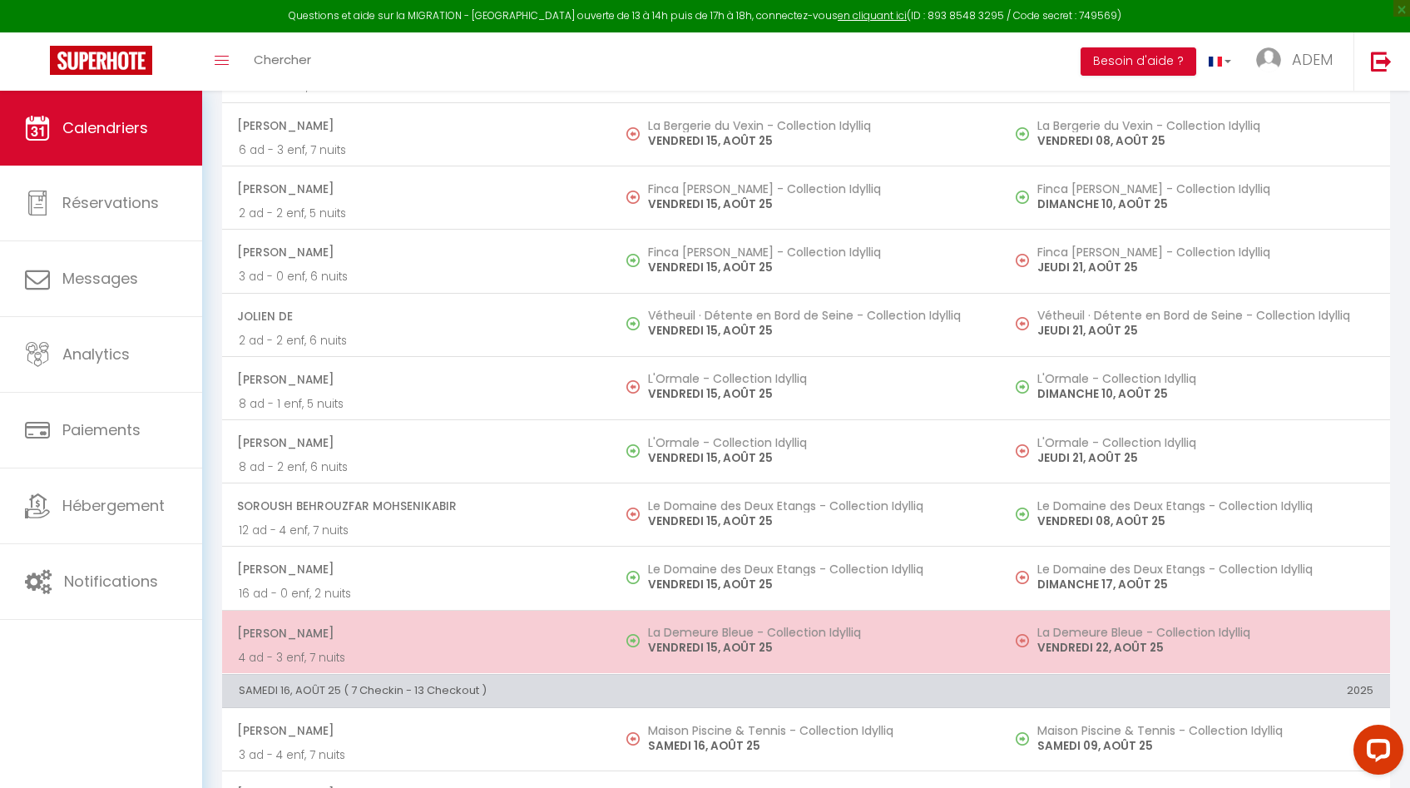
click at [738, 648] on p "VENDREDI 15, AOÛT 25" at bounding box center [816, 647] width 336 height 17
select select "46535"
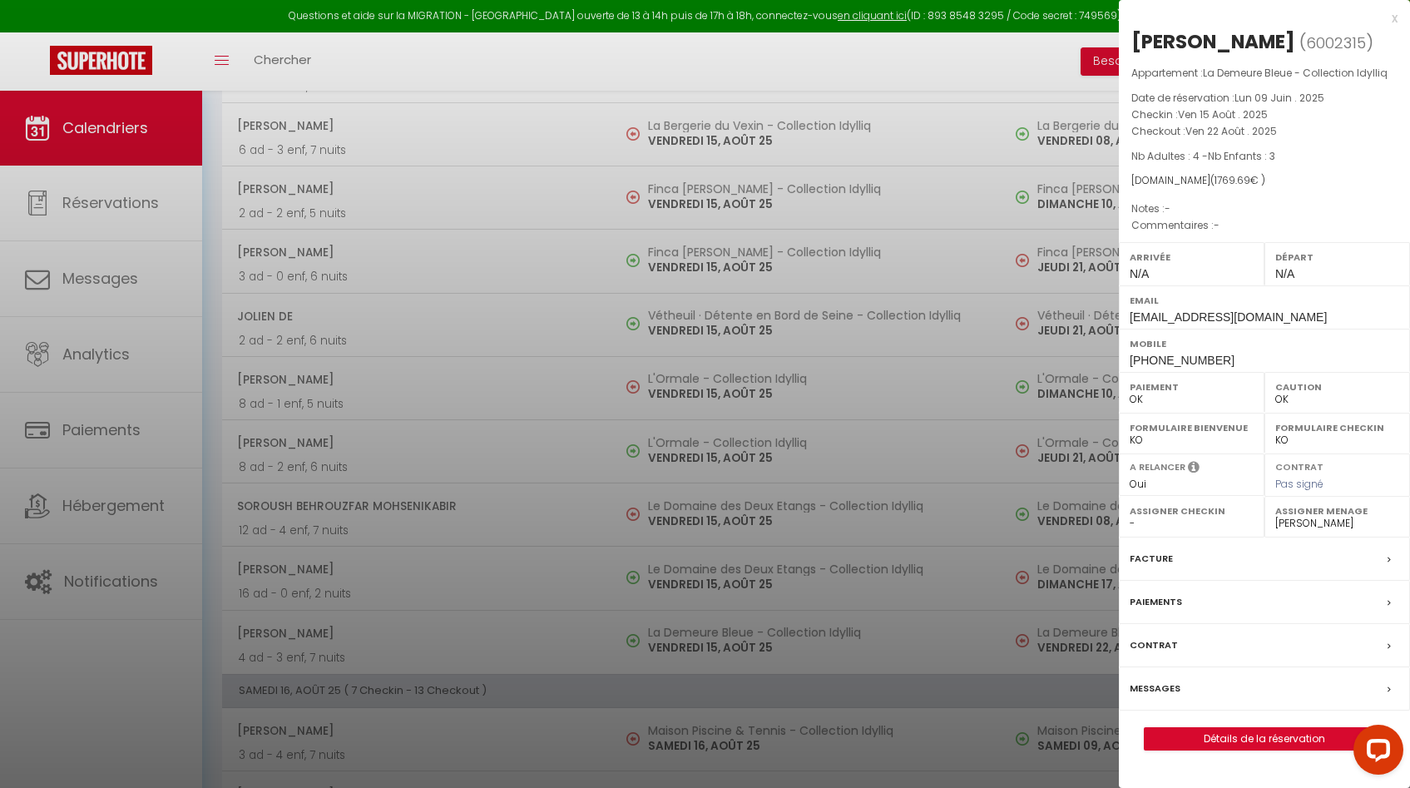
click at [738, 646] on div at bounding box center [705, 394] width 1410 height 788
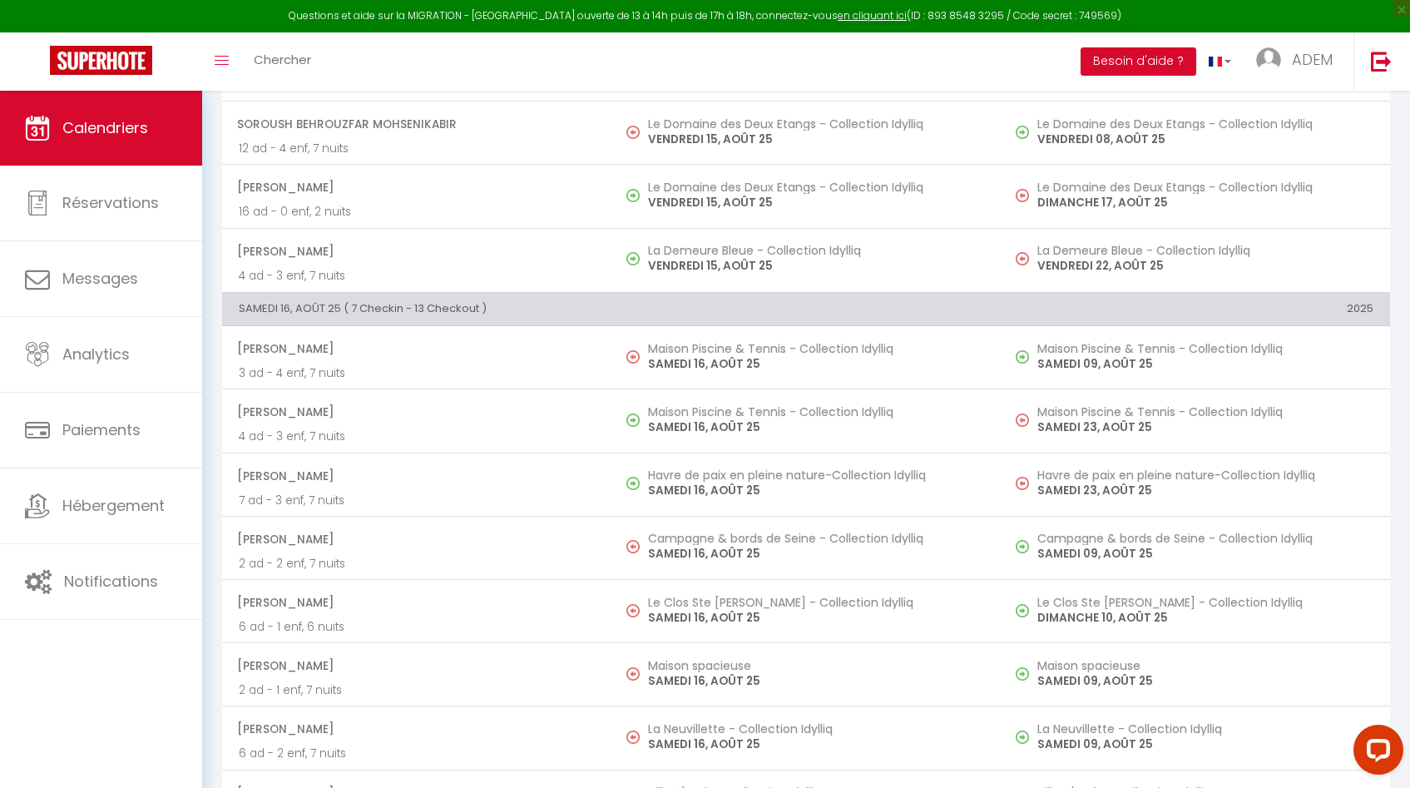
scroll to position [2993, 0]
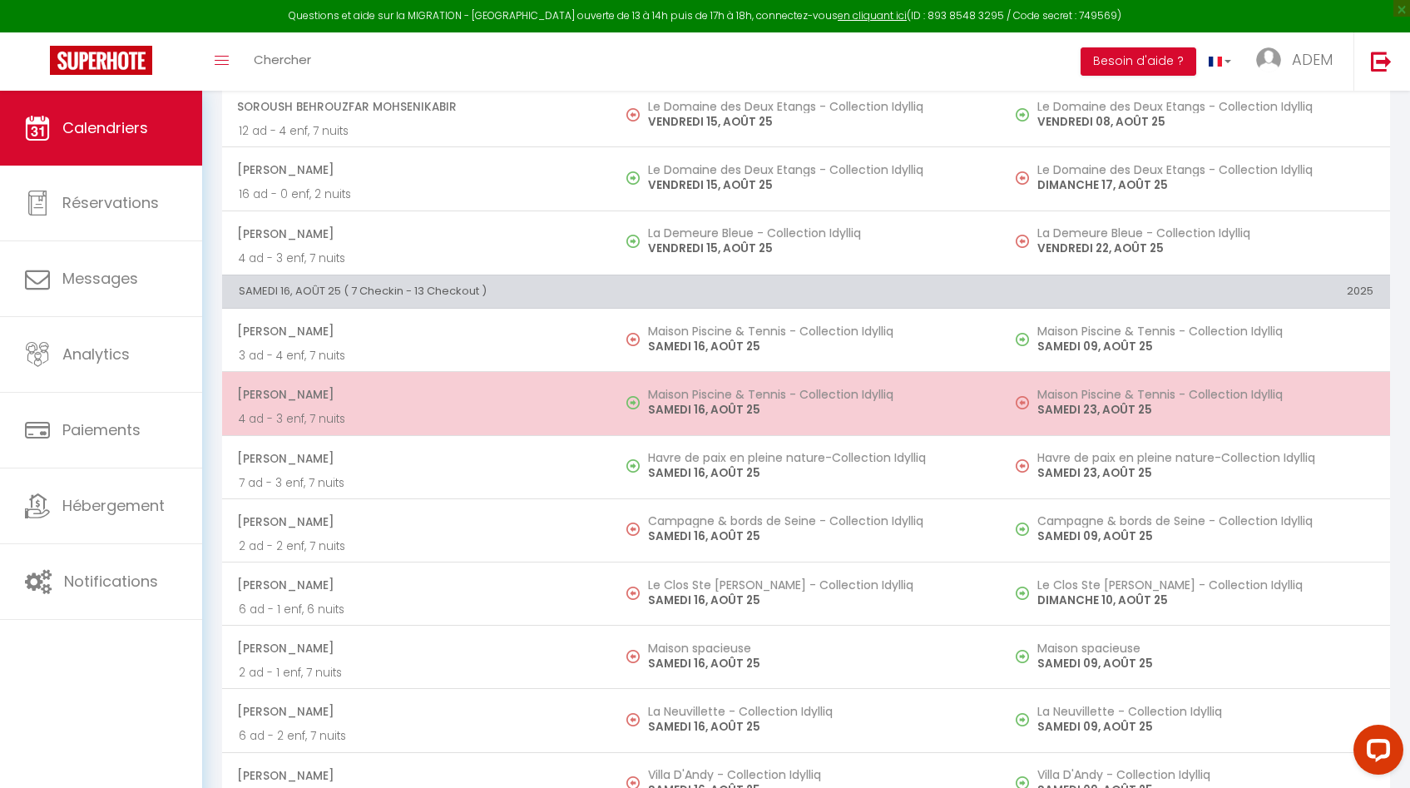
click at [780, 411] on p "SAMEDI 16, AOÛT 25" at bounding box center [816, 409] width 336 height 17
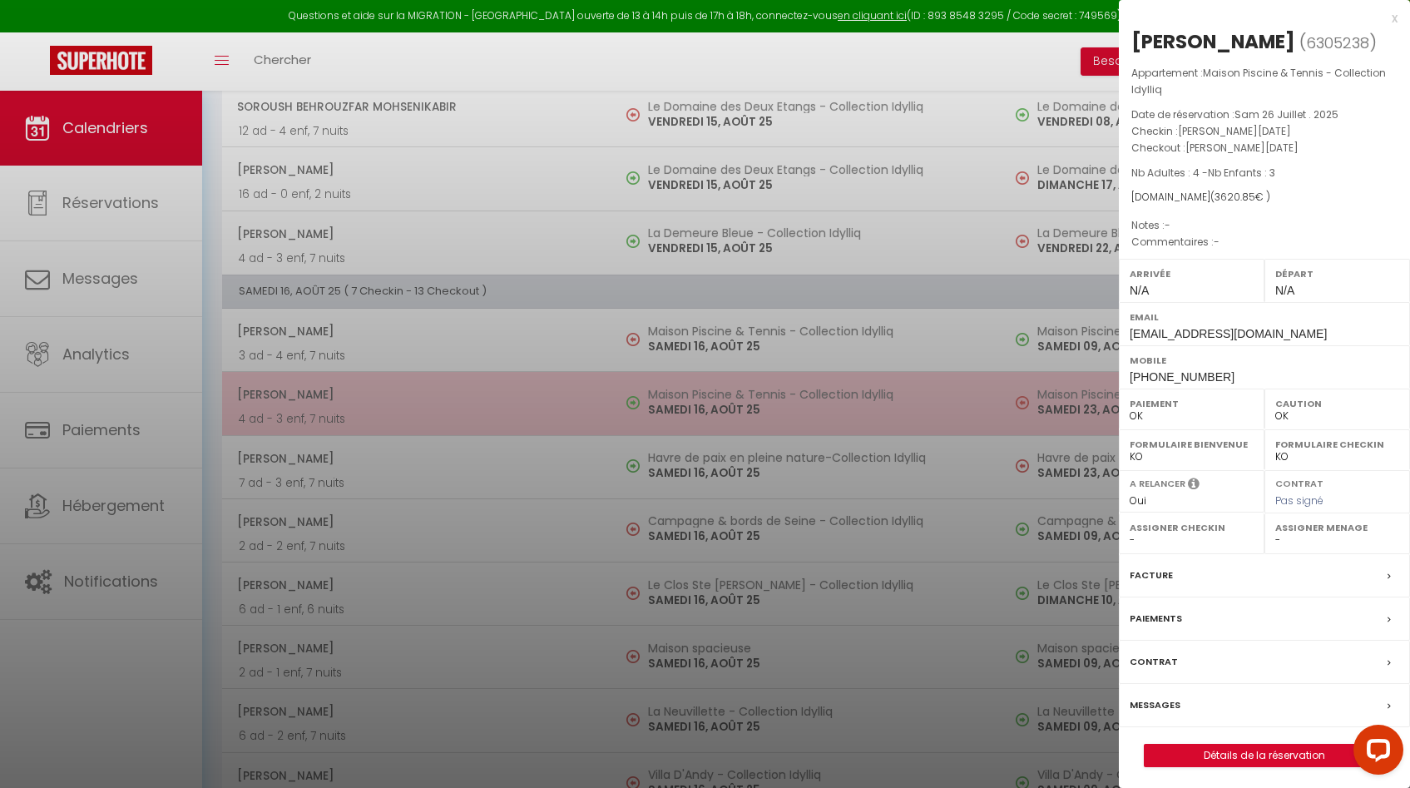
click at [780, 411] on div at bounding box center [705, 394] width 1410 height 788
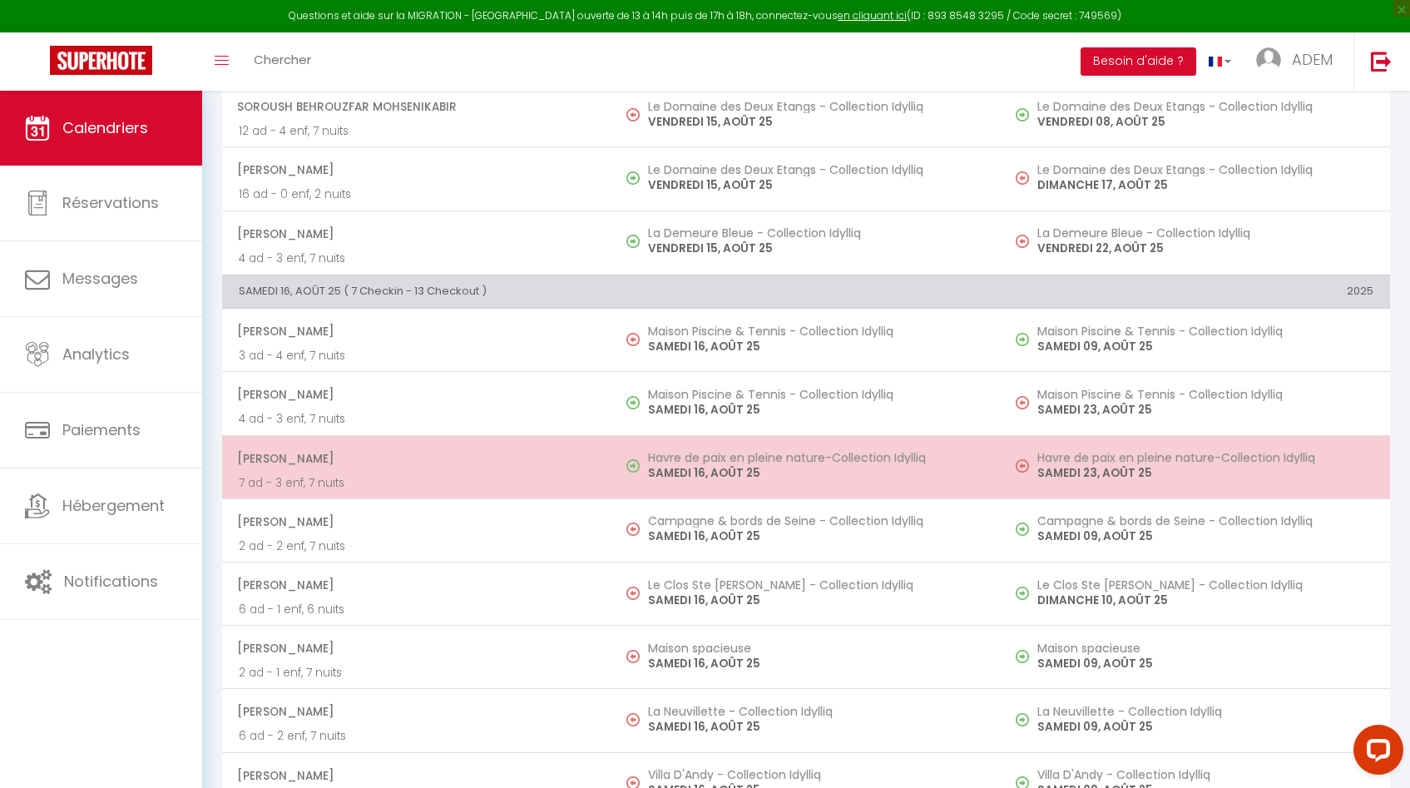
click at [762, 463] on h5 "Havre de paix en pleine nature-Collection Idylliq" at bounding box center [816, 457] width 336 height 13
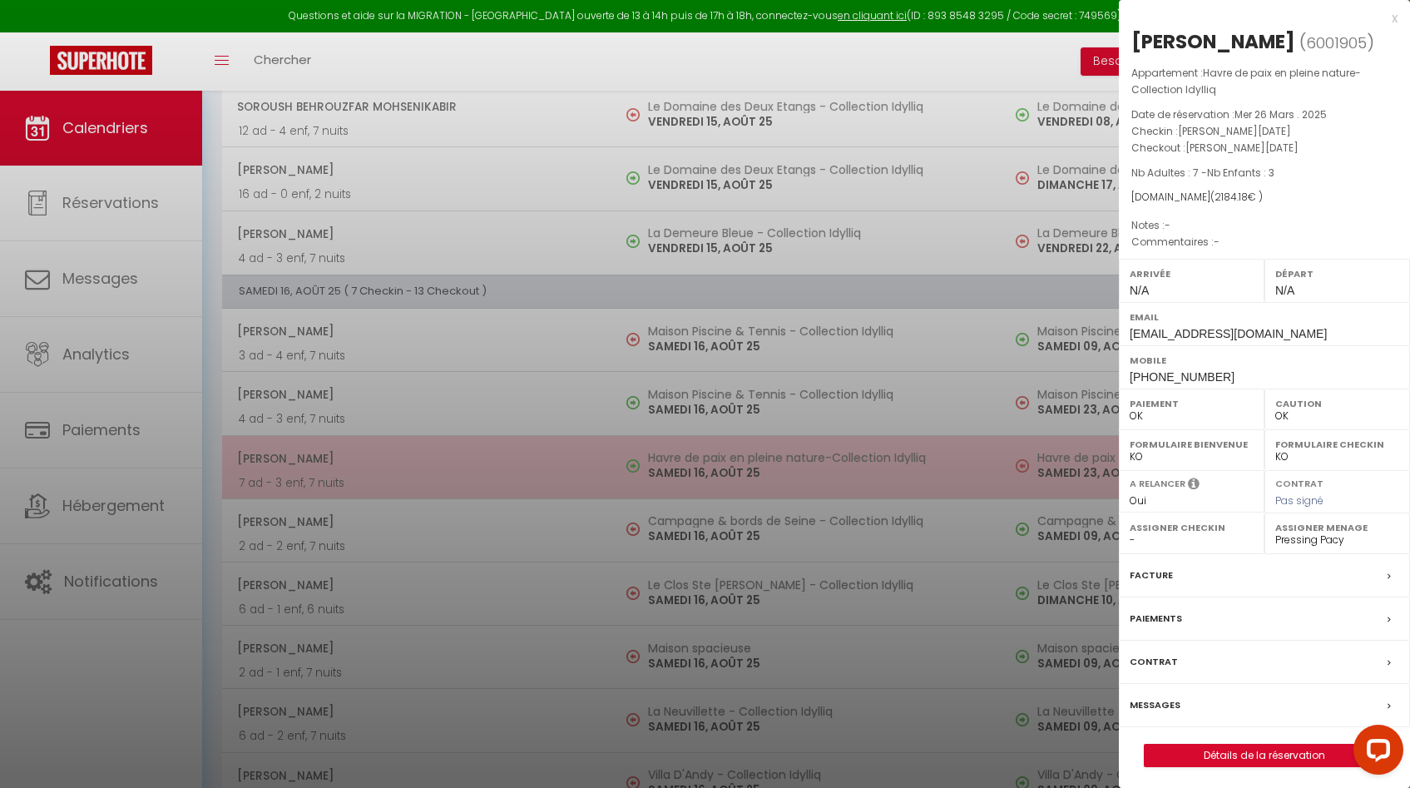
click at [762, 463] on div at bounding box center [705, 394] width 1410 height 788
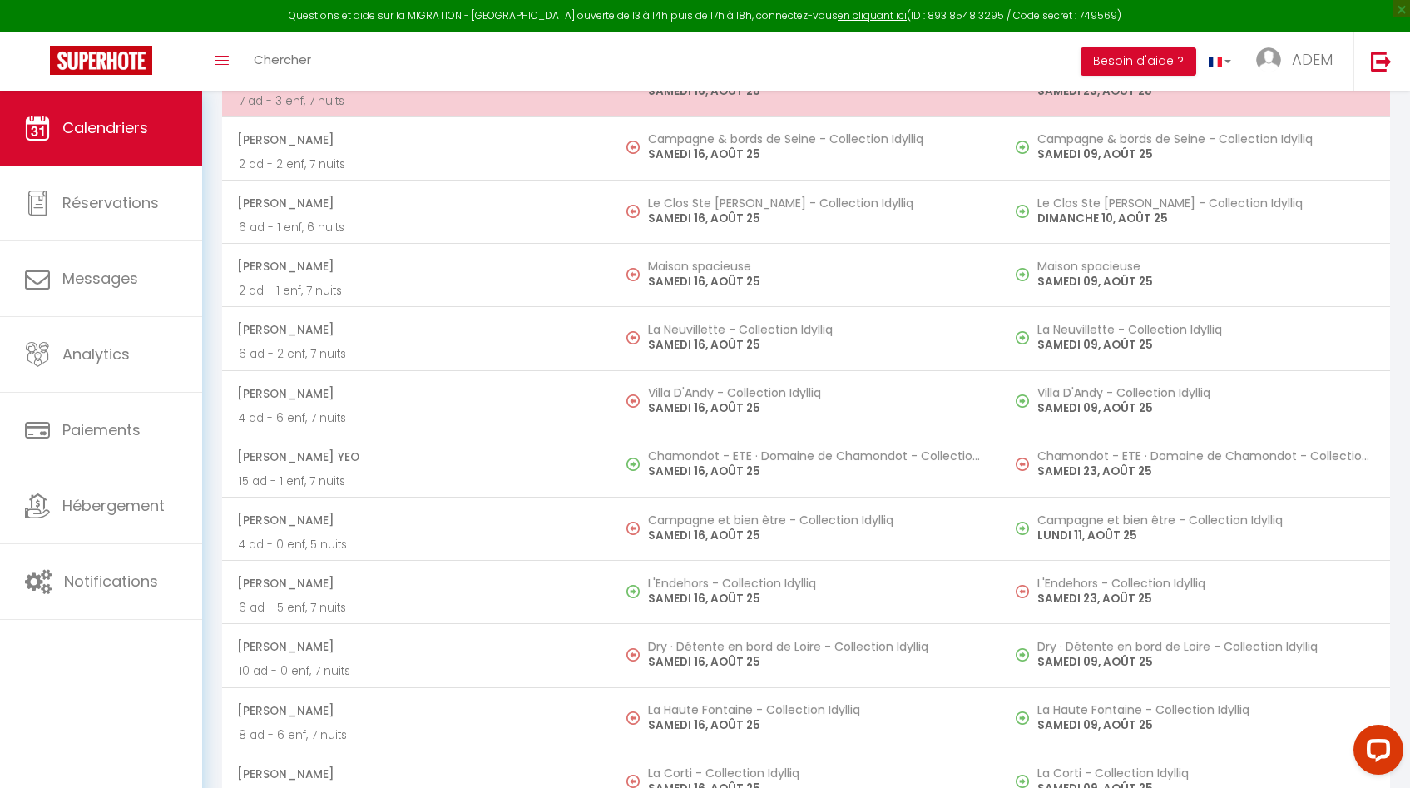
scroll to position [3389, 0]
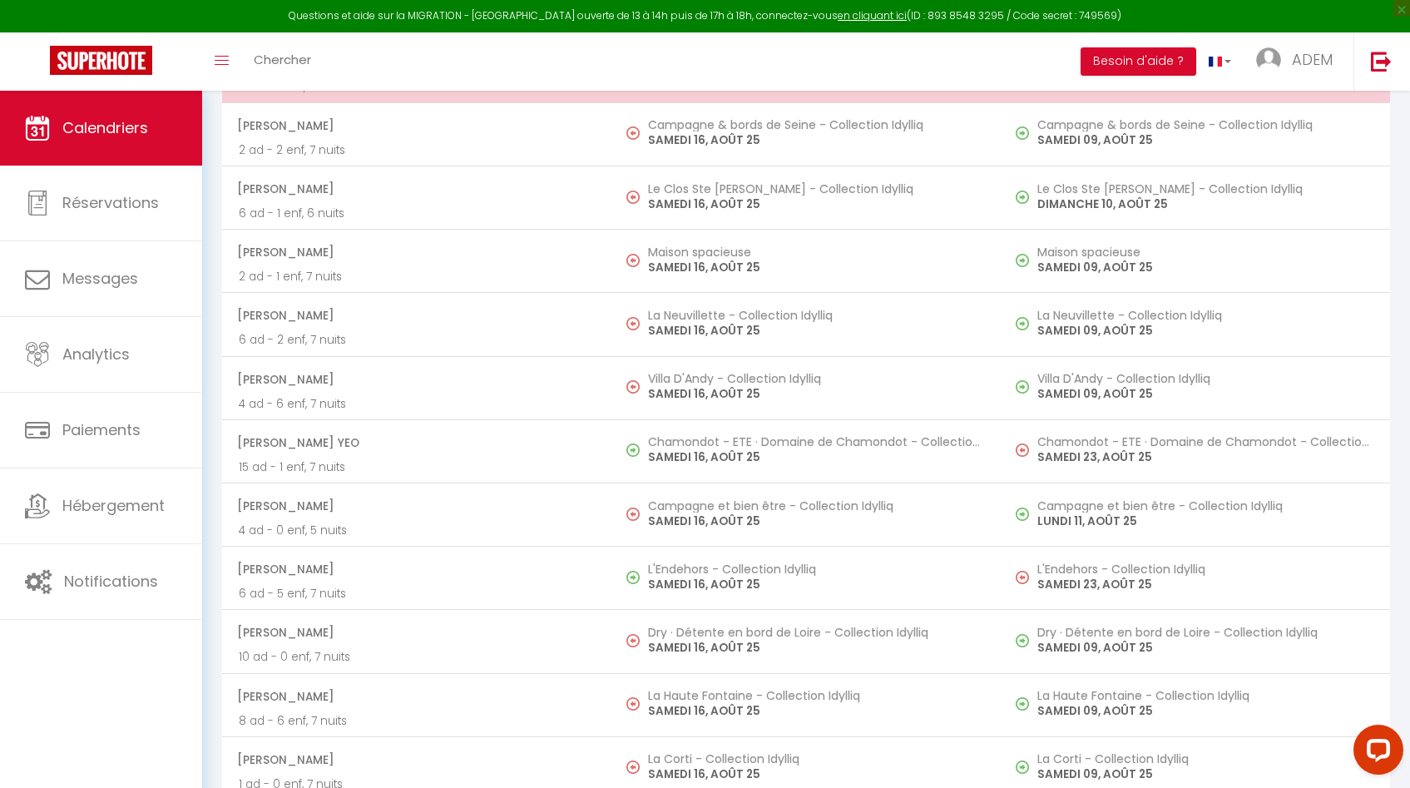
click at [762, 463] on p "SAMEDI 16, AOÛT 25" at bounding box center [816, 456] width 336 height 17
select select "23226"
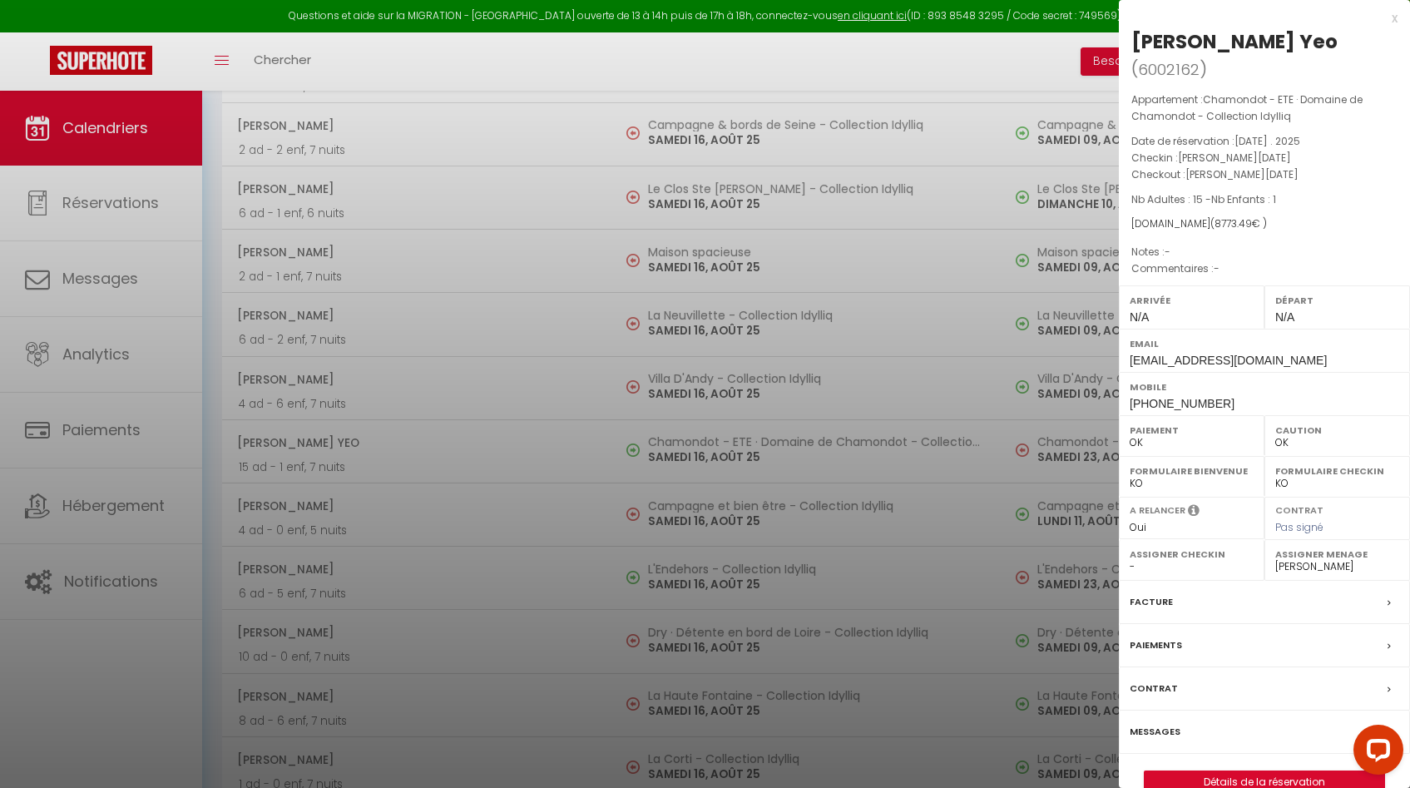
click at [761, 462] on div at bounding box center [705, 394] width 1410 height 788
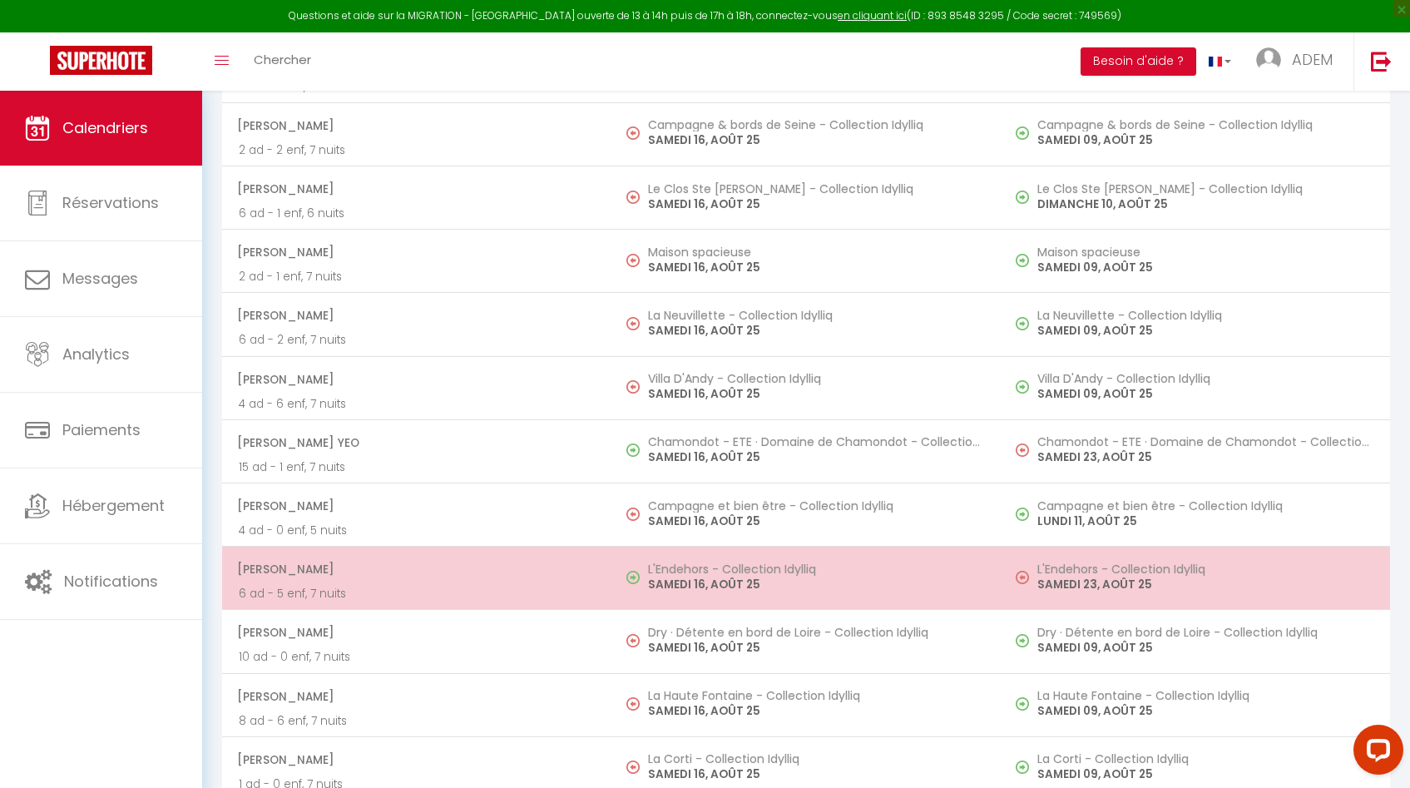
click at [735, 592] on p "SAMEDI 16, AOÛT 25" at bounding box center [816, 584] width 336 height 17
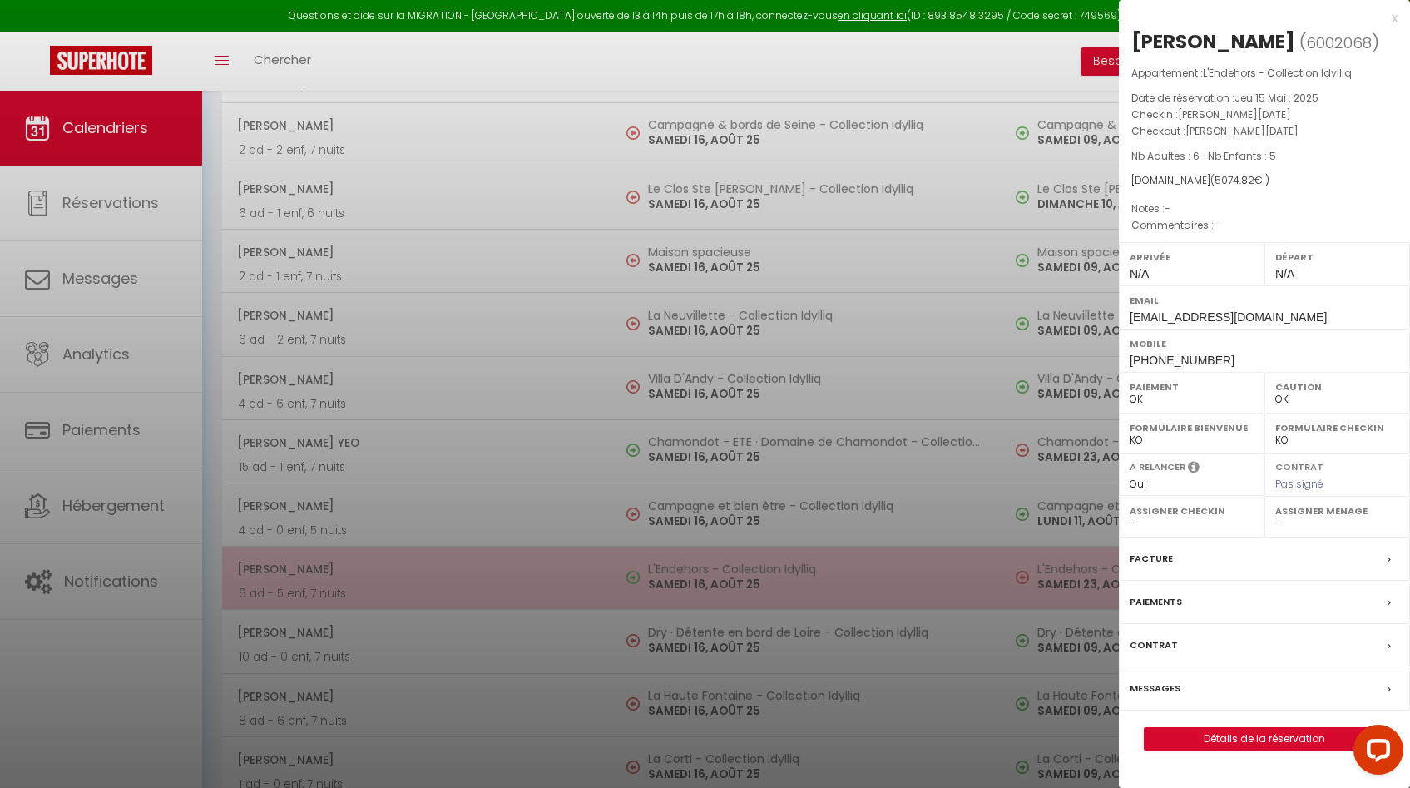
click at [735, 592] on div at bounding box center [705, 394] width 1410 height 788
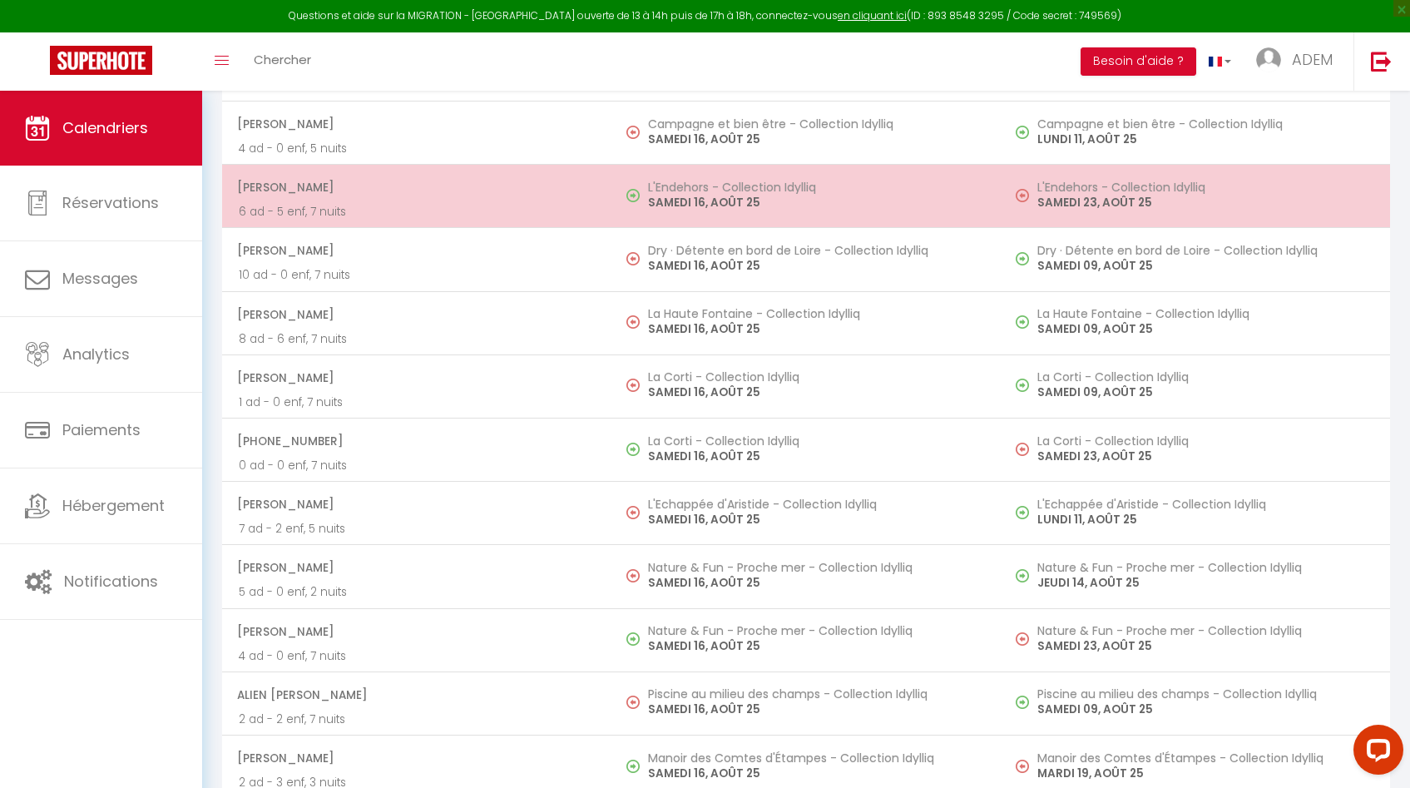
scroll to position [3801, 0]
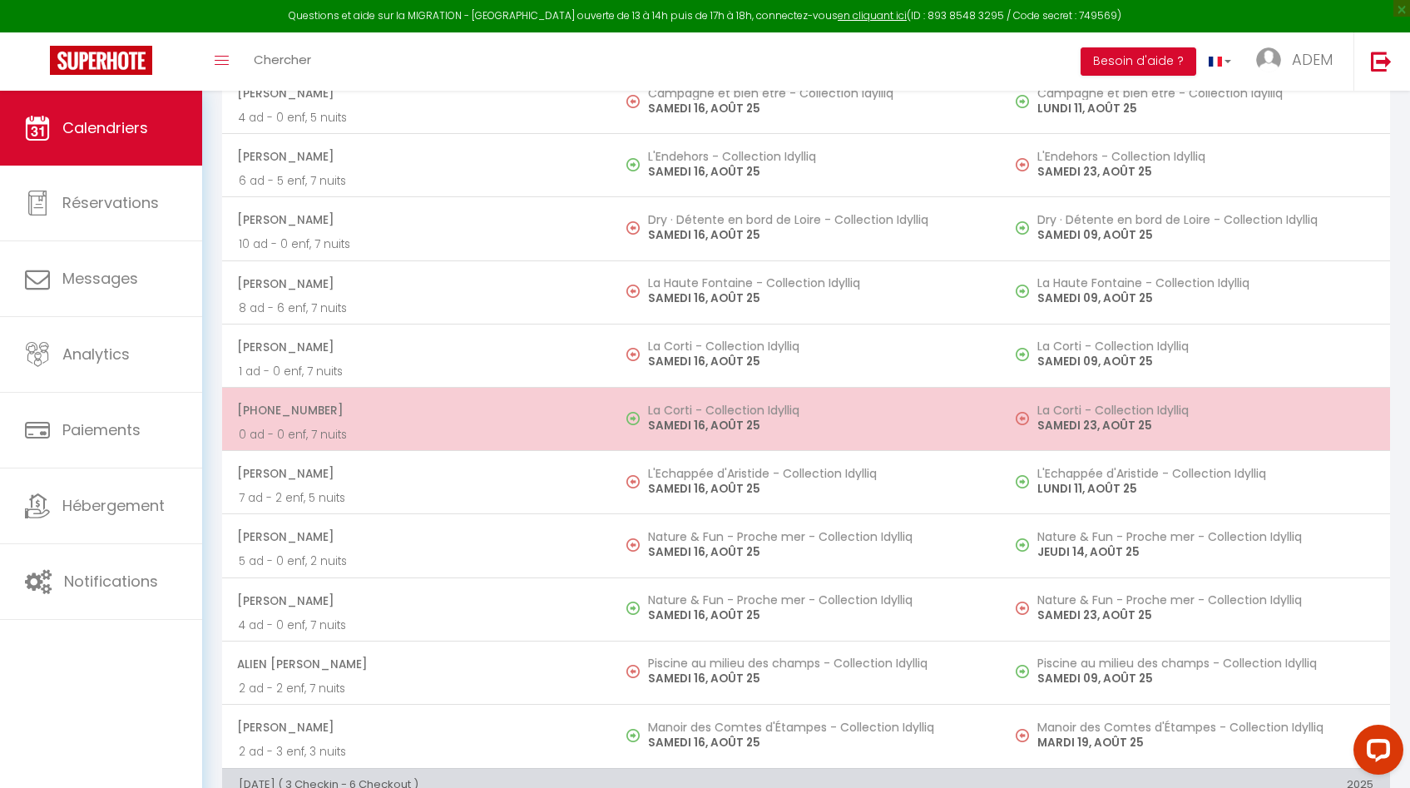
click at [744, 414] on h5 "La Corti - Collection Idylliq" at bounding box center [816, 409] width 336 height 13
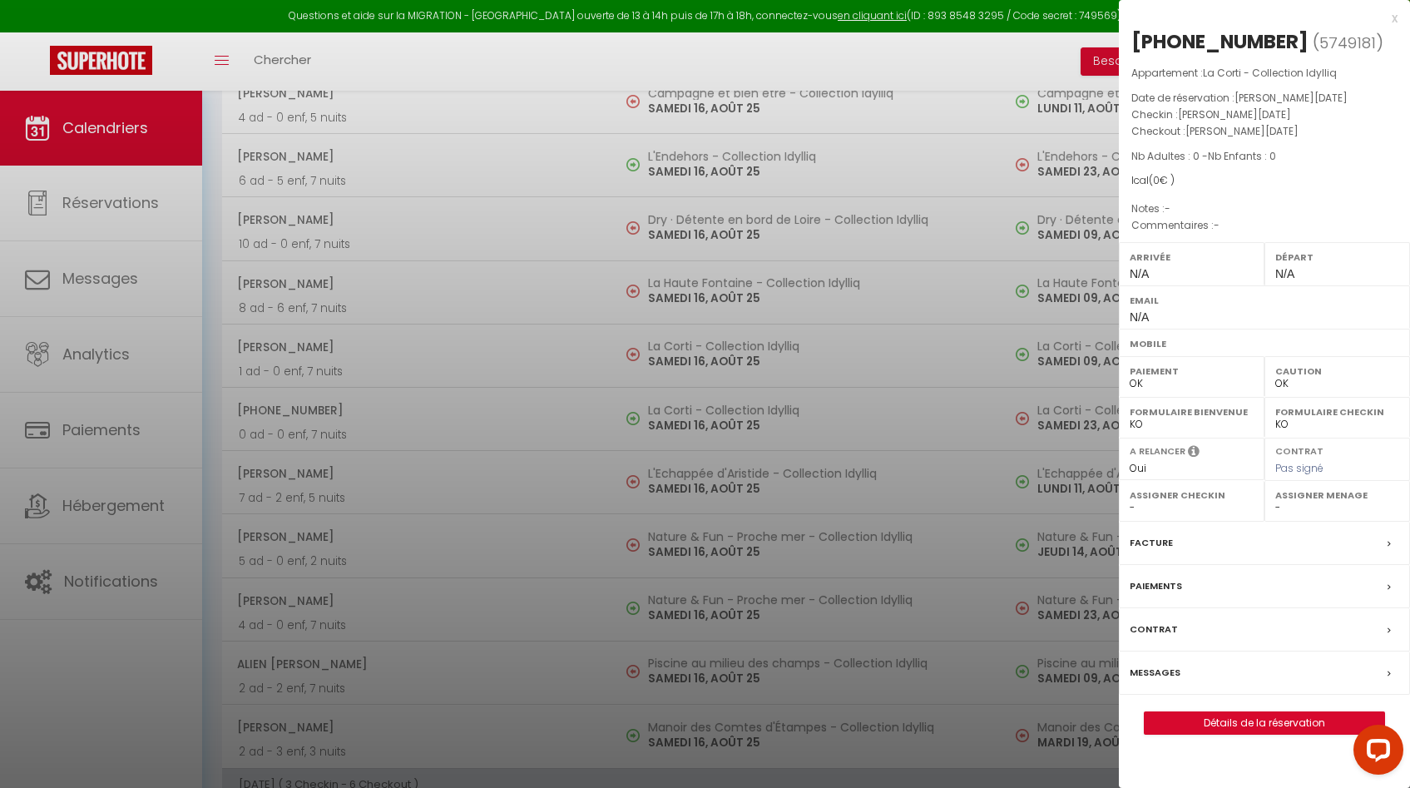
click at [744, 413] on div at bounding box center [705, 394] width 1410 height 788
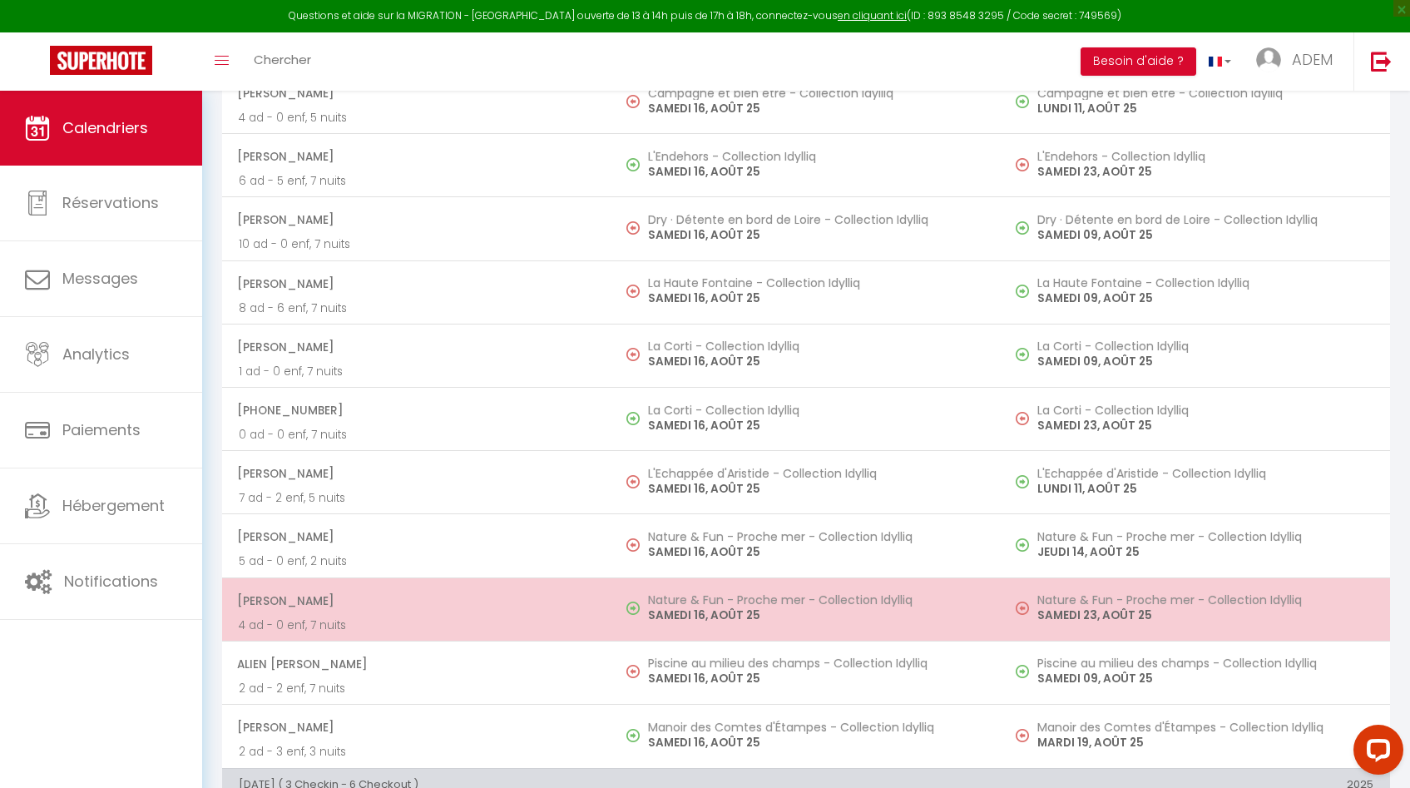
click at [734, 624] on p "SAMEDI 16, AOÛT 25" at bounding box center [816, 614] width 336 height 17
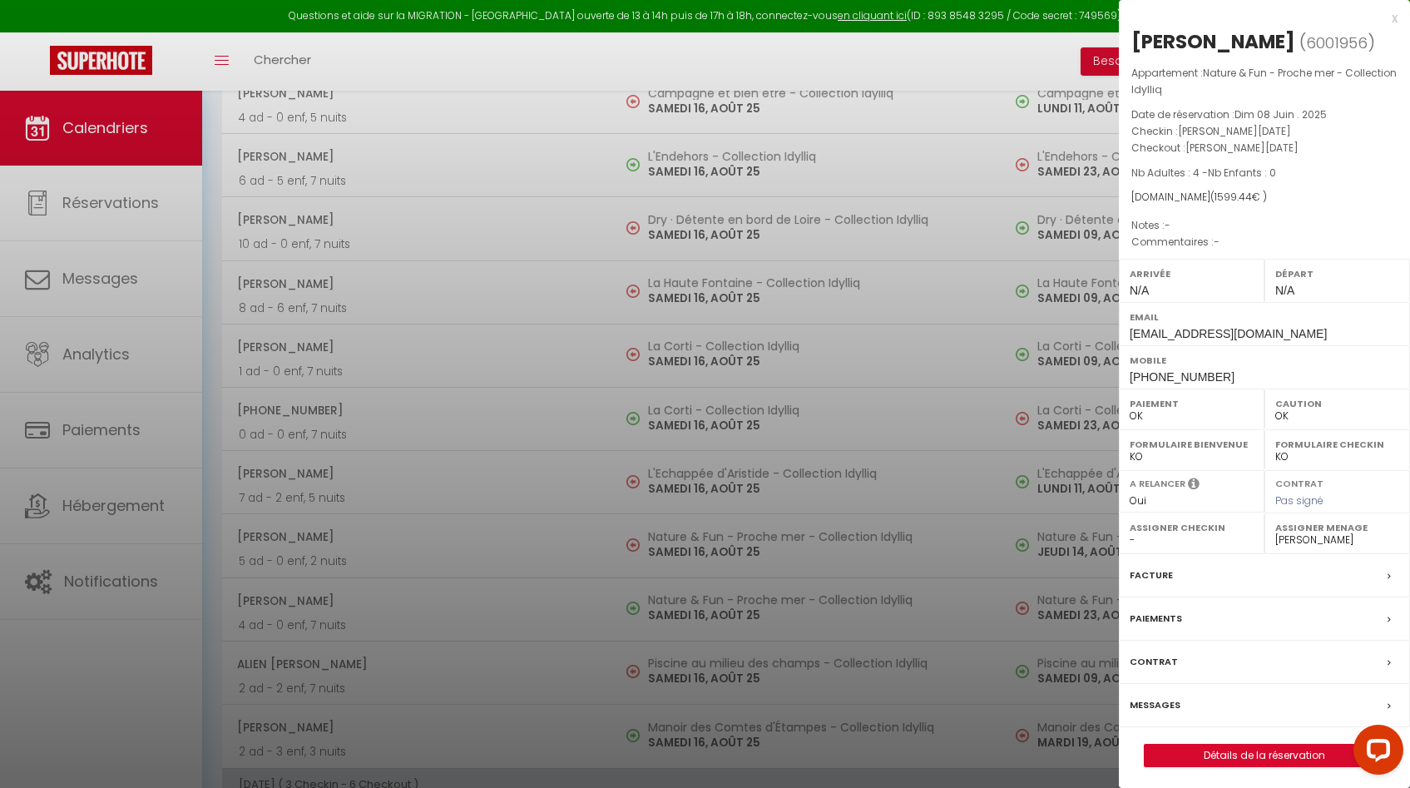
click at [734, 622] on div at bounding box center [705, 394] width 1410 height 788
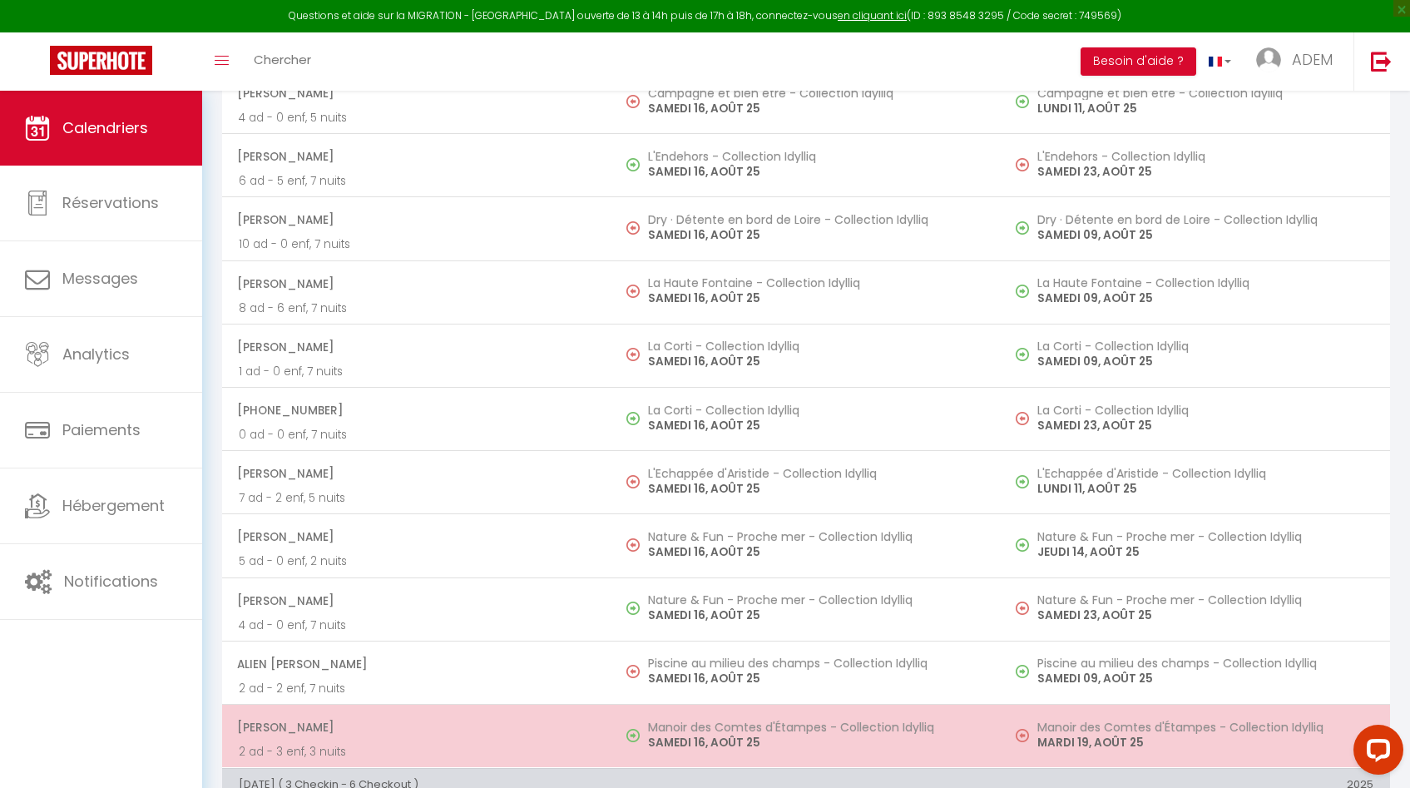
click at [713, 739] on p "SAMEDI 16, AOÛT 25" at bounding box center [816, 742] width 336 height 17
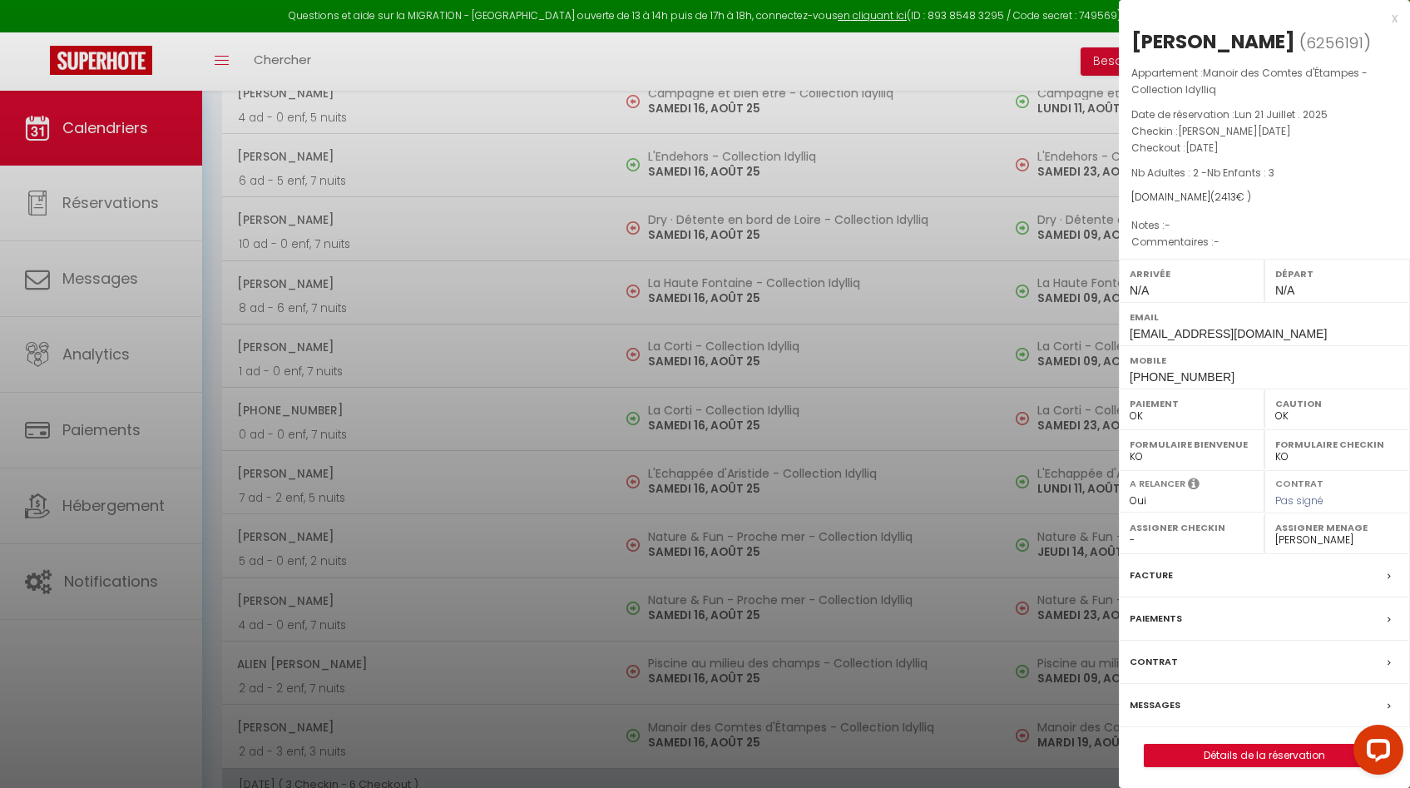
click at [713, 738] on div at bounding box center [705, 394] width 1410 height 788
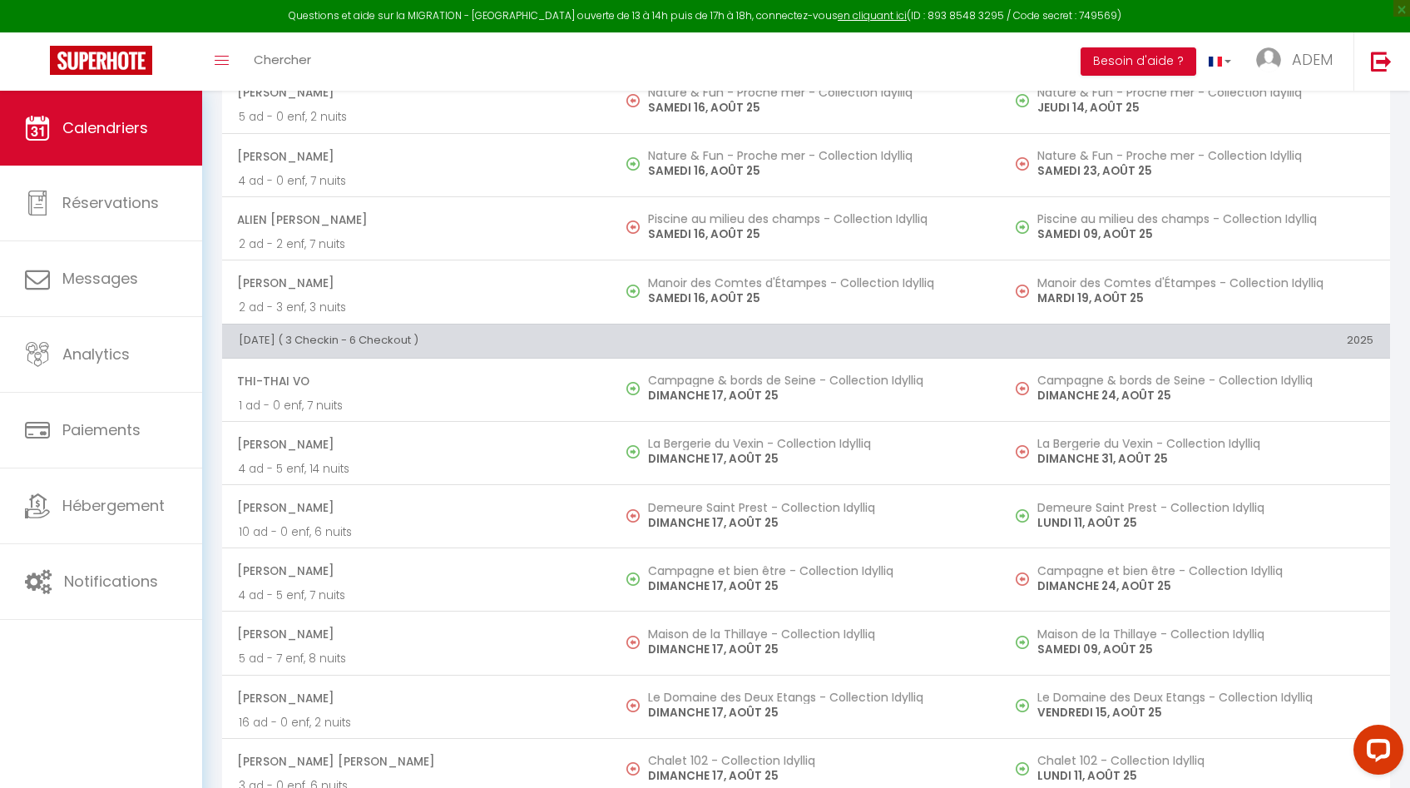
scroll to position [4247, 0]
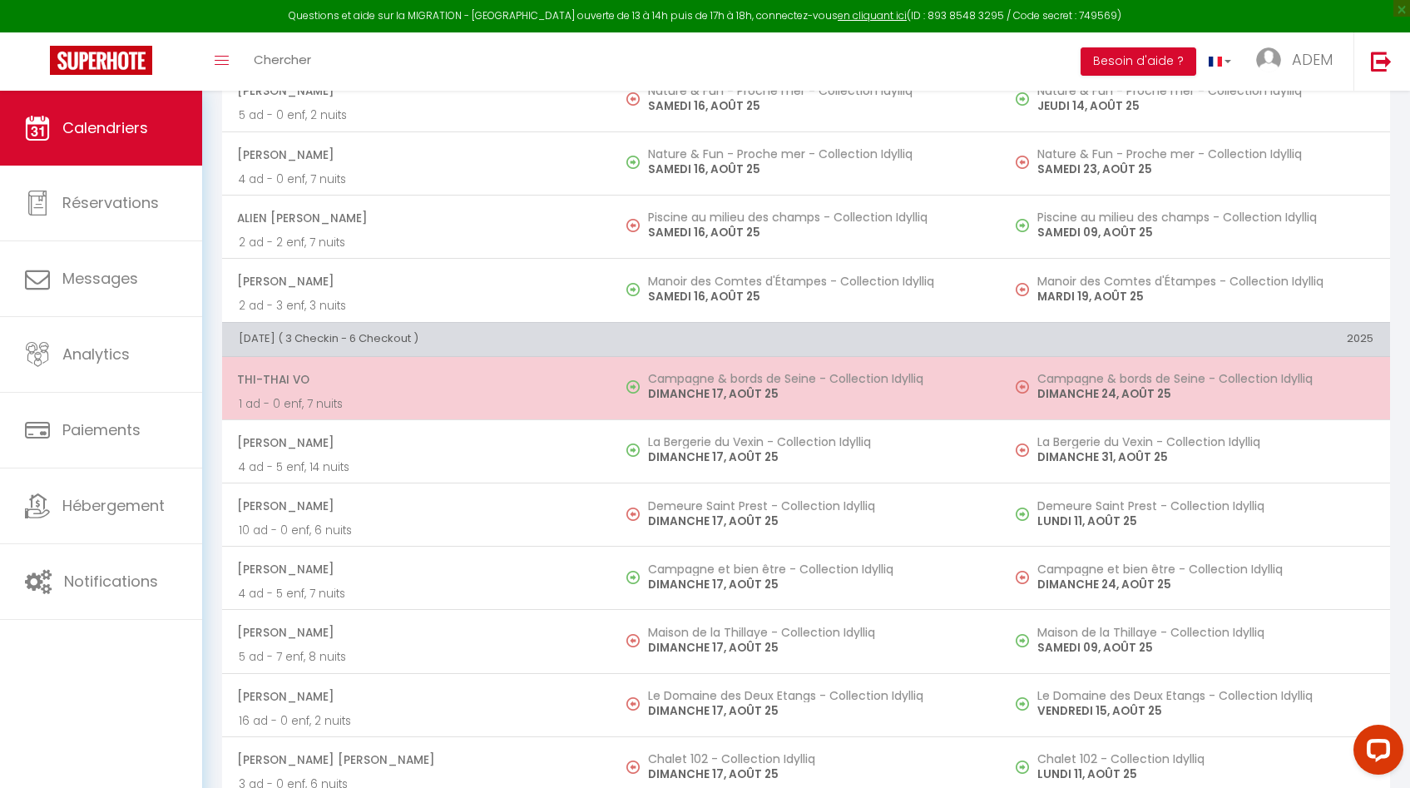
click at [764, 375] on h5 "Campagne & bords de Seine - Collection Idylliq" at bounding box center [816, 378] width 336 height 13
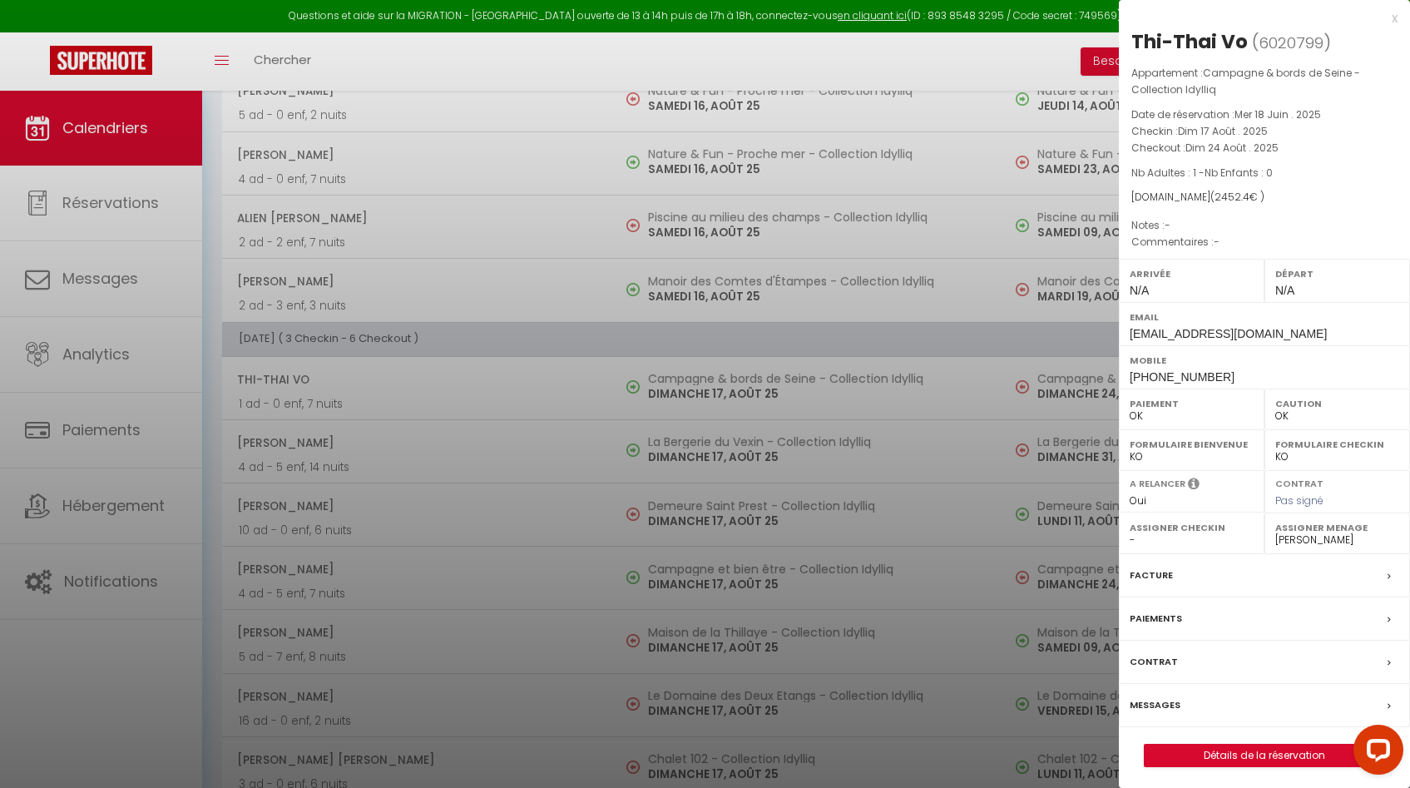
click at [762, 377] on div at bounding box center [705, 394] width 1410 height 788
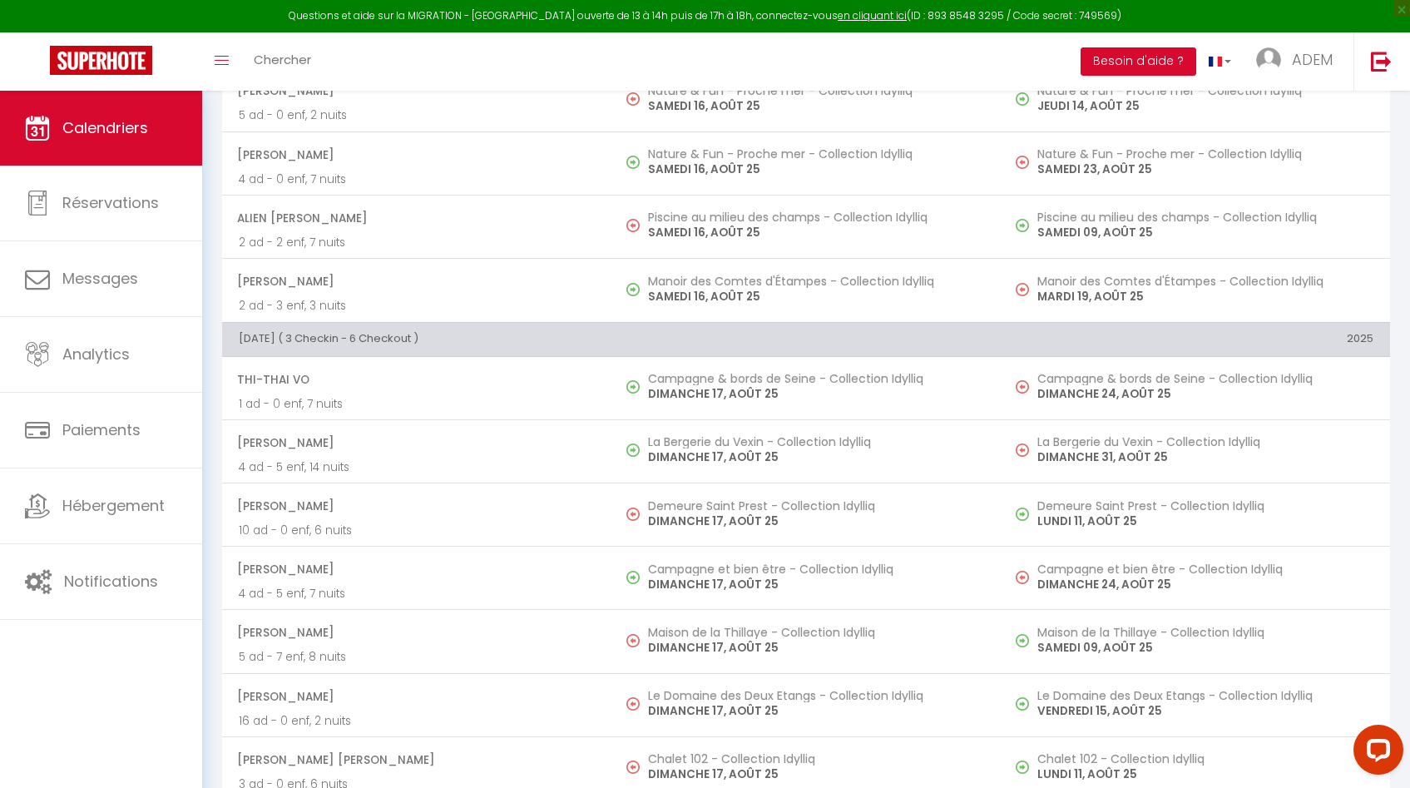
click at [752, 455] on p "DIMANCHE 17, AOÛT 25" at bounding box center [816, 456] width 336 height 17
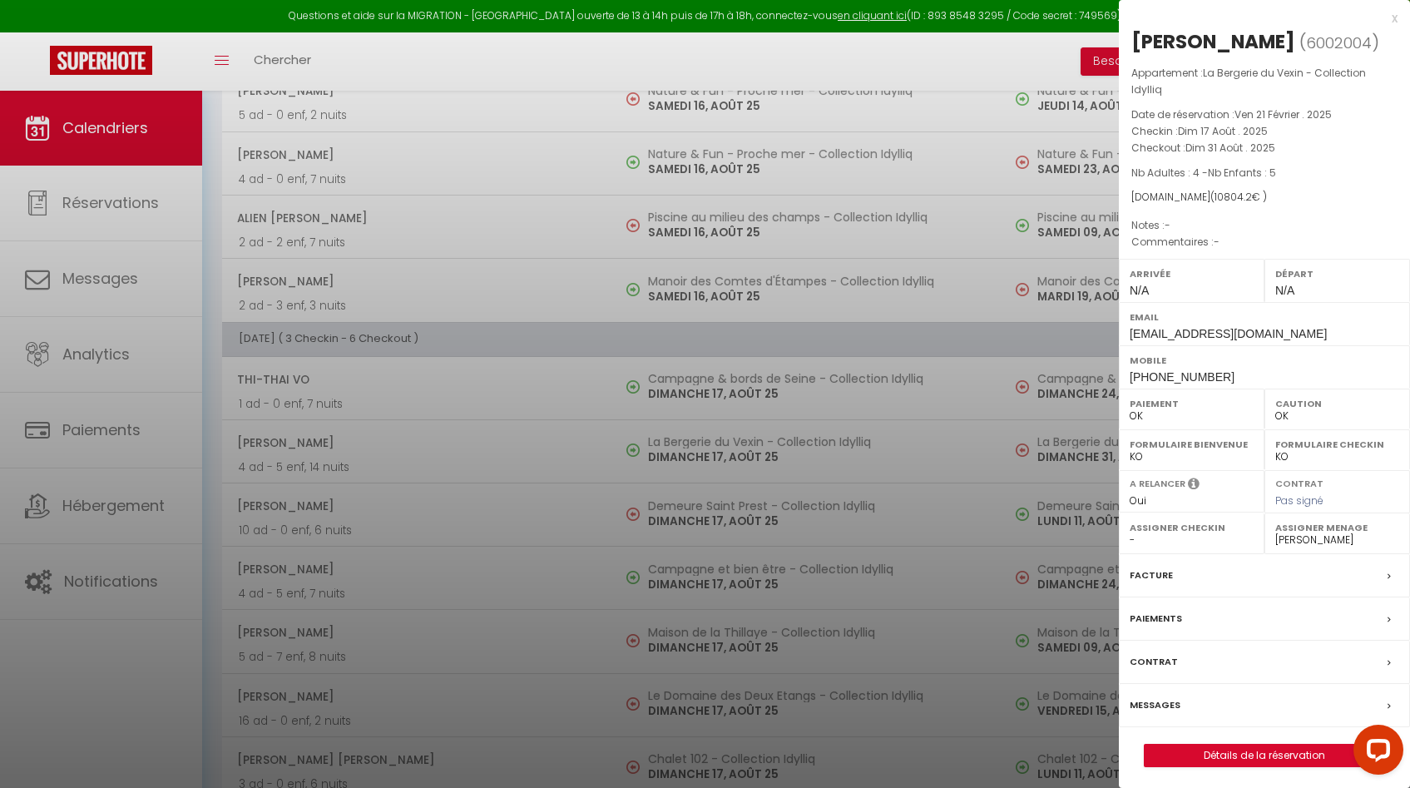
click at [751, 454] on div at bounding box center [705, 394] width 1410 height 788
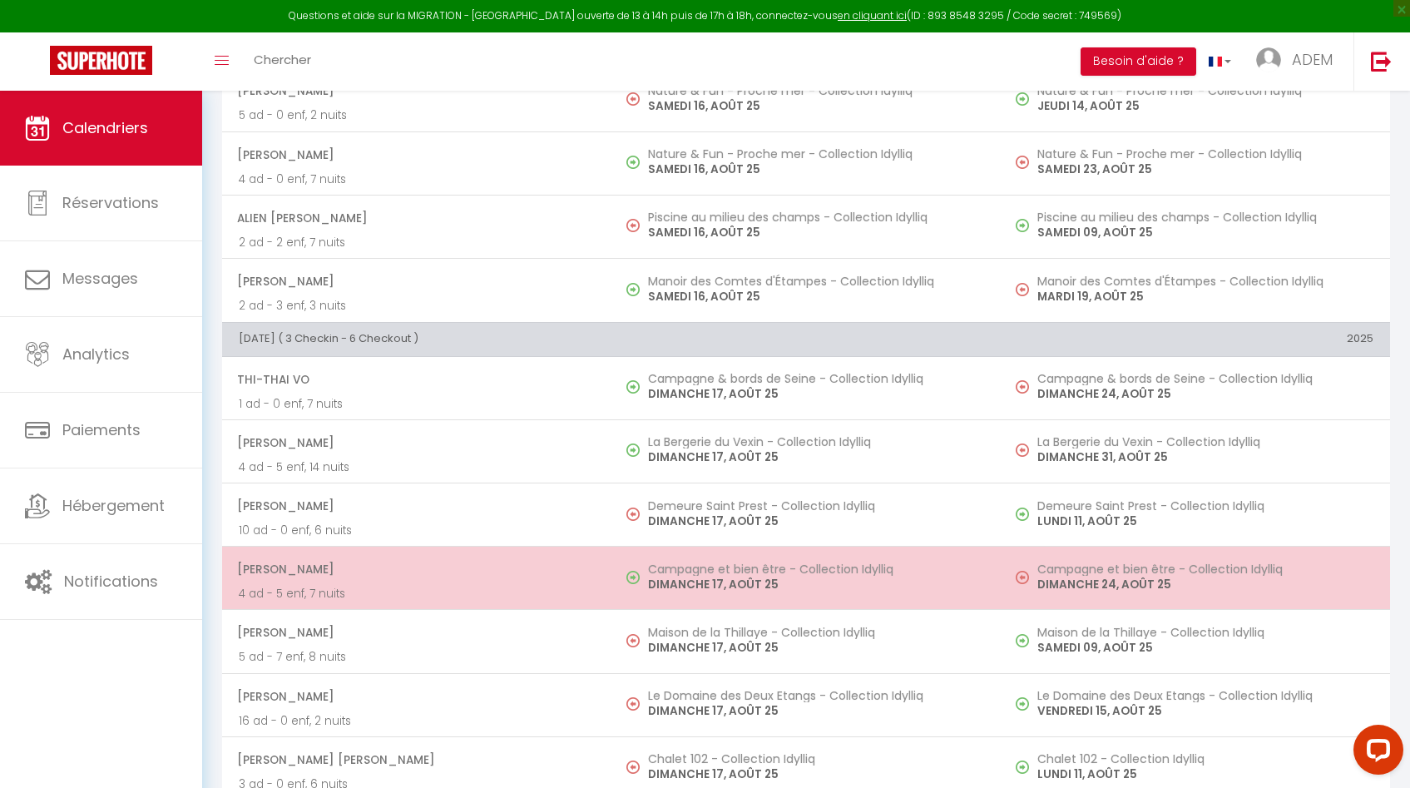
click at [749, 584] on p "DIMANCHE 17, AOÛT 25" at bounding box center [816, 584] width 336 height 17
select select "39803"
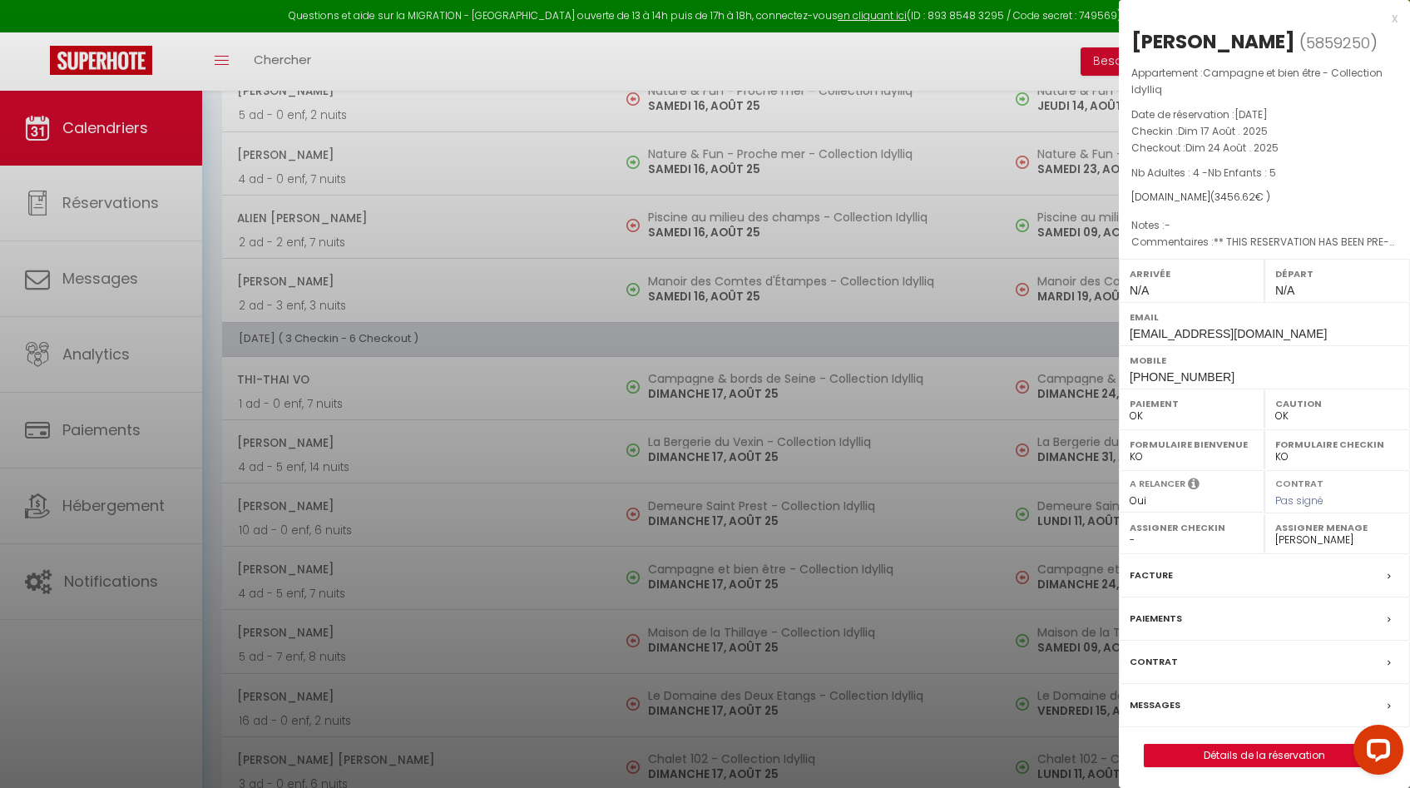
click at [748, 584] on div at bounding box center [705, 394] width 1410 height 788
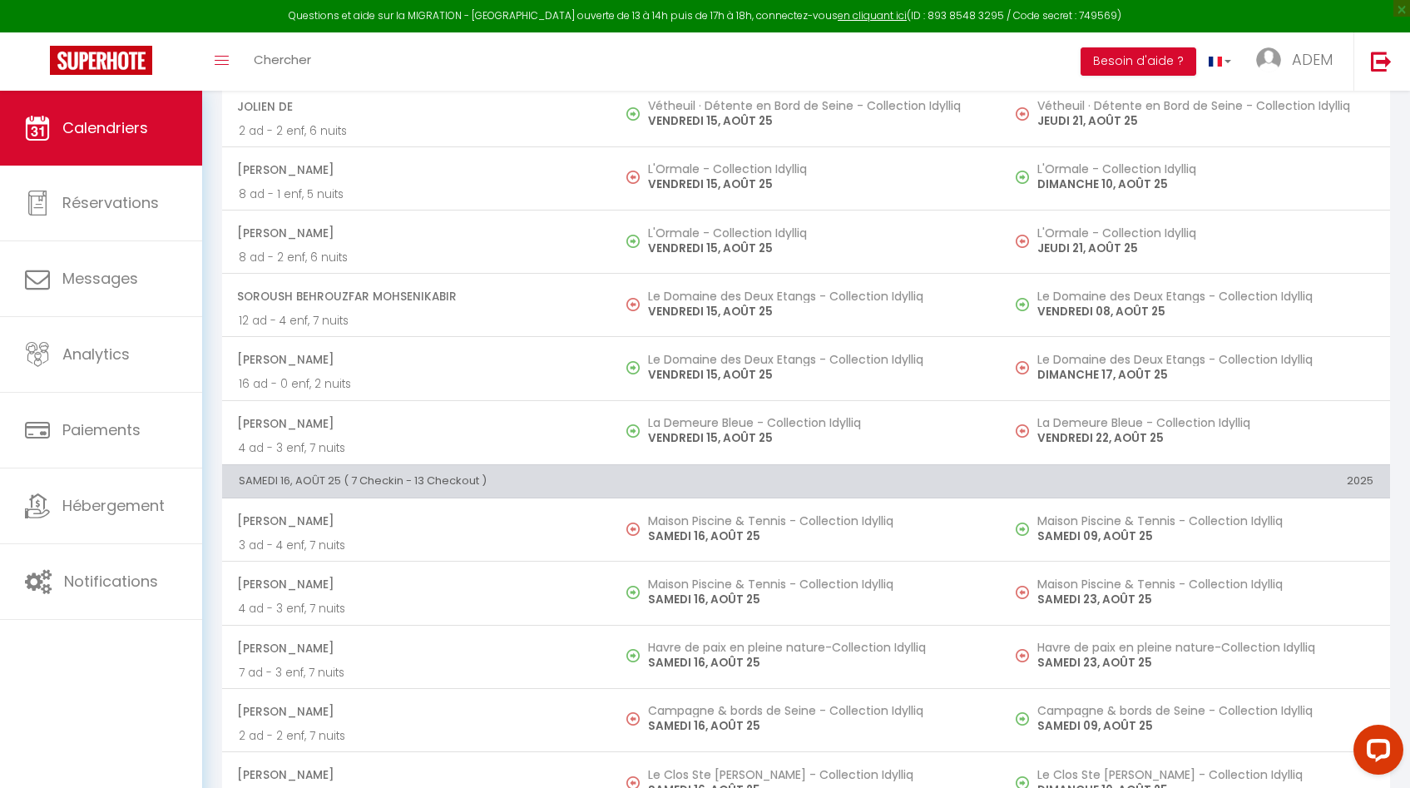
scroll to position [2801, 0]
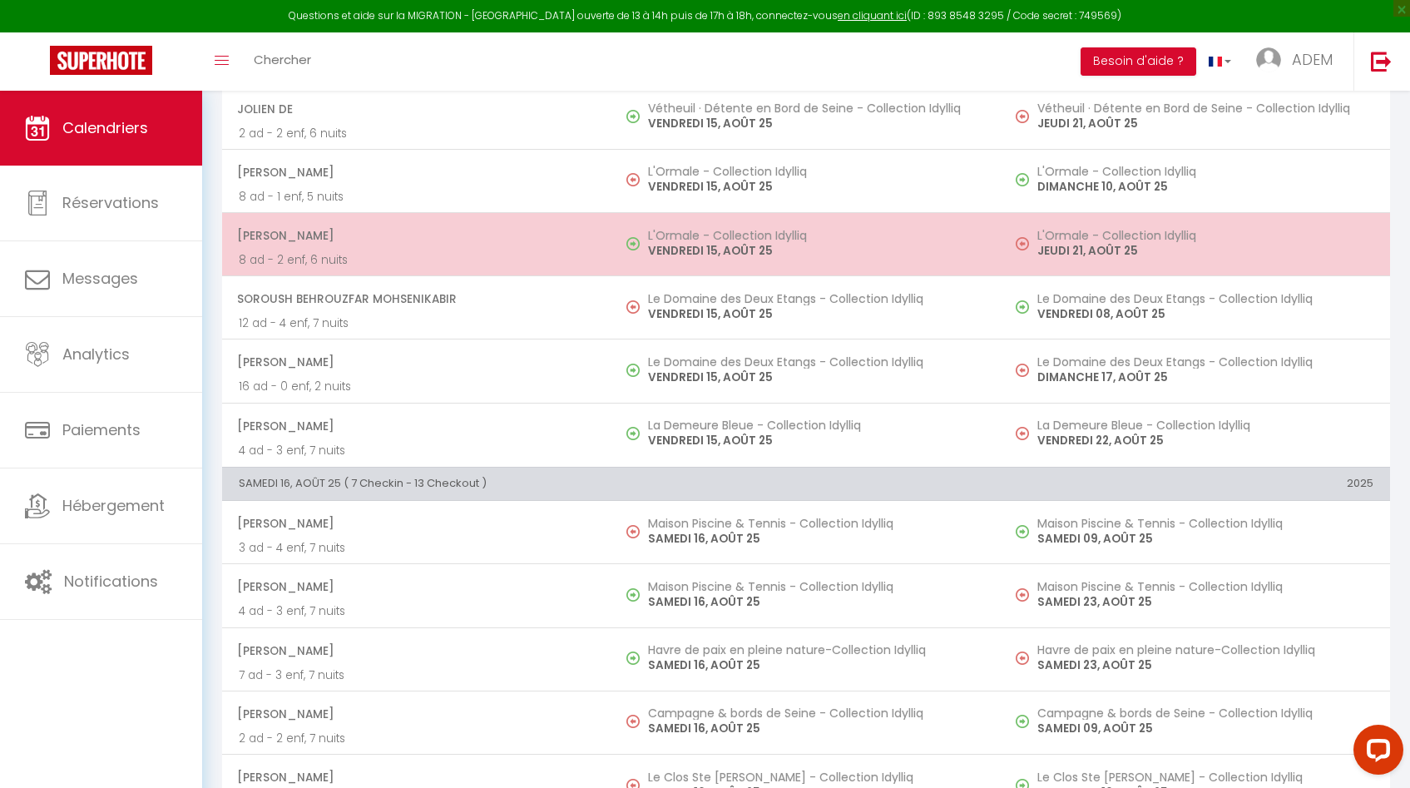
click at [722, 245] on p "VENDREDI 15, AOÛT 25" at bounding box center [816, 250] width 336 height 17
select select "KO"
select select "43019"
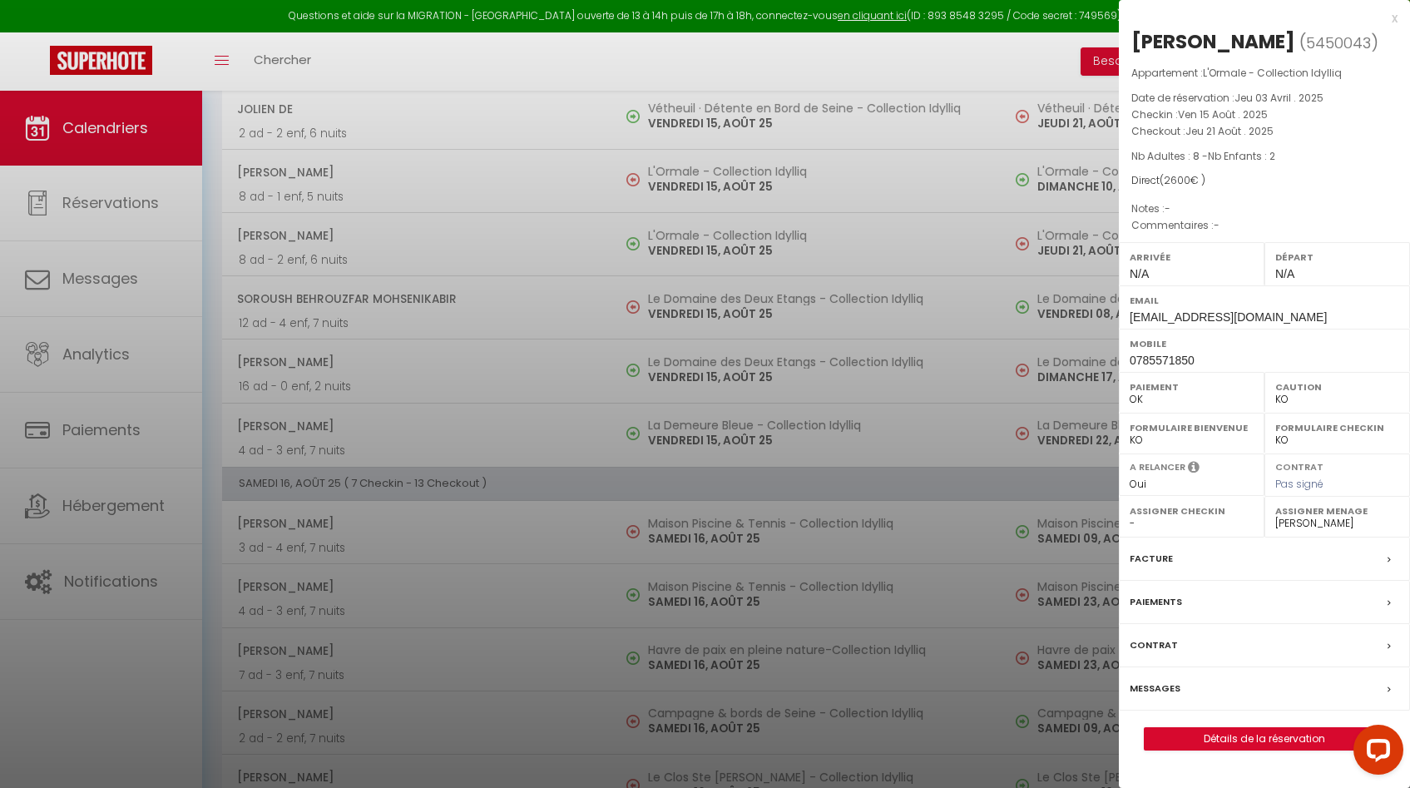
click at [1169, 320] on span "[EMAIL_ADDRESS][DOMAIN_NAME]" at bounding box center [1228, 316] width 197 height 13
copy div "[EMAIL_ADDRESS][DOMAIN_NAME]"
click at [1174, 360] on span "0785571850" at bounding box center [1162, 359] width 65 height 13
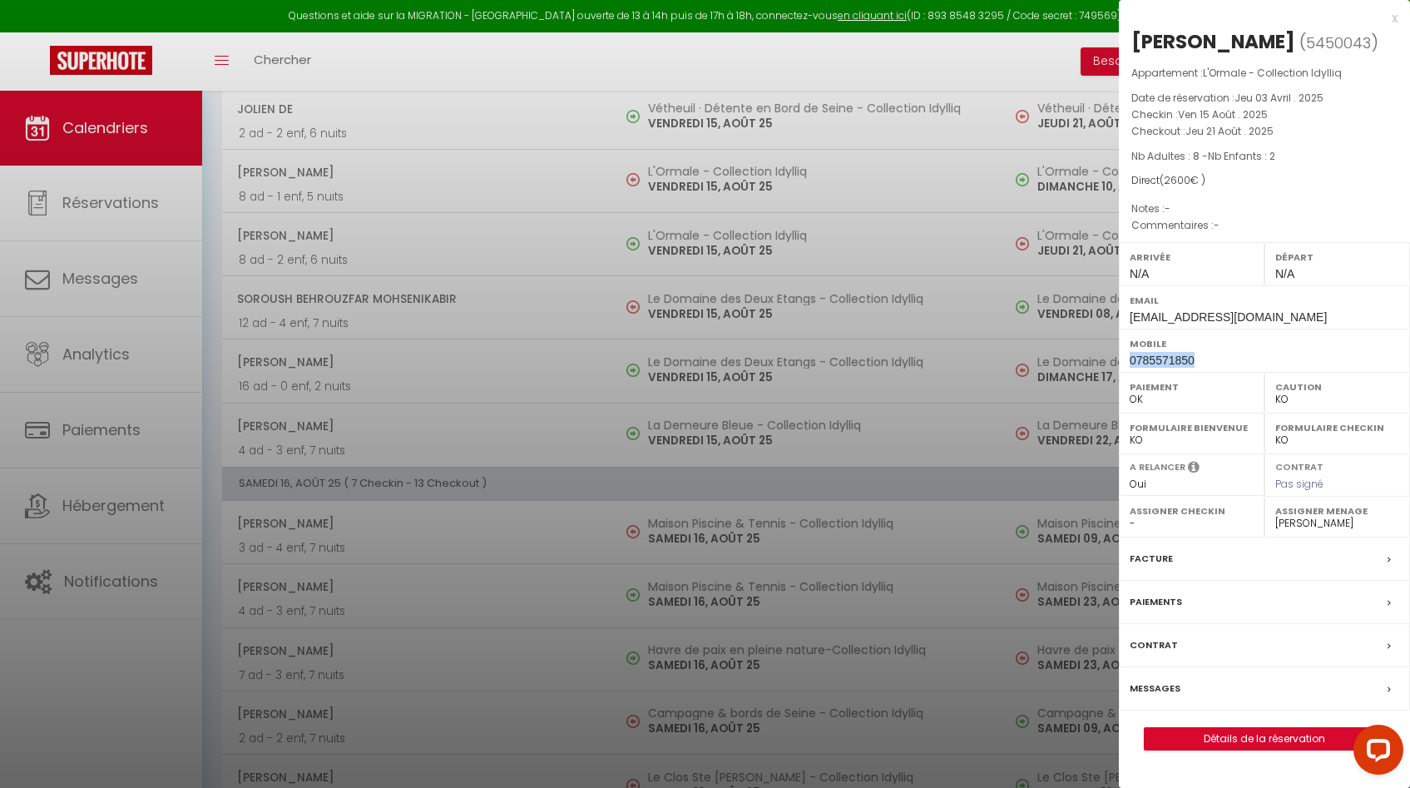
click at [1174, 360] on span "0785571850" at bounding box center [1162, 359] width 65 height 13
copy div "0785571850"
click at [1387, 684] on div "Messages" at bounding box center [1264, 688] width 291 height 43
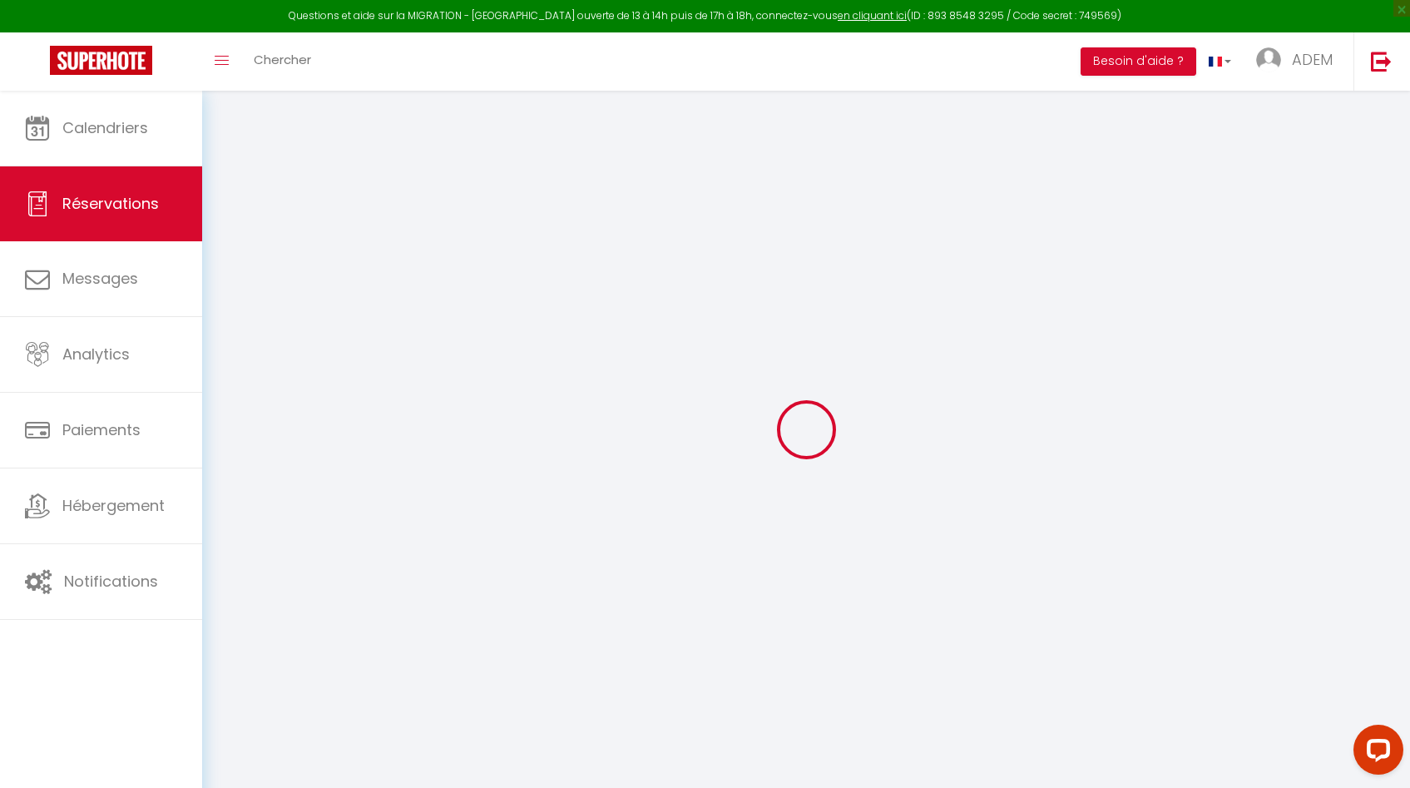
select select
checkbox input "false"
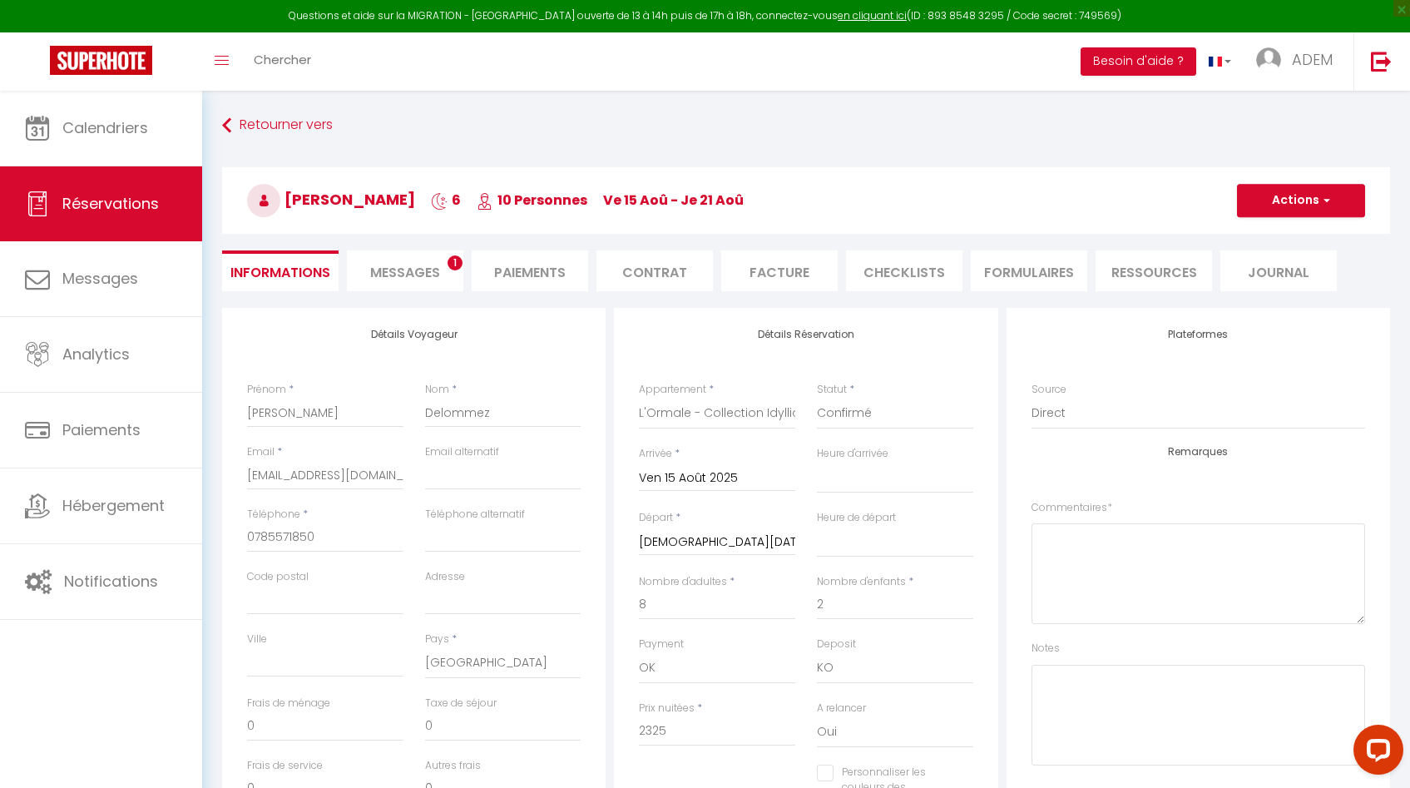
click at [403, 271] on span "Messages" at bounding box center [405, 272] width 70 height 19
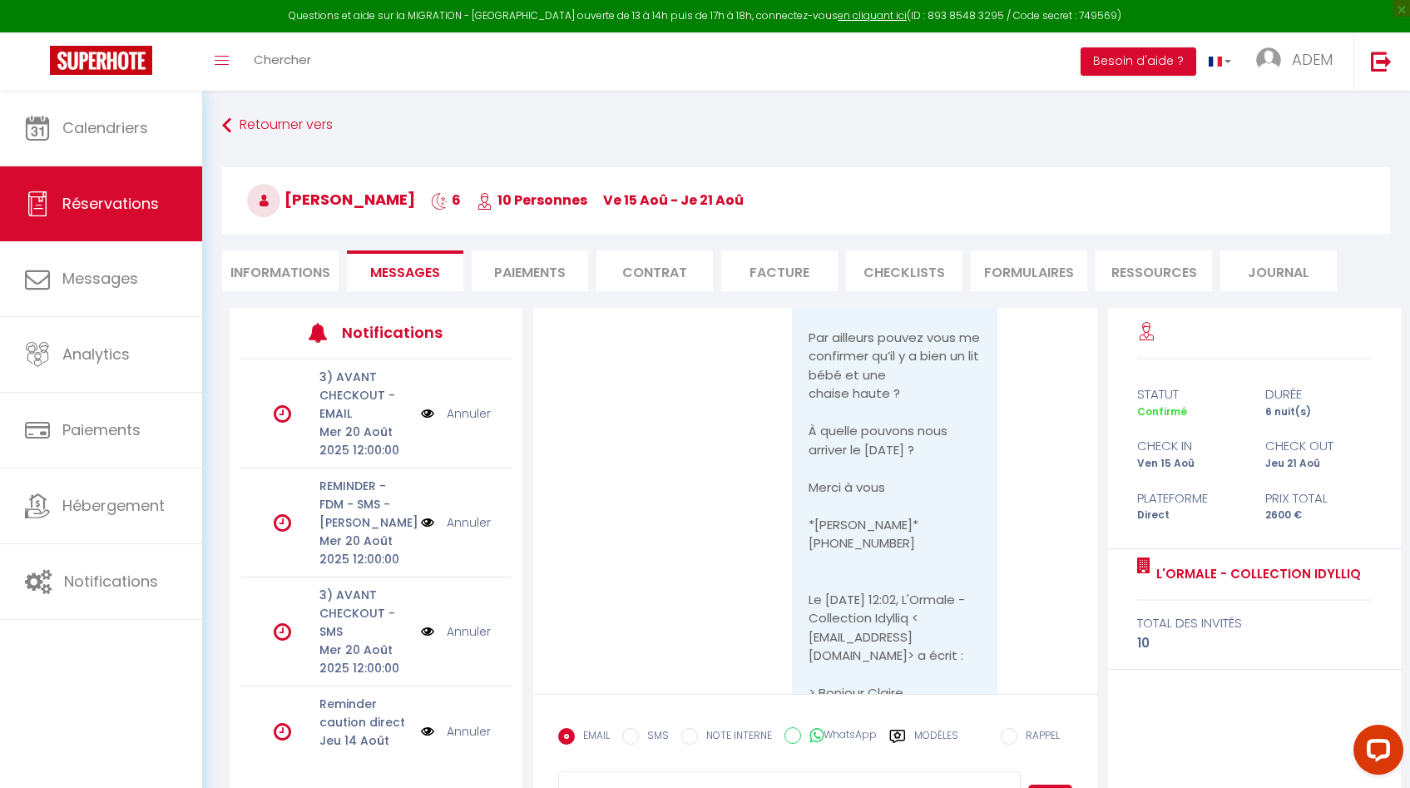
scroll to position [1898, 0]
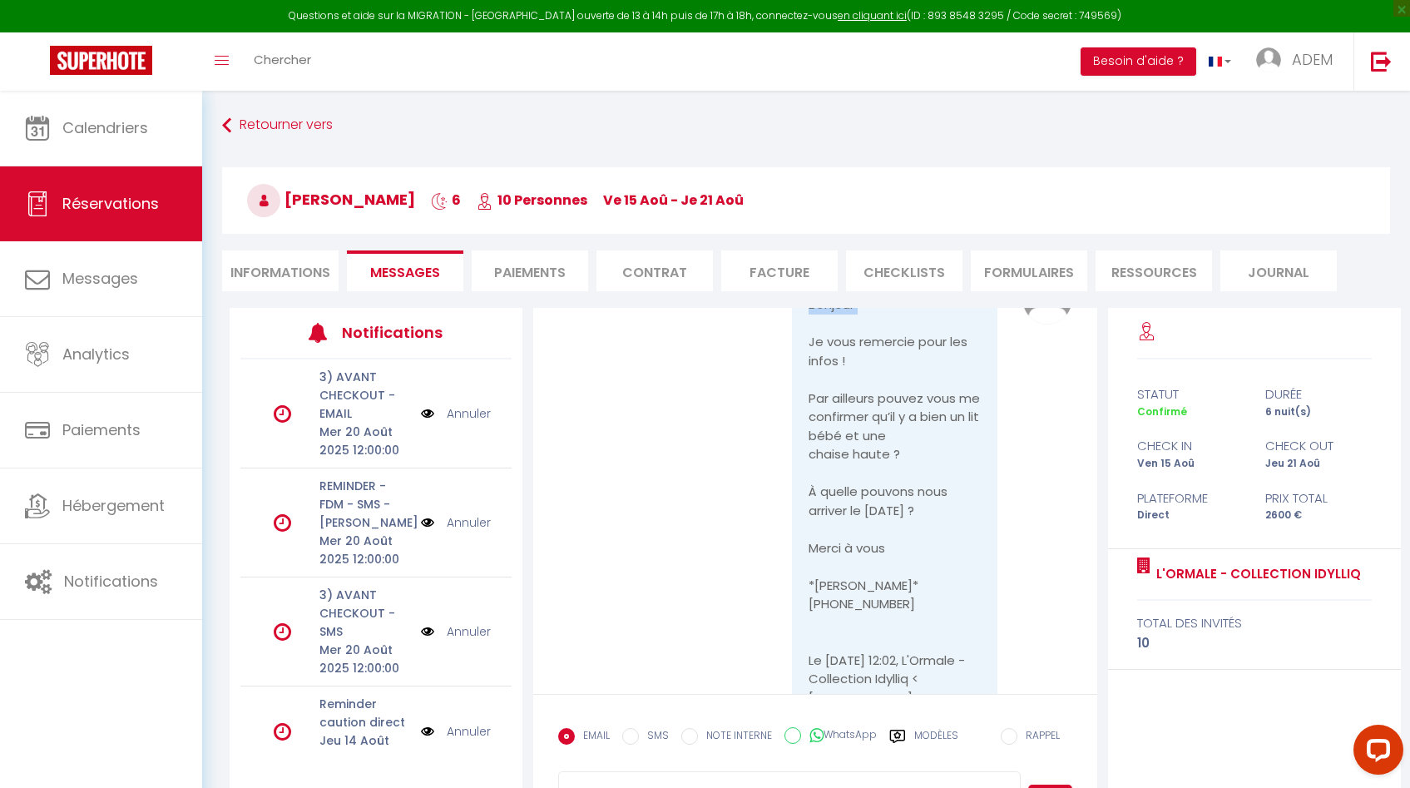
drag, startPoint x: 800, startPoint y: 398, endPoint x: 814, endPoint y: 419, distance: 25.8
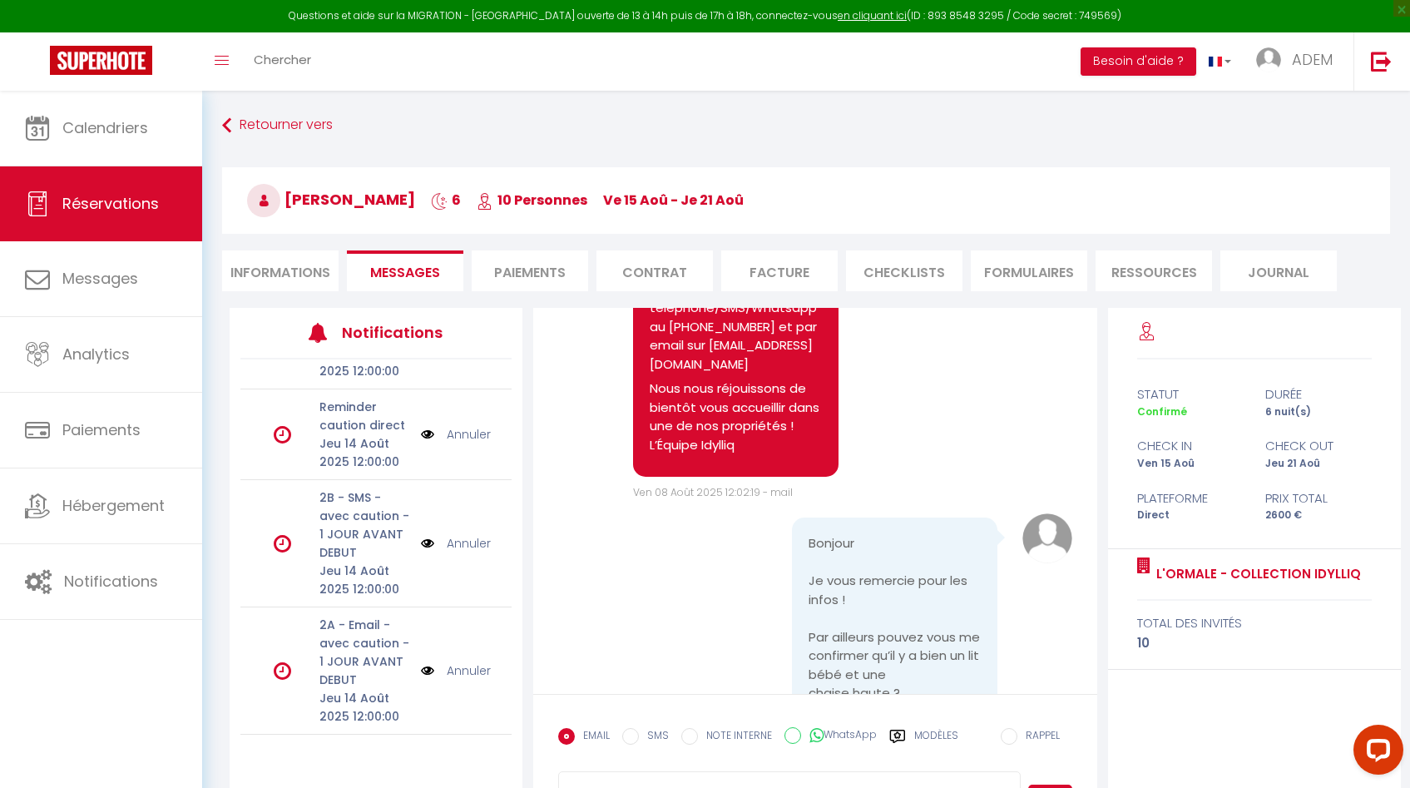
scroll to position [315, 0]
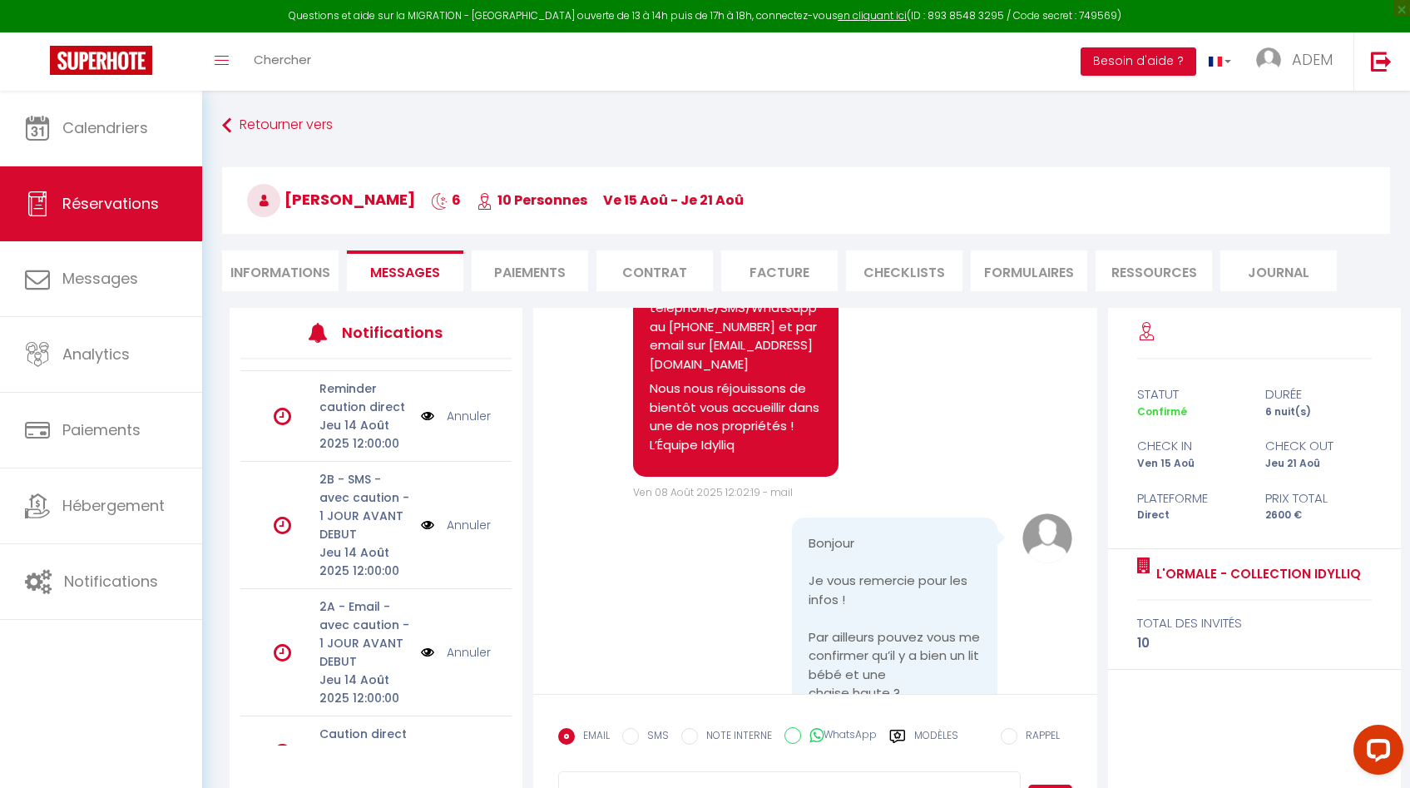
click at [452, 414] on link "Annuler" at bounding box center [469, 416] width 44 height 18
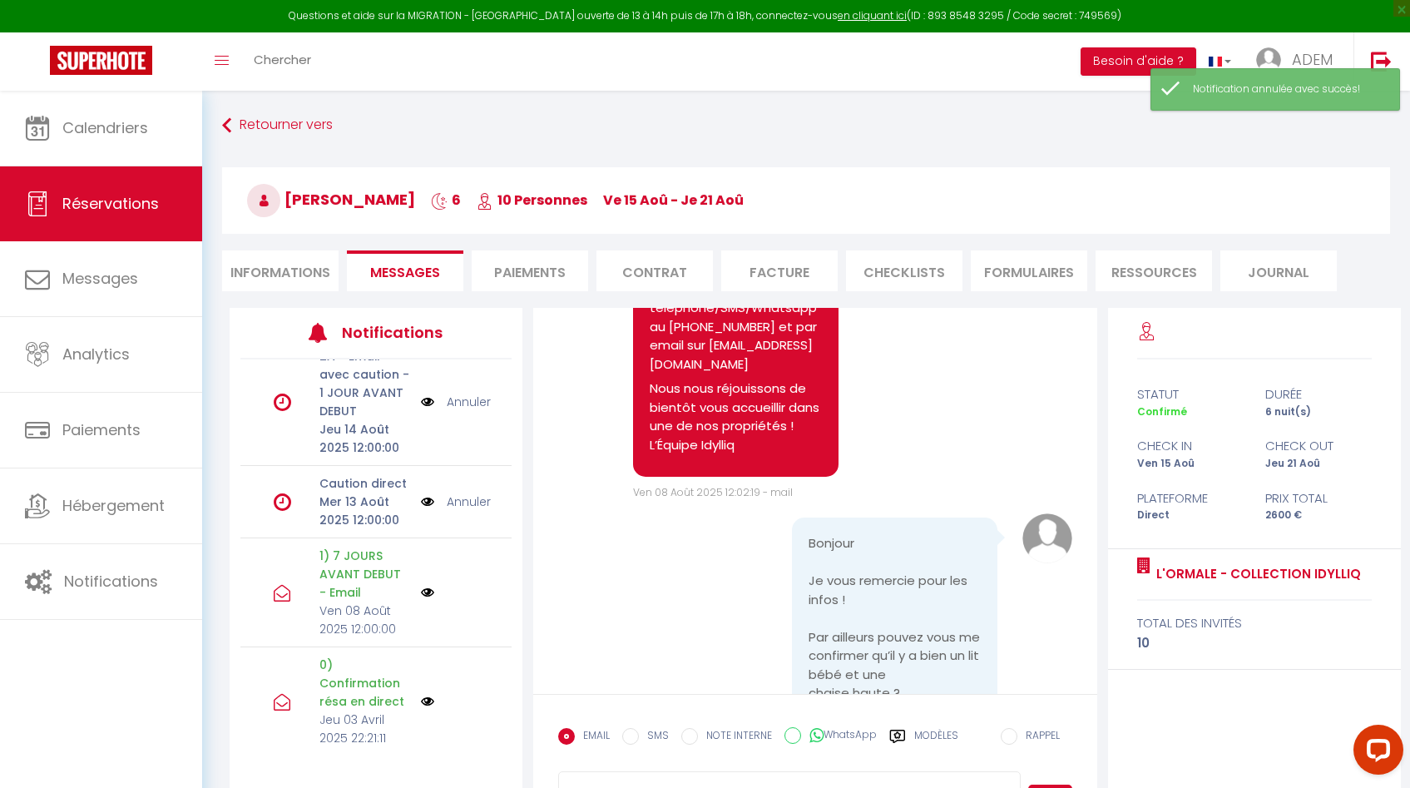
scroll to position [486, 0]
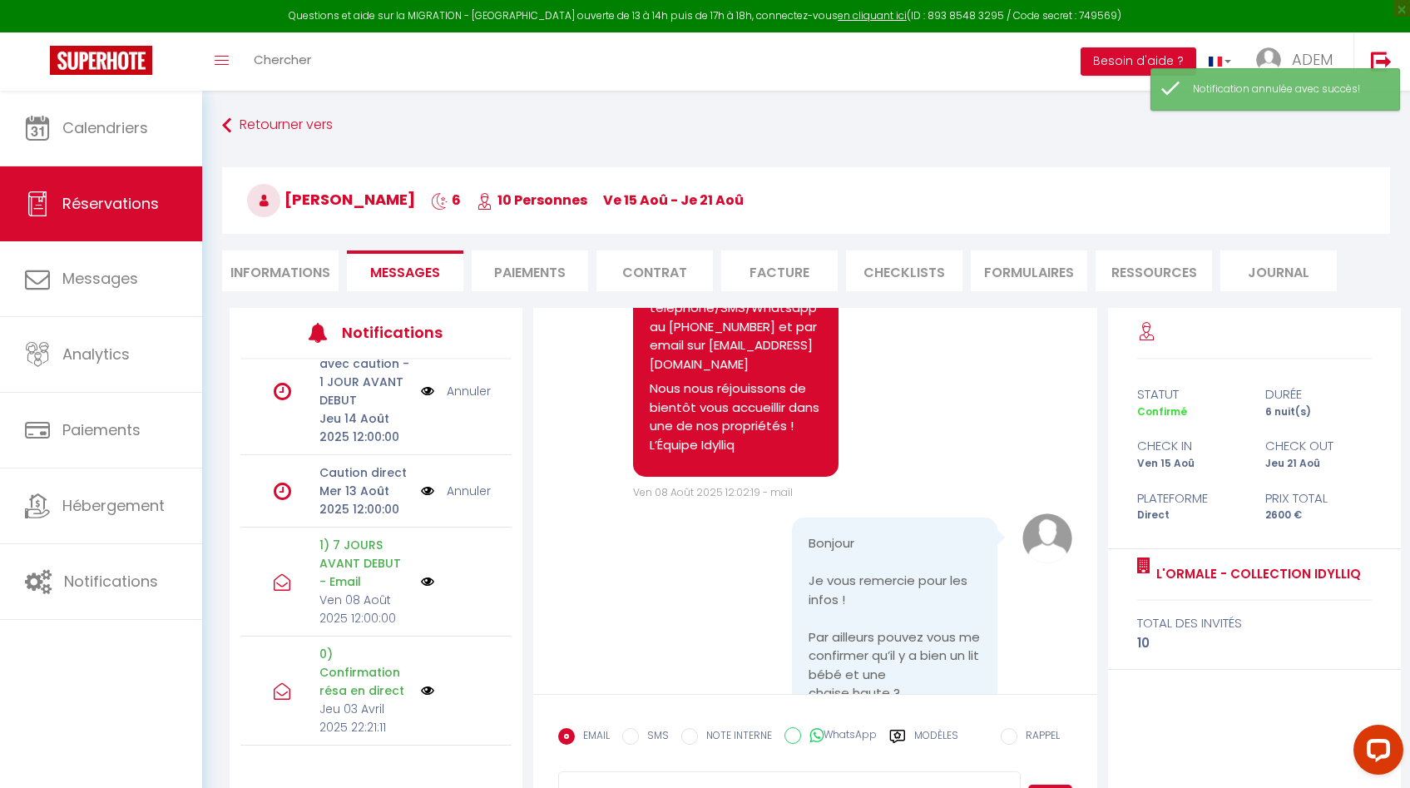
click at [462, 491] on link "Annuler" at bounding box center [469, 491] width 44 height 18
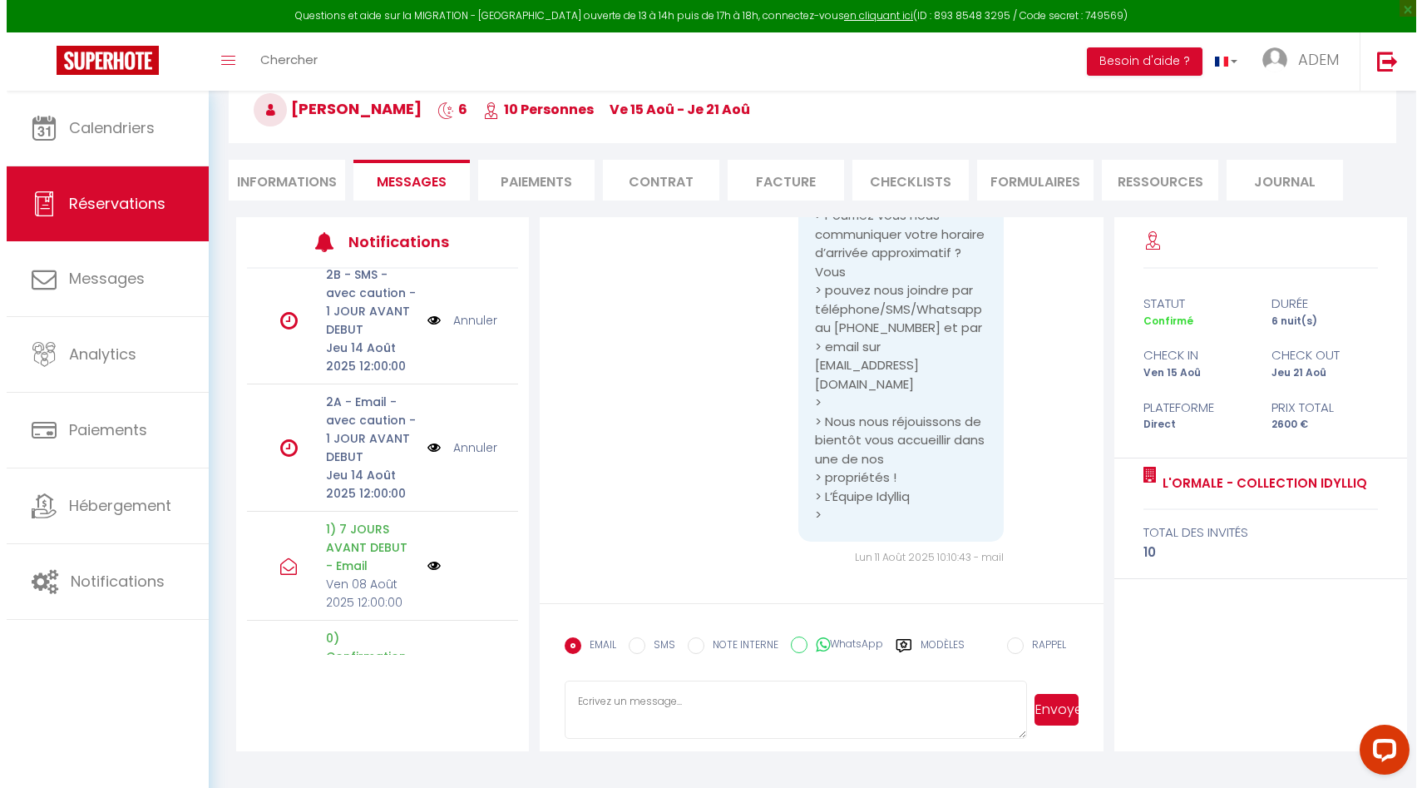
scroll to position [331, 0]
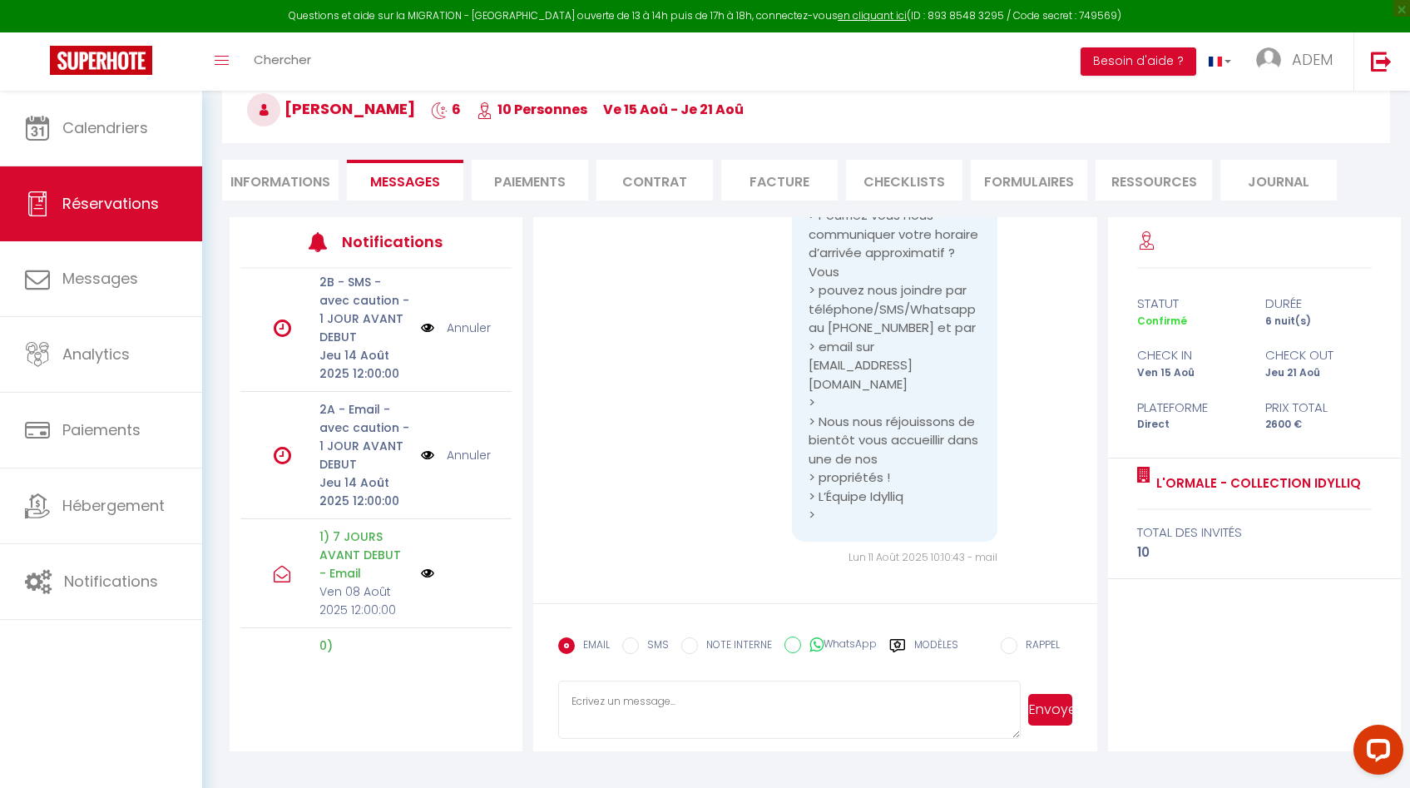
click at [421, 452] on img at bounding box center [427, 455] width 13 height 18
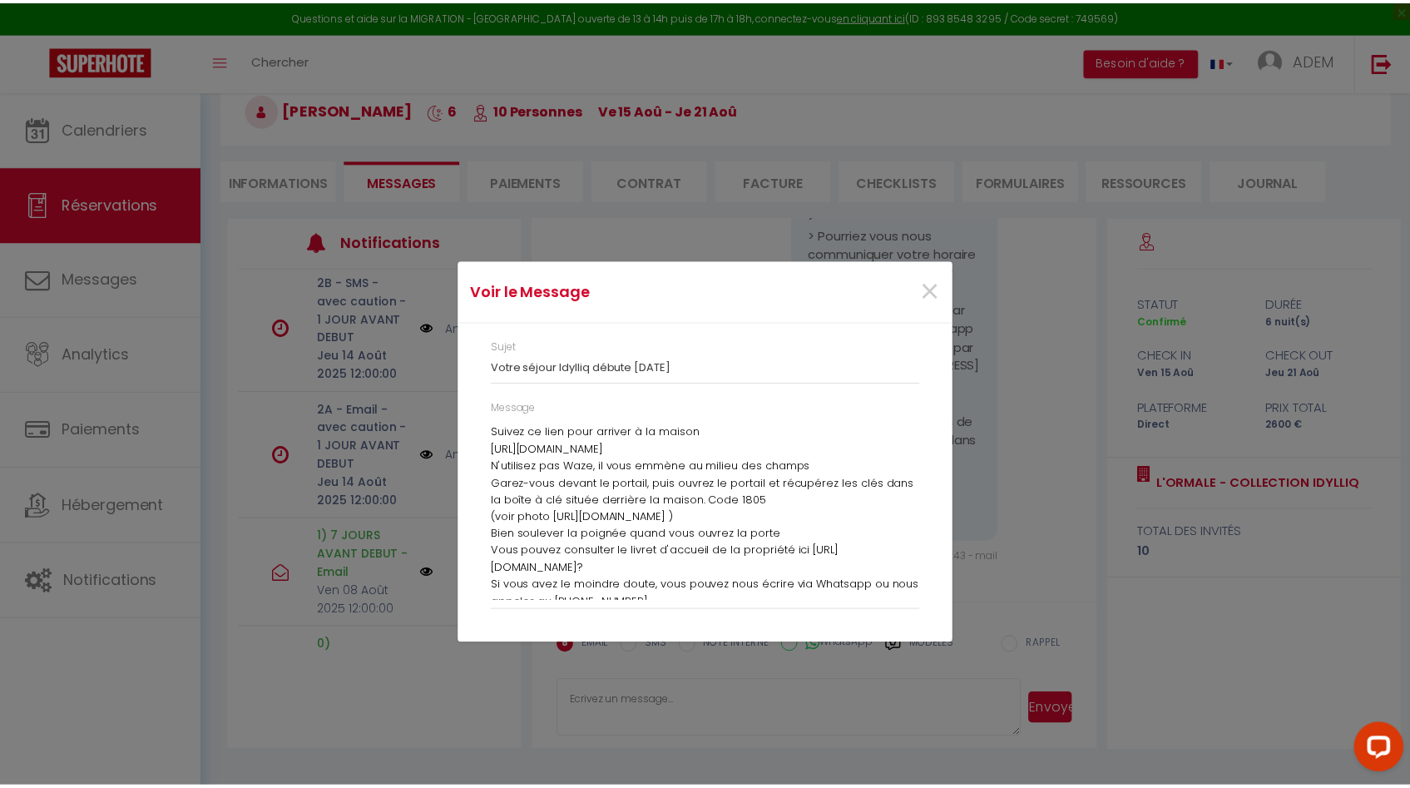
scroll to position [109, 0]
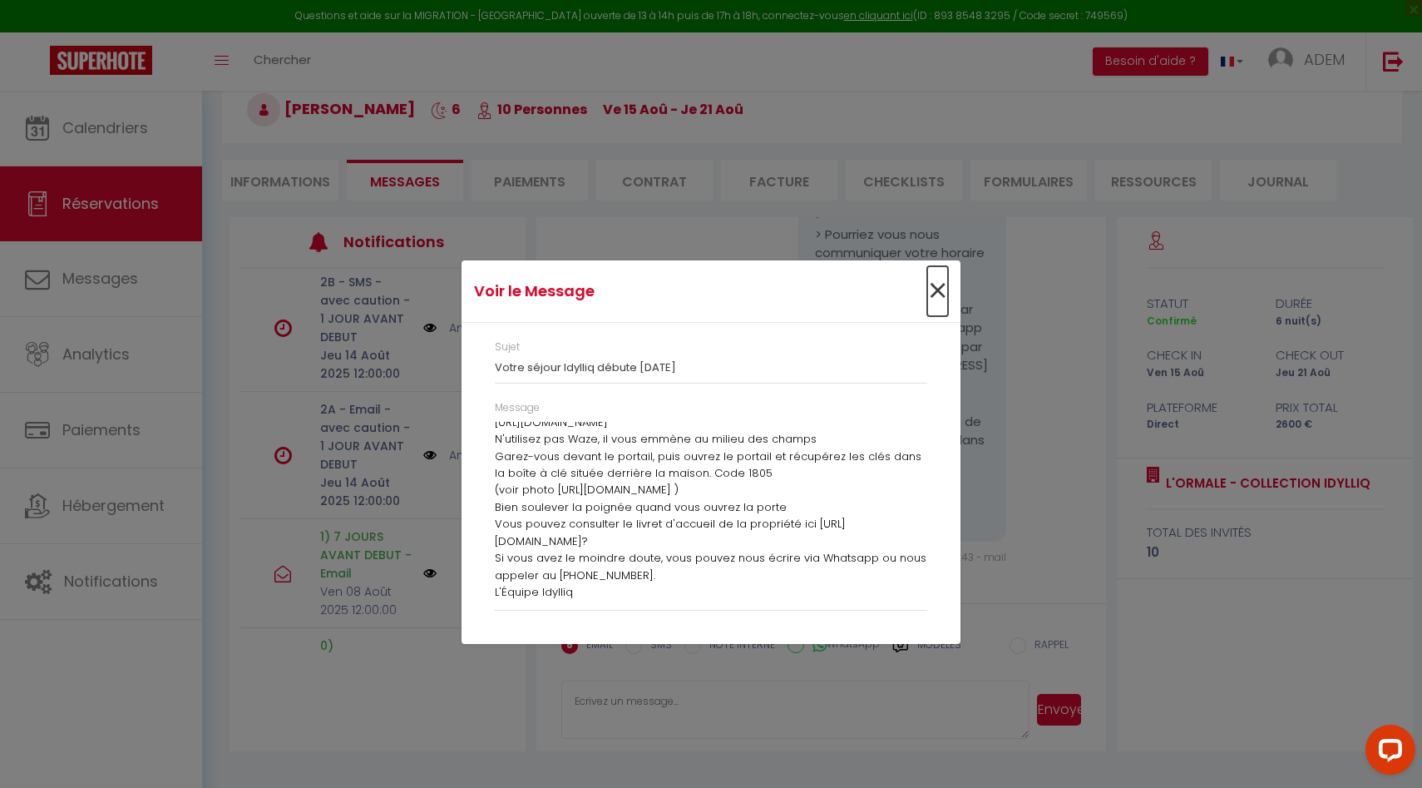
click at [942, 290] on span "×" at bounding box center [937, 291] width 21 height 50
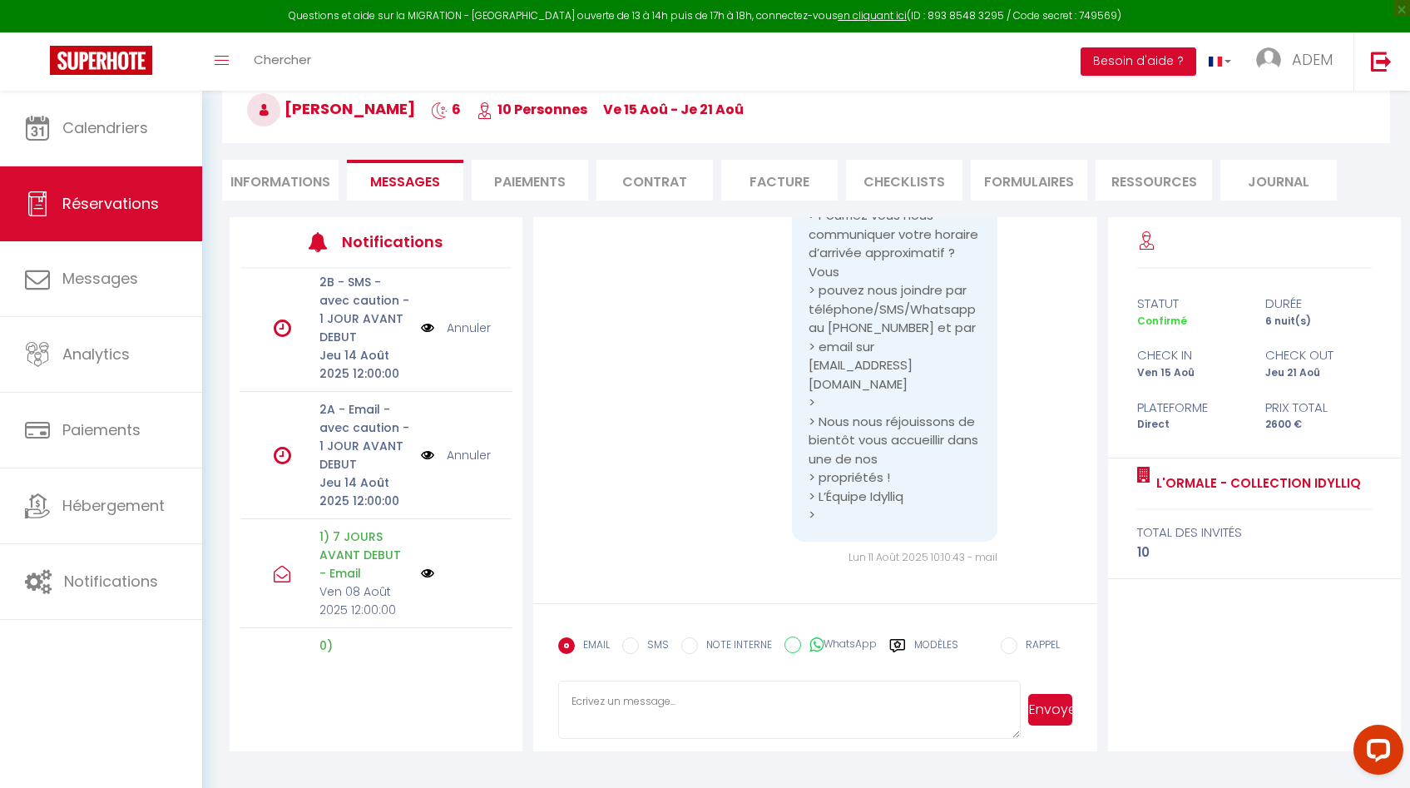
scroll to position [3225, 0]
click at [285, 173] on li "Informations" at bounding box center [280, 180] width 116 height 41
select select
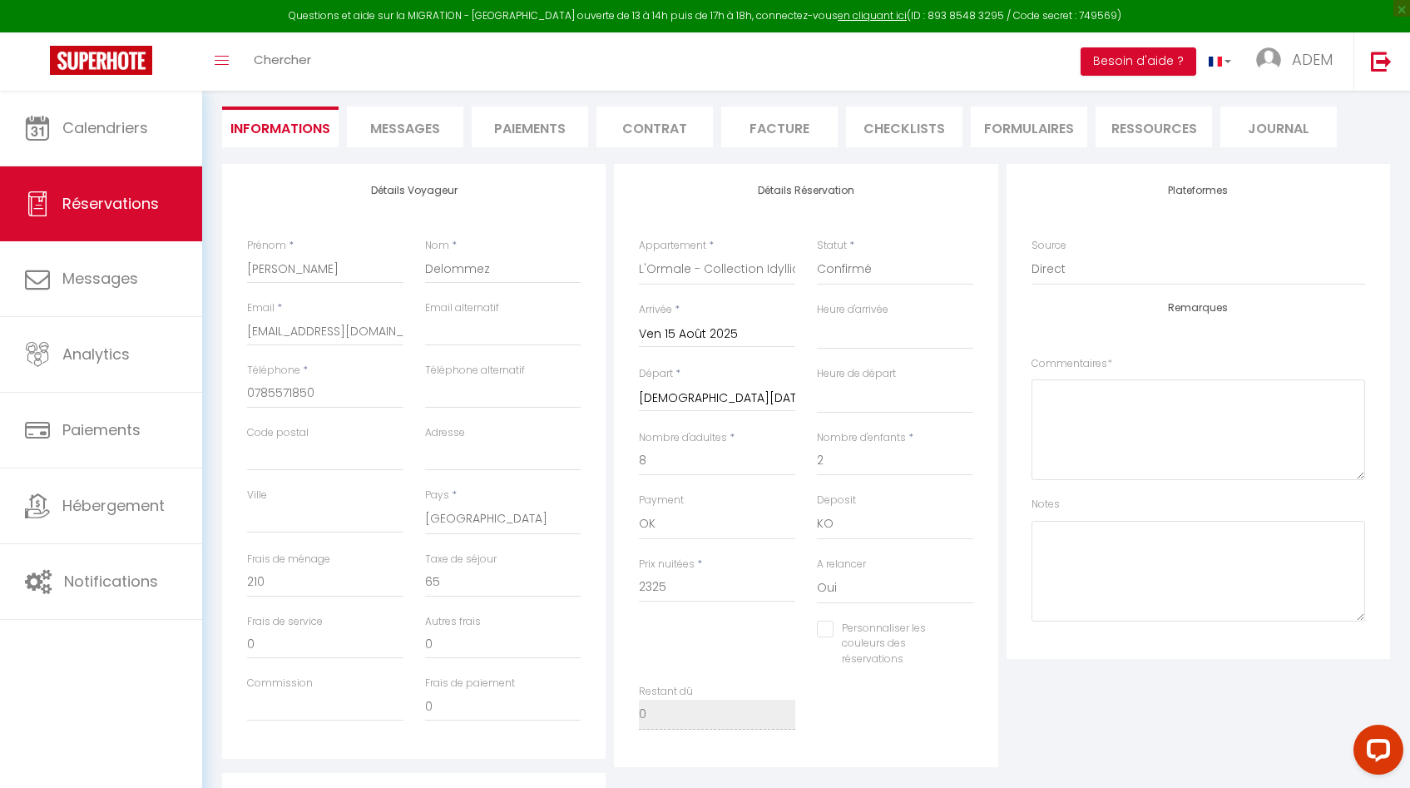
scroll to position [148, 0]
click at [314, 324] on input "[EMAIL_ADDRESS][DOMAIN_NAME]" at bounding box center [325, 327] width 156 height 30
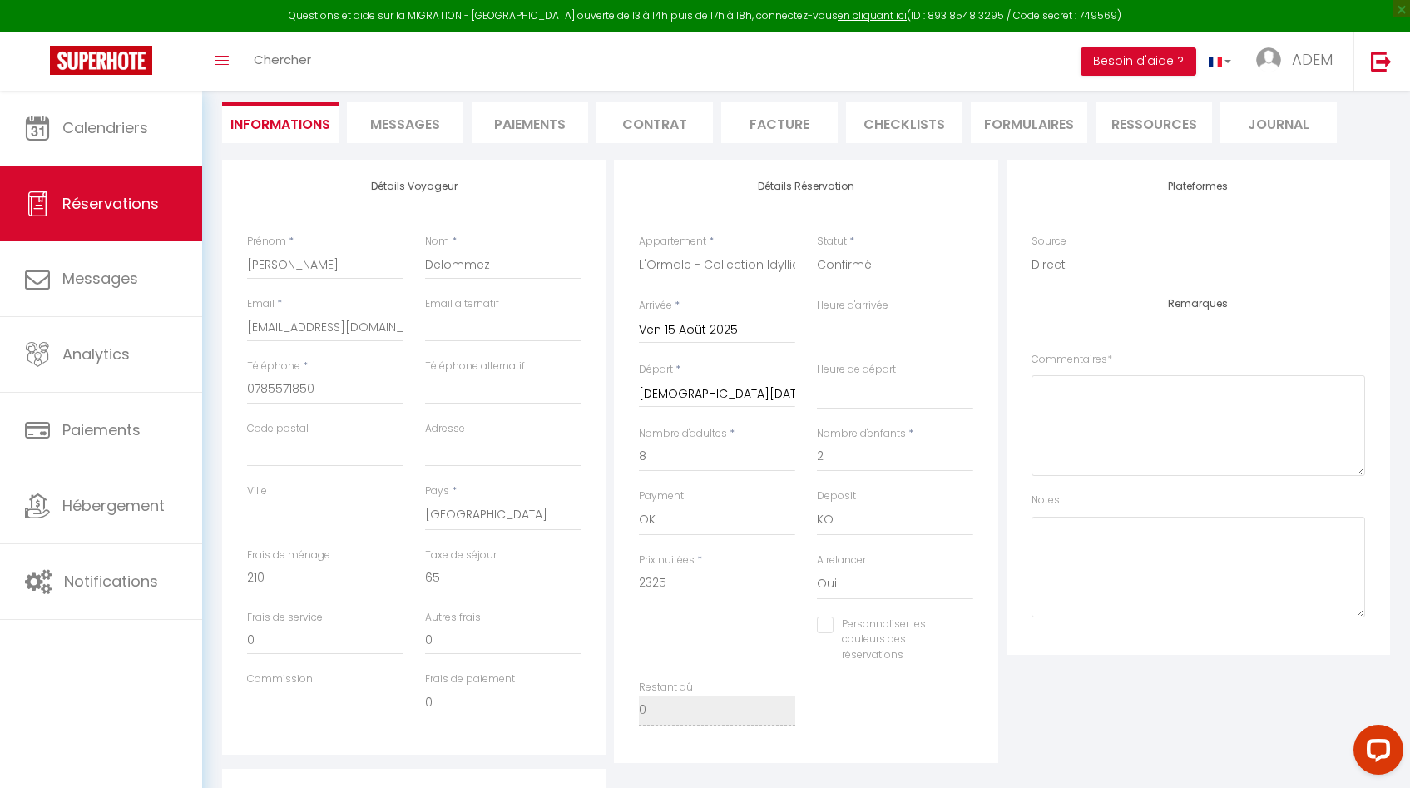
select select
checkbox input "false"
select select
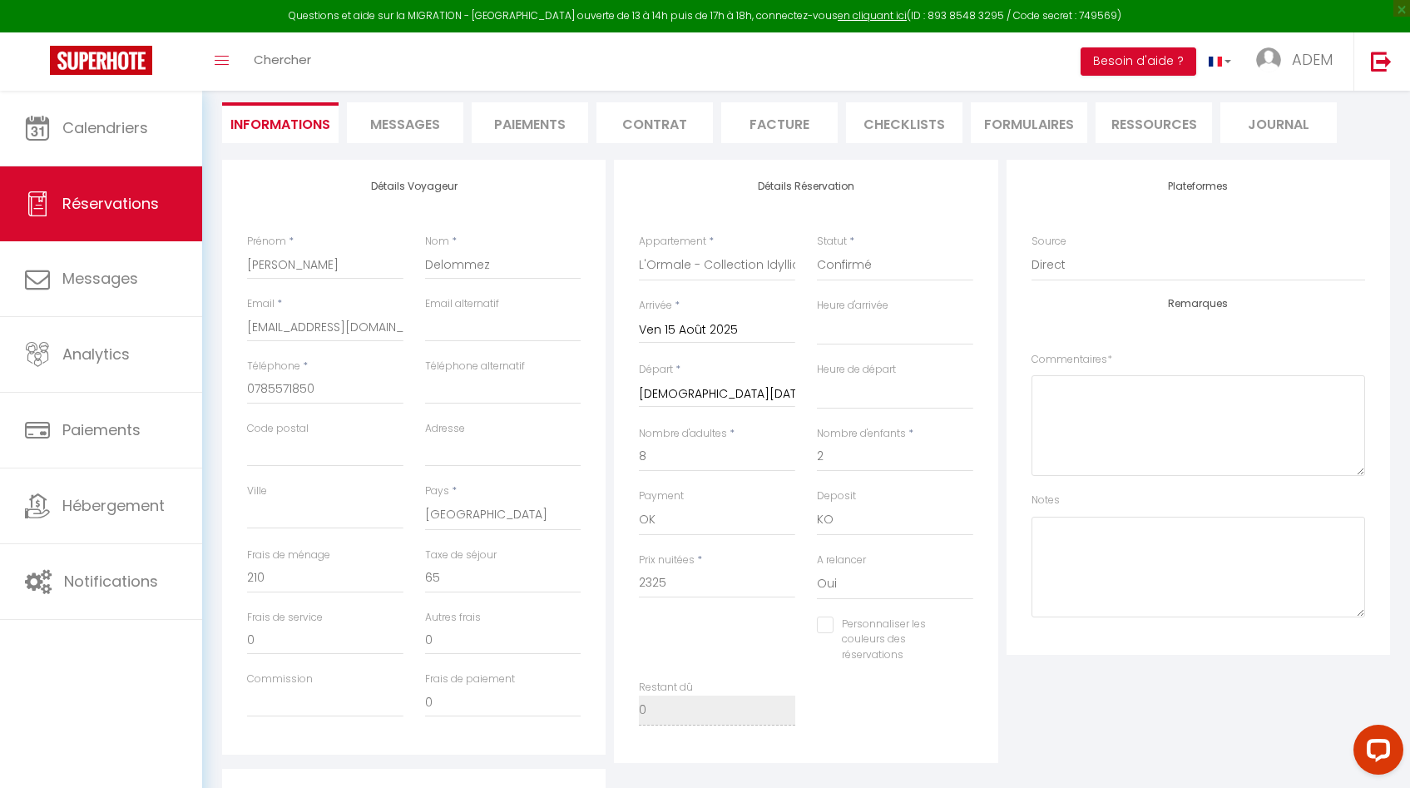
checkbox input "false"
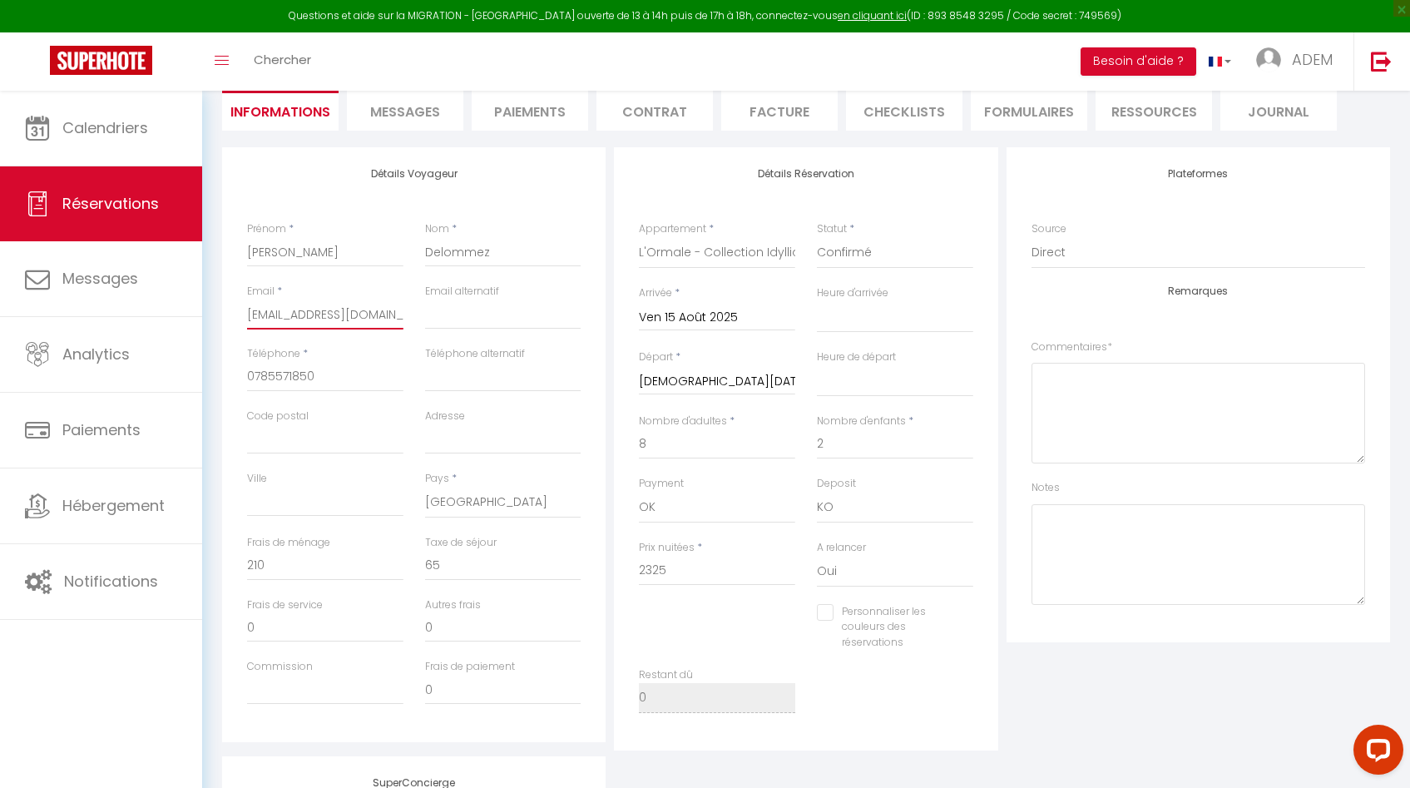
scroll to position [0, 0]
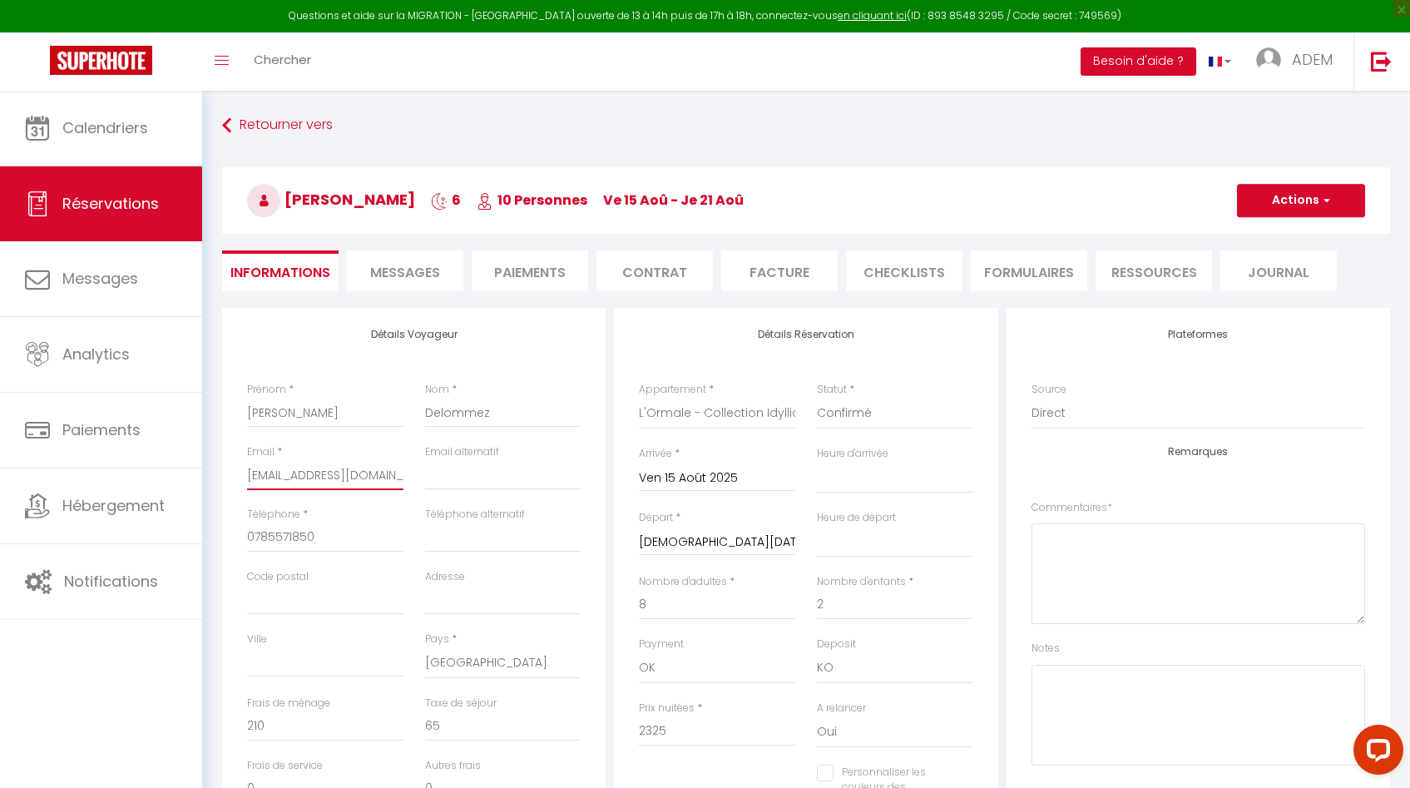
select select
checkbox input "false"
select select
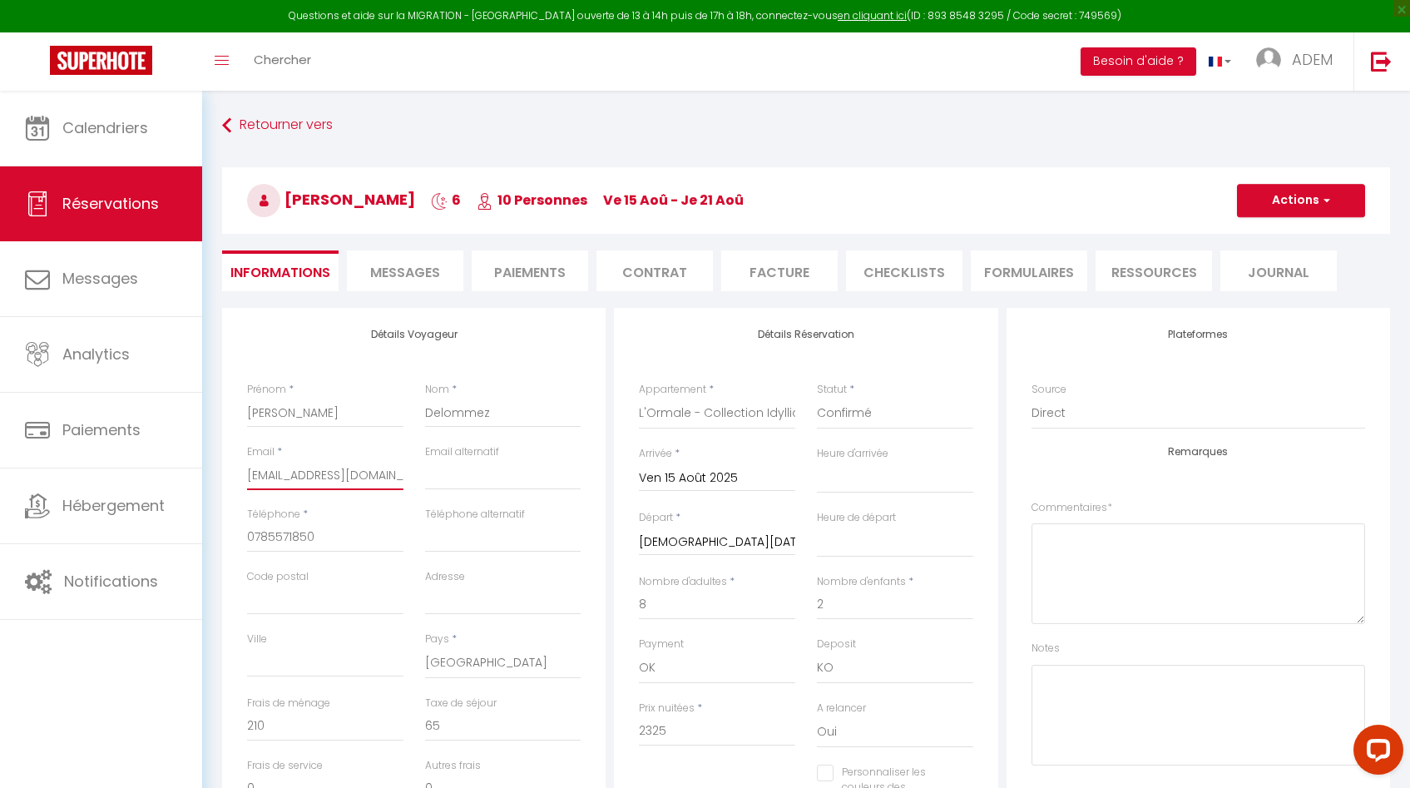
checkbox input "false"
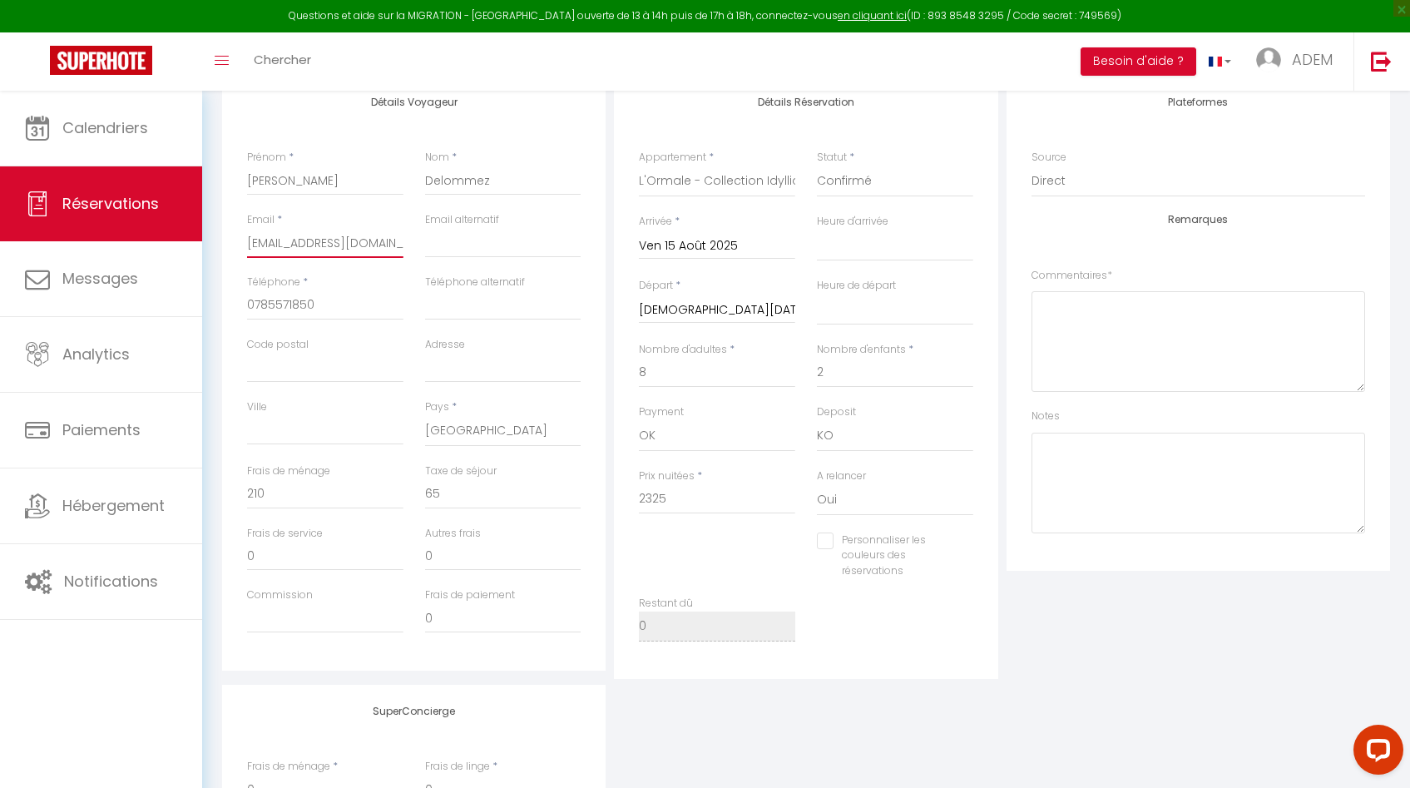
scroll to position [262, 0]
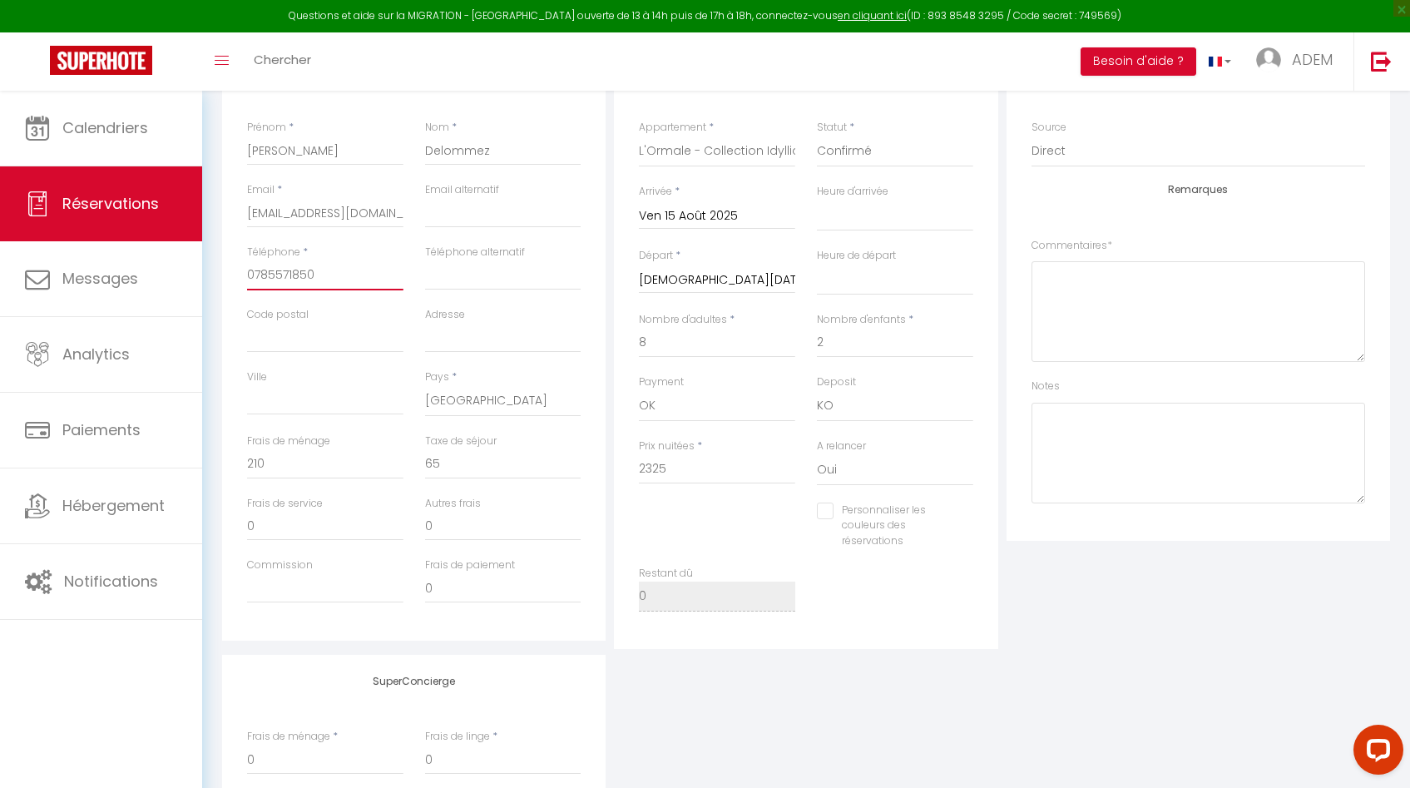
click at [280, 277] on input "0785571850" at bounding box center [325, 275] width 156 height 30
select select
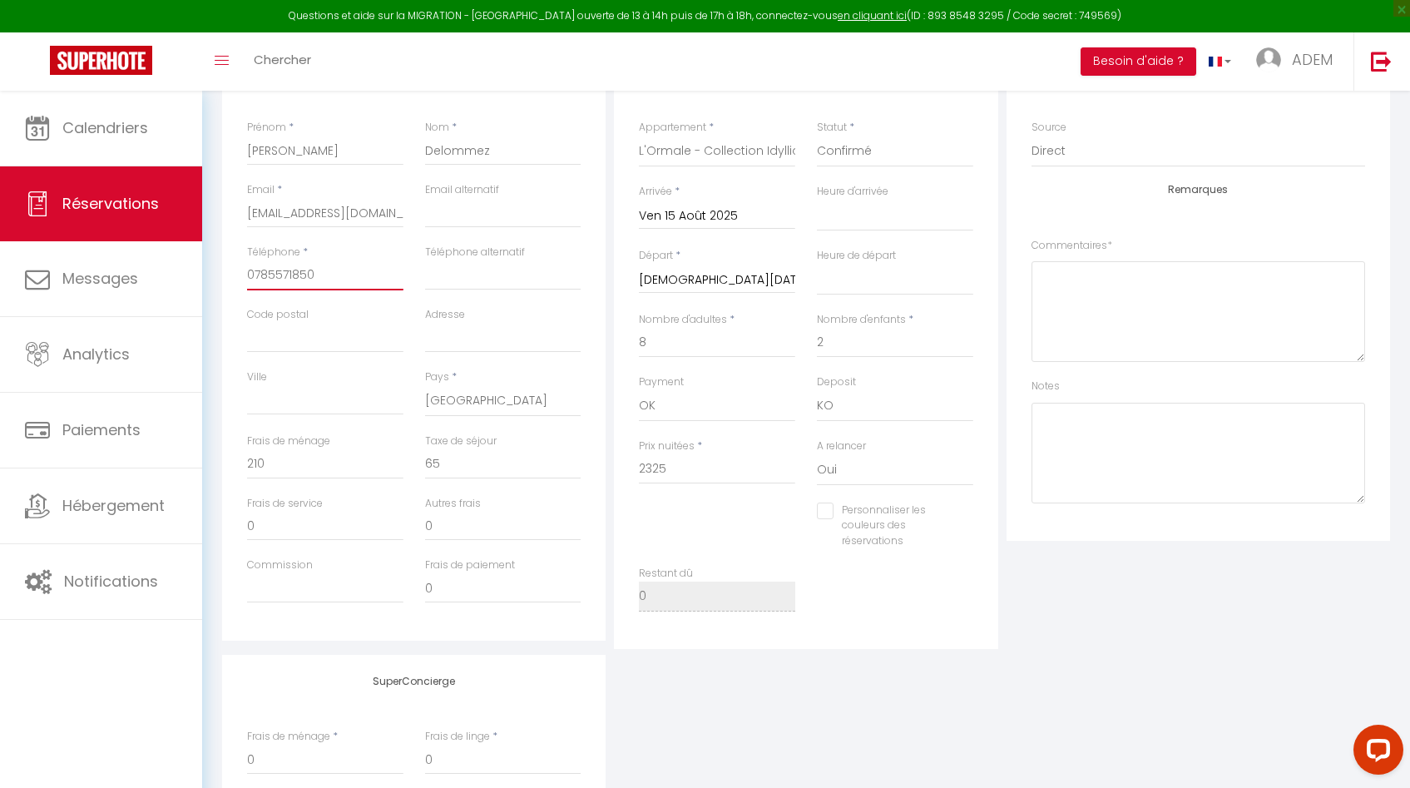
checkbox input "false"
select select
checkbox input "false"
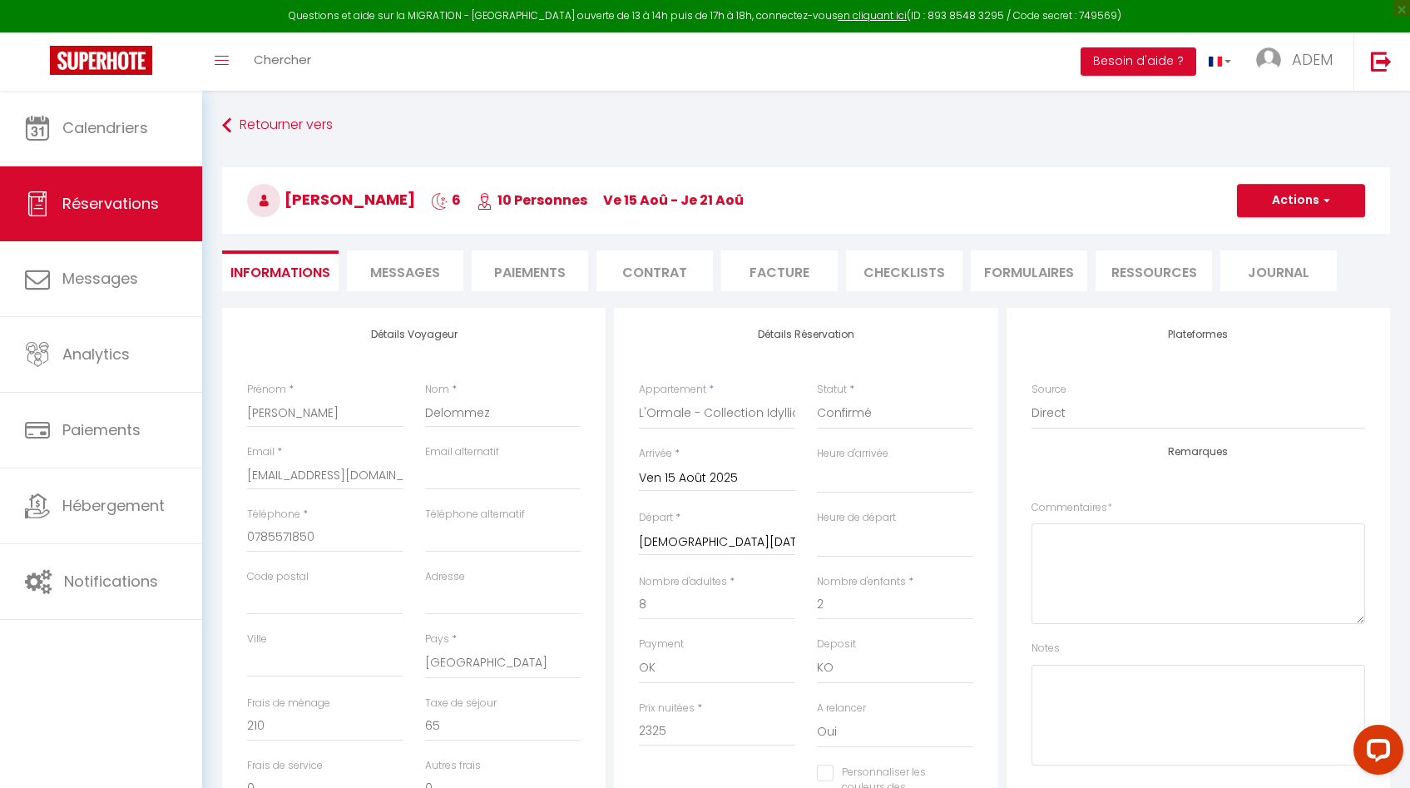
select select
checkbox input "false"
select select
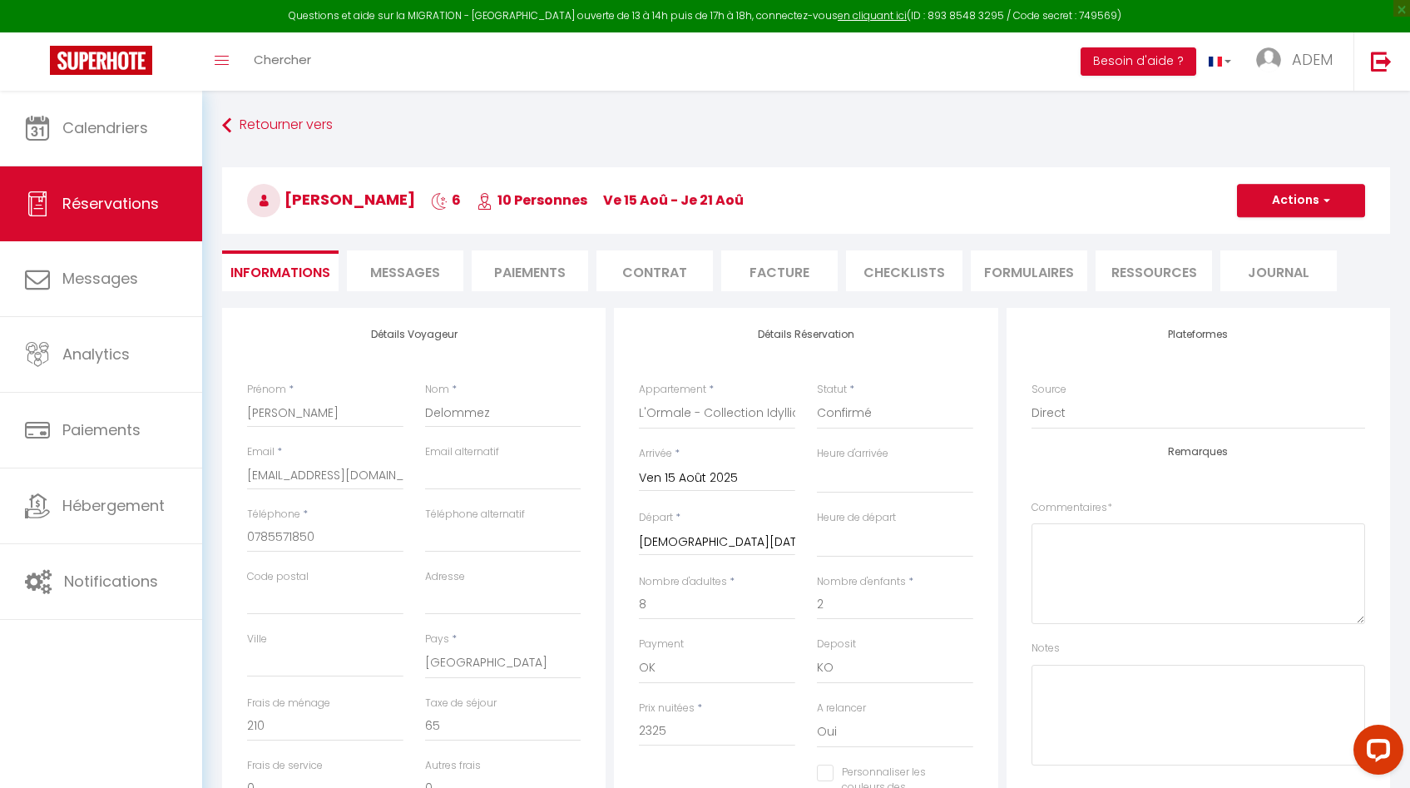
checkbox input "false"
select select
checkbox input "false"
select select
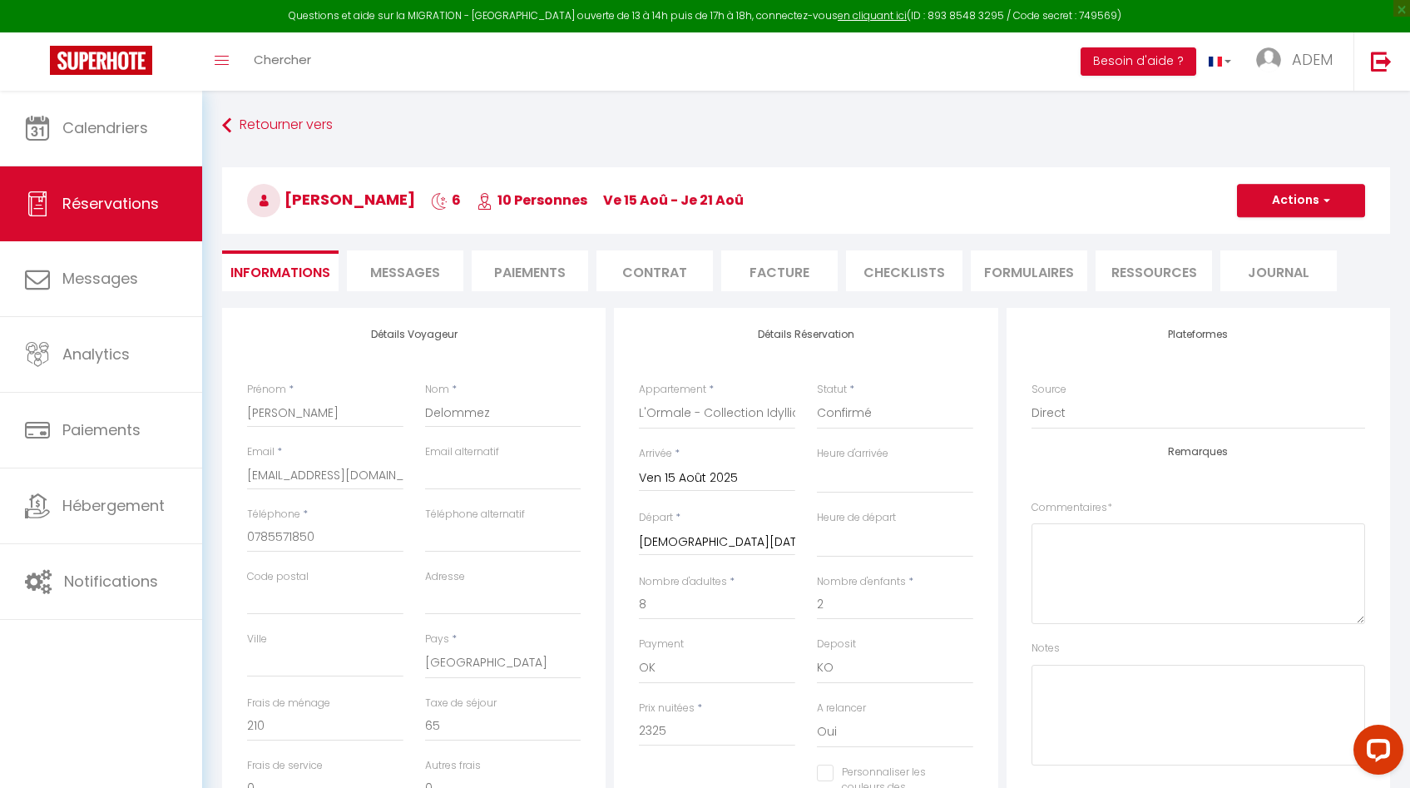
select select
checkbox input "false"
select select
checkbox input "false"
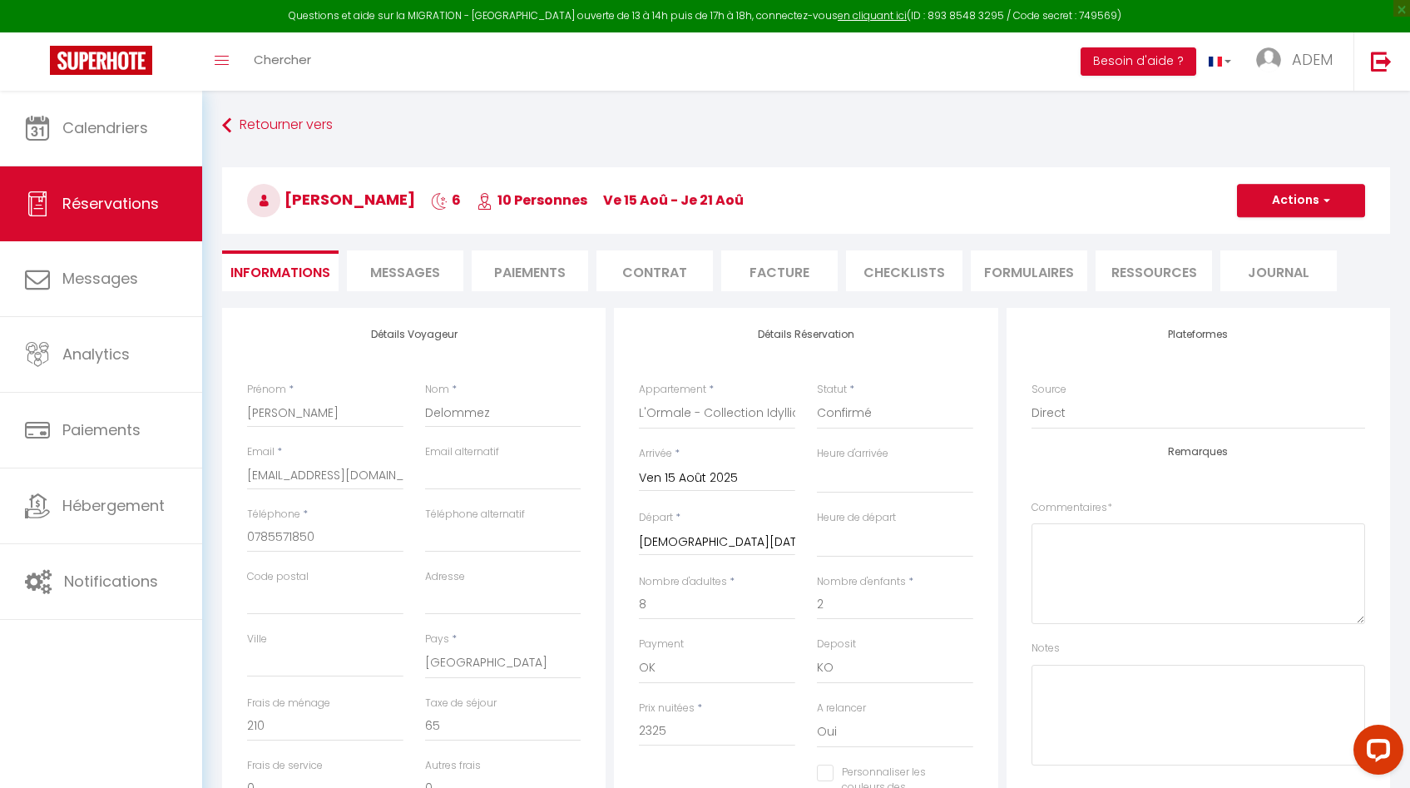
select select
checkbox input "false"
select select
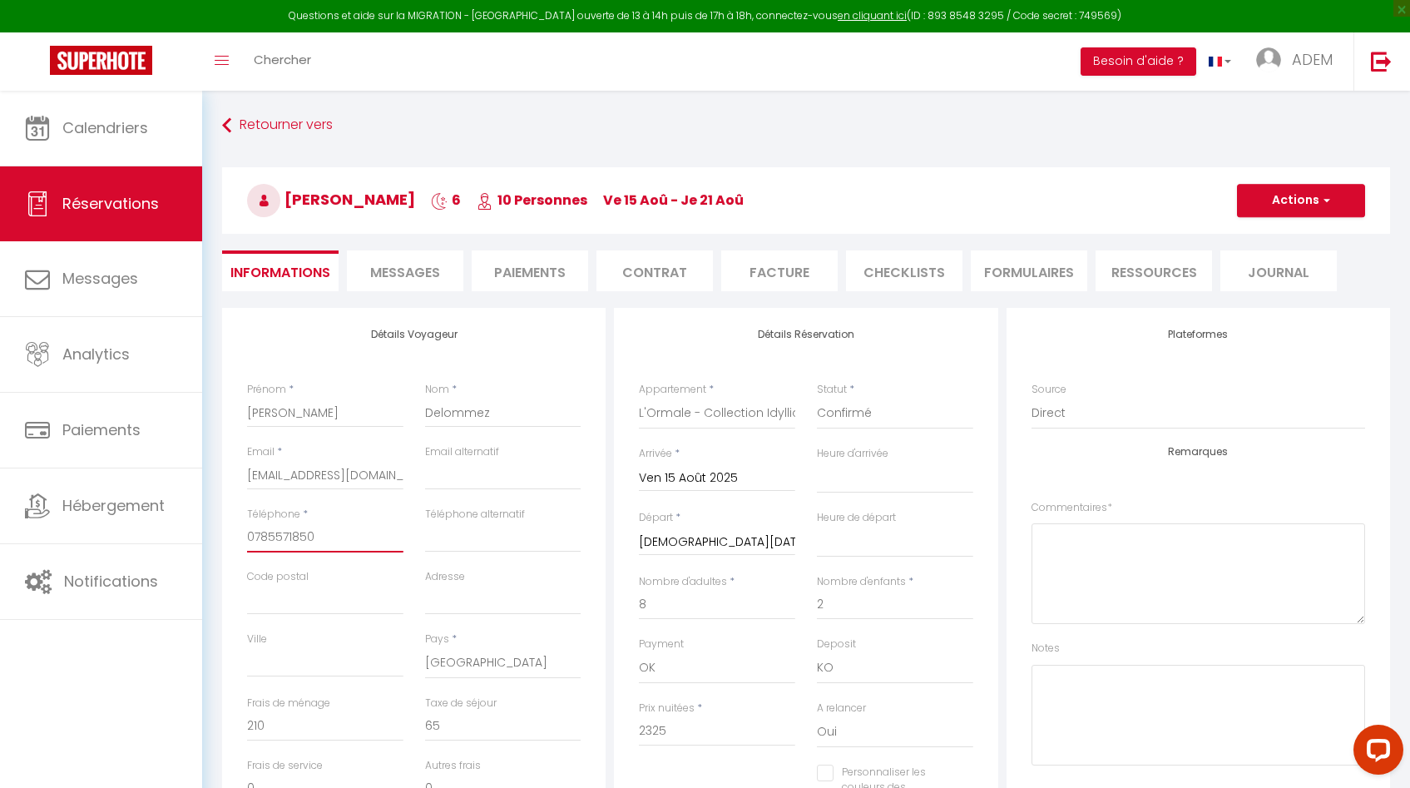
checkbox input "false"
select select
checkbox input "false"
click at [392, 264] on span "Messages" at bounding box center [405, 272] width 70 height 19
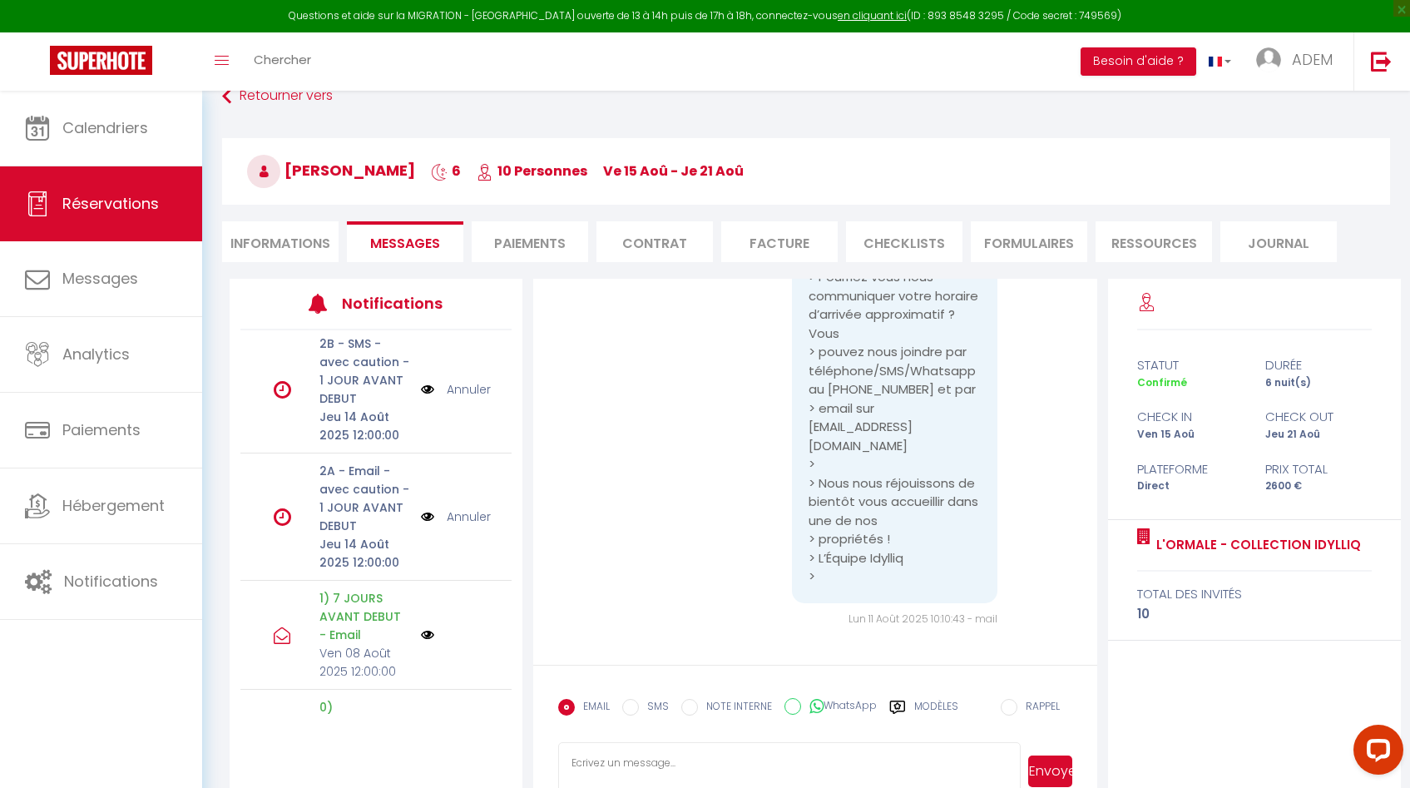
scroll to position [91, 0]
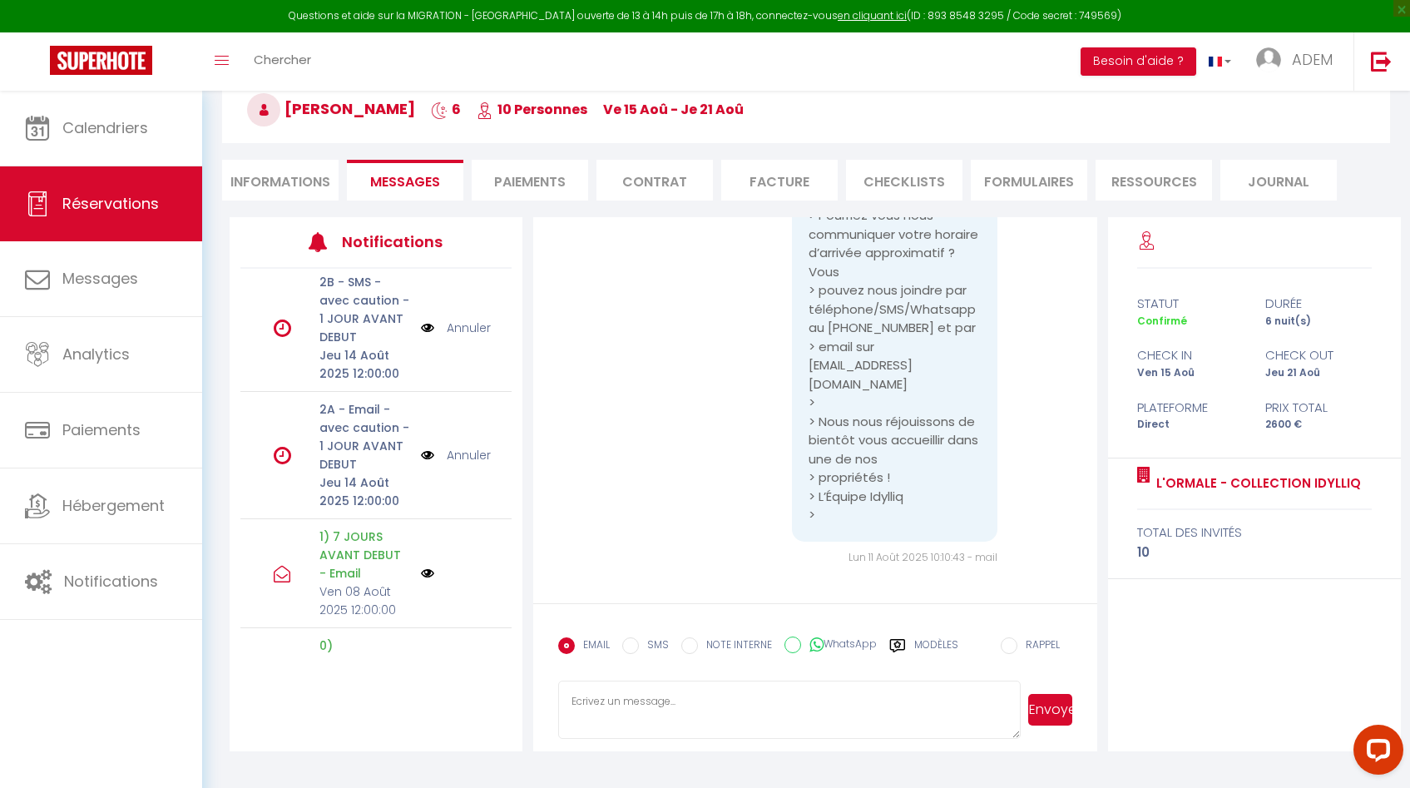
click at [692, 704] on textarea at bounding box center [789, 709] width 462 height 58
paste textarea "Bonjour, Pour que nous puissions vous envoyer les instructions d’accès à la mai…"
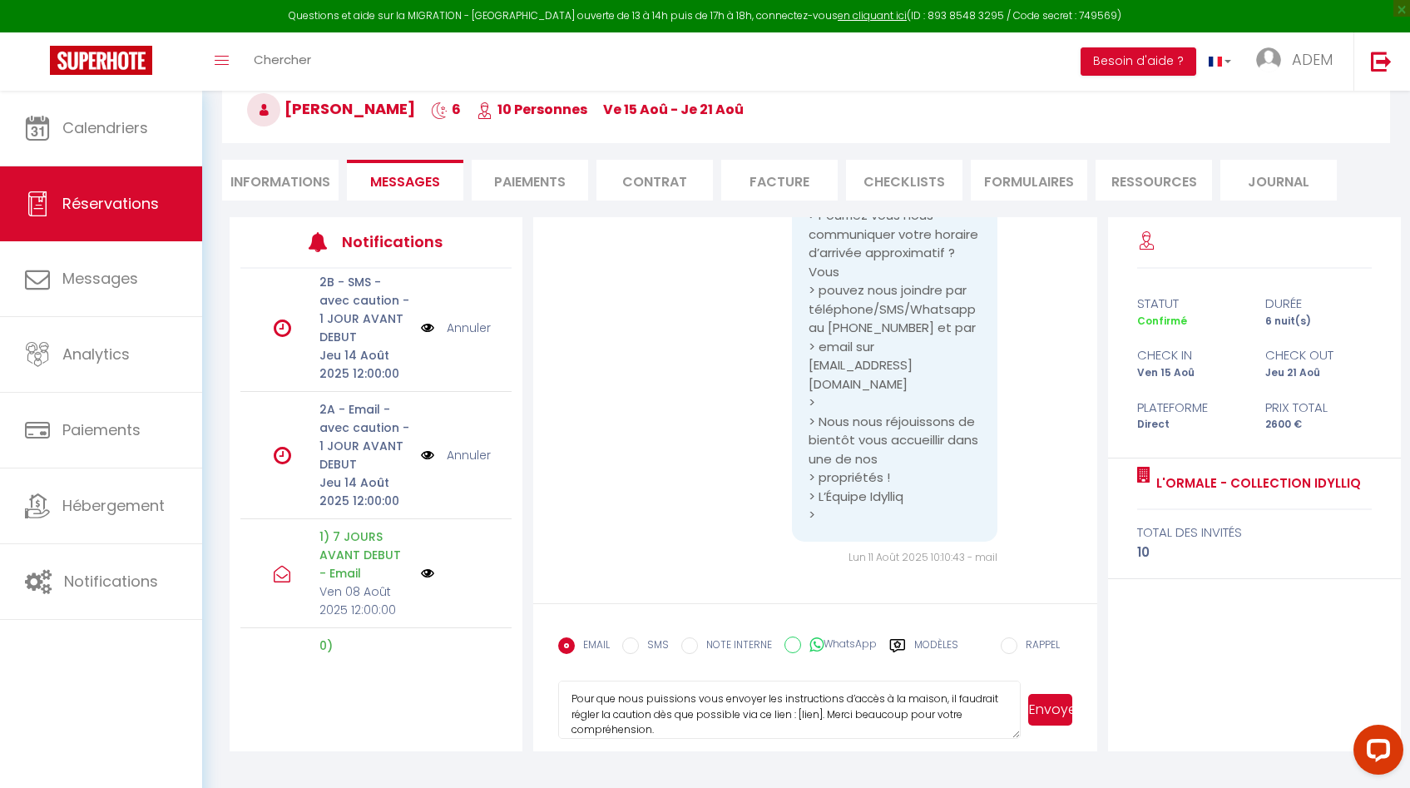
scroll to position [32, 0]
click at [823, 719] on textarea "Bonjour, Pour que nous puissions vous envoyer les instructions d’accès à la mai…" at bounding box center [789, 709] width 462 height 58
paste textarea "[URL][DOMAIN_NAME]"
type textarea "Bonjour, Pour que nous puissions vous envoyer les instructions d’accès à la mai…"
click at [1047, 714] on button "Envoyer" at bounding box center [1050, 710] width 44 height 32
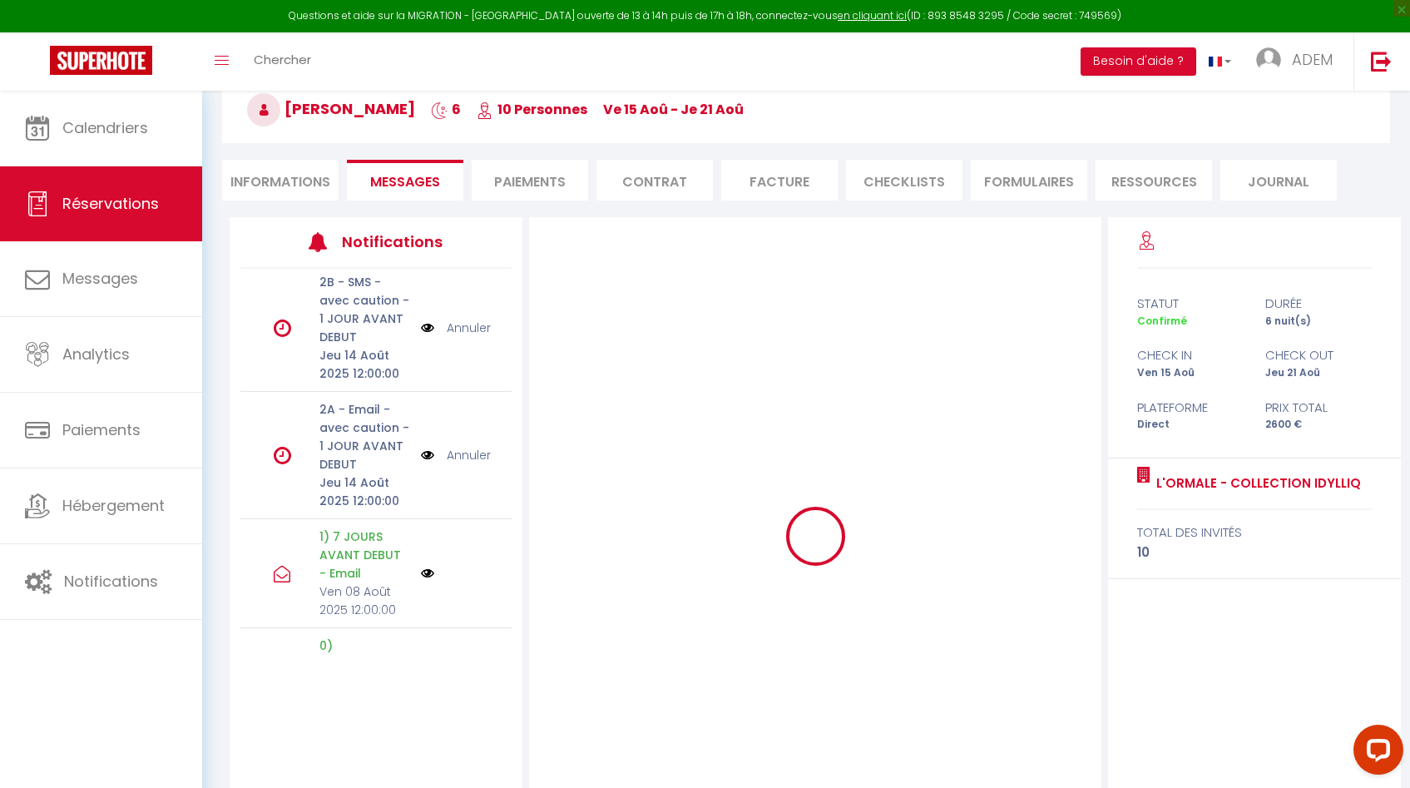
scroll to position [0, 0]
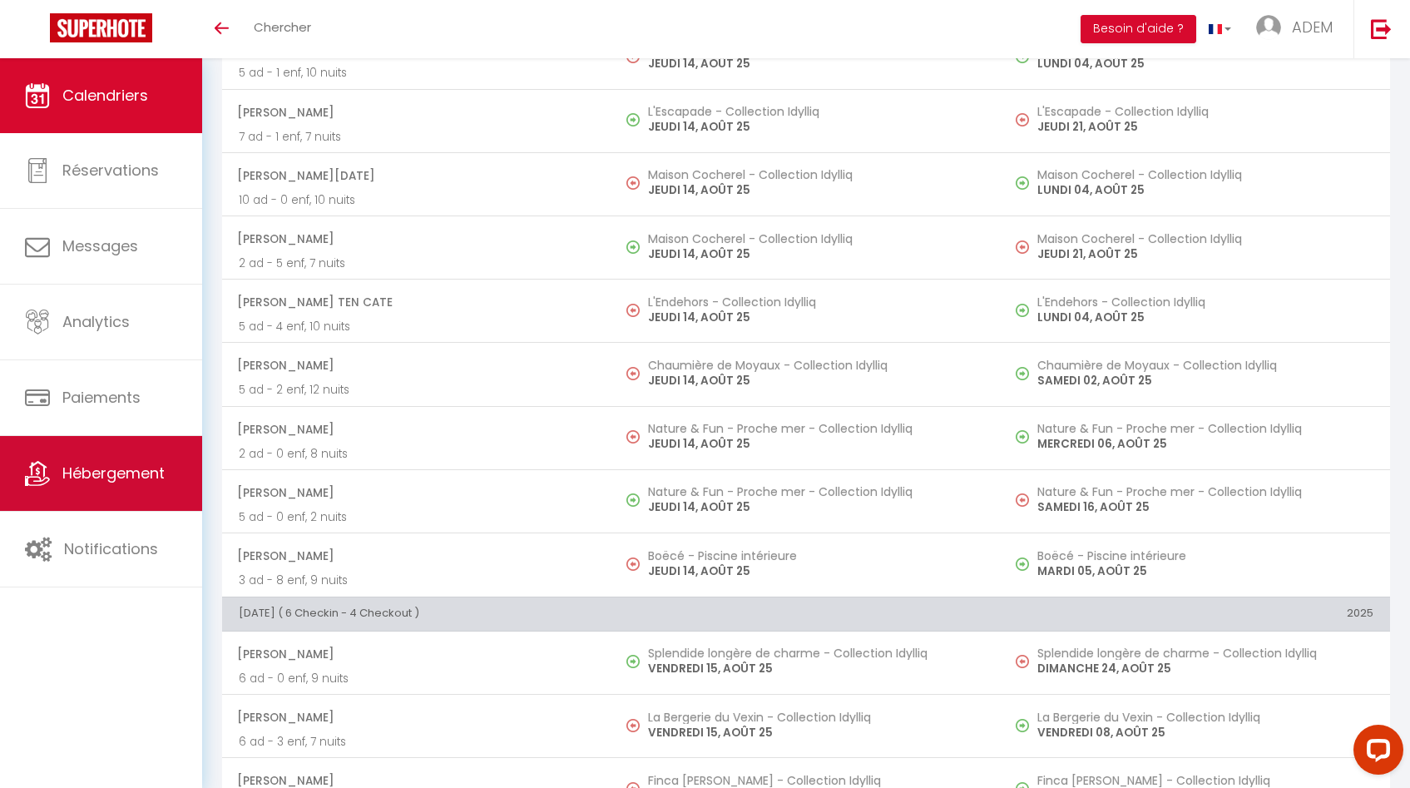
click at [114, 496] on link "Hébergement" at bounding box center [101, 473] width 202 height 75
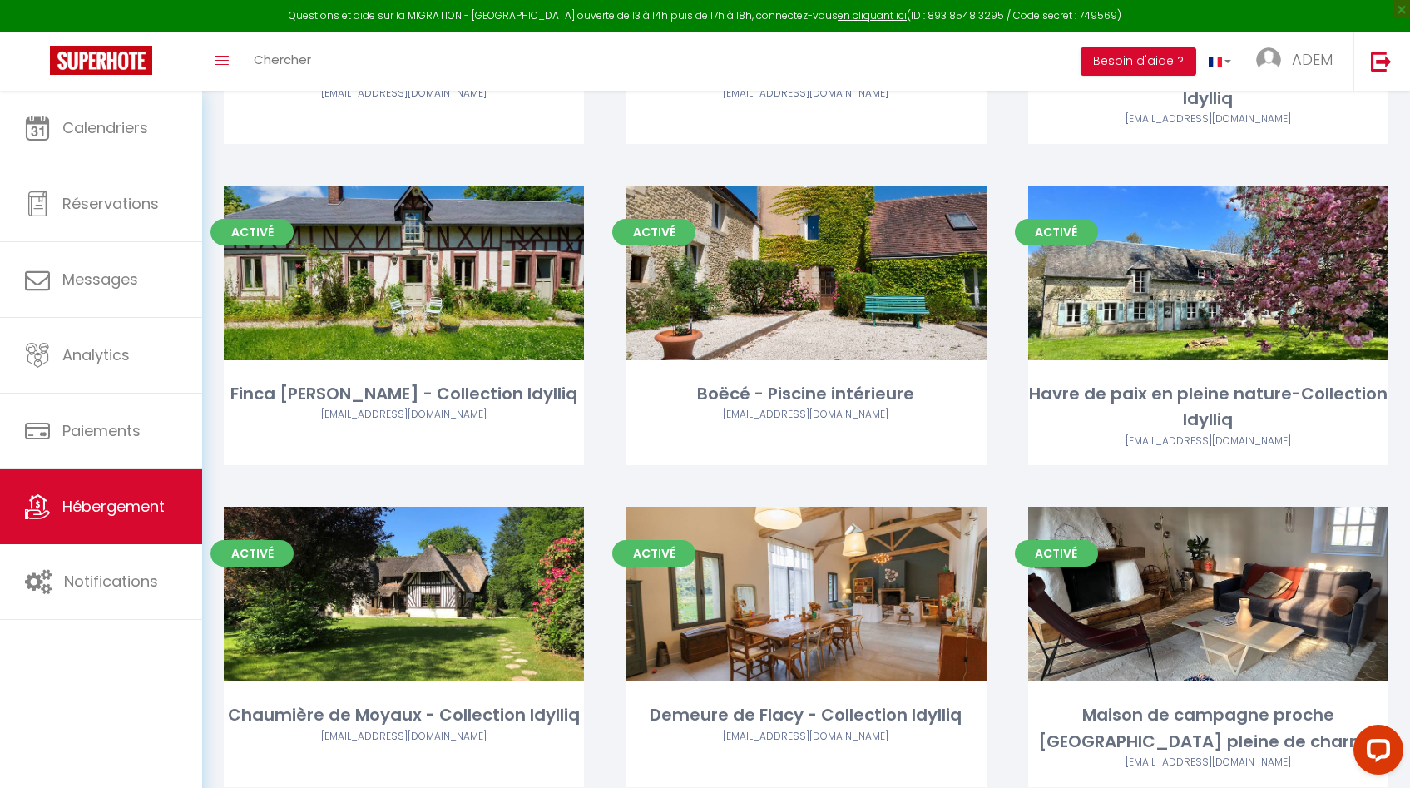
scroll to position [5313, 0]
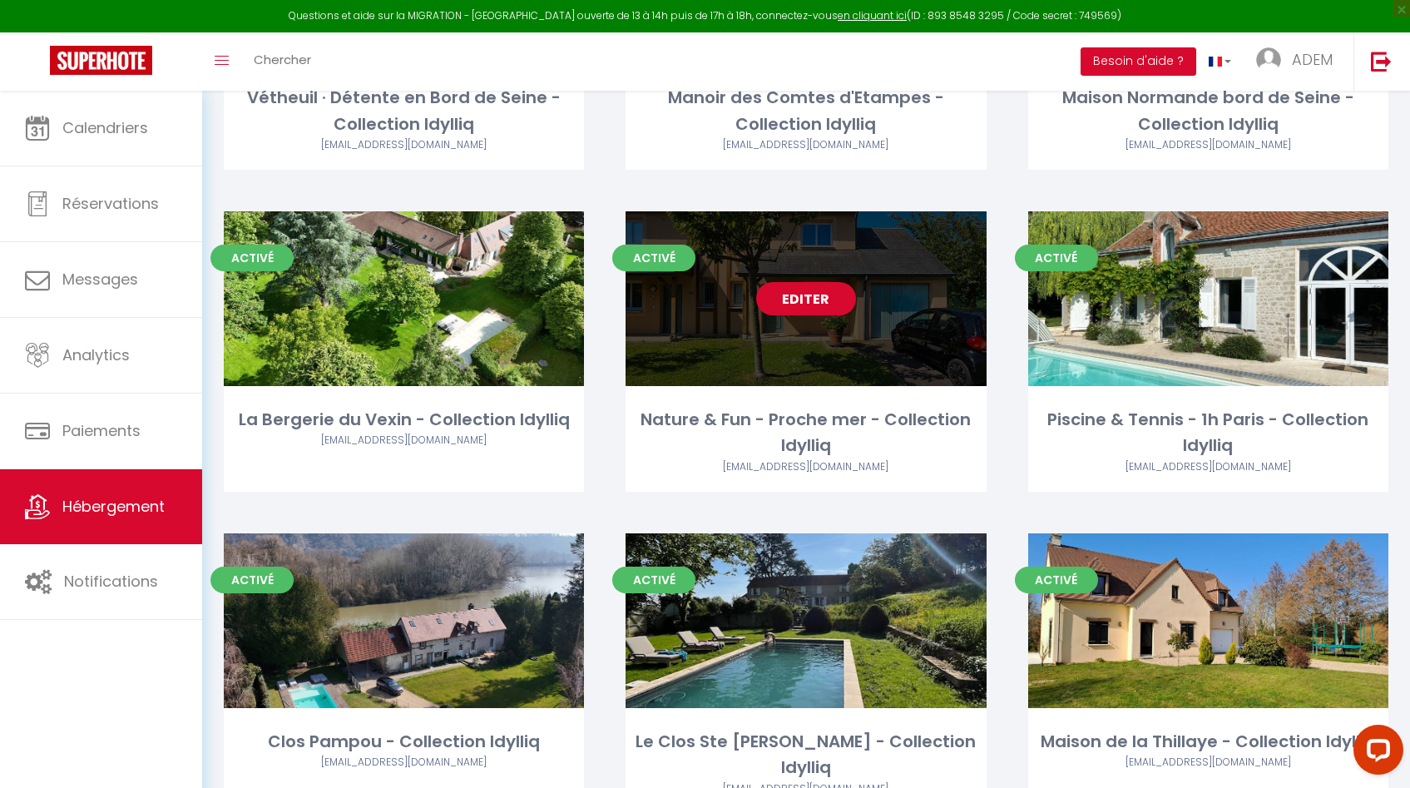
click at [801, 282] on link "Editer" at bounding box center [806, 298] width 100 height 33
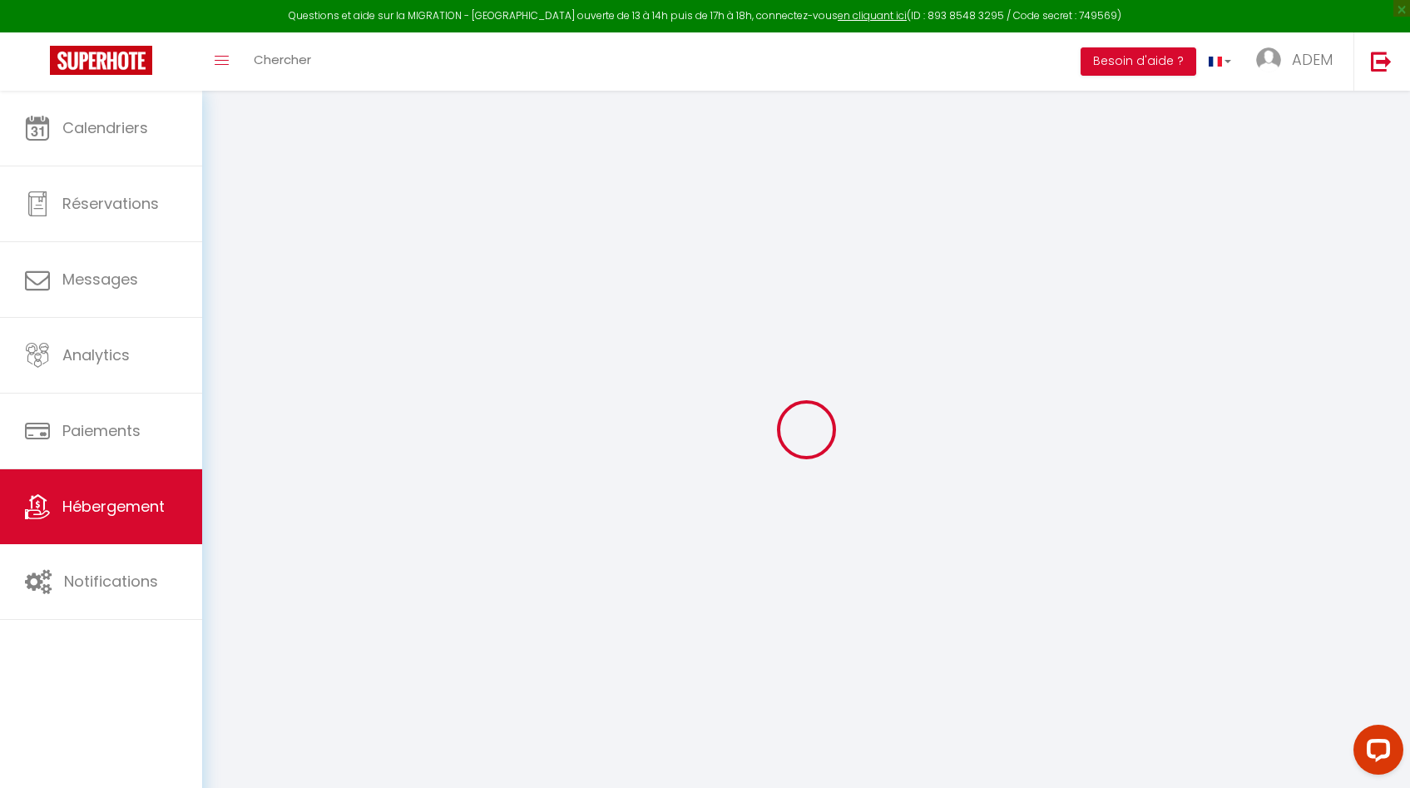
select select
select select "34967"
select select
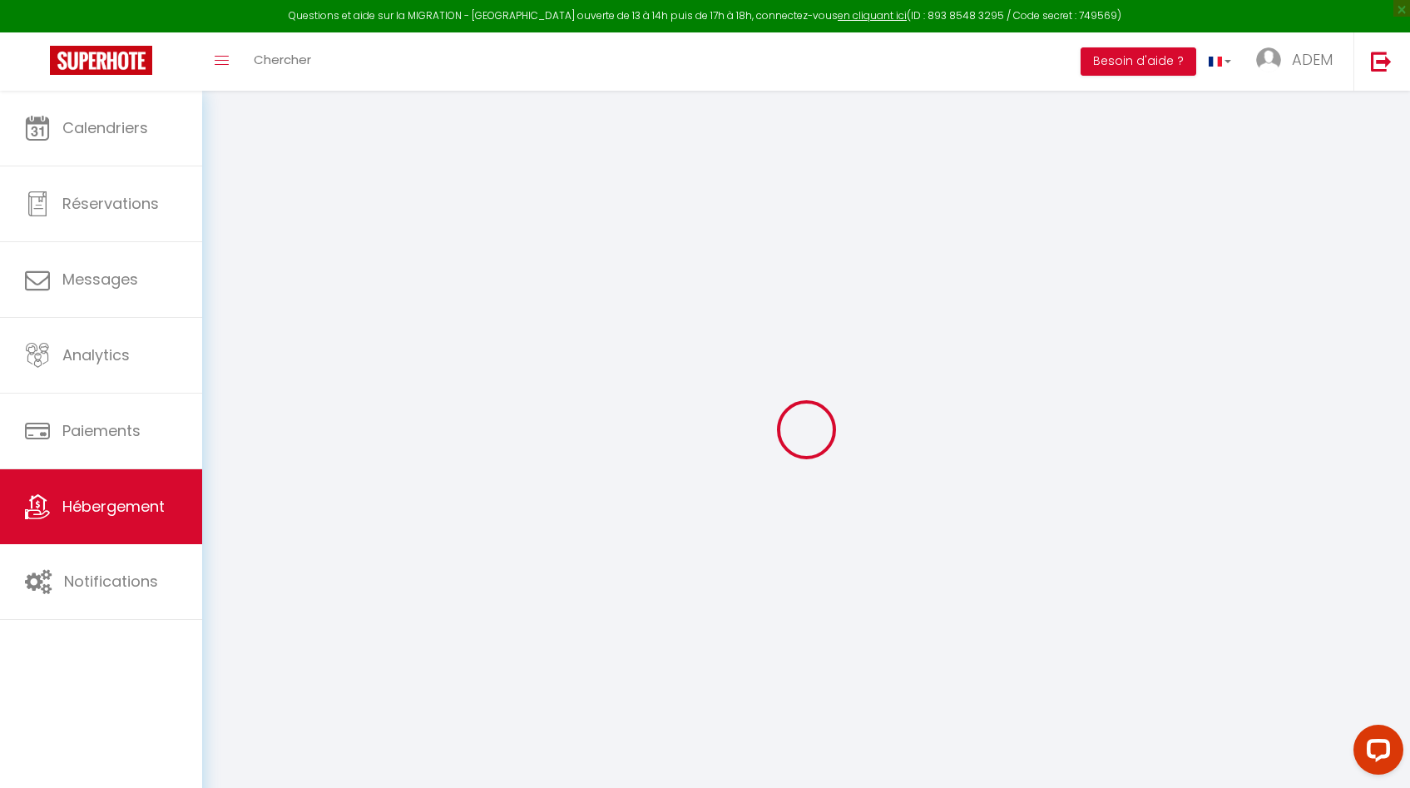
select select
checkbox input "true"
checkbox input "false"
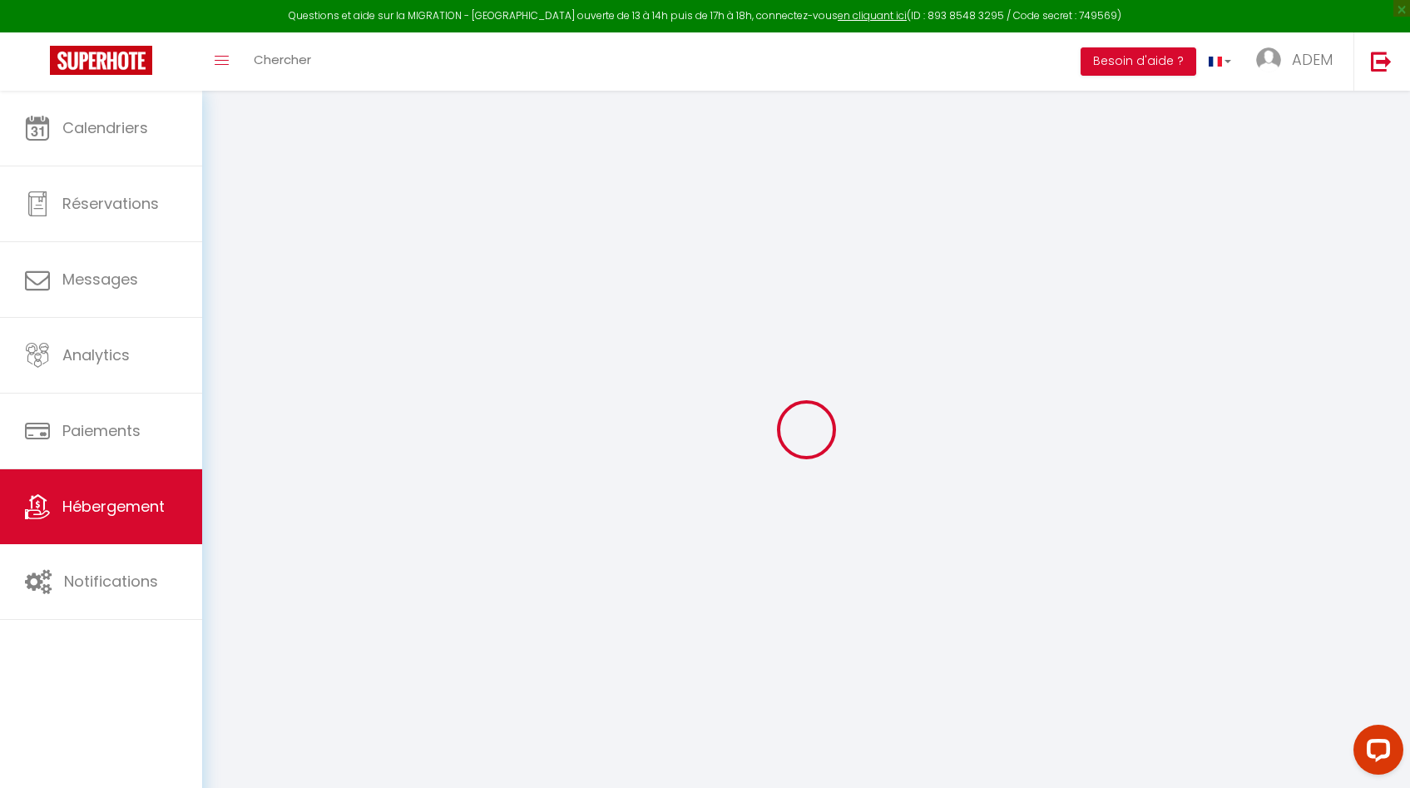
checkbox input "false"
select select
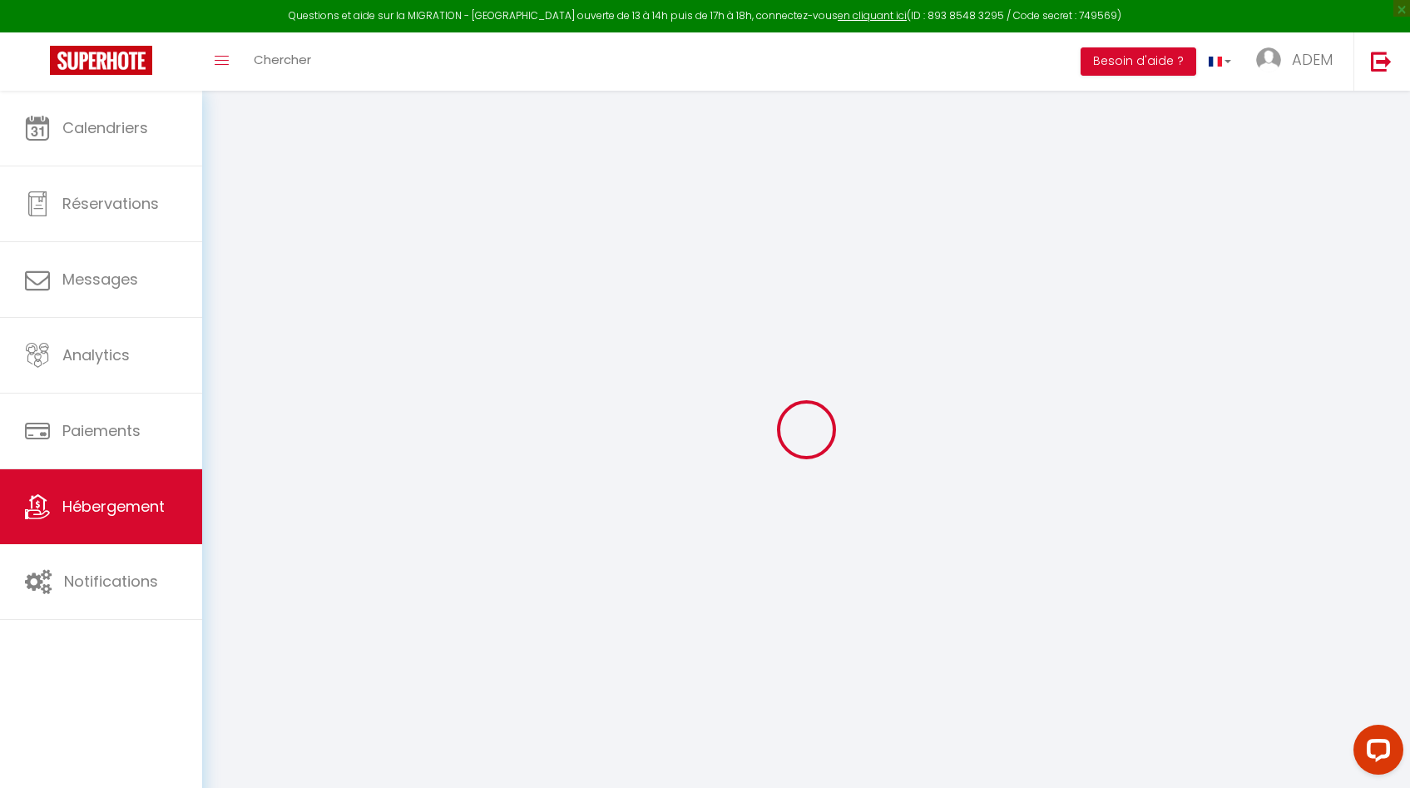
select select
checkbox input "true"
checkbox input "false"
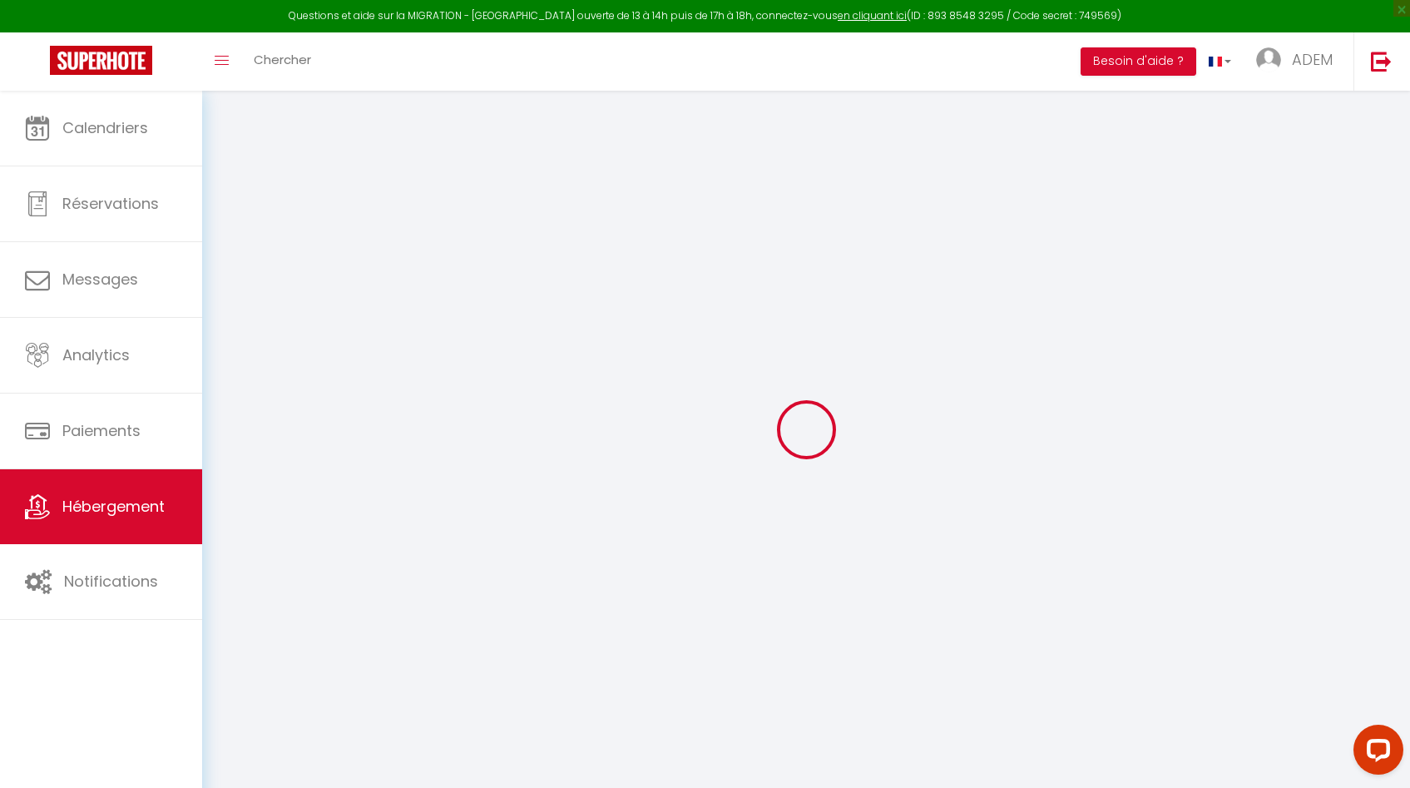
checkbox input "true"
checkbox input "false"
select select "14:00"
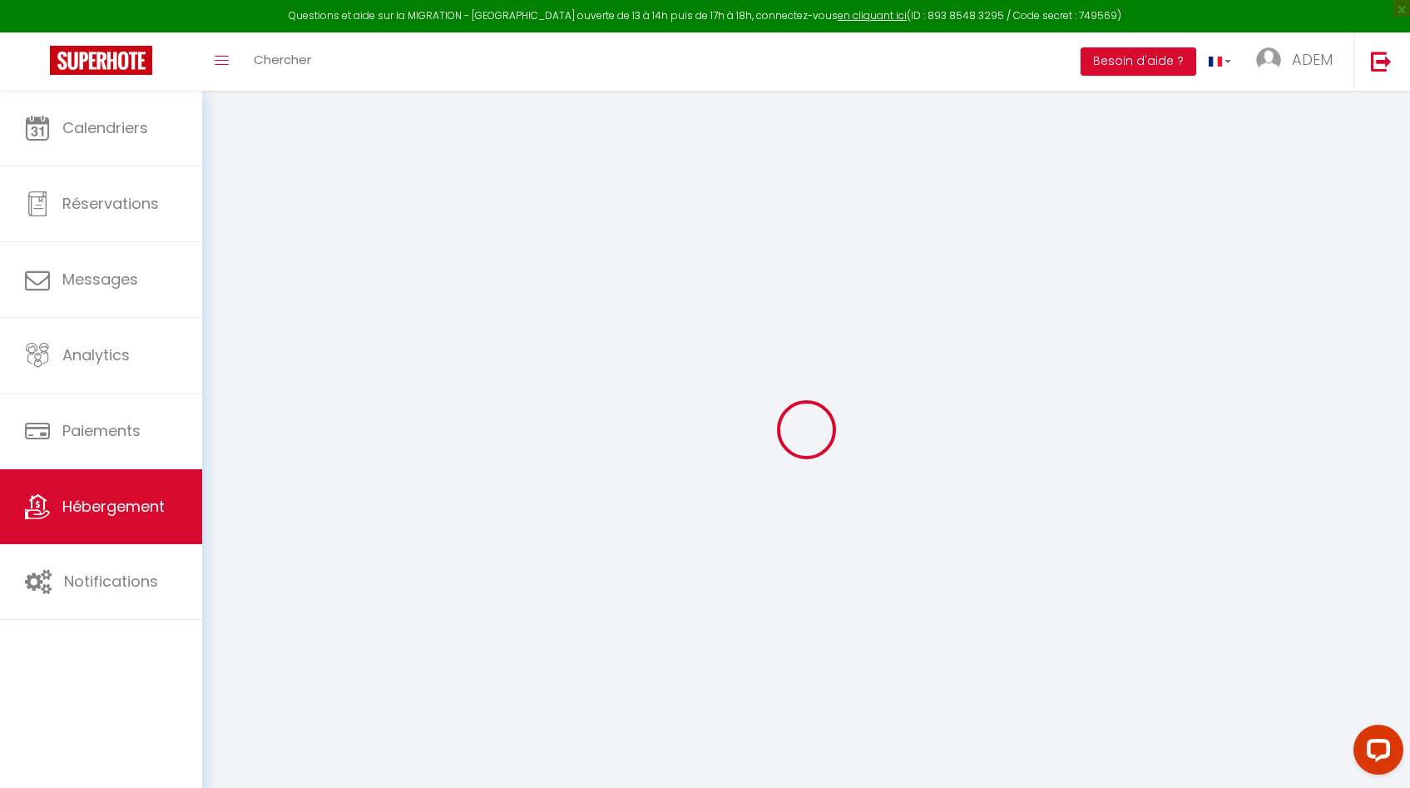
select select
select select "11:00"
select select "30"
select select "120"
select select
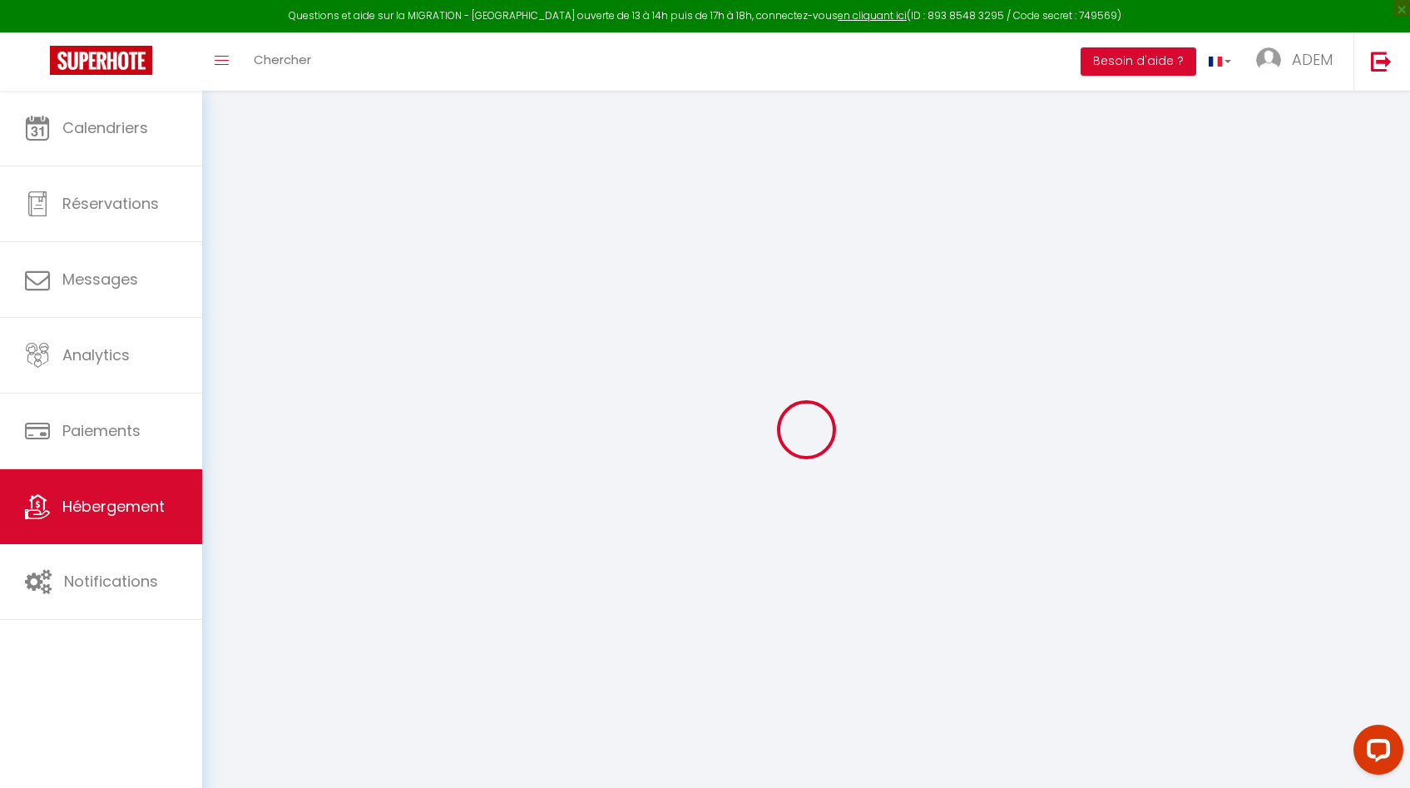
checkbox input "true"
checkbox input "false"
select select
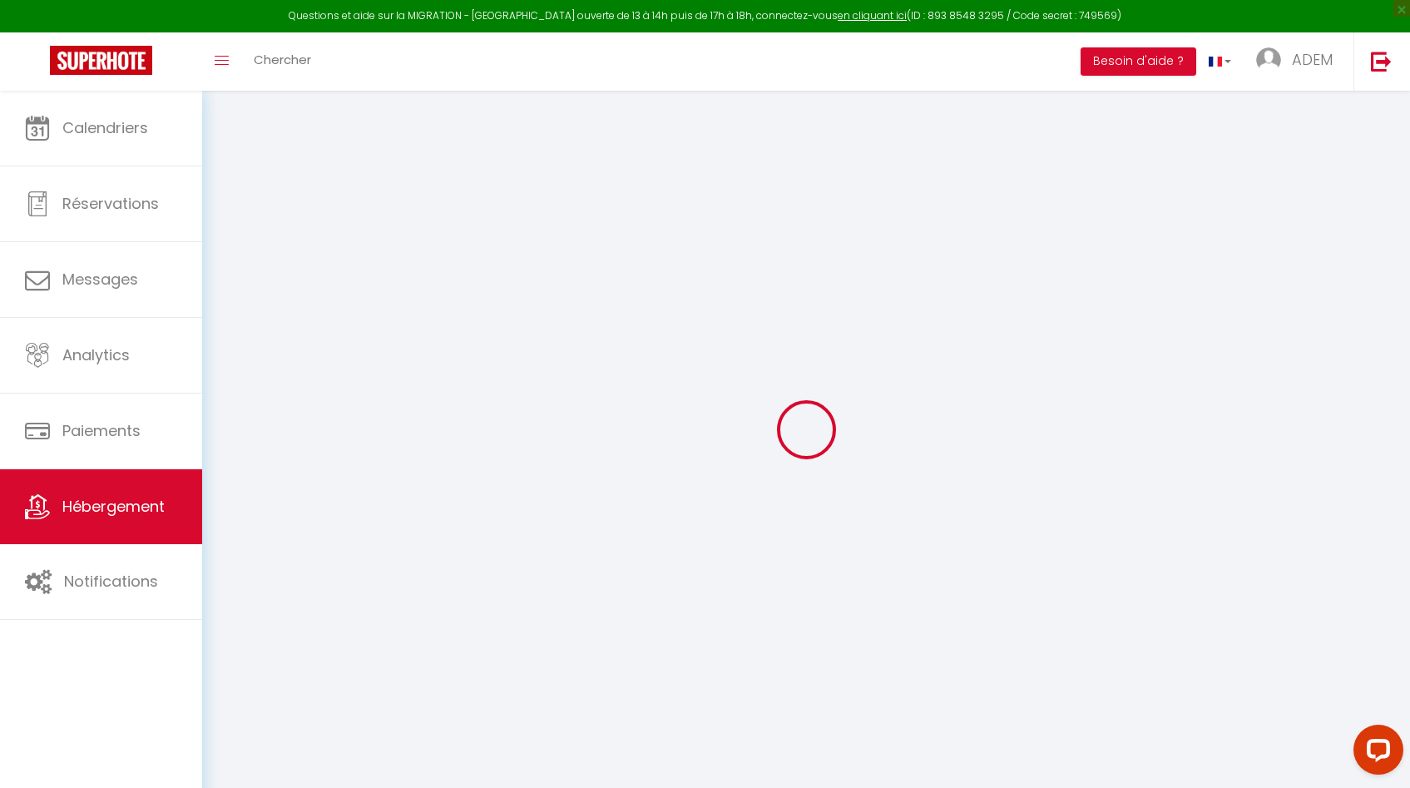
checkbox input "true"
checkbox input "false"
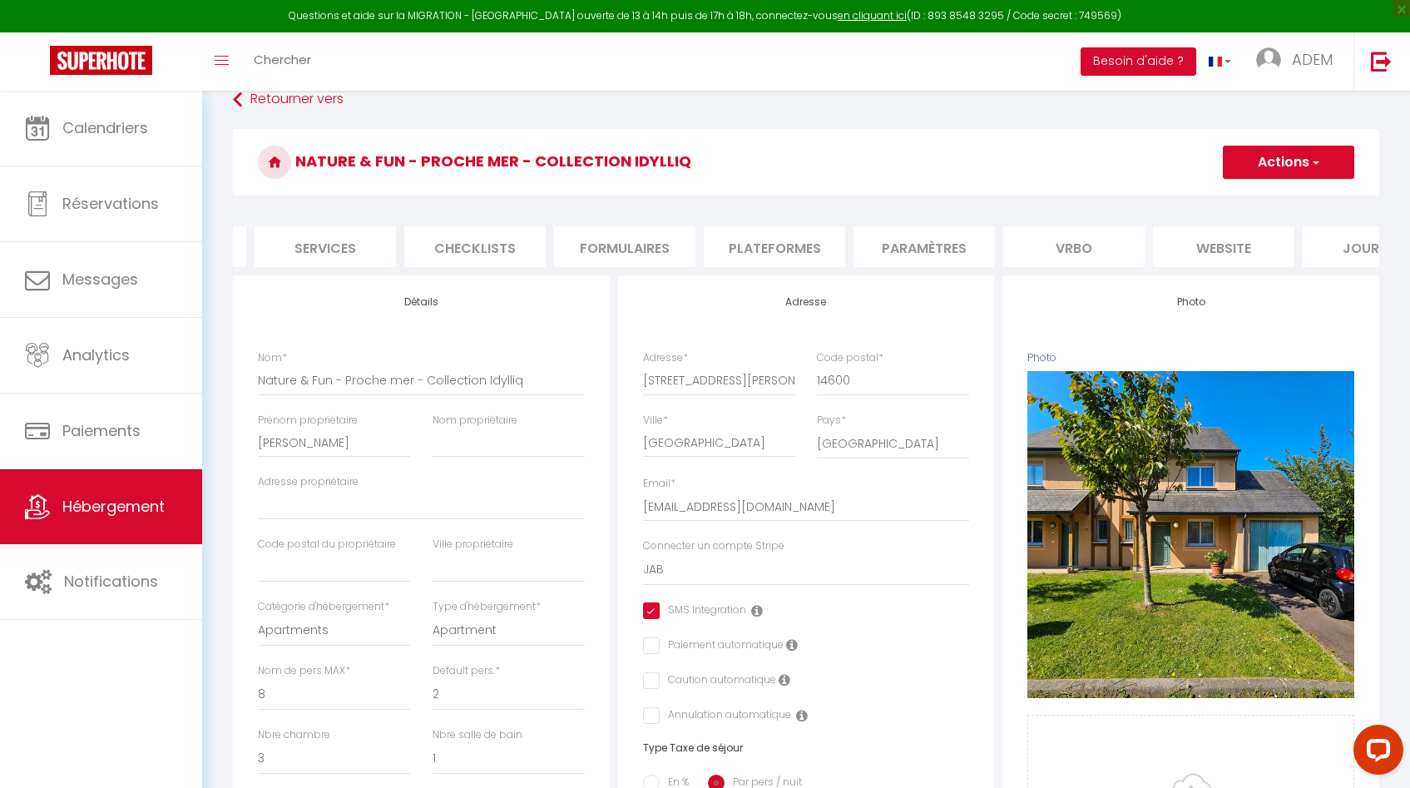
scroll to position [0, 501]
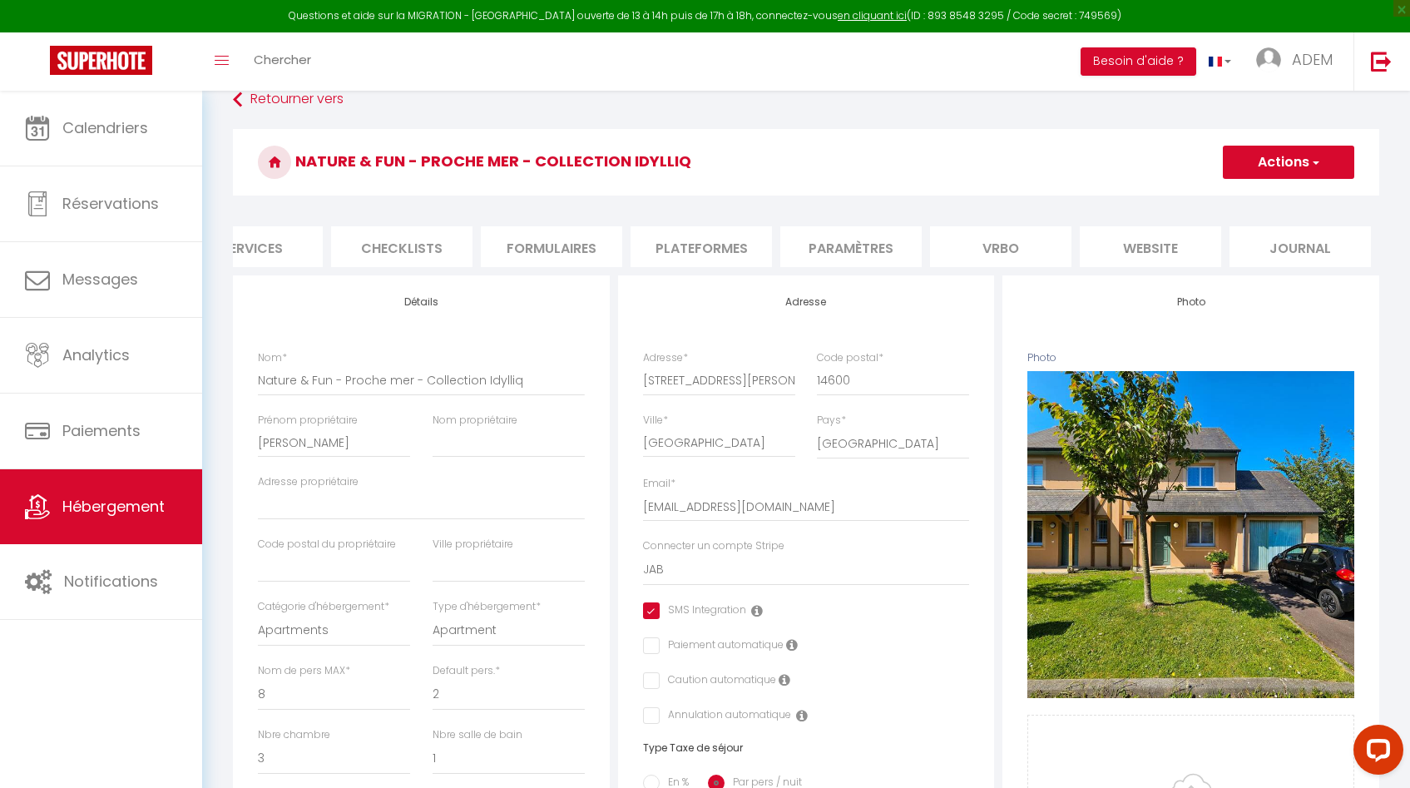
click at [853, 248] on li "Paramètres" at bounding box center [850, 246] width 141 height 41
select select
checkbox input "true"
checkbox input "false"
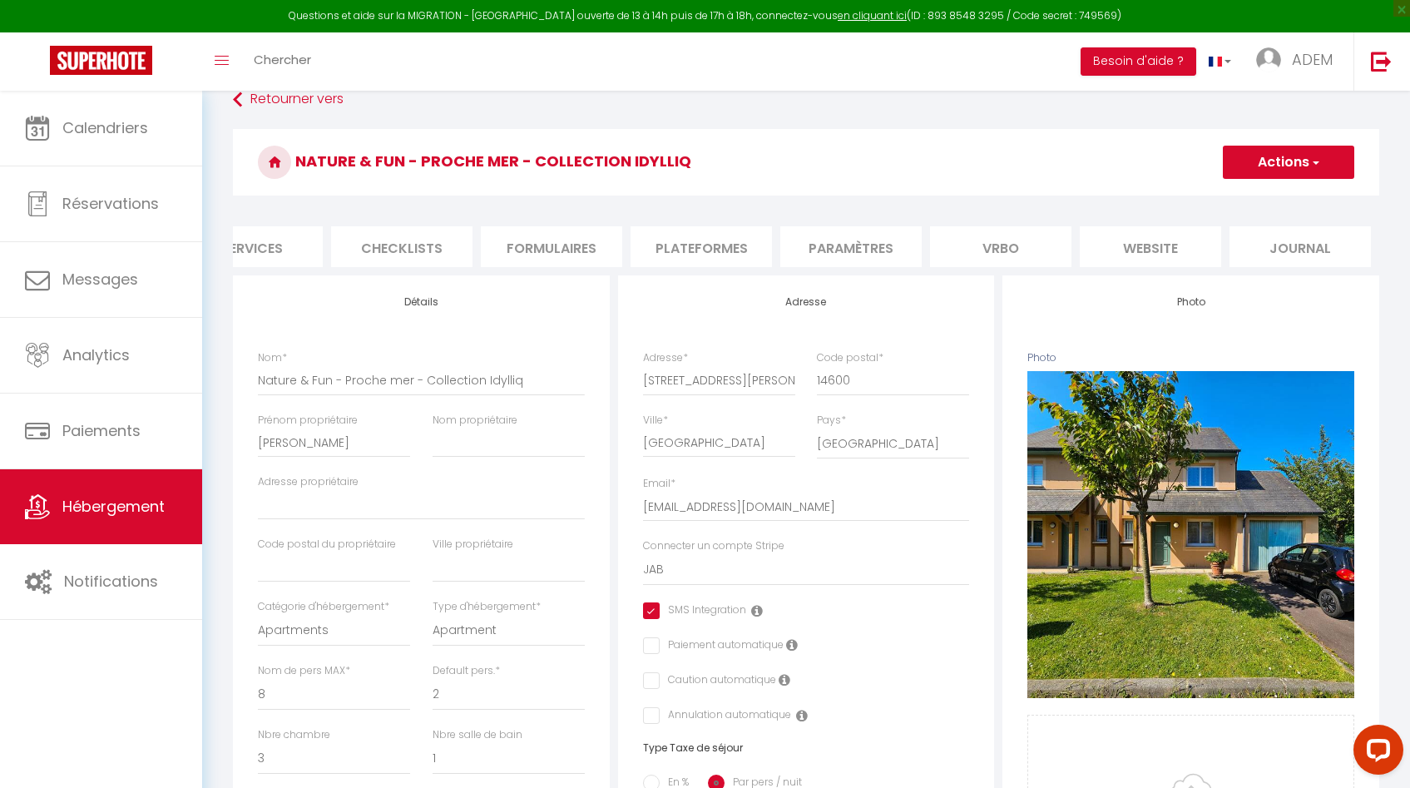
checkbox input "false"
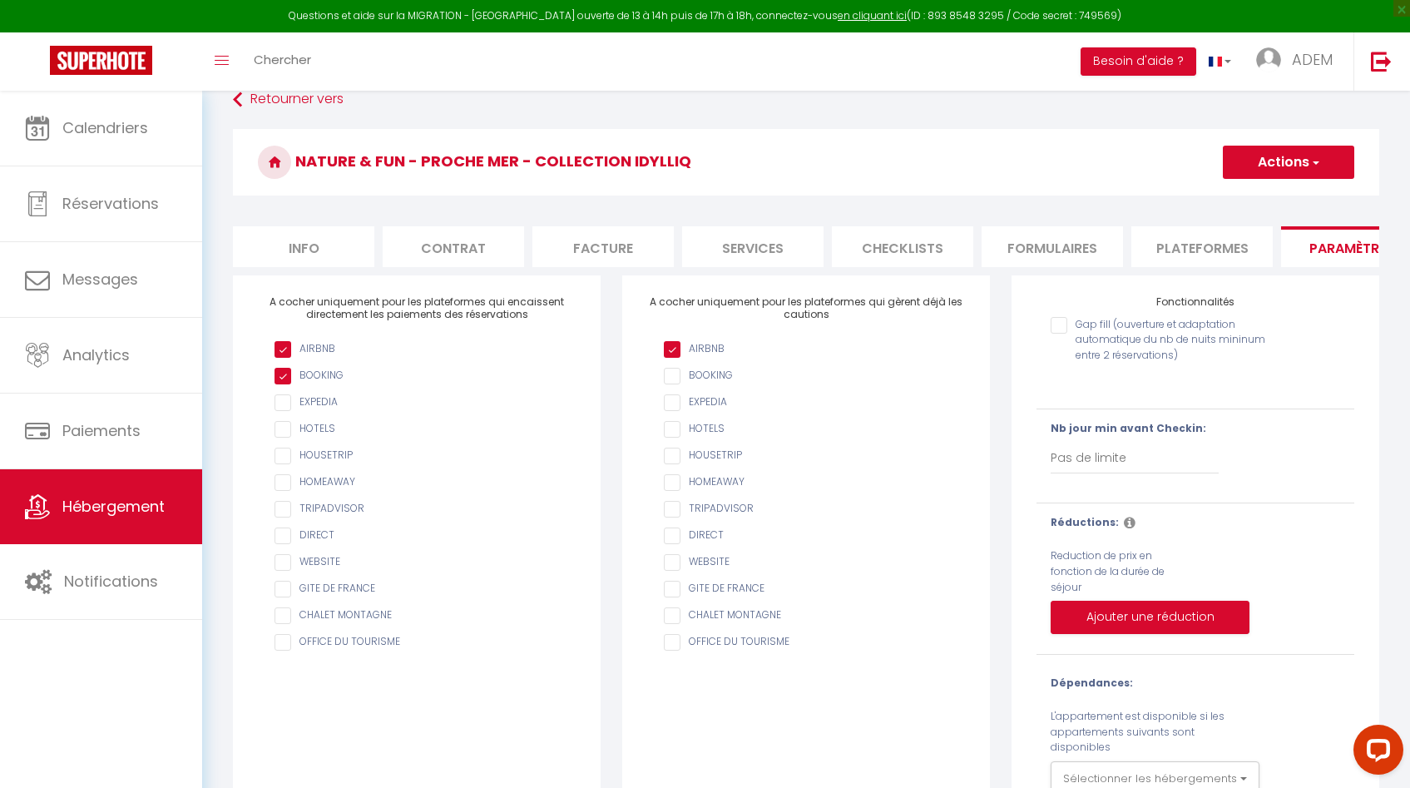
click at [298, 235] on li "Info" at bounding box center [303, 246] width 141 height 41
select select
checkbox input "true"
checkbox input "false"
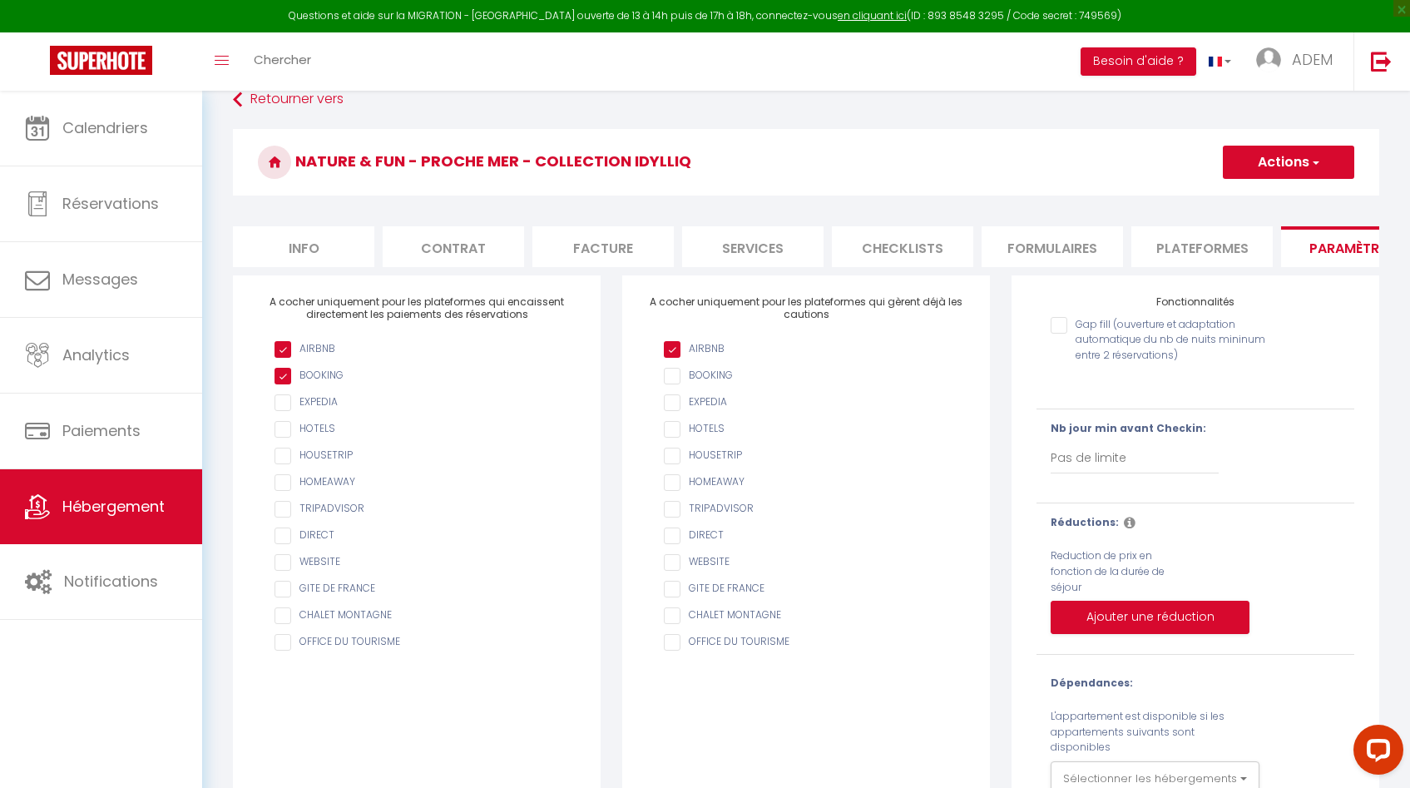
checkbox input "false"
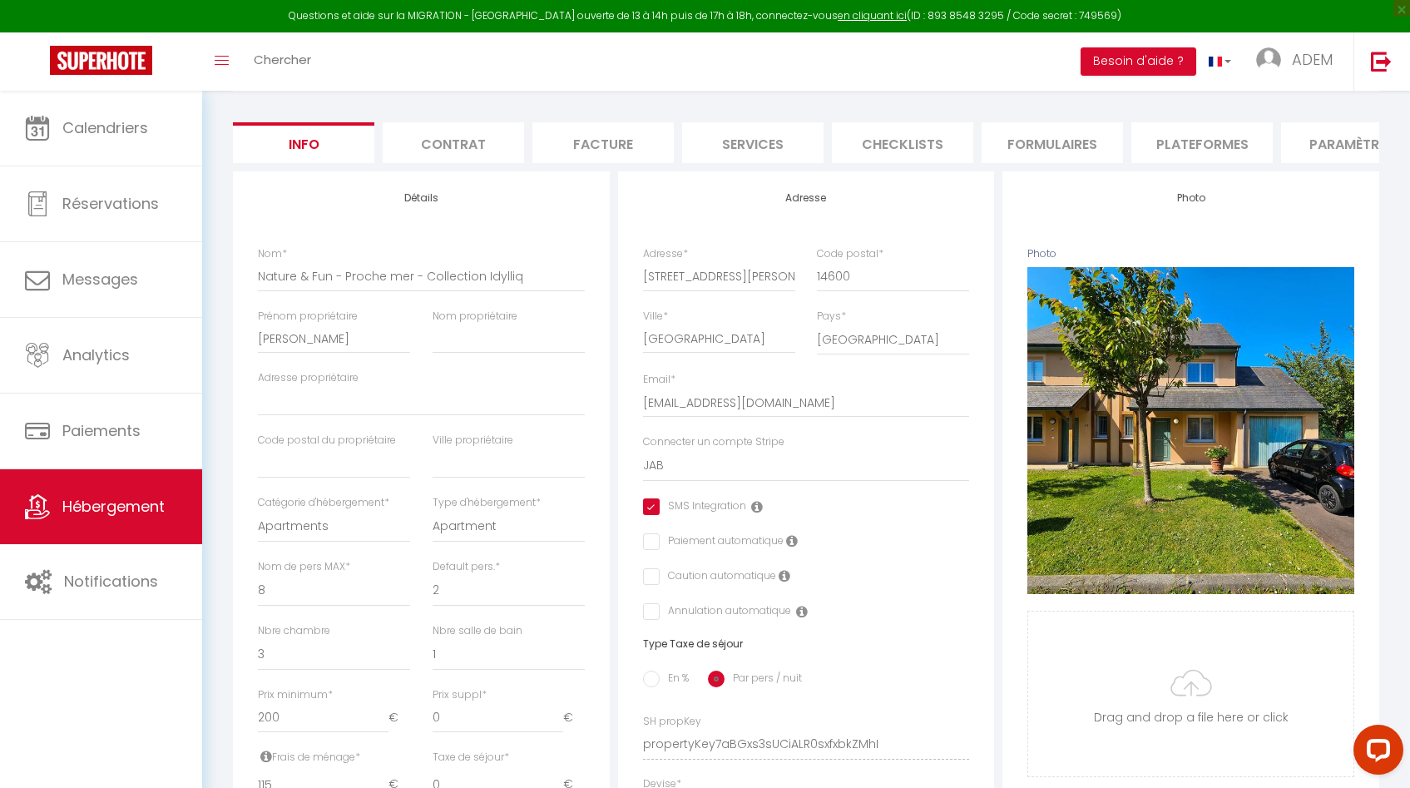
scroll to position [123, 0]
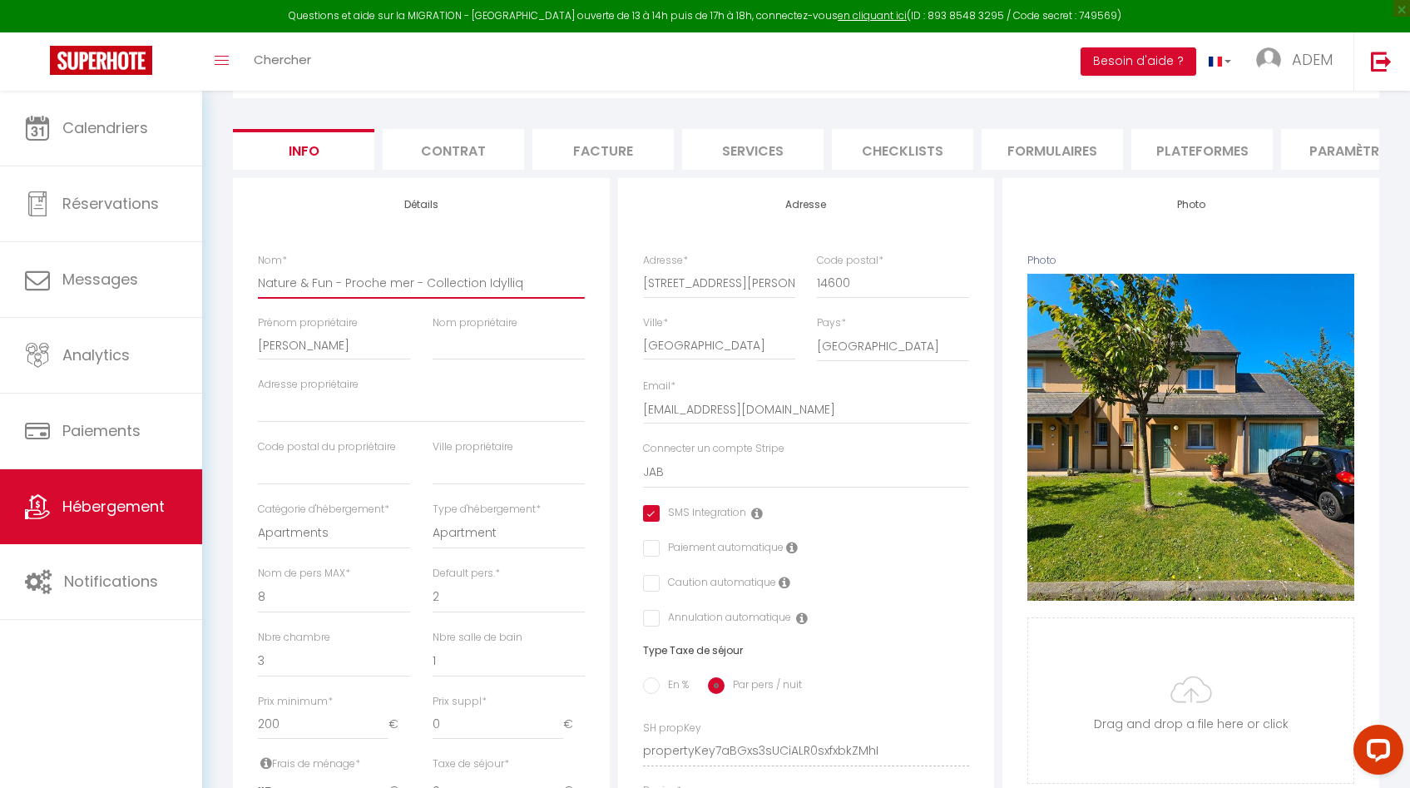
click at [353, 296] on input "Nature & Fun - Proche mer - Collection Idylliq" at bounding box center [421, 283] width 327 height 30
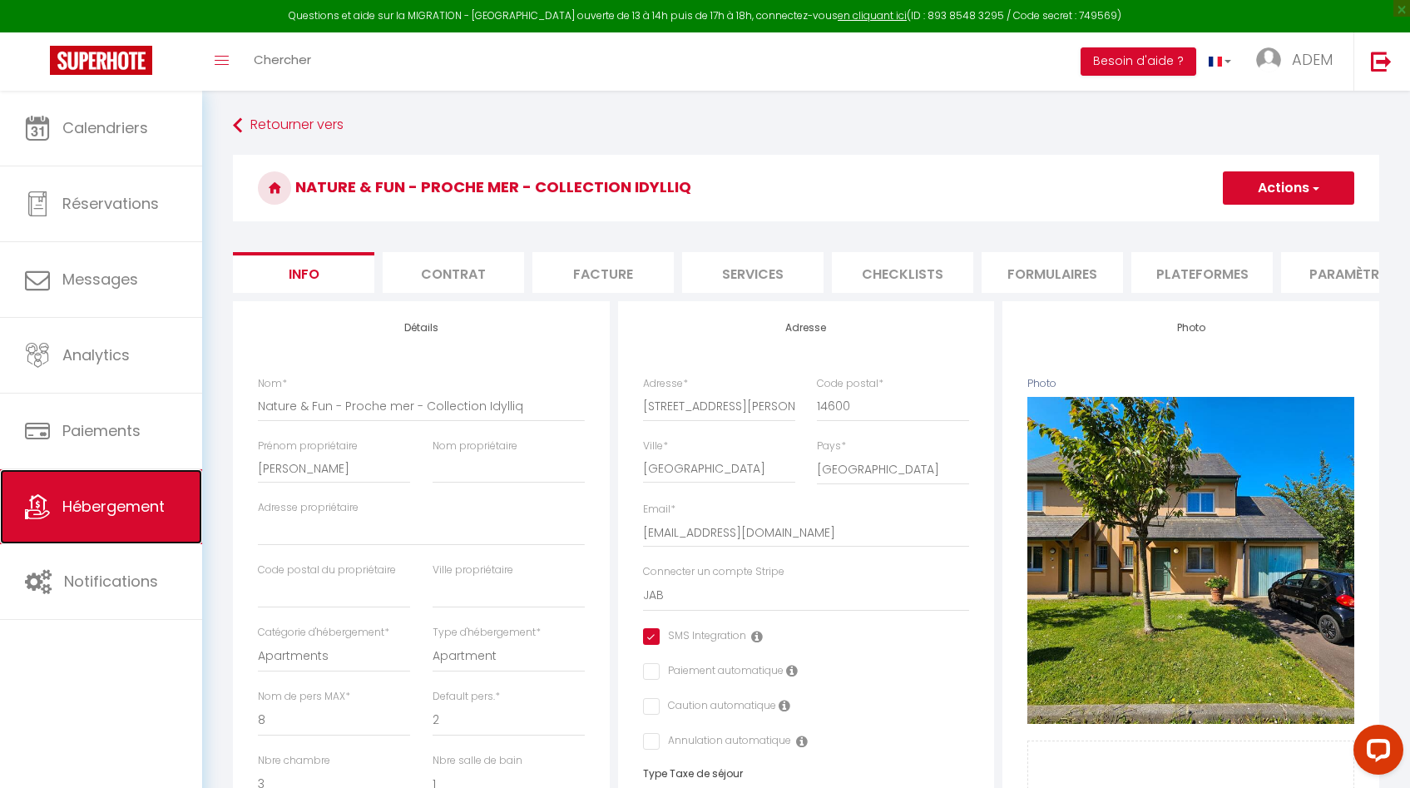
click at [153, 516] on span "Hébergement" at bounding box center [113, 506] width 102 height 21
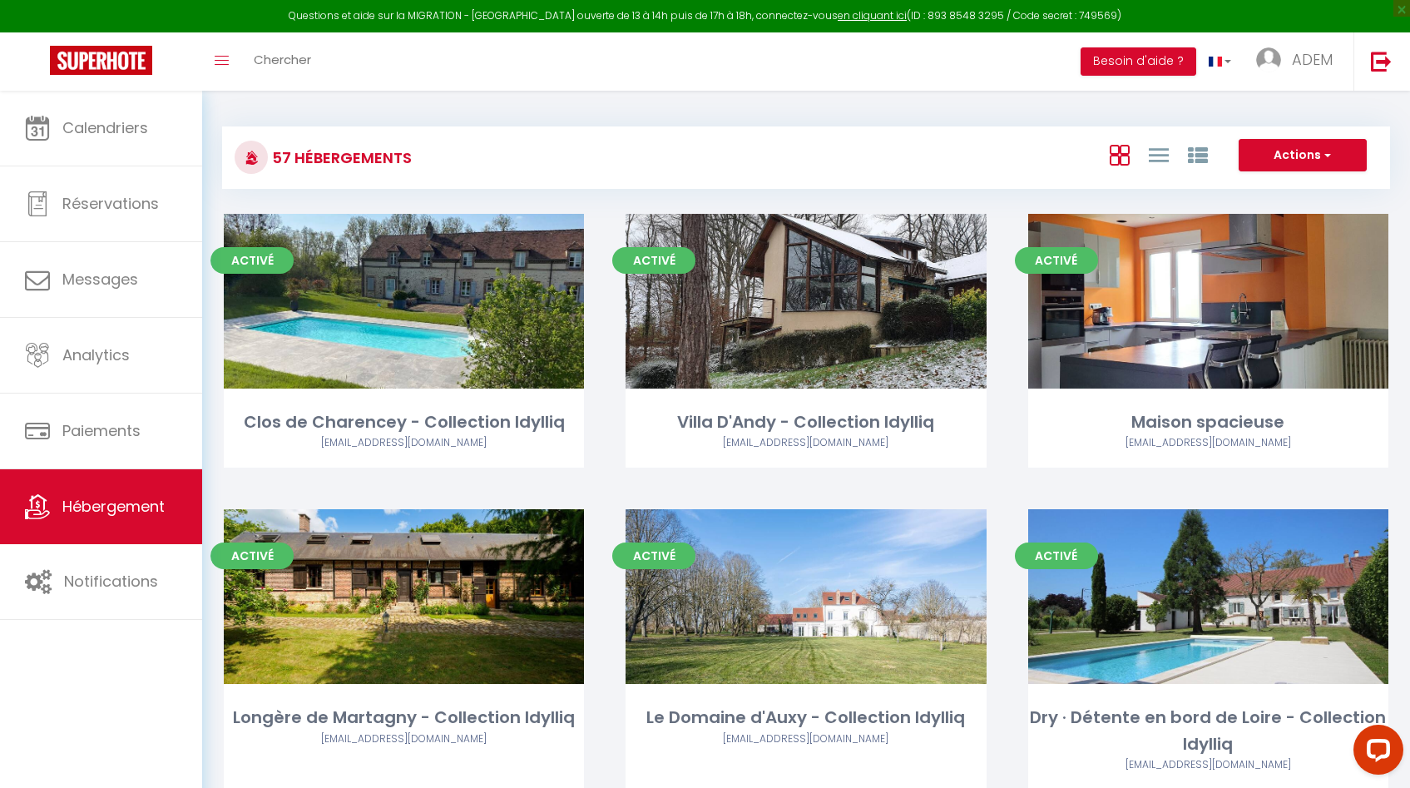
scroll to position [1288, 0]
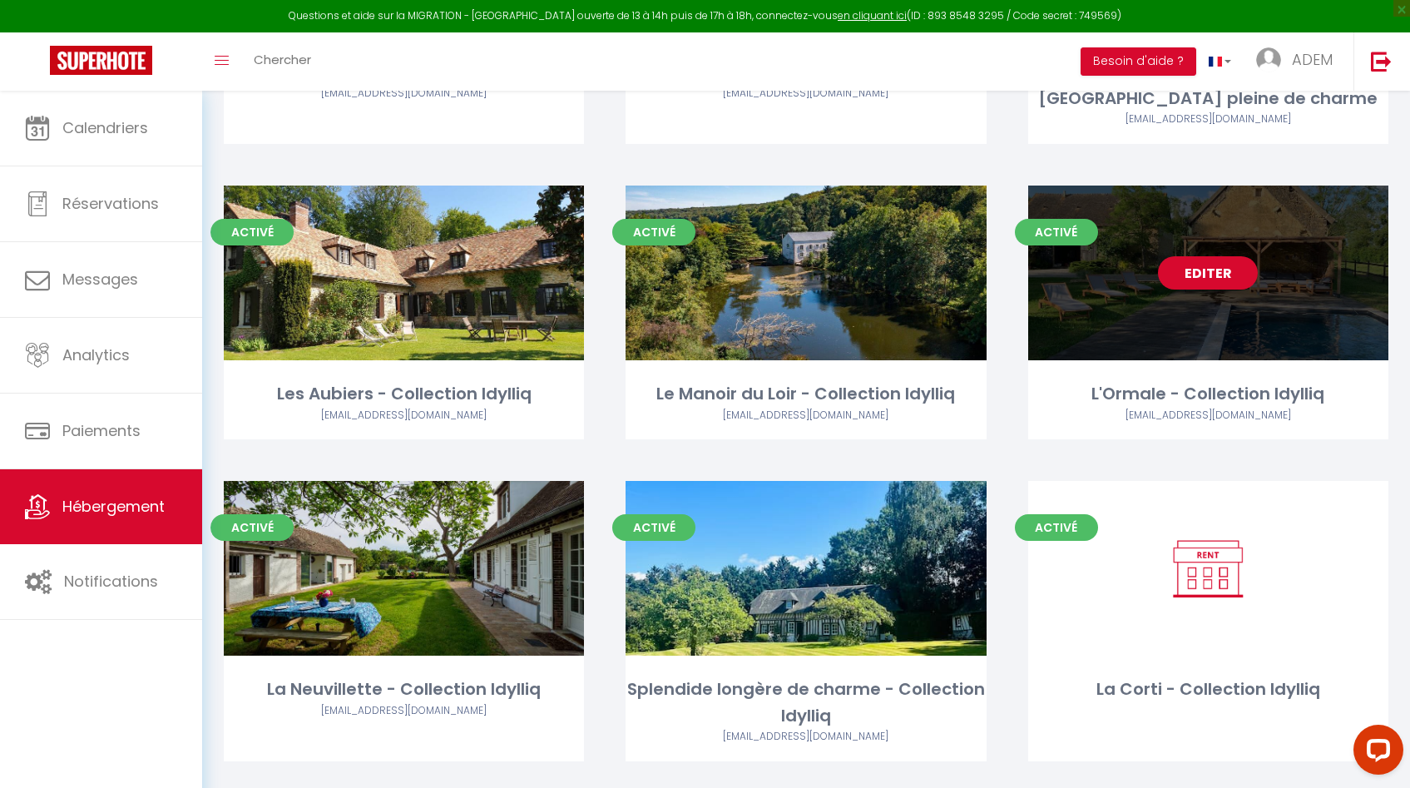
click at [1204, 268] on link "Editer" at bounding box center [1208, 272] width 100 height 33
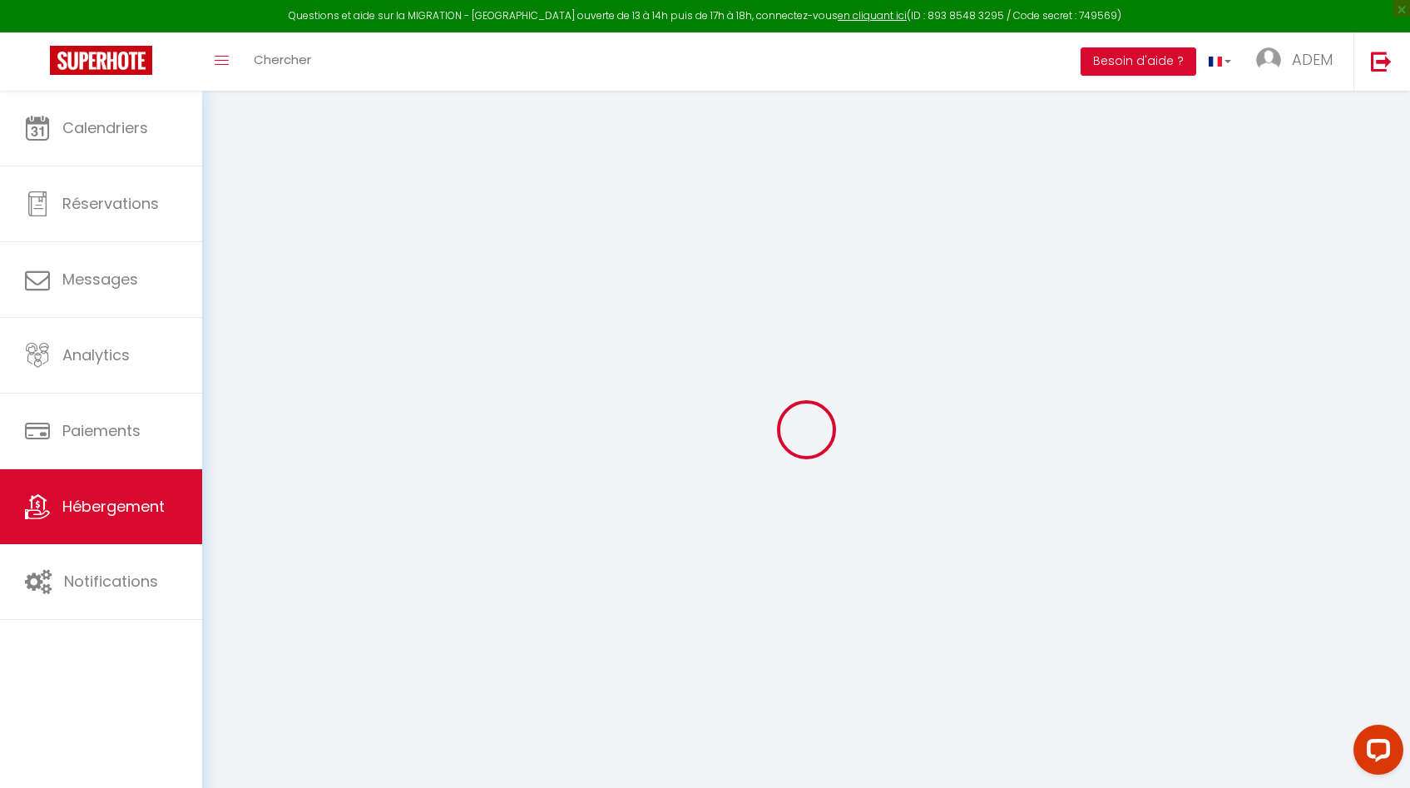
select select
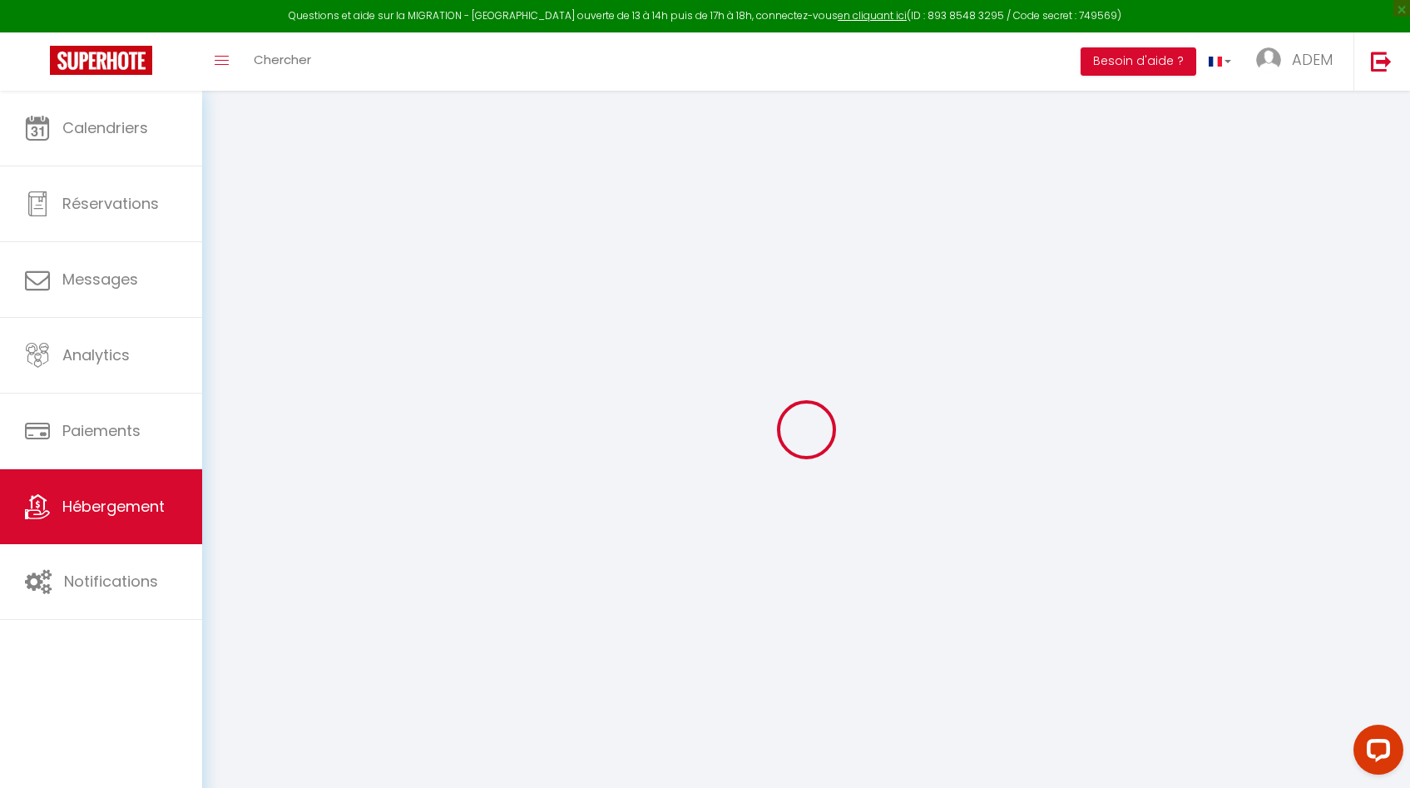
select select
checkbox input "false"
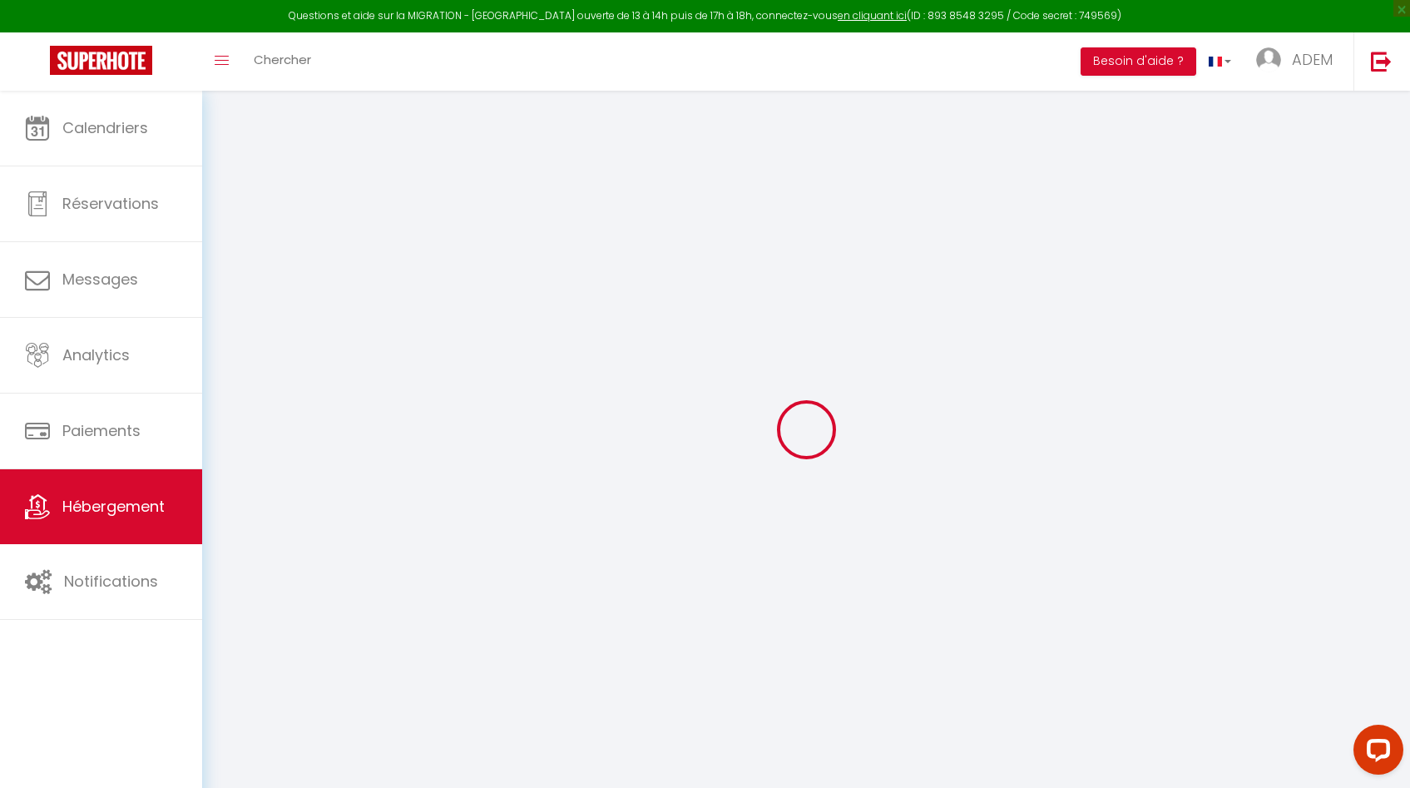
select select
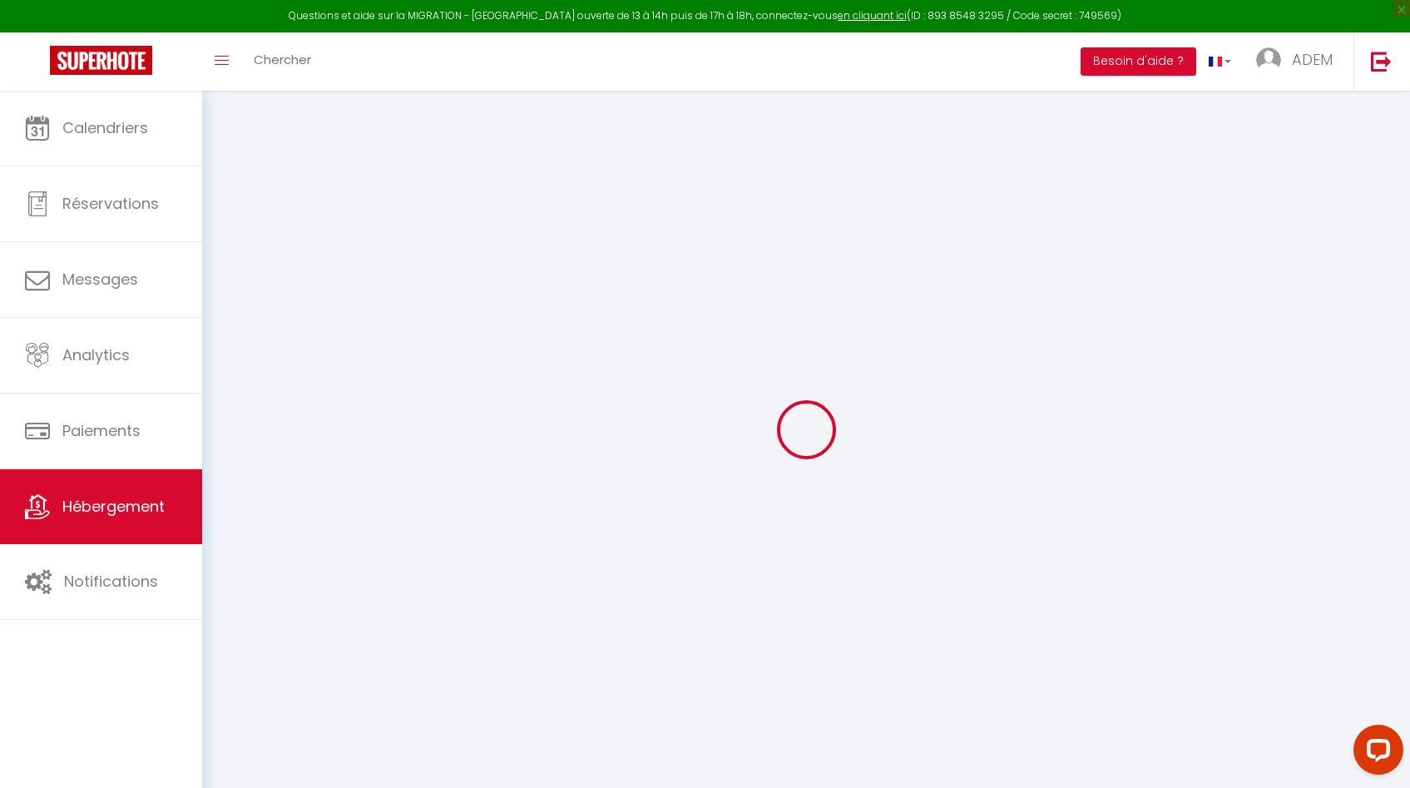
select select
checkbox input "false"
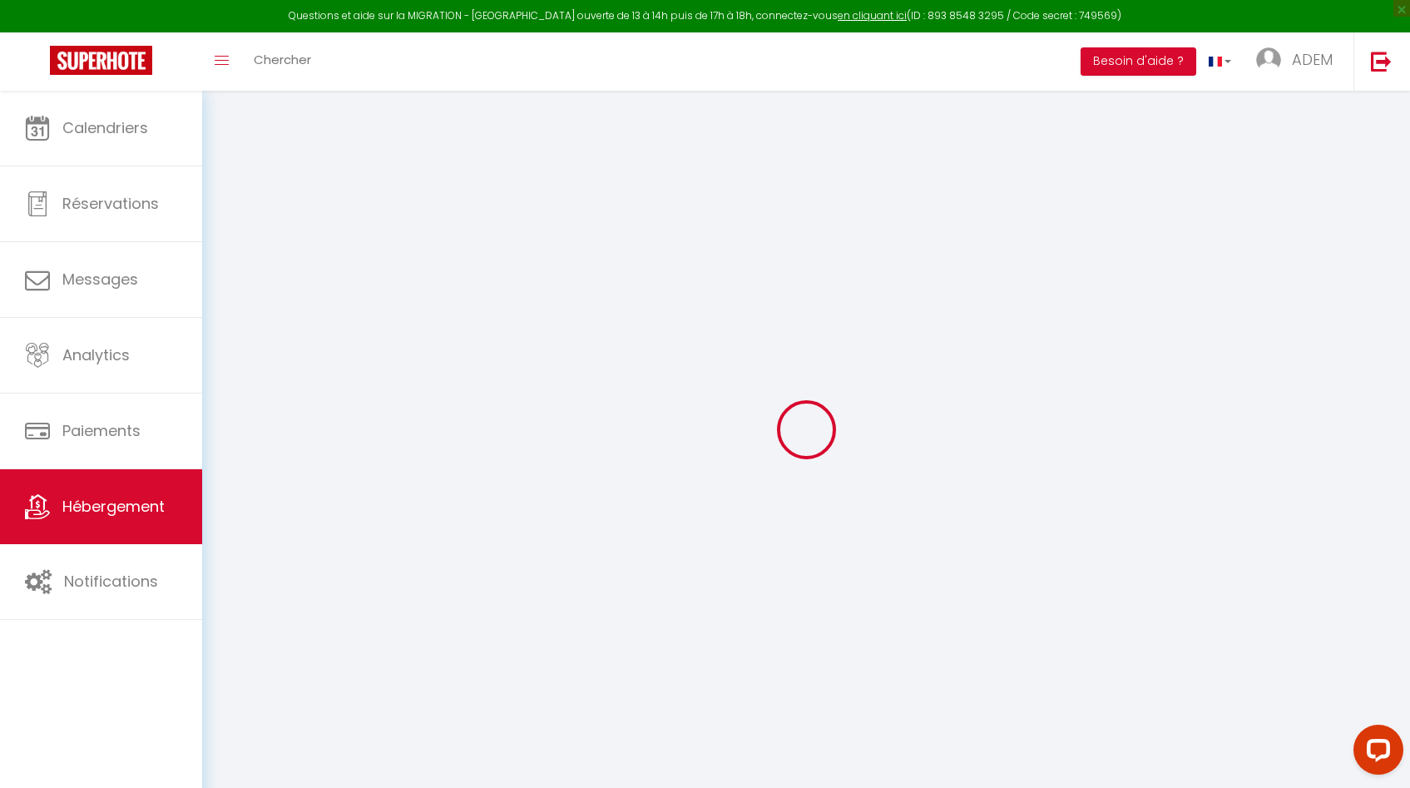
checkbox input "false"
select select
type input "L'Ormale - Collection Idylliq"
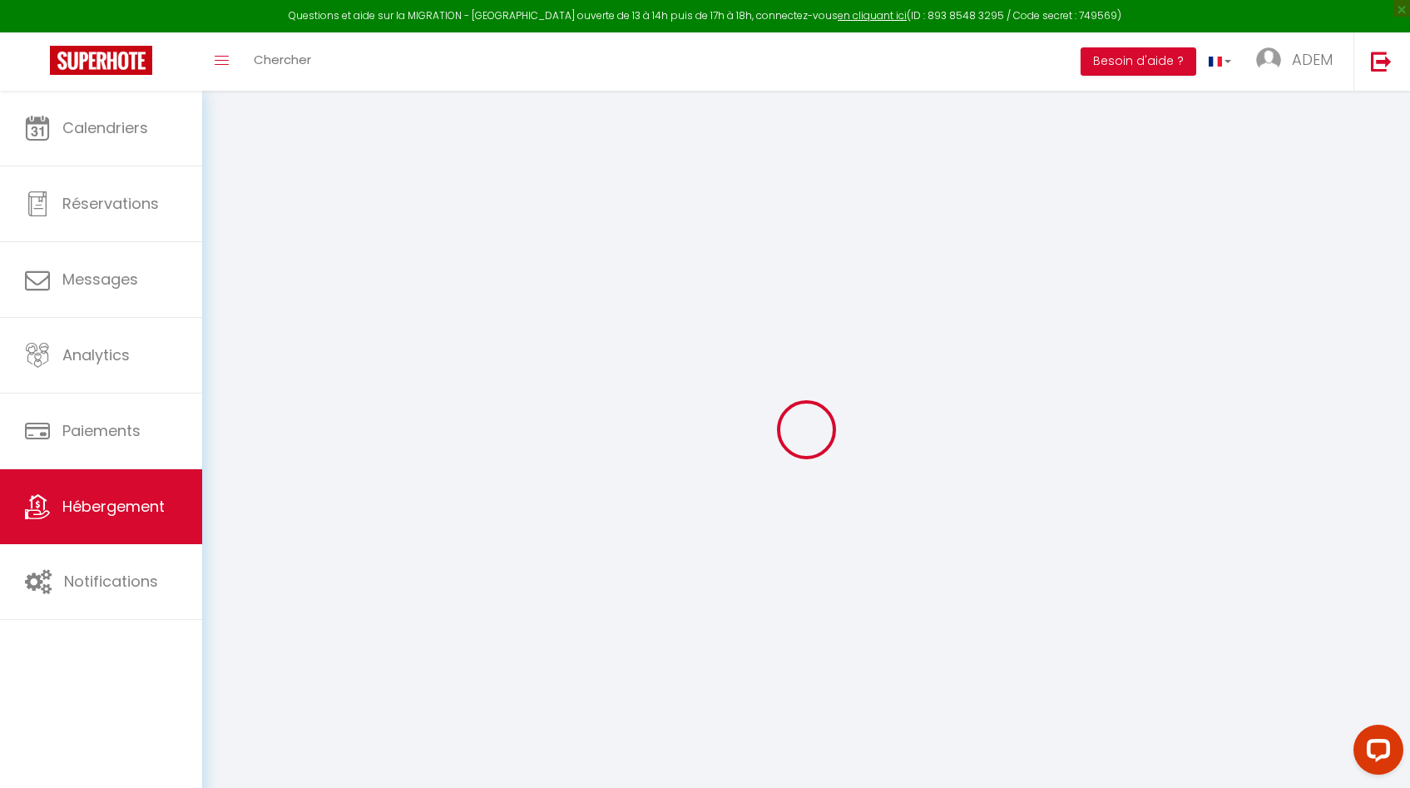
type input "Jean-Baptiste"
select select "10"
select select "5"
type input "304"
type input "200"
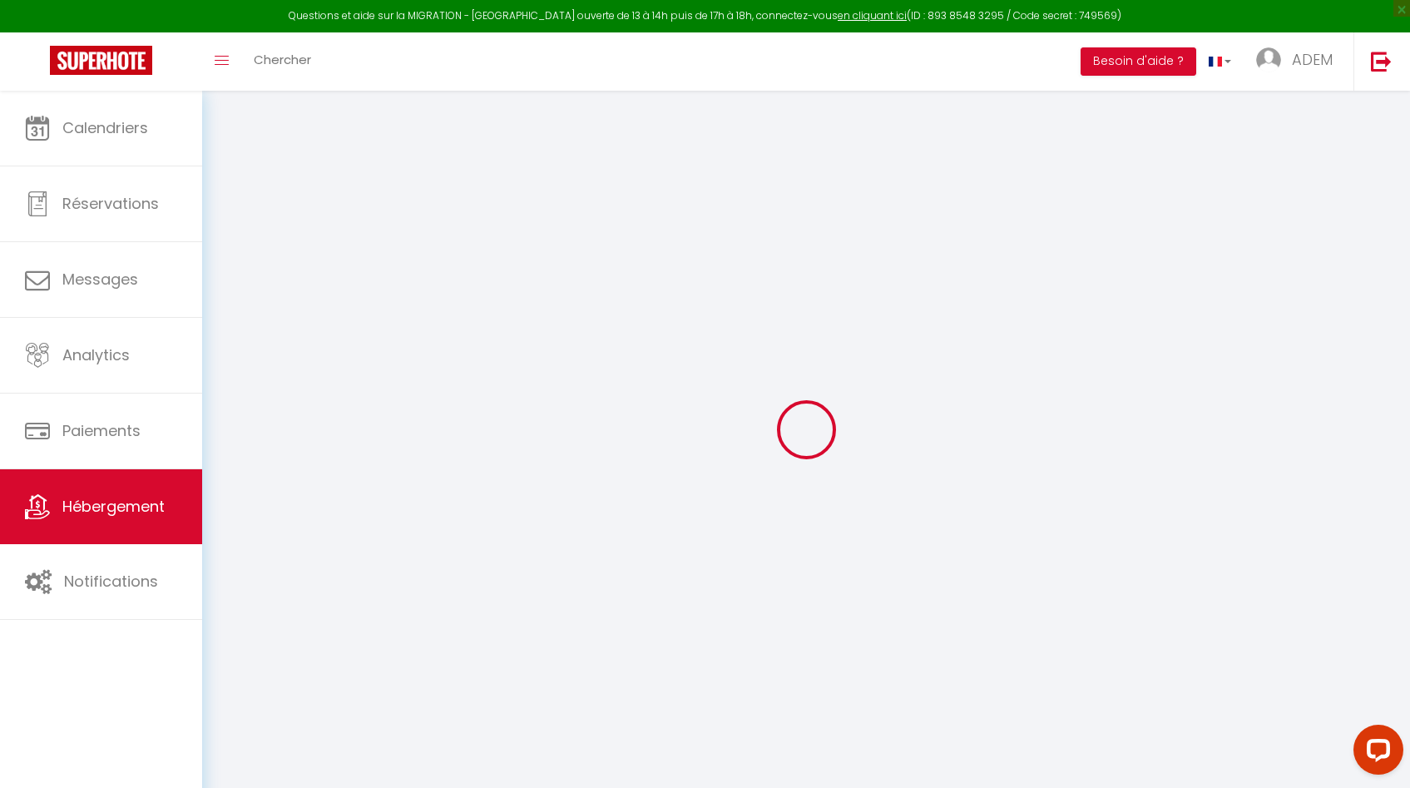
type input "1000"
select select
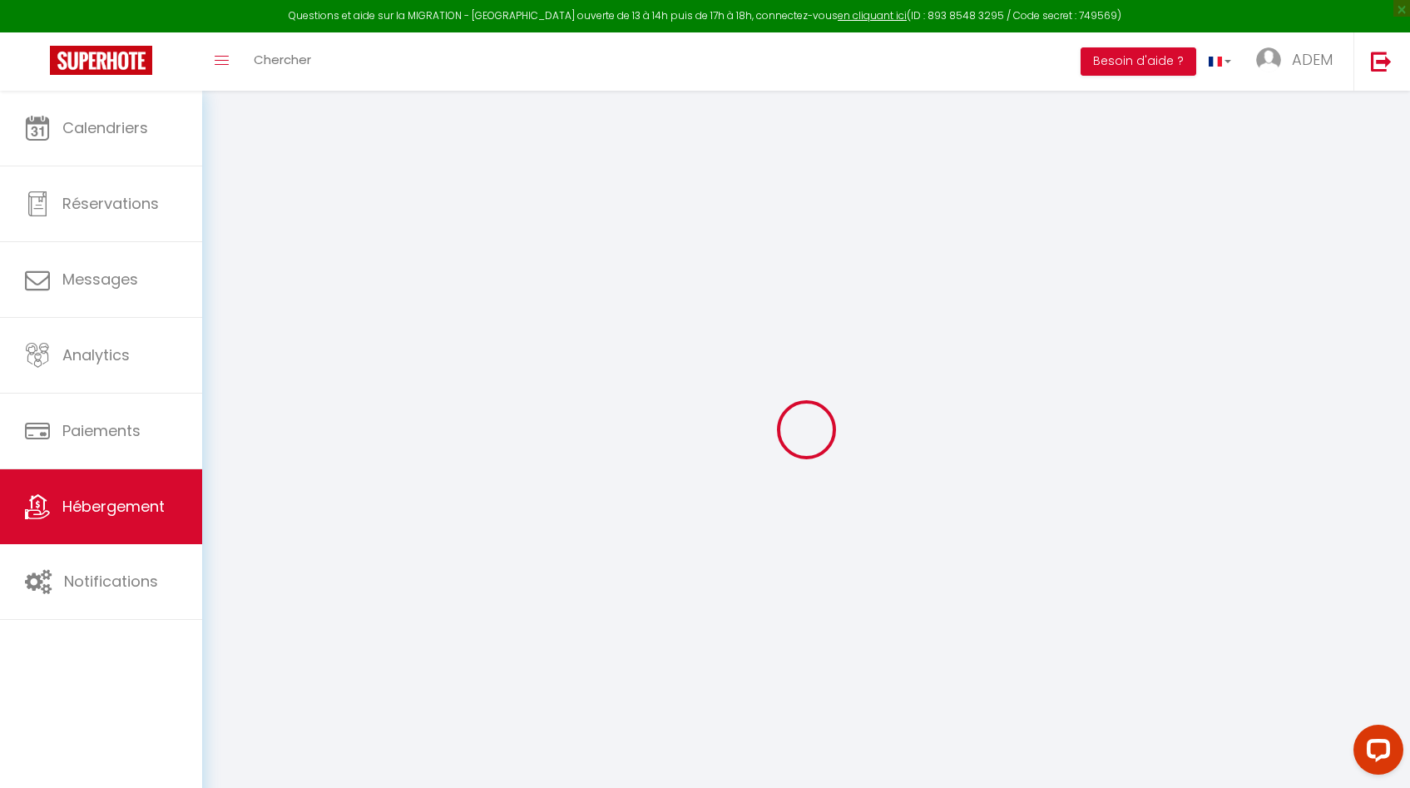
select select
type input "L'Ormale, [GEOGRAPHIC_DATA]"
type input "72600"
type input "[GEOGRAPHIC_DATA]"
type input "[EMAIL_ADDRESS][DOMAIN_NAME]"
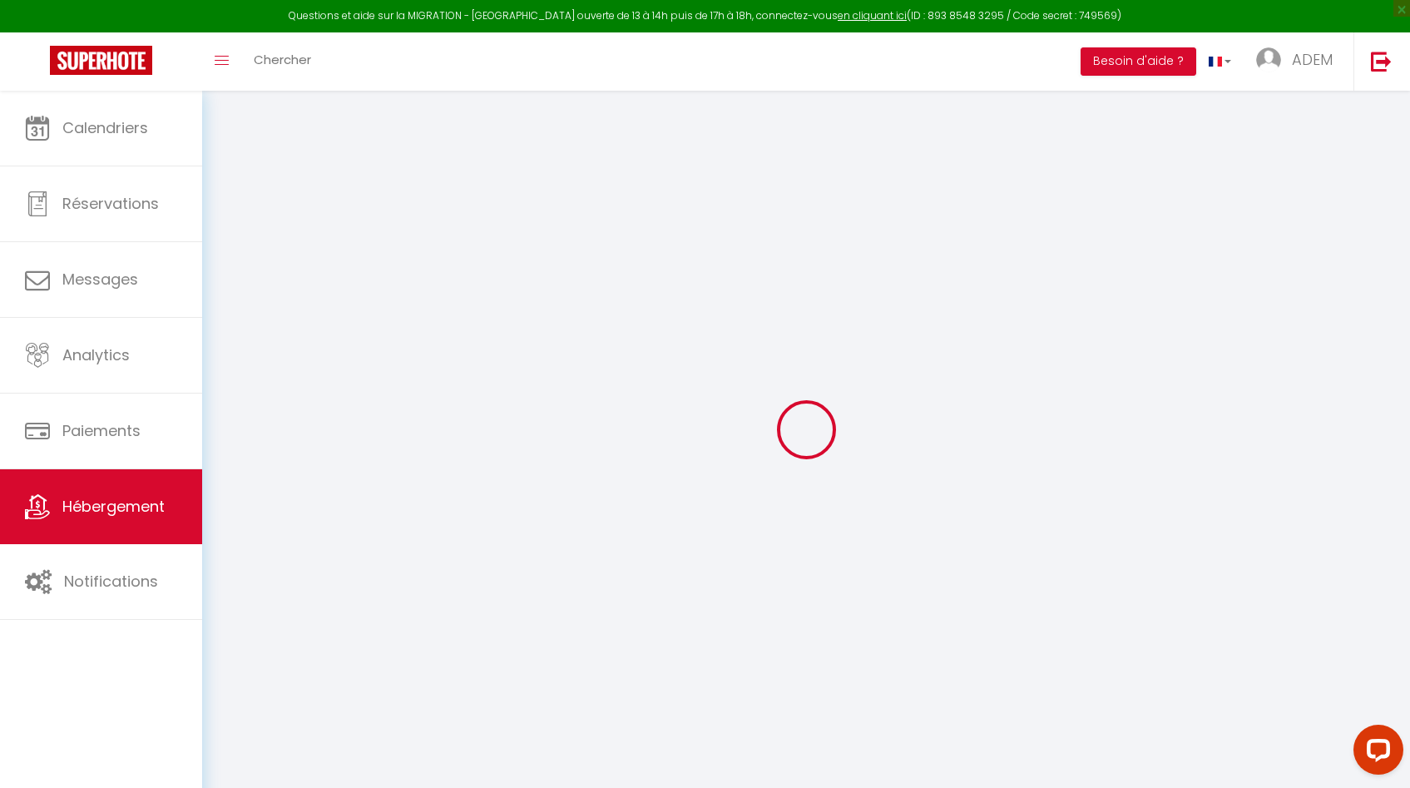
select select "8966"
checkbox input "true"
checkbox input "false"
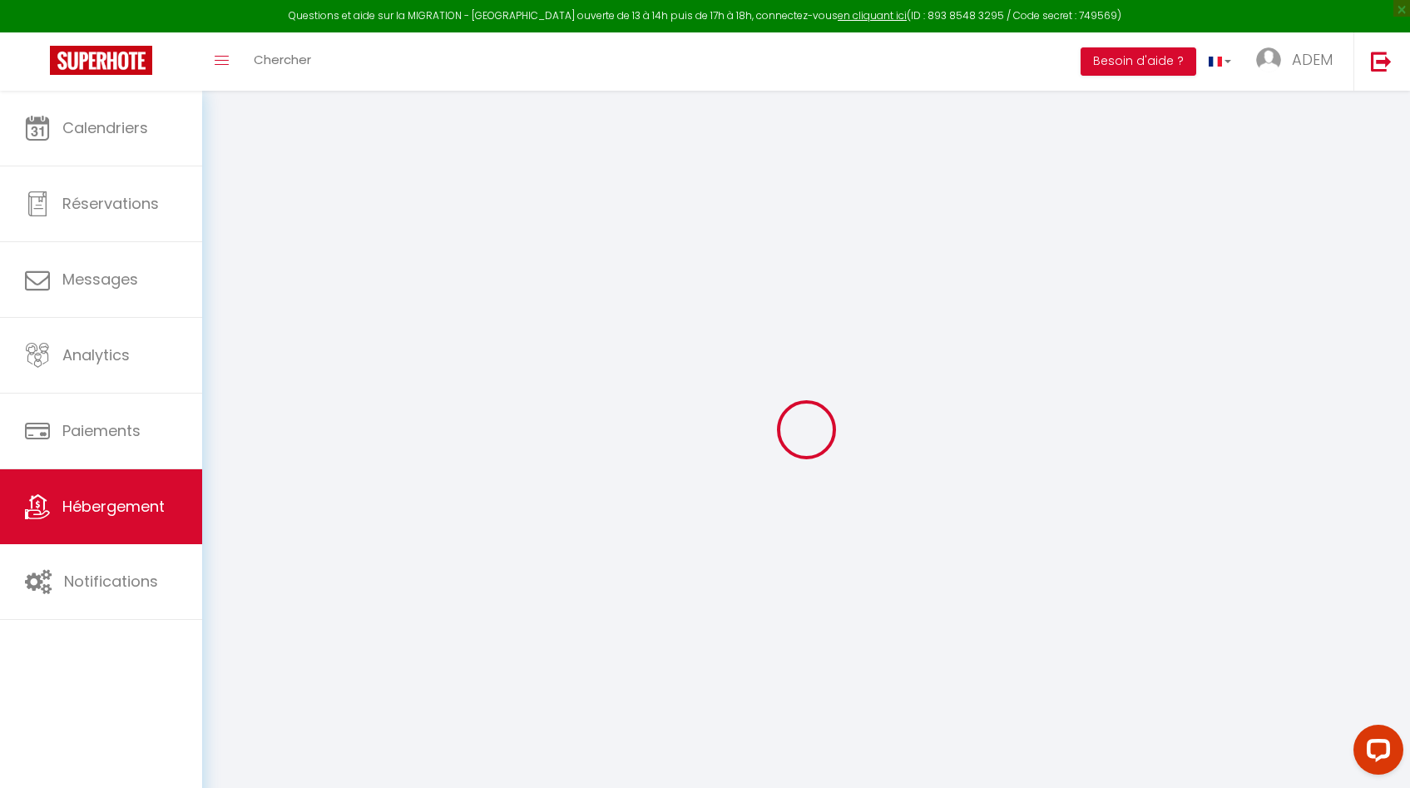
type input "0"
select select
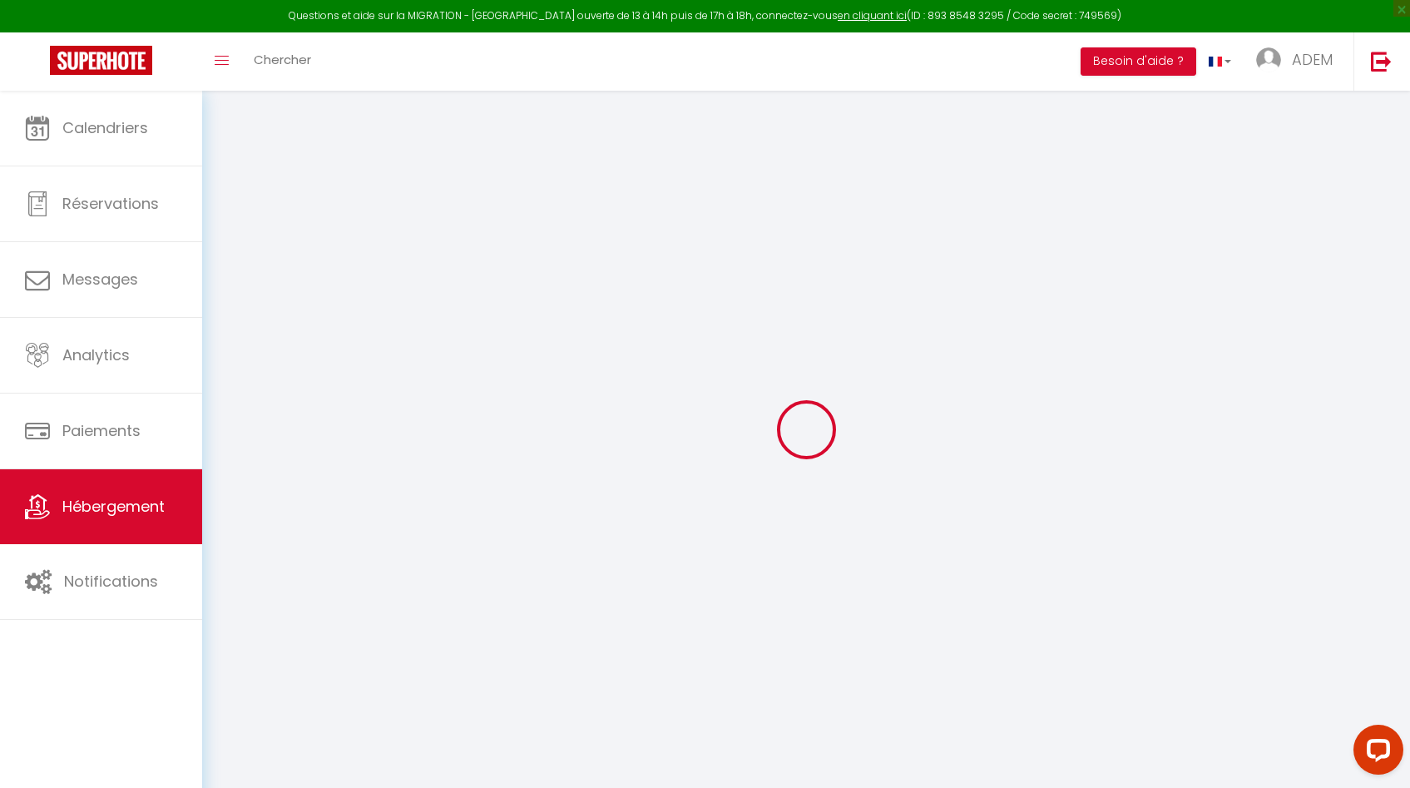
select select
checkbox input "true"
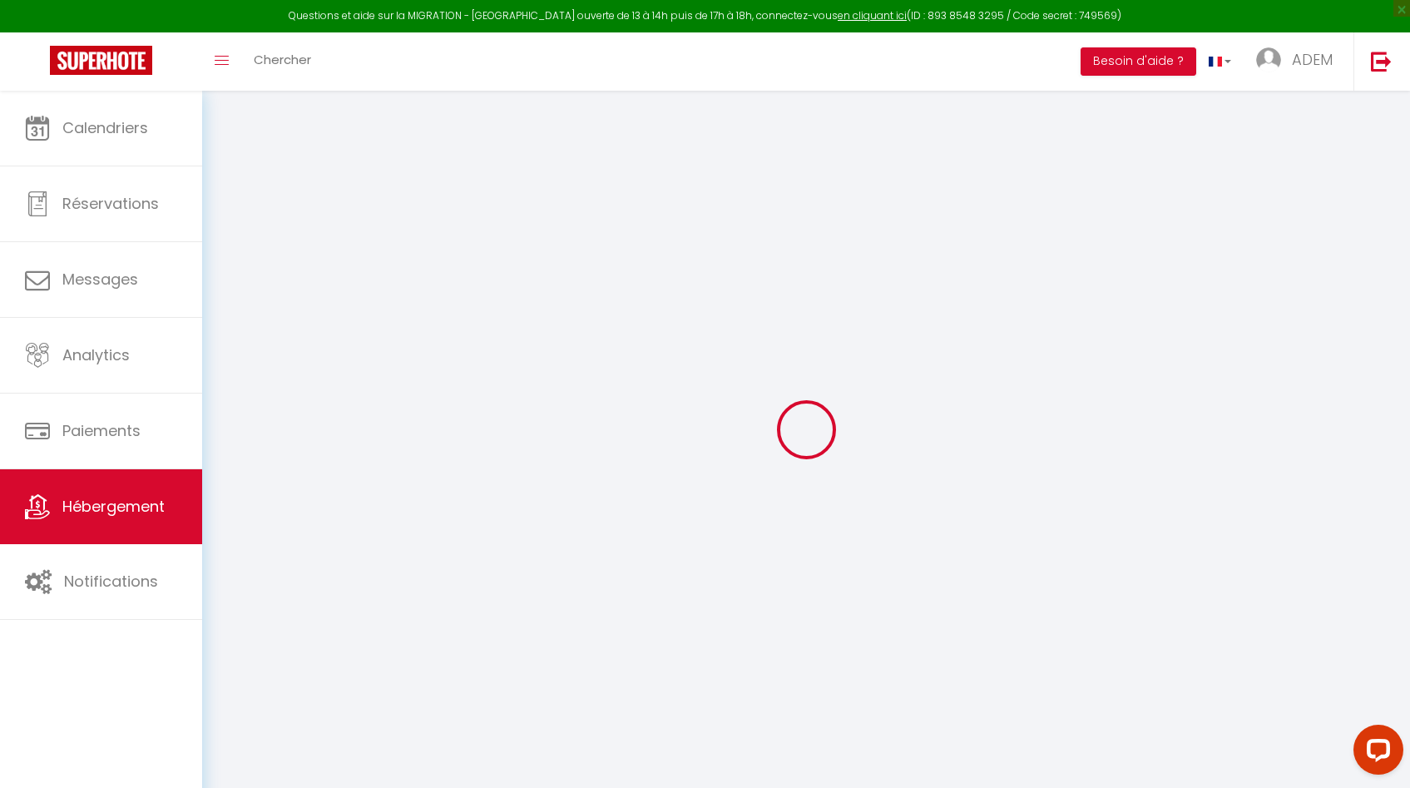
checkbox input "false"
select select
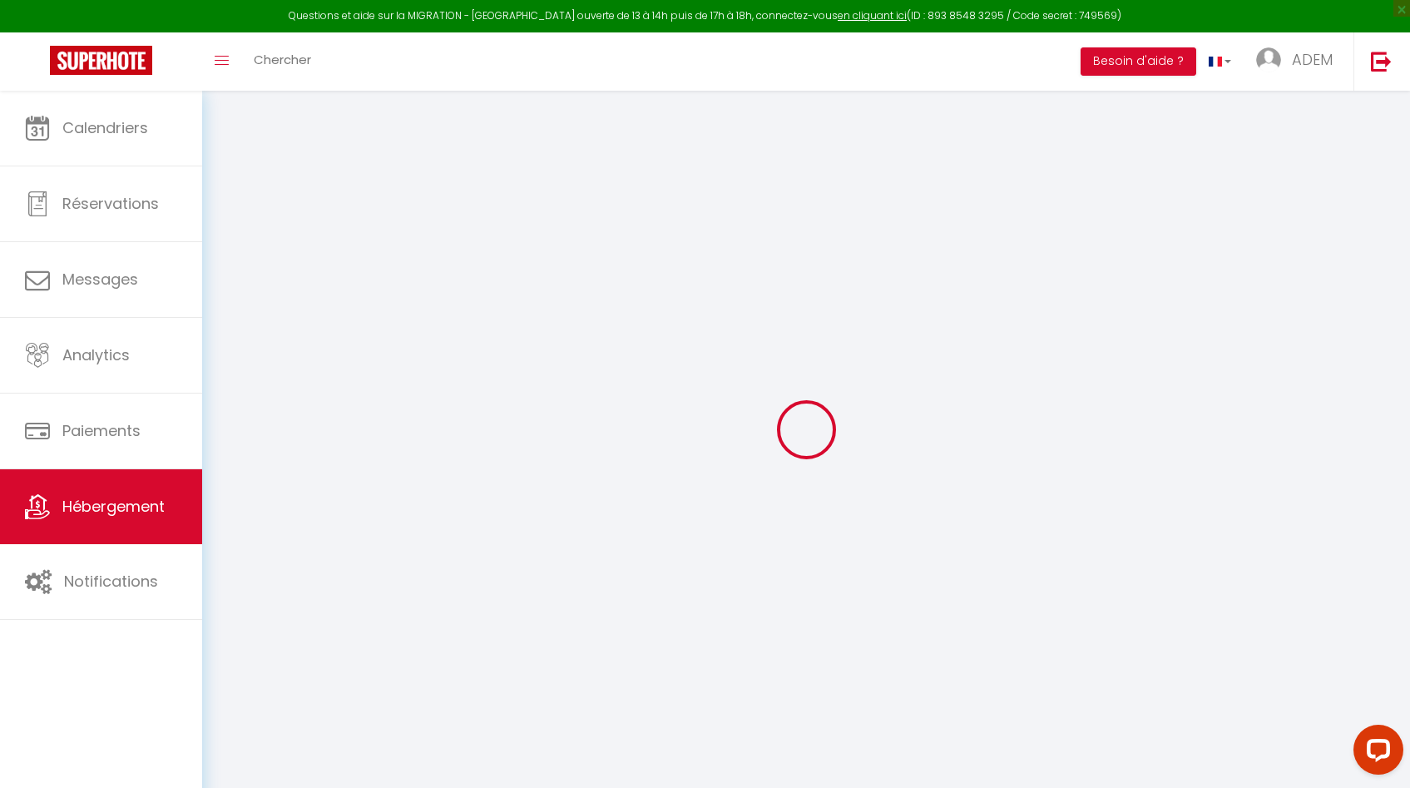
select select
checkbox input "true"
checkbox input "false"
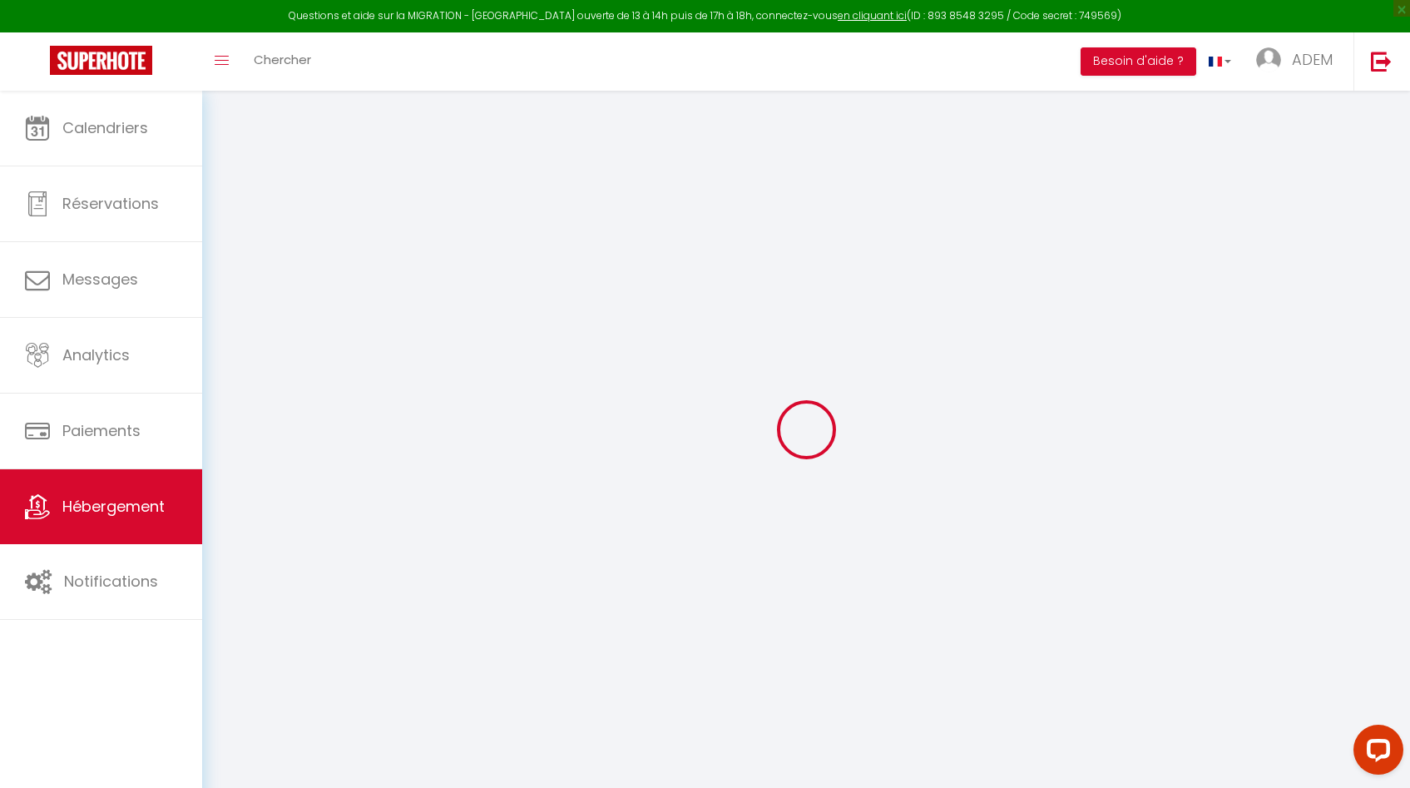
checkbox input "false"
checkbox input "true"
checkbox input "false"
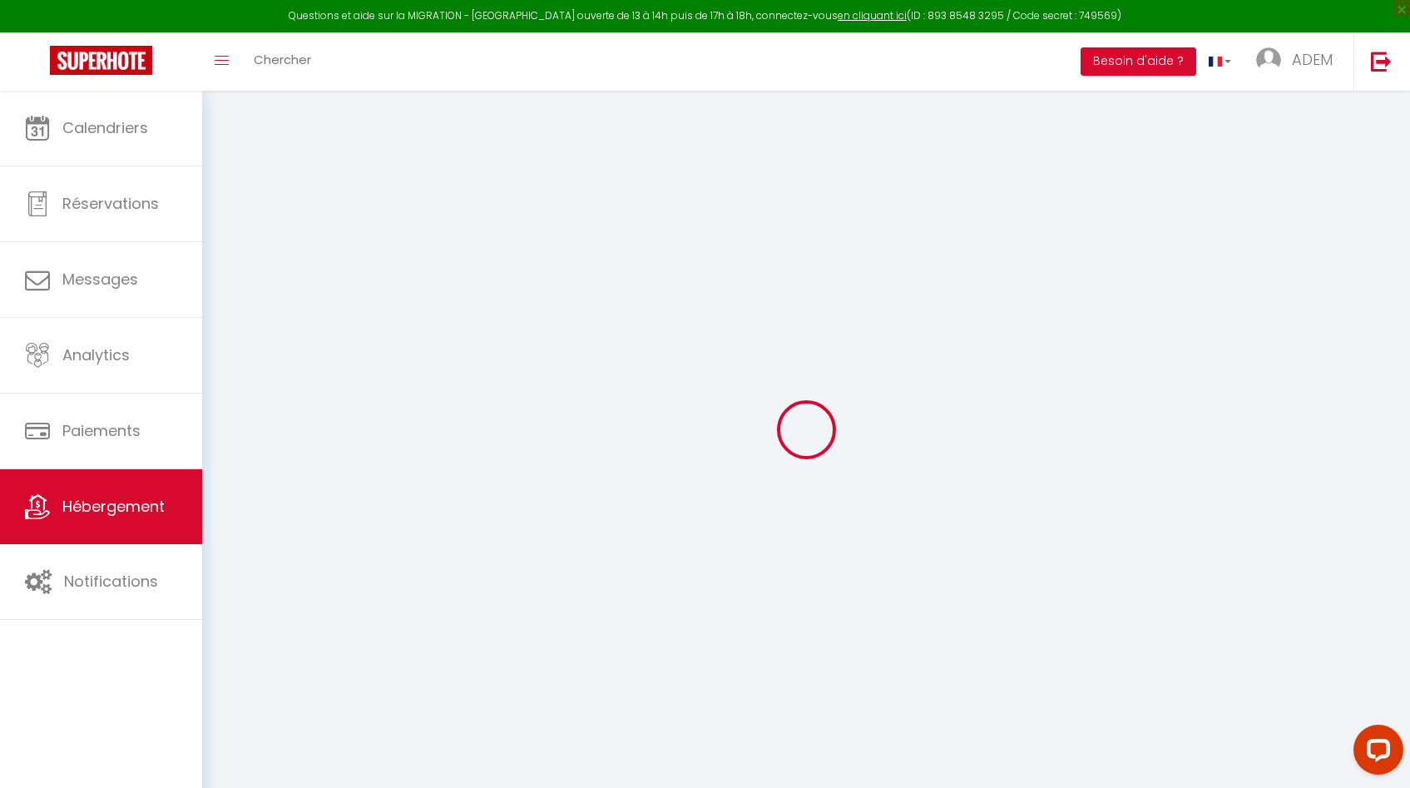
checkbox input "false"
select select "15:00"
select select
select select "10:00"
select select "30"
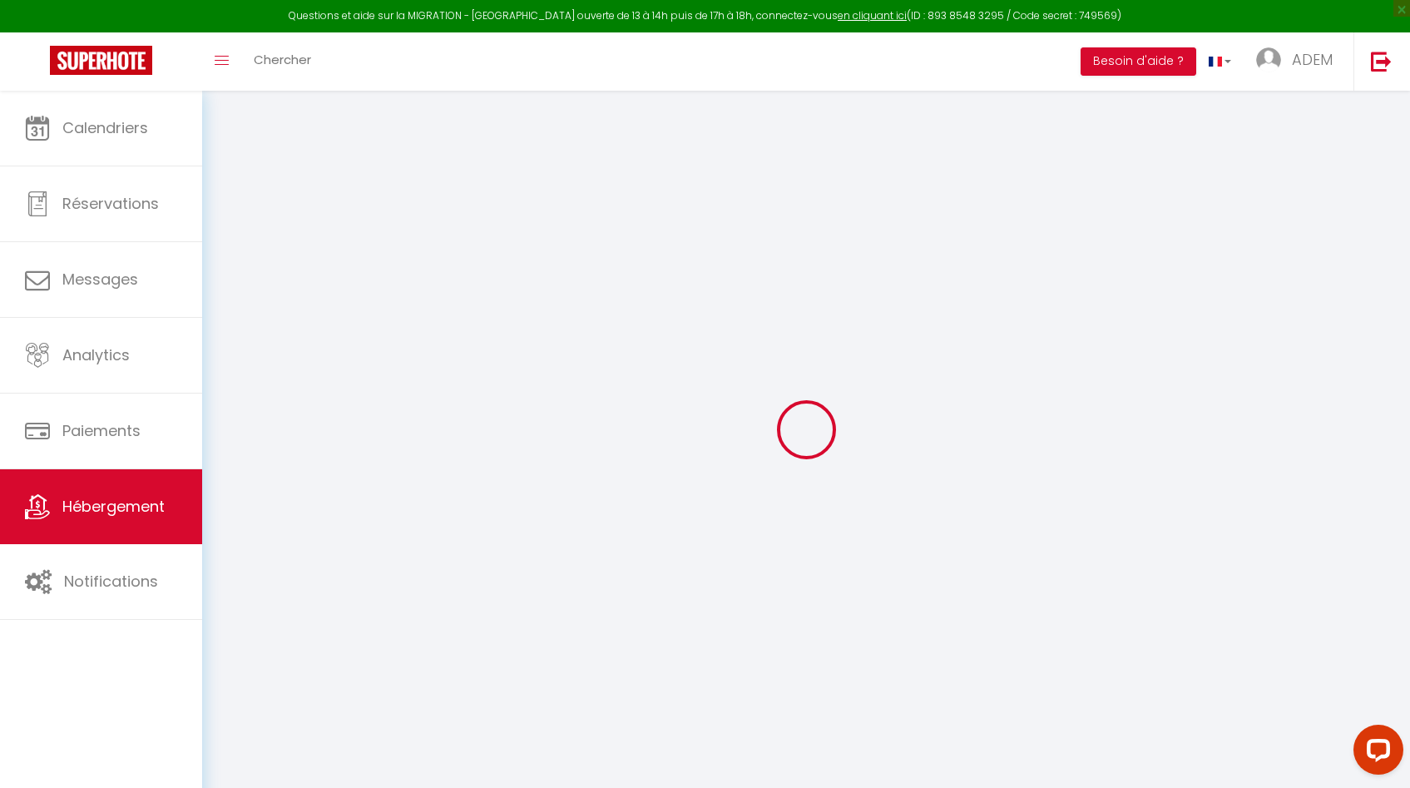
select select "120"
select select
checkbox input "true"
checkbox input "false"
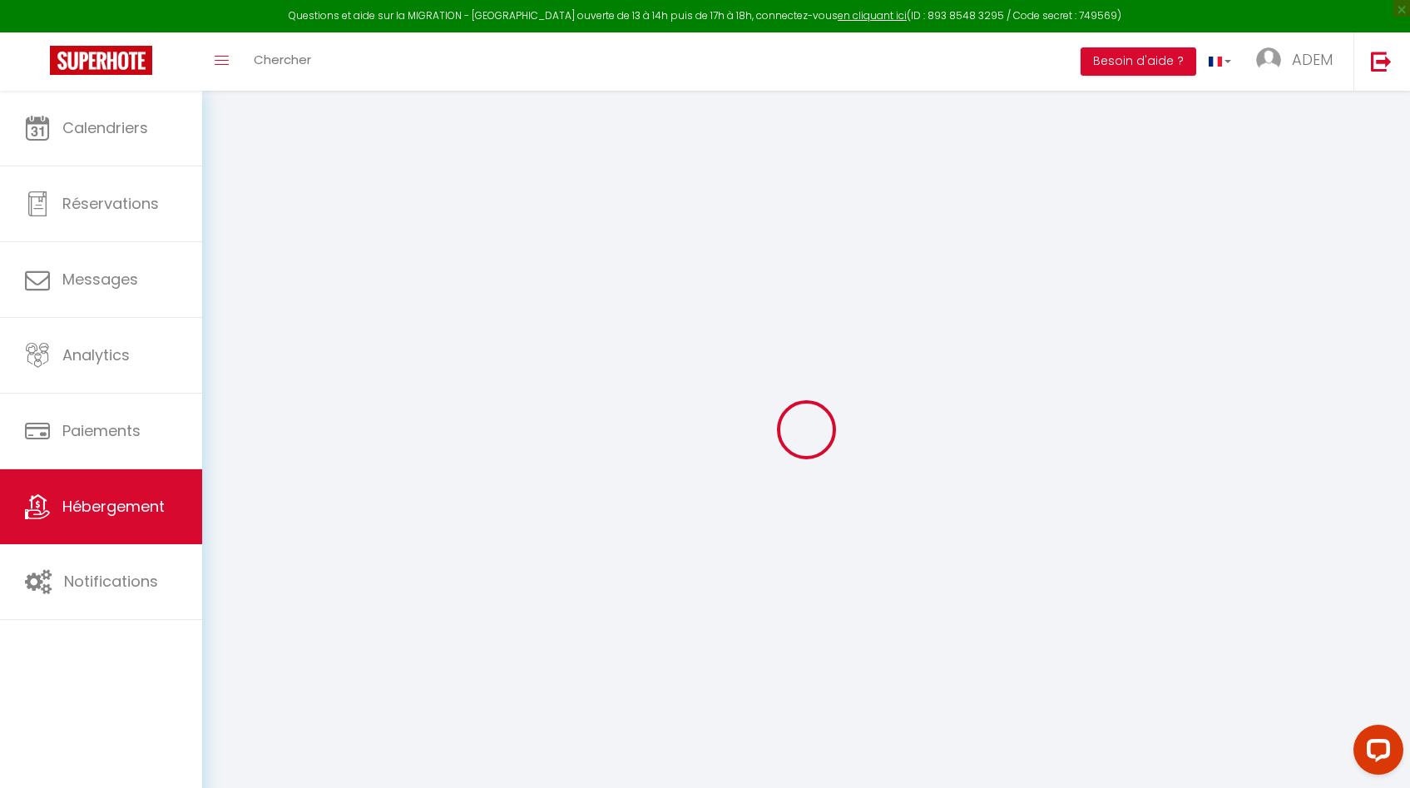
checkbox input "false"
select select
checkbox input "true"
checkbox input "false"
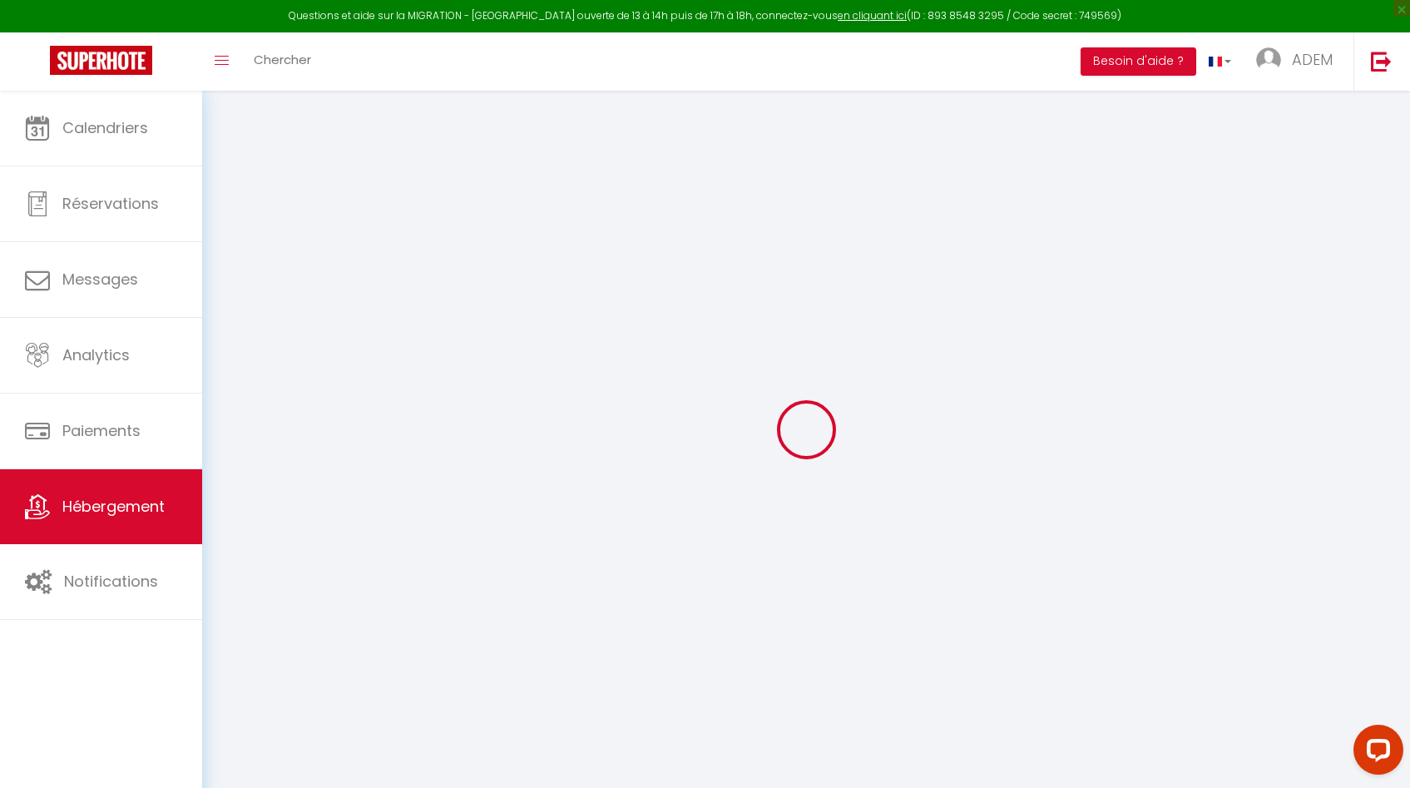
checkbox input "false"
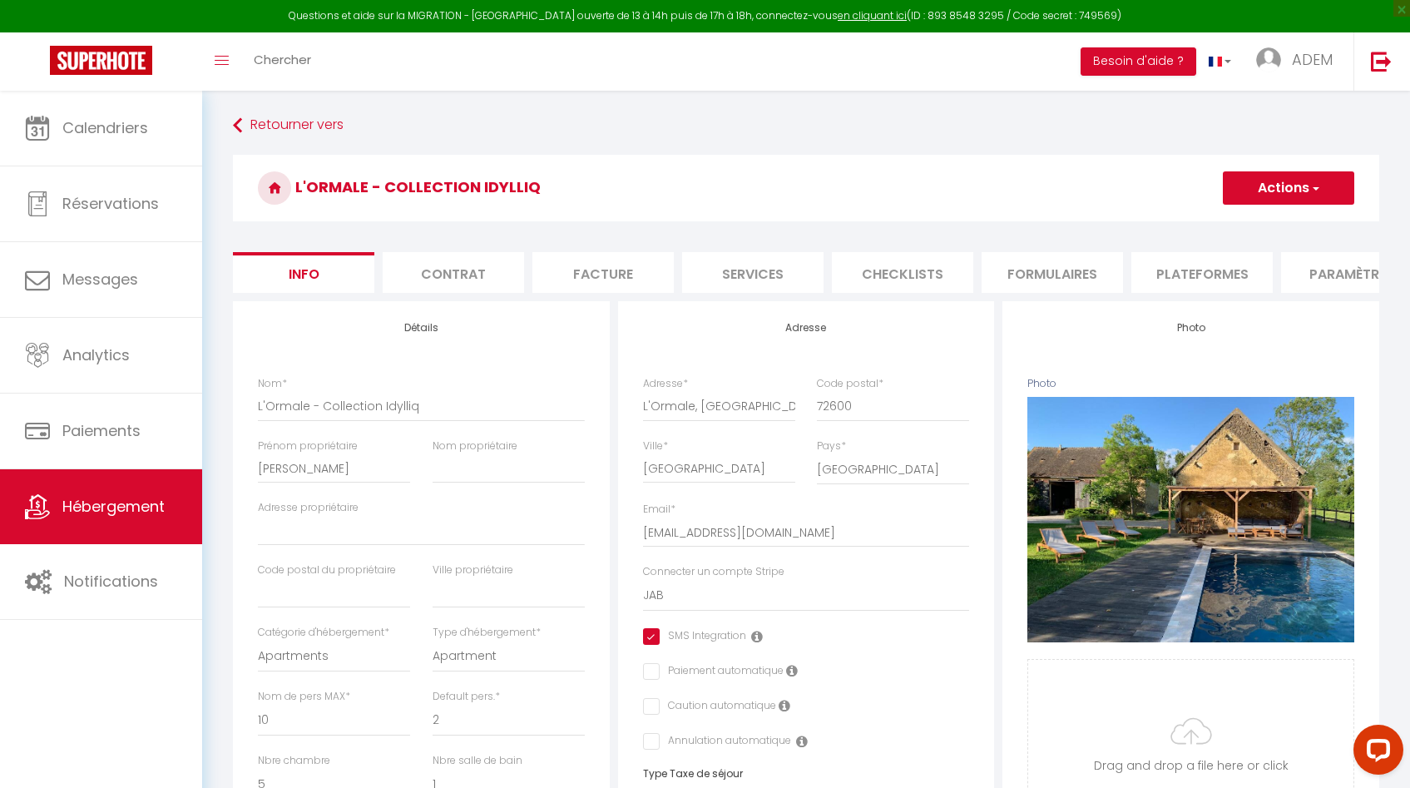
select select
checkbox input "true"
checkbox input "false"
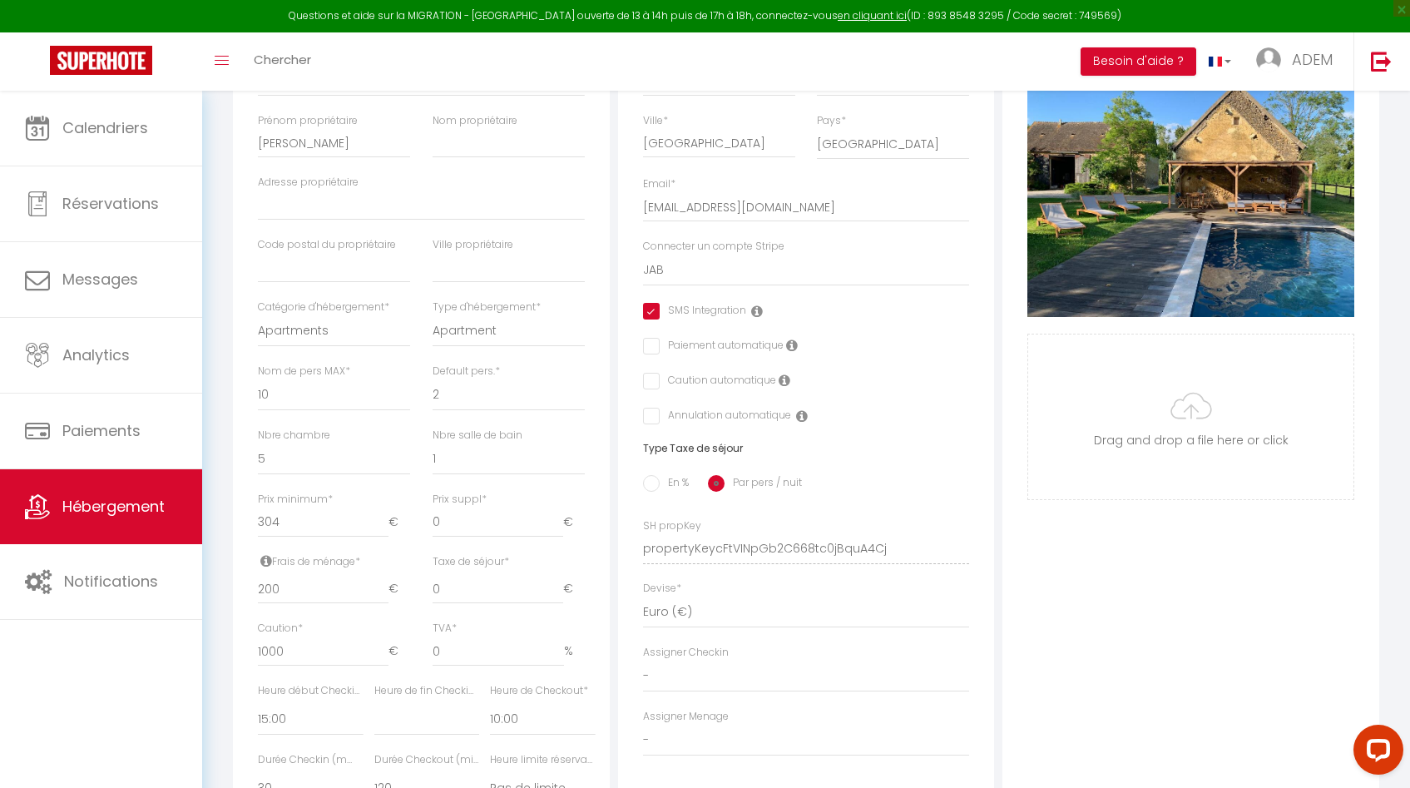
scroll to position [356, 0]
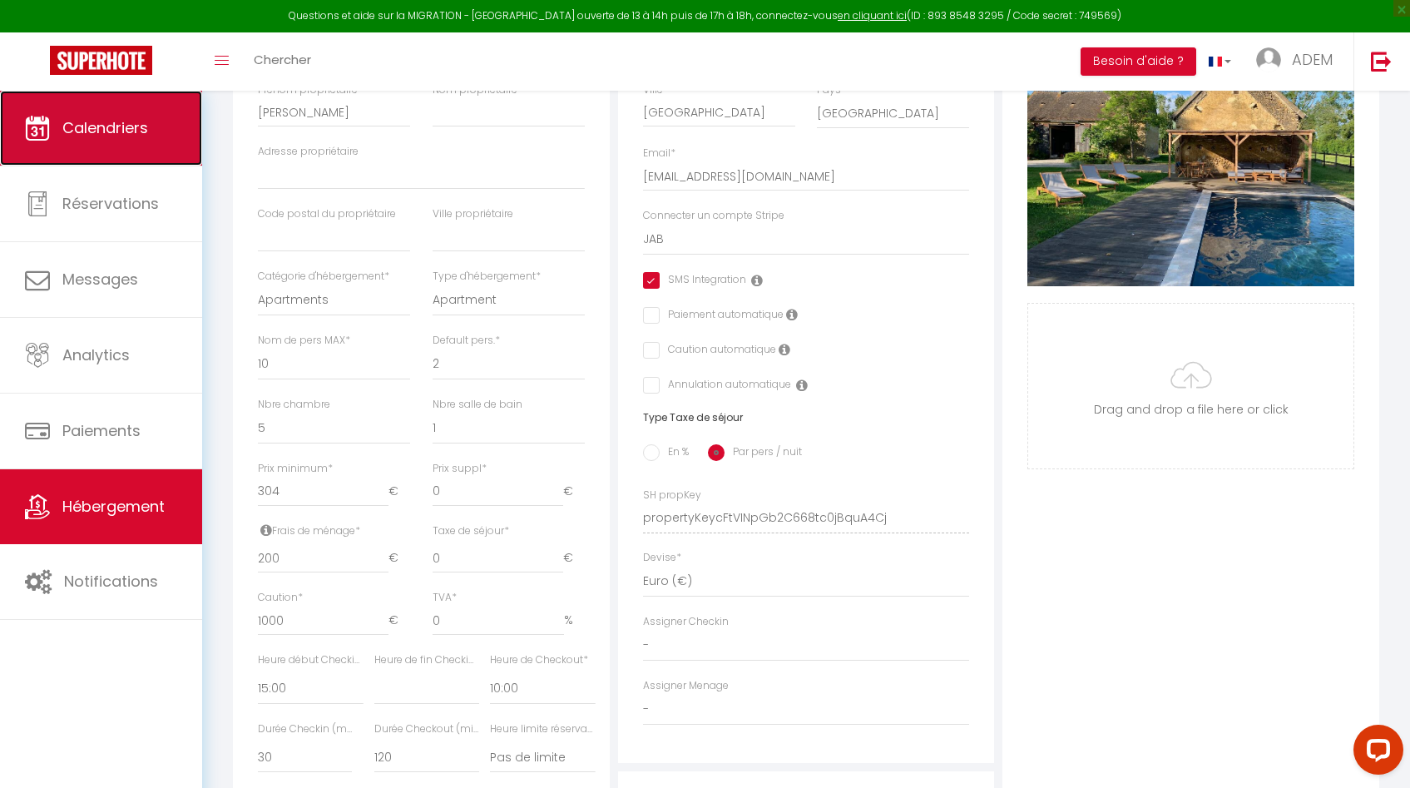
click at [122, 149] on link "Calendriers" at bounding box center [101, 128] width 202 height 75
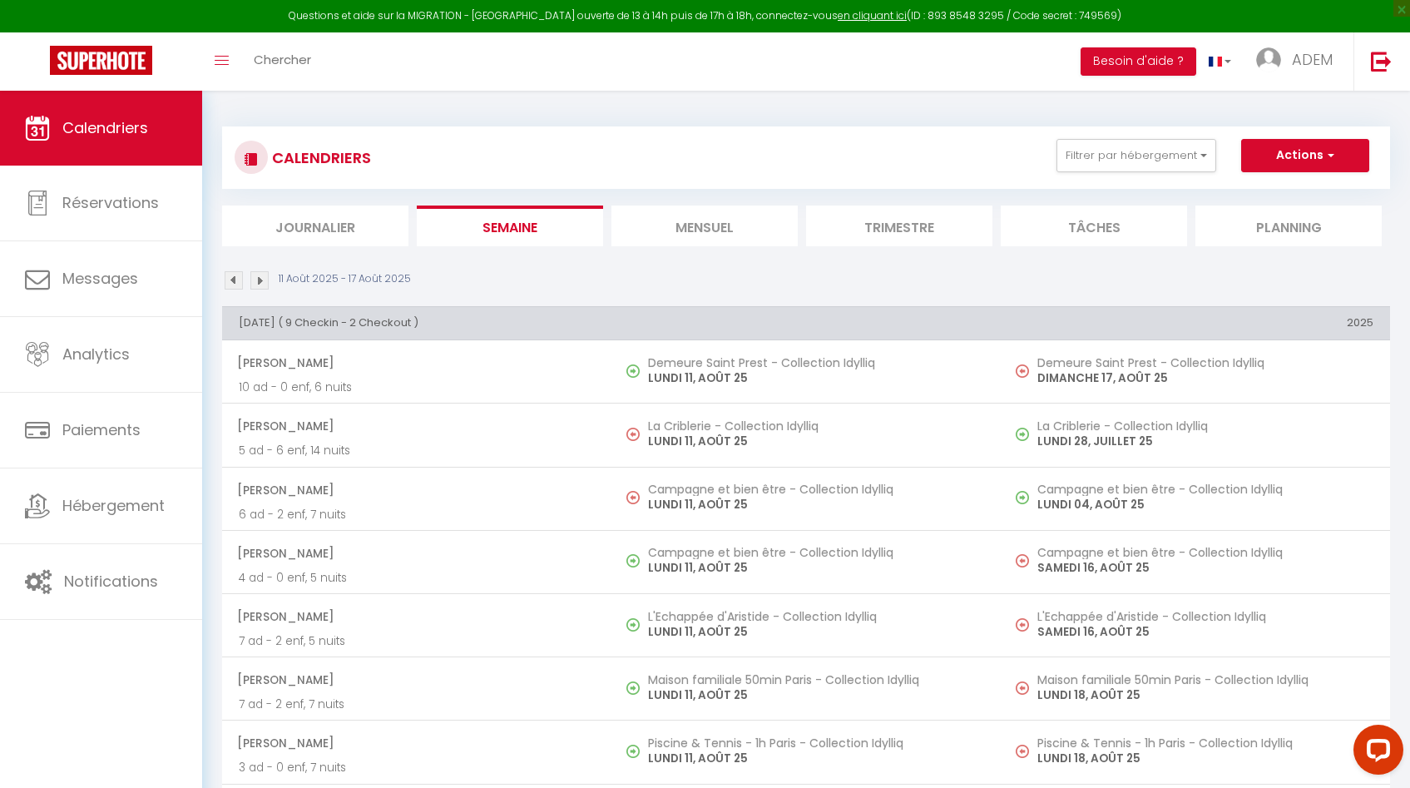
click at [332, 220] on li "Journalier" at bounding box center [315, 225] width 186 height 41
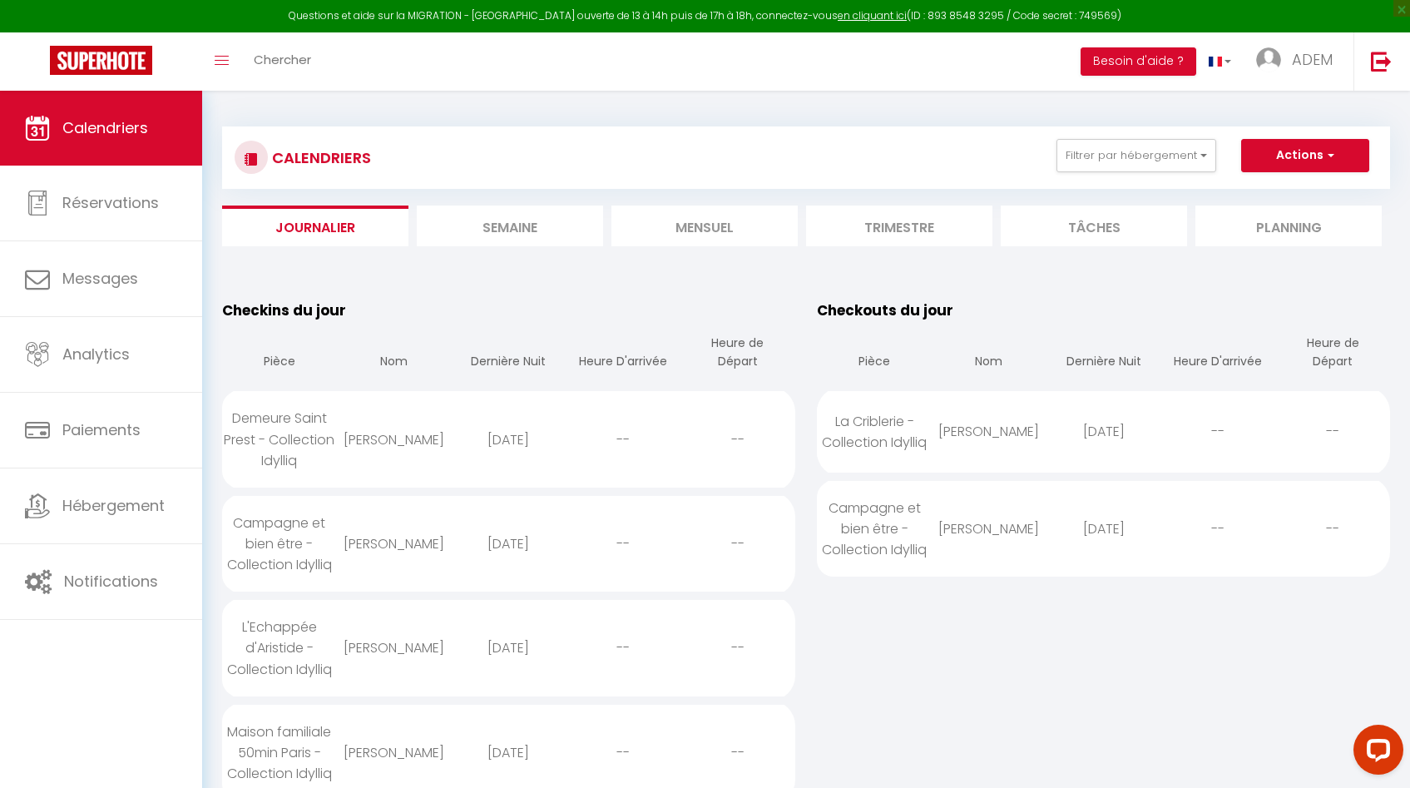
click at [650, 223] on li "Mensuel" at bounding box center [704, 225] width 186 height 41
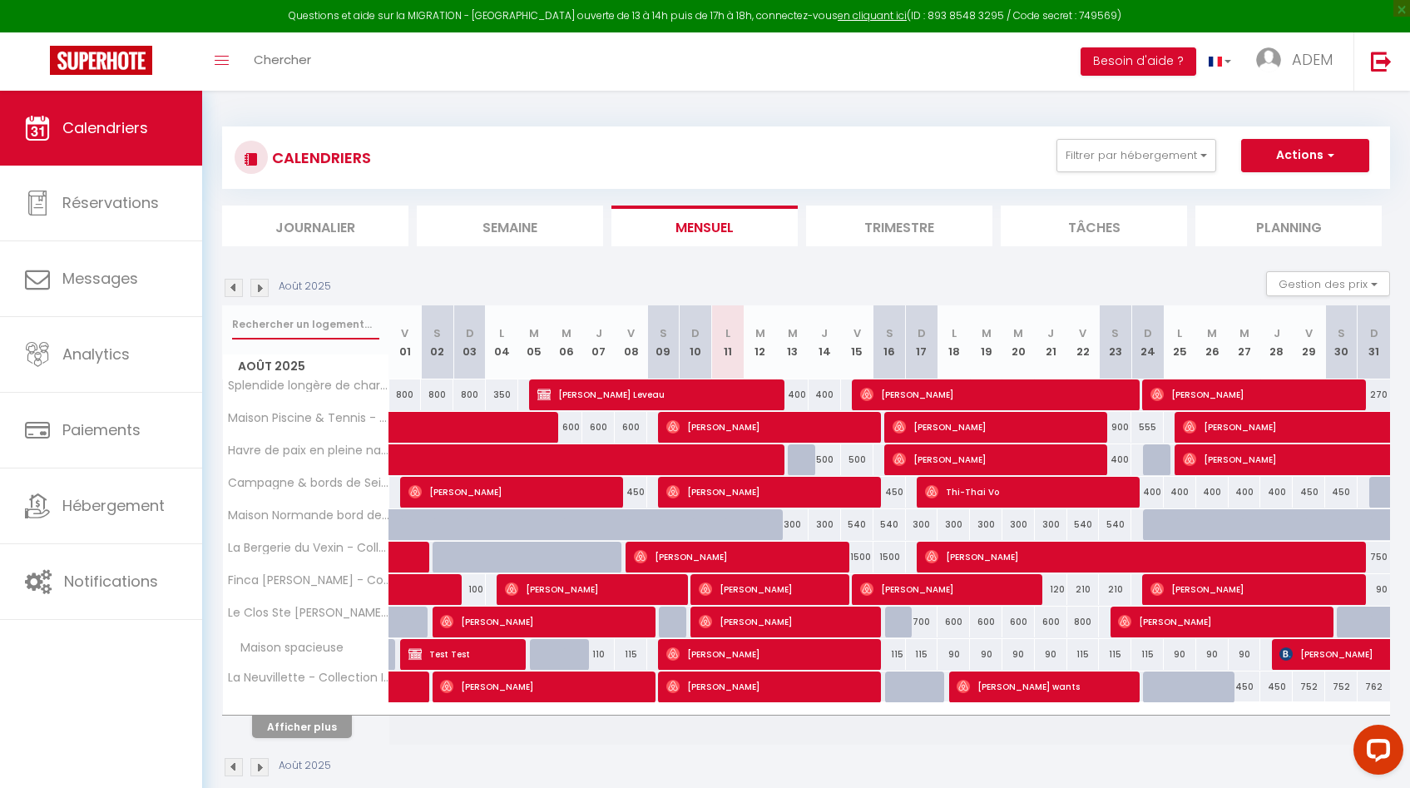
click at [310, 324] on input "text" at bounding box center [305, 324] width 147 height 30
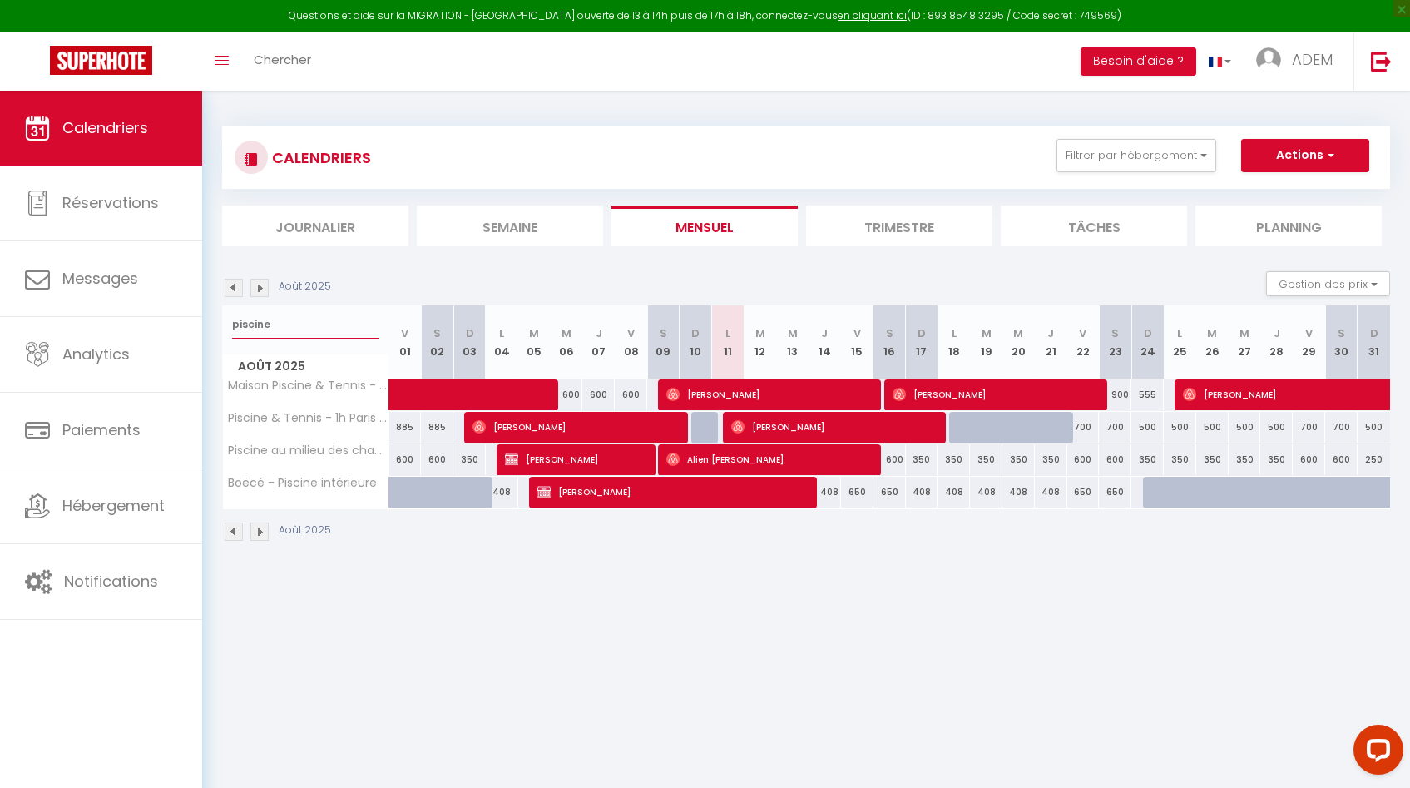
type input "piscine"
click at [774, 423] on span "[PERSON_NAME]" at bounding box center [833, 427] width 205 height 32
select select "KO"
select select "OK"
select select "0"
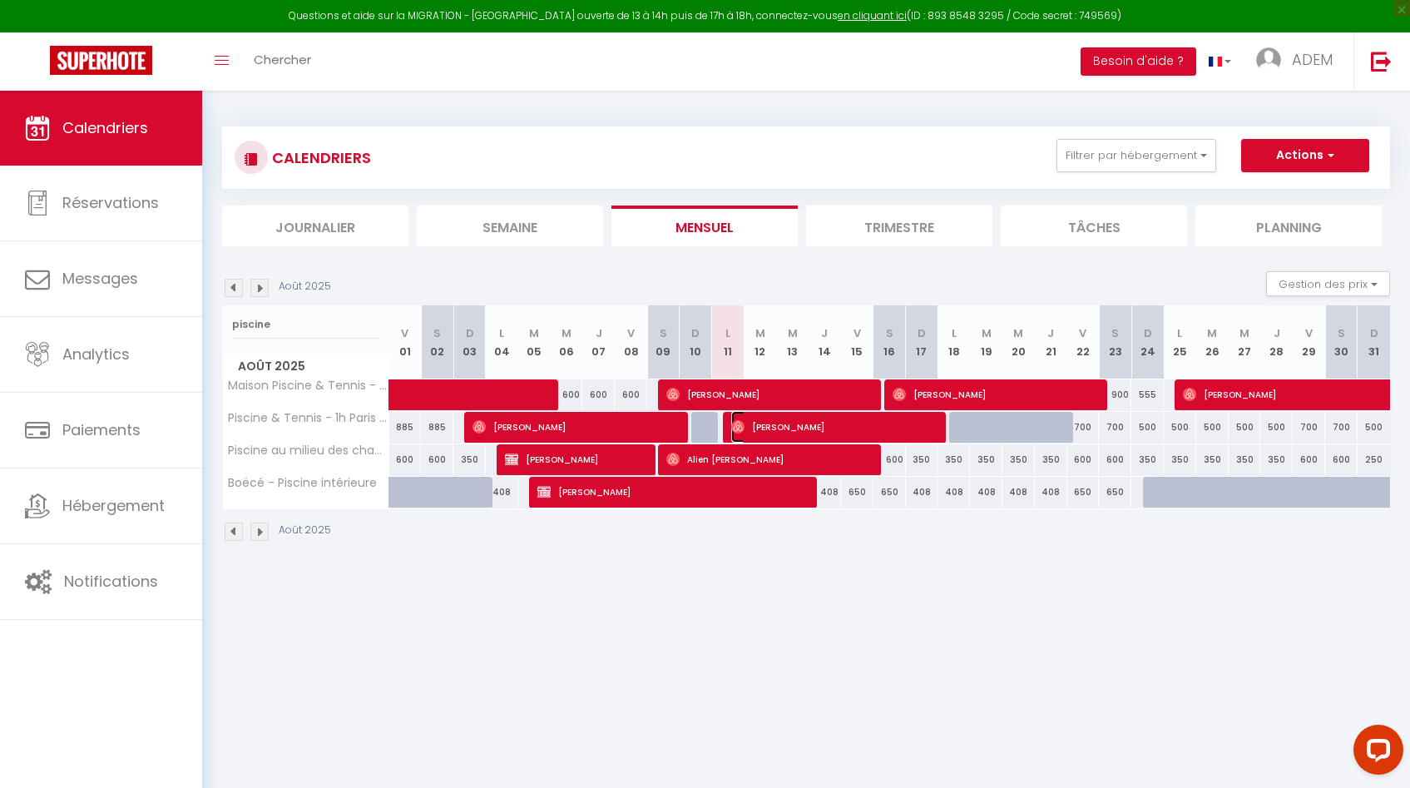
select select "0"
select select "1"
select select
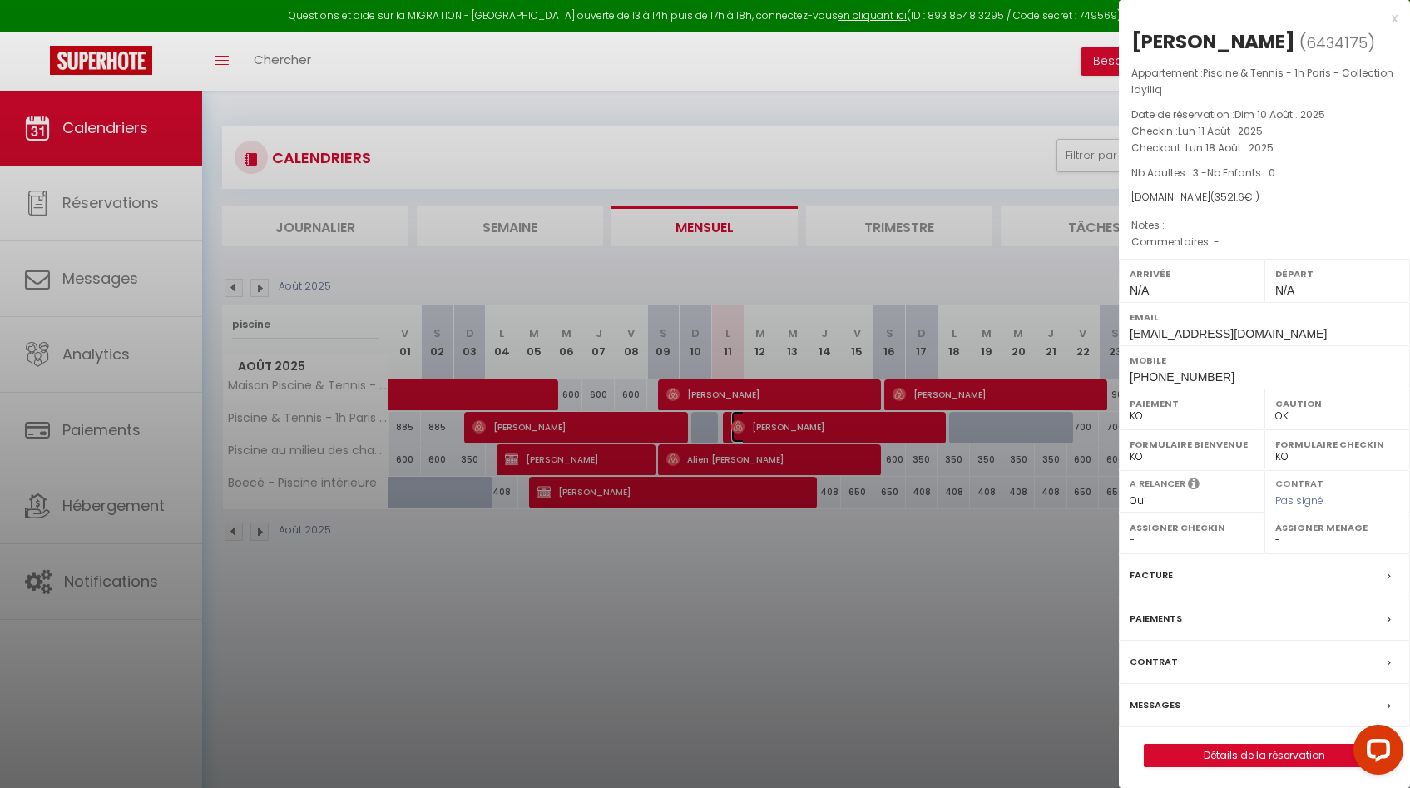
select select "42069"
click at [1168, 375] on span "[PHONE_NUMBER]" at bounding box center [1182, 376] width 105 height 13
copy div "[PHONE_NUMBER]"
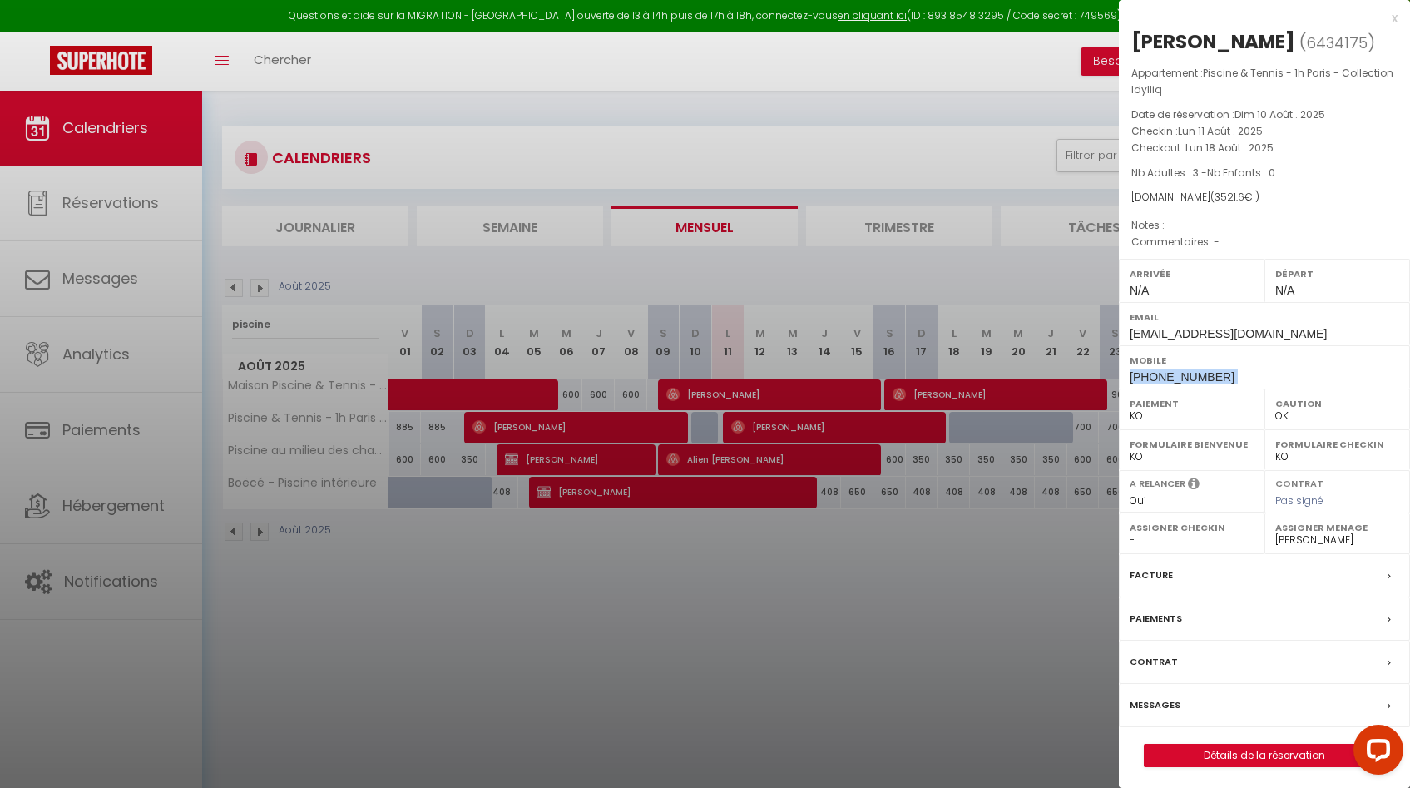
click at [904, 152] on div at bounding box center [705, 394] width 1410 height 788
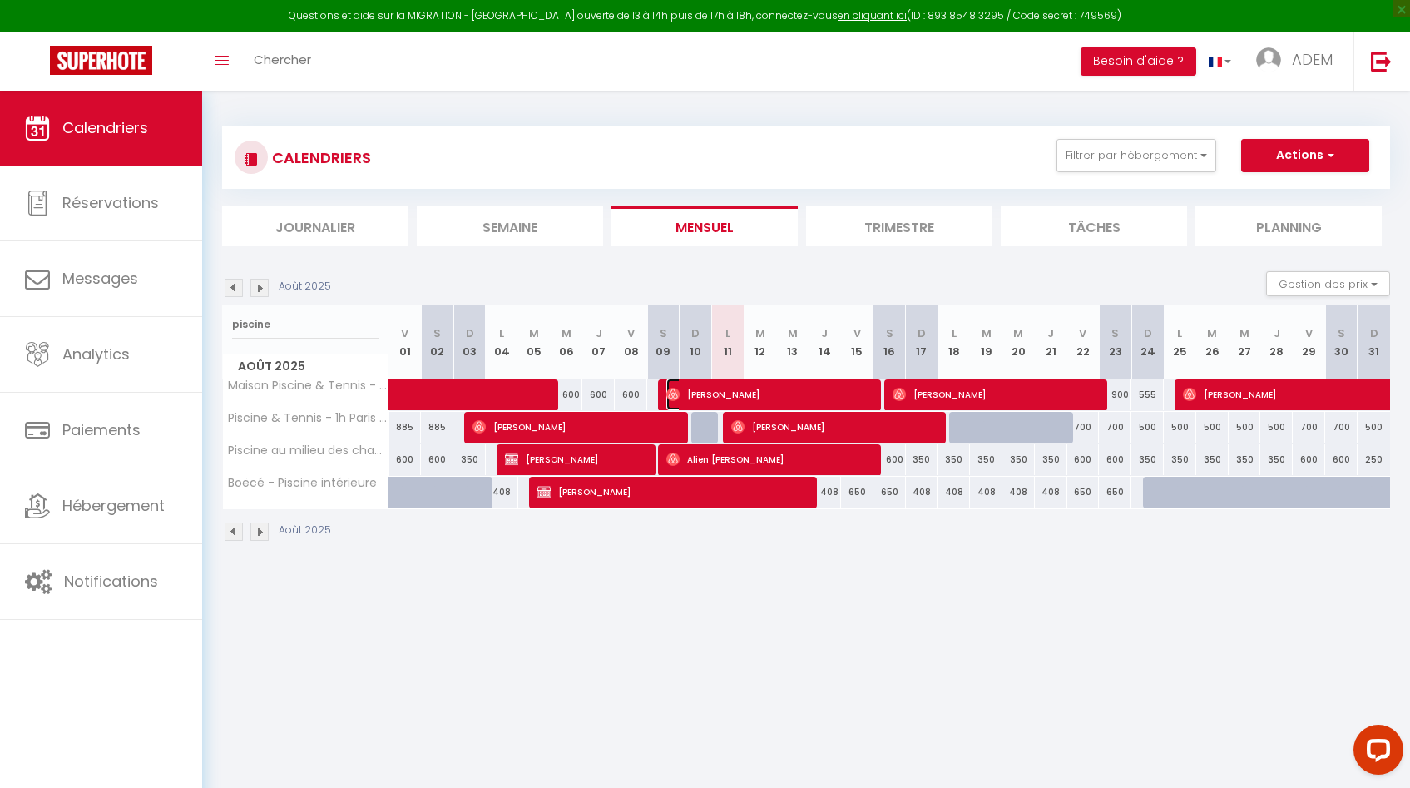
click at [717, 391] on span "[PERSON_NAME]" at bounding box center [768, 394] width 205 height 32
select select "OK"
select select
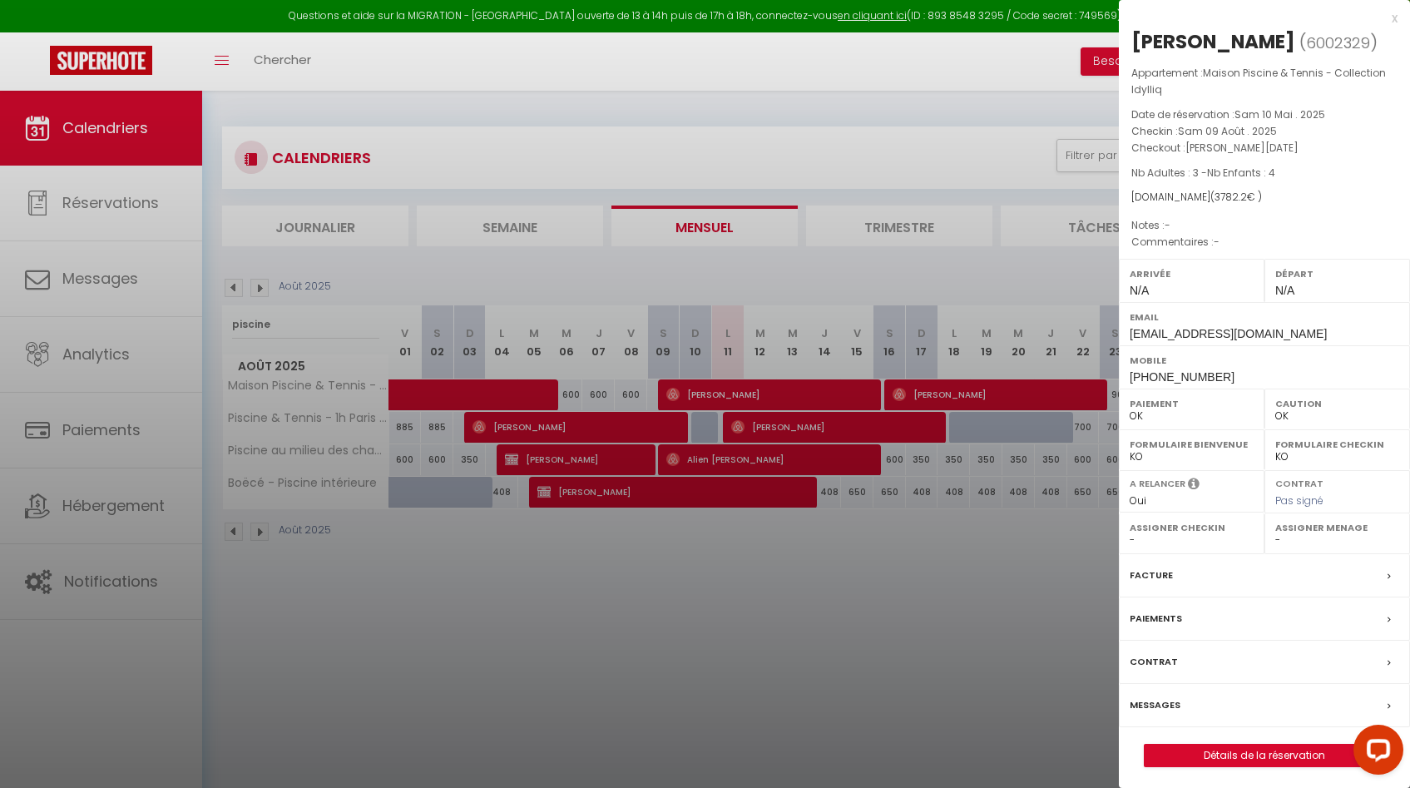
click at [1387, 705] on div "Messages" at bounding box center [1264, 705] width 291 height 43
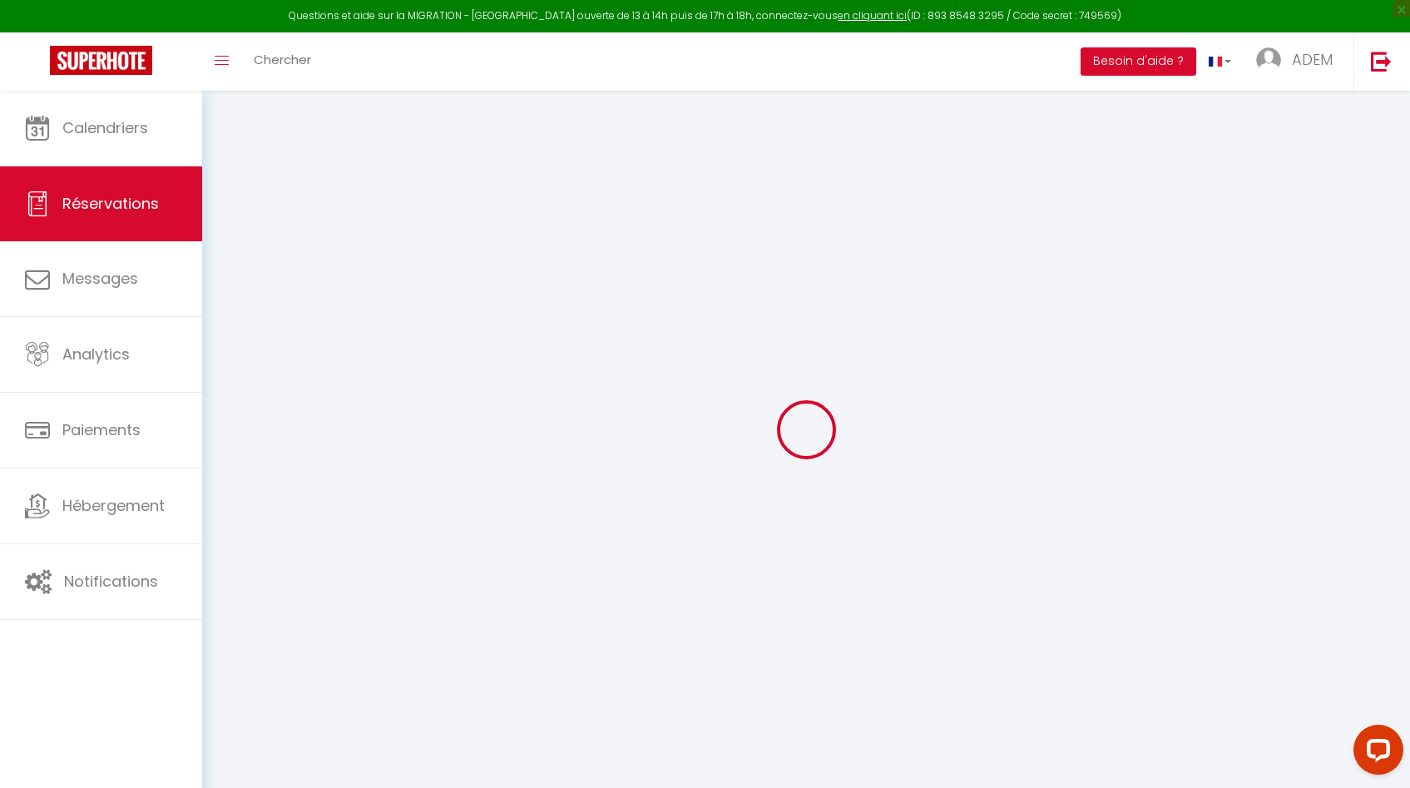
select select
checkbox input "false"
select select
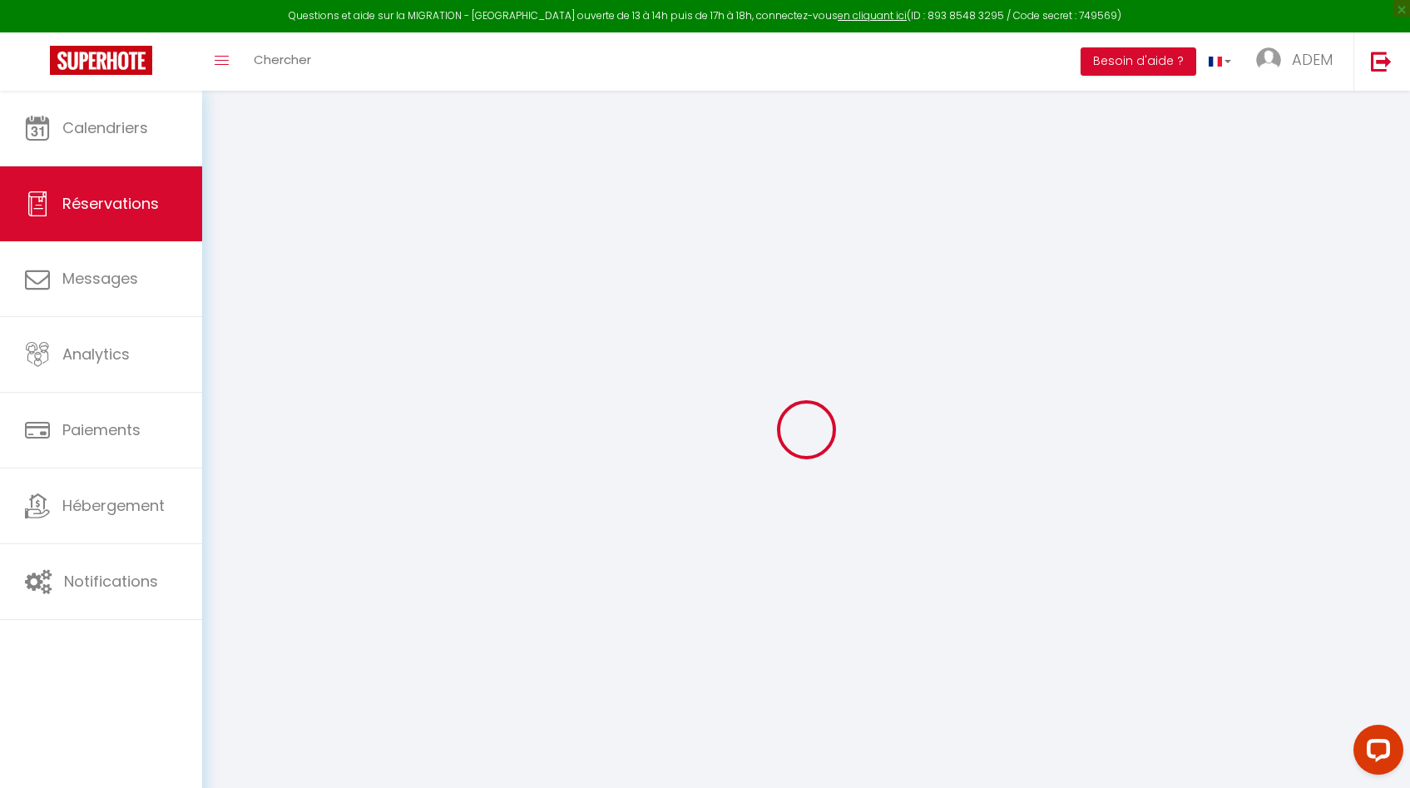
checkbox input "false"
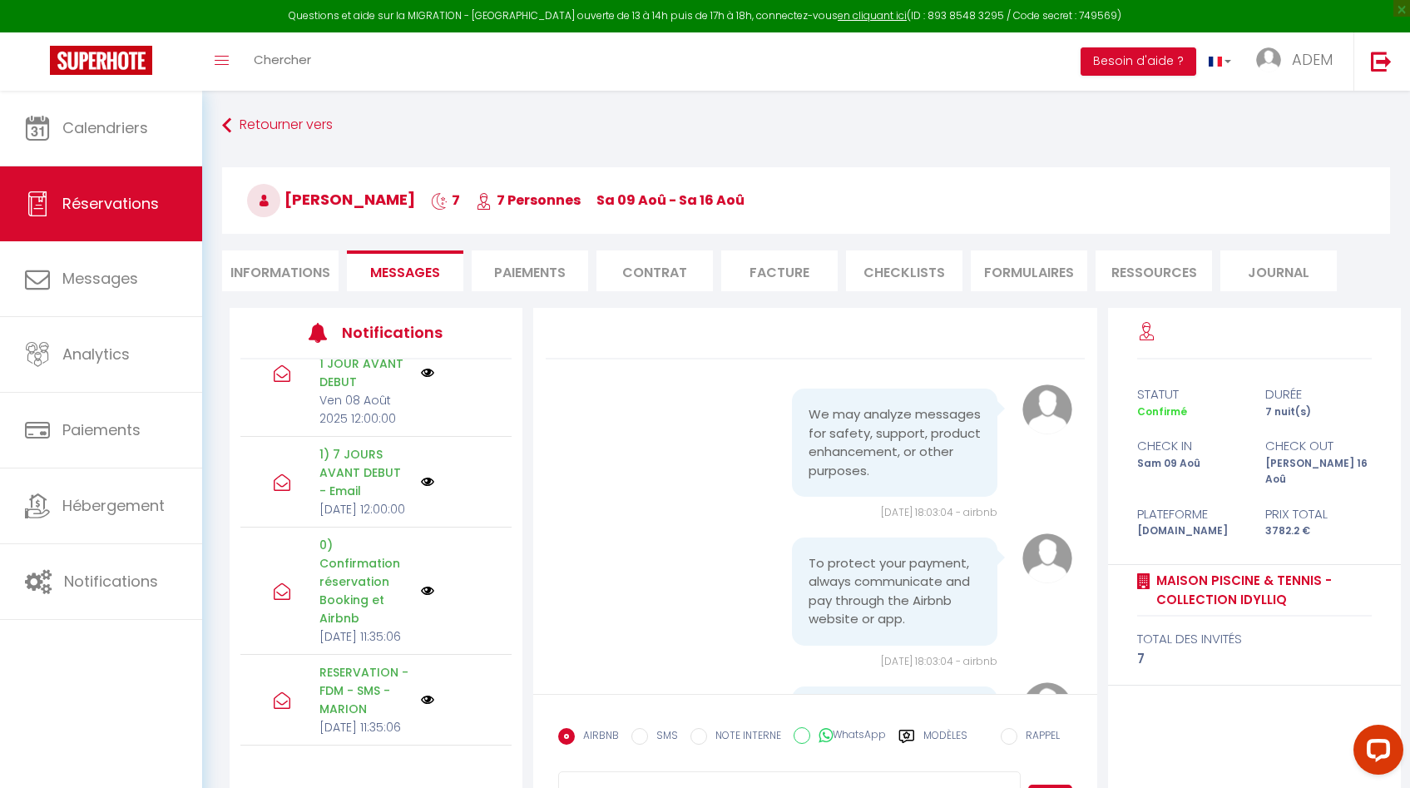
scroll to position [559, 0]
